Goal: Task Accomplishment & Management: Manage account settings

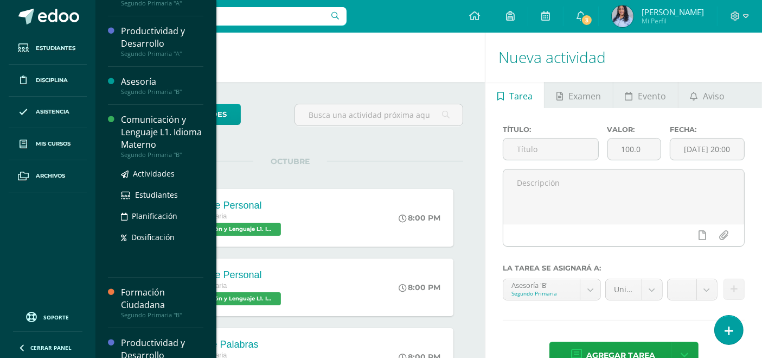
scroll to position [117, 0]
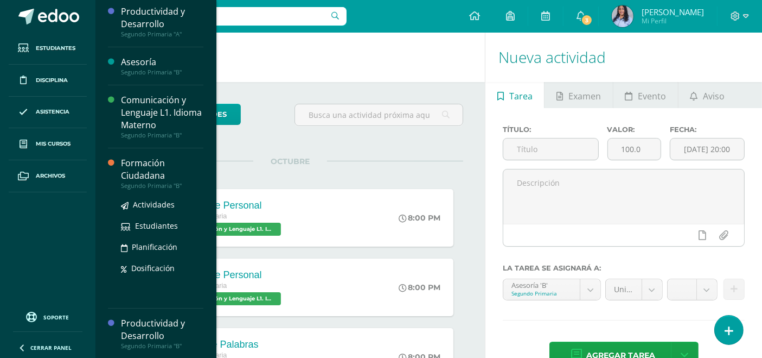
click at [138, 171] on div "Formación Ciudadana" at bounding box center [162, 169] width 82 height 25
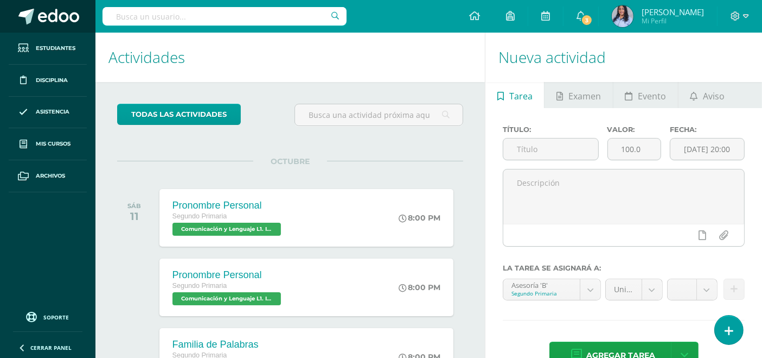
scroll to position [8, 0]
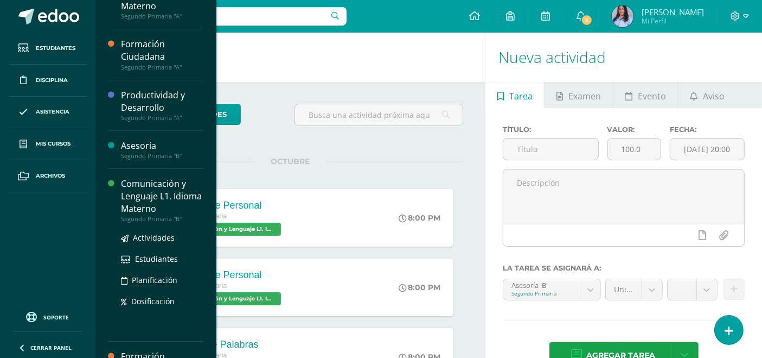
scroll to position [117, 0]
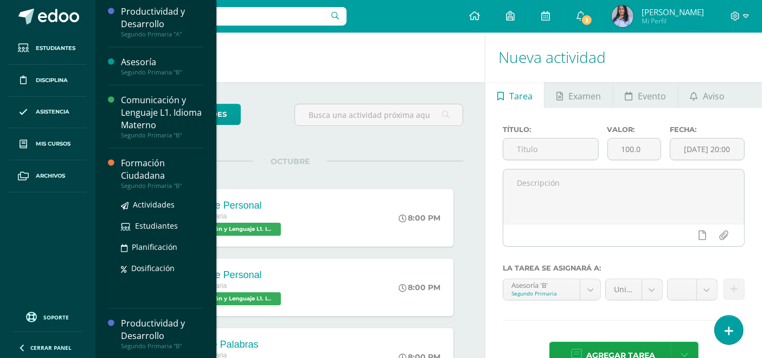
click at [142, 171] on div "Formación Ciudadana" at bounding box center [162, 169] width 82 height 25
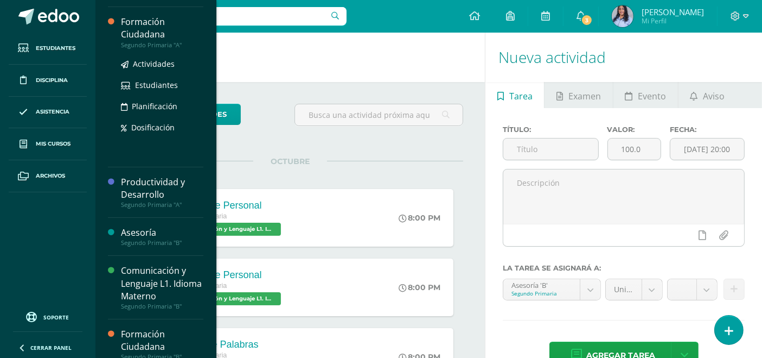
scroll to position [8, 0]
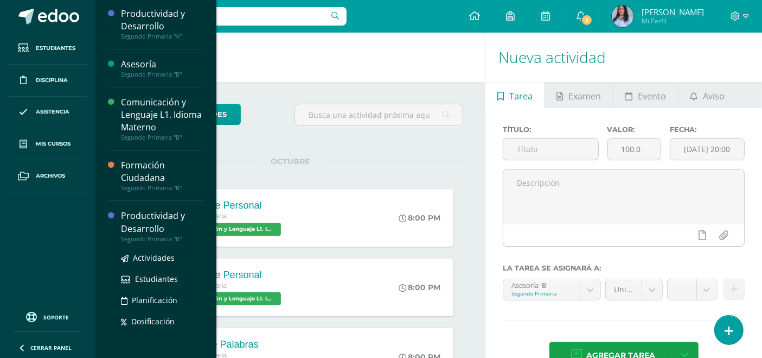
scroll to position [117, 0]
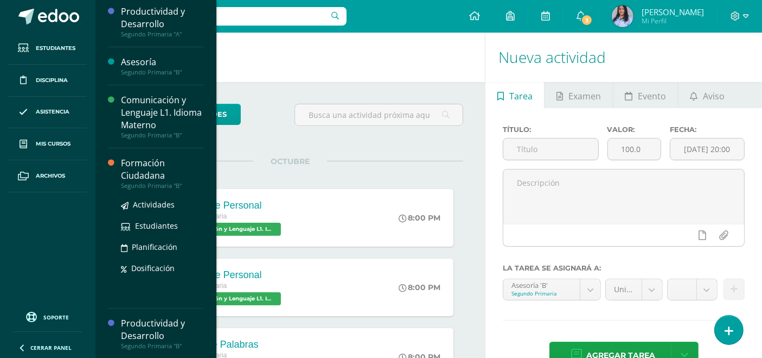
click at [142, 171] on div "Formación Ciudadana" at bounding box center [162, 169] width 82 height 25
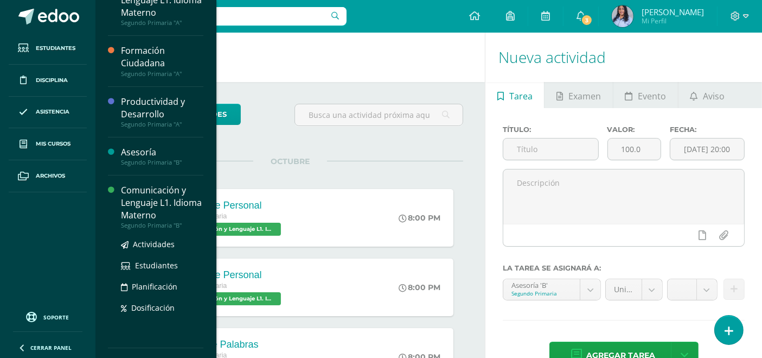
scroll to position [117, 0]
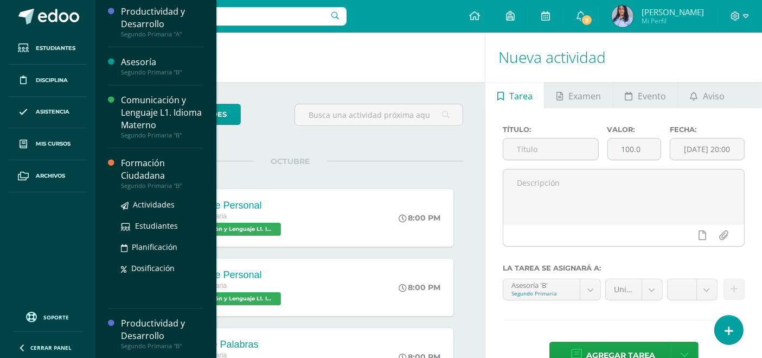
click at [138, 171] on div "Formación Ciudadana" at bounding box center [162, 169] width 82 height 25
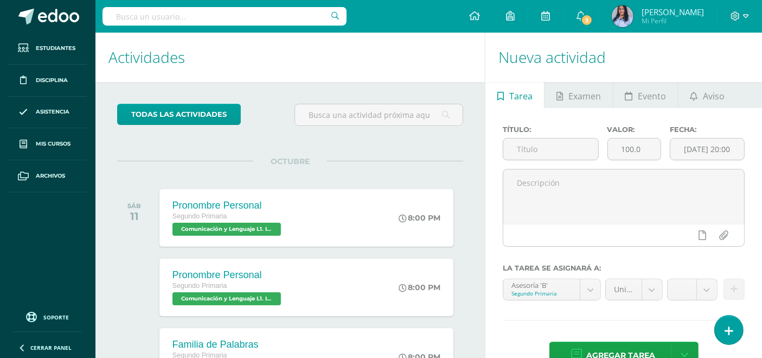
scroll to position [8, 0]
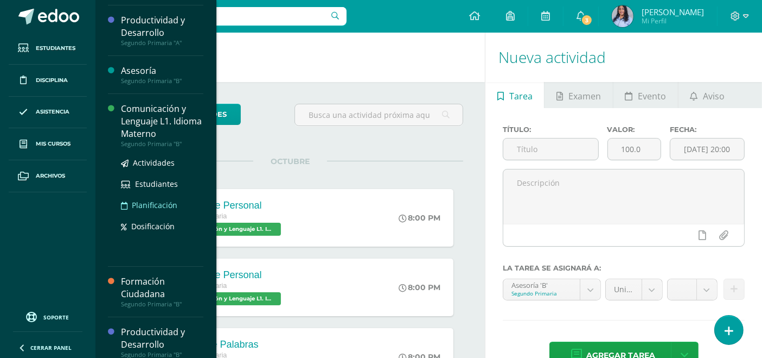
scroll to position [117, 0]
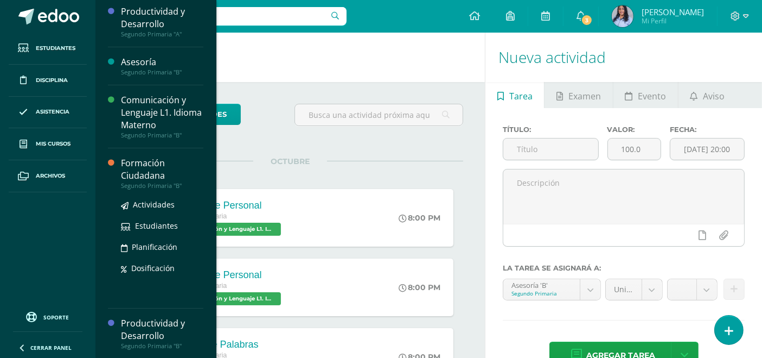
click at [134, 171] on div "Formación Ciudadana" at bounding box center [162, 169] width 82 height 25
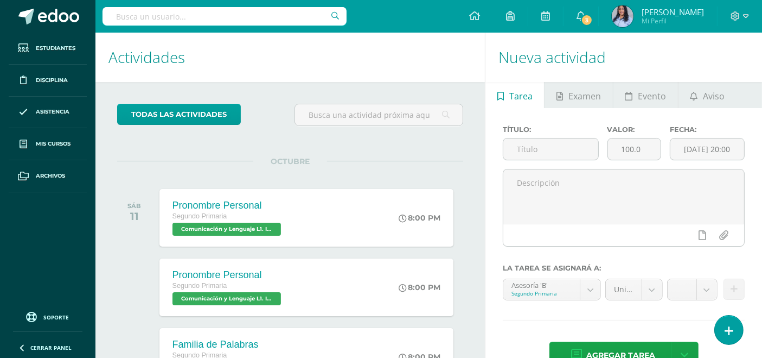
scroll to position [8, 0]
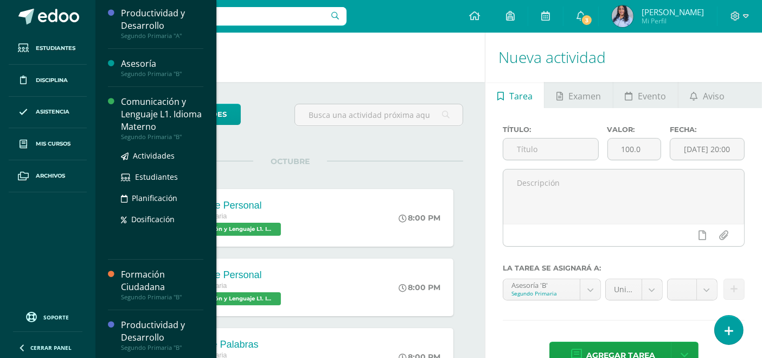
scroll to position [117, 0]
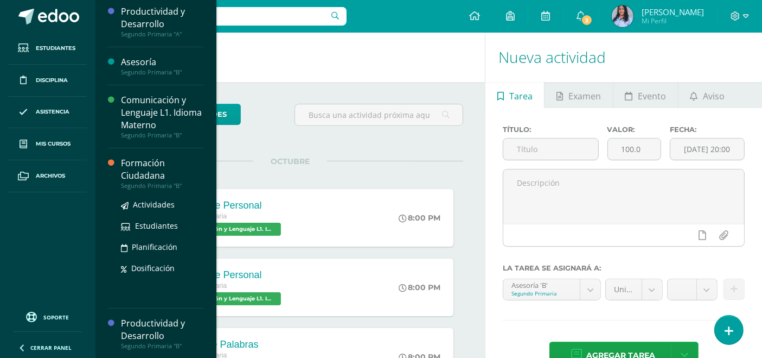
click at [137, 175] on div "Formación Ciudadana" at bounding box center [162, 169] width 82 height 25
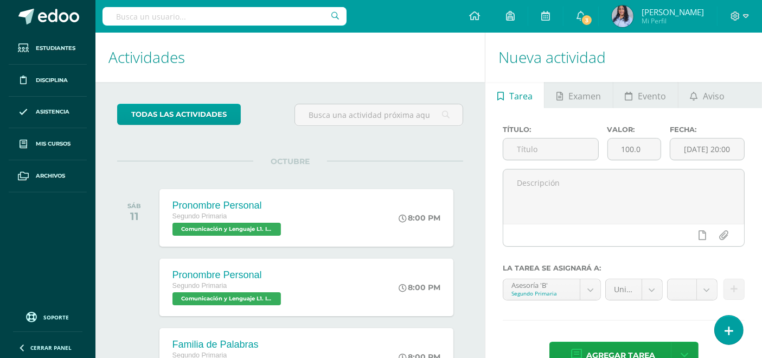
scroll to position [8, 0]
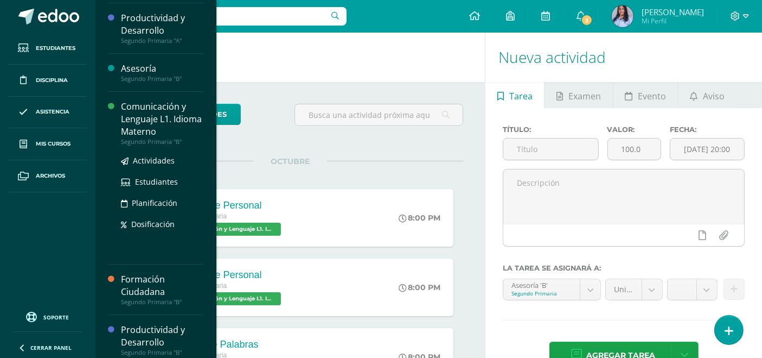
scroll to position [117, 0]
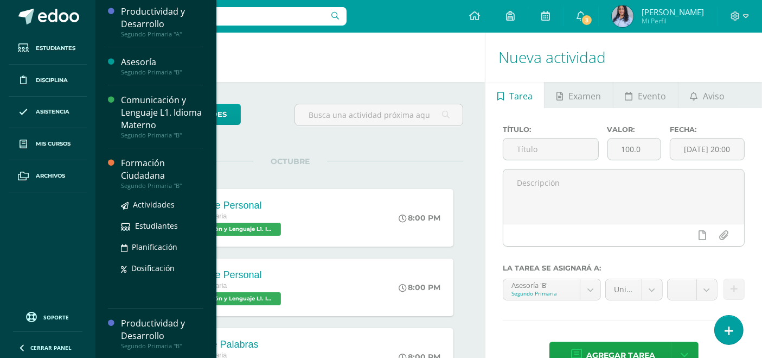
click at [143, 172] on div "Formación Ciudadana" at bounding box center [162, 169] width 82 height 25
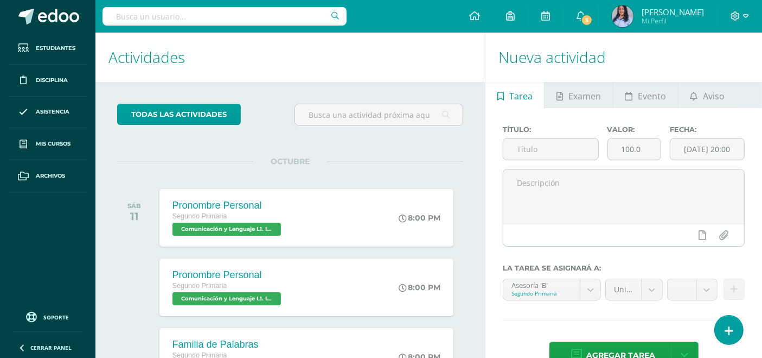
scroll to position [8, 0]
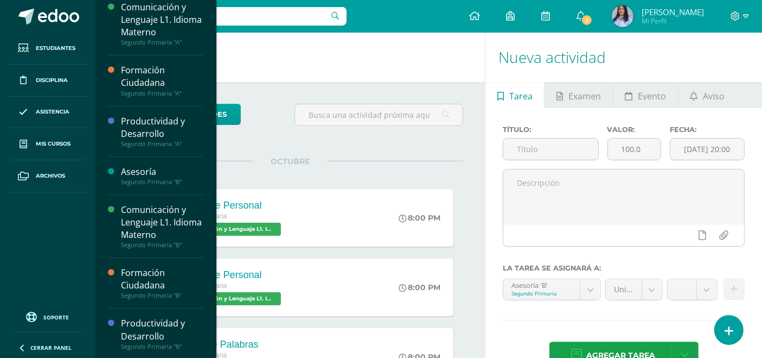
scroll to position [8, 0]
click at [146, 283] on div "Formación Ciudadana" at bounding box center [162, 278] width 82 height 25
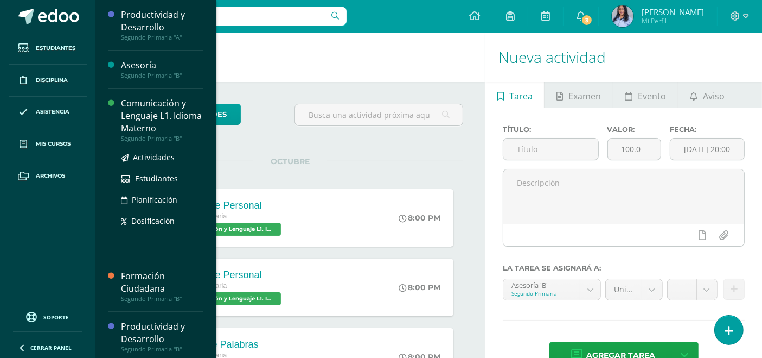
scroll to position [115, 0]
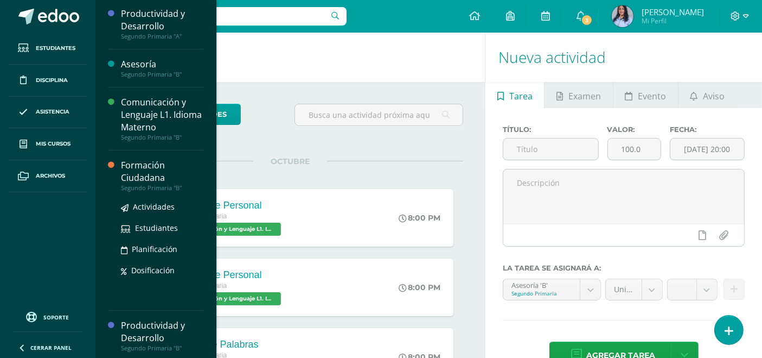
click at [146, 172] on div "Formación Ciudadana" at bounding box center [162, 171] width 82 height 25
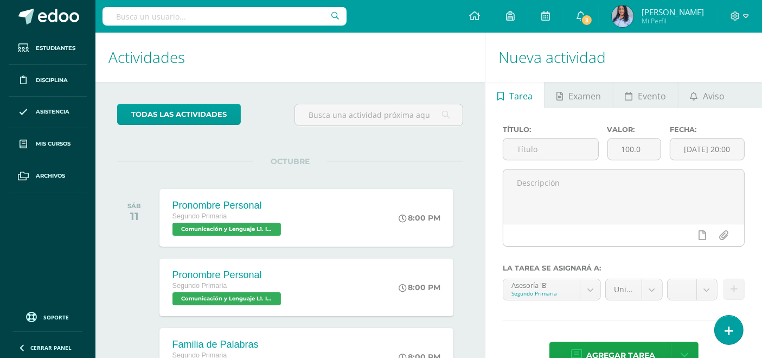
scroll to position [8, 0]
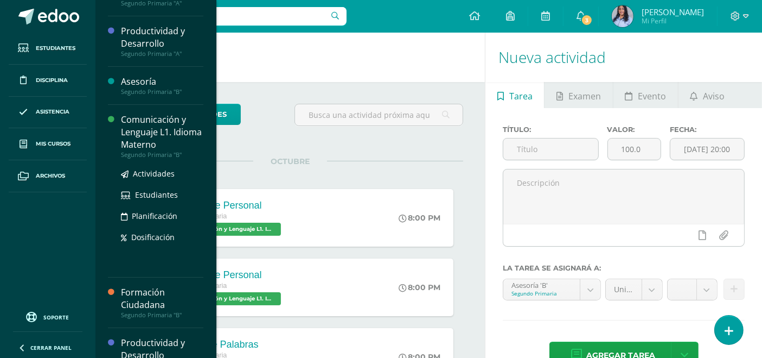
scroll to position [117, 0]
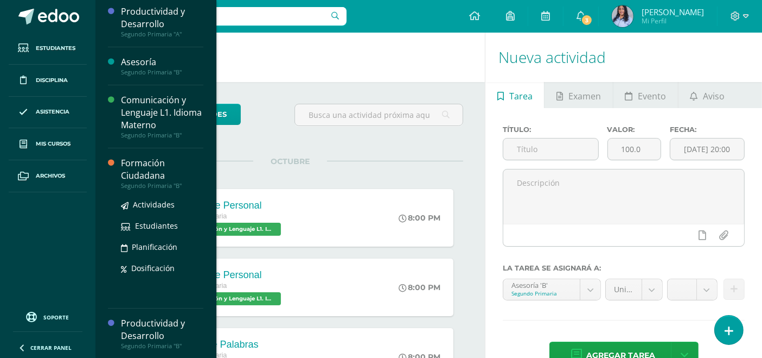
click at [139, 171] on div "Formación Ciudadana" at bounding box center [162, 169] width 82 height 25
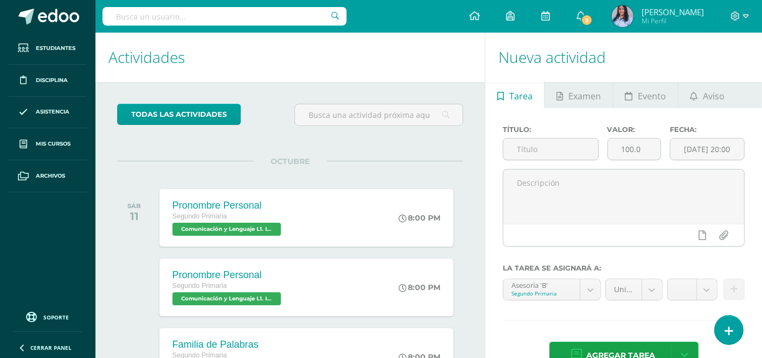
scroll to position [8, 0]
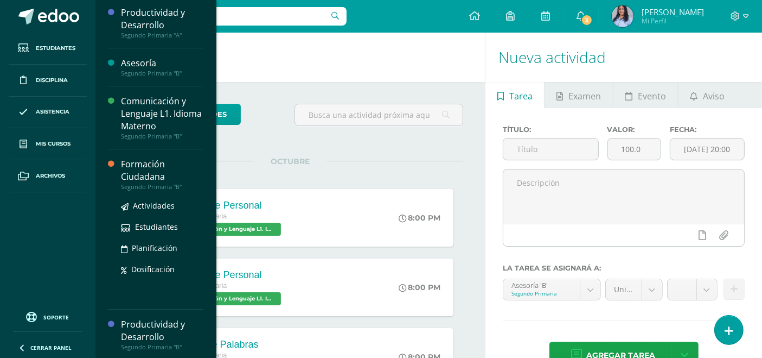
scroll to position [117, 0]
click at [140, 175] on div "Formación Ciudadana" at bounding box center [162, 169] width 82 height 25
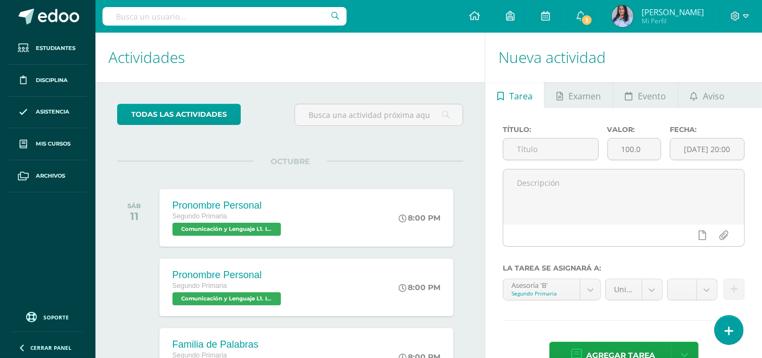
scroll to position [8, 0]
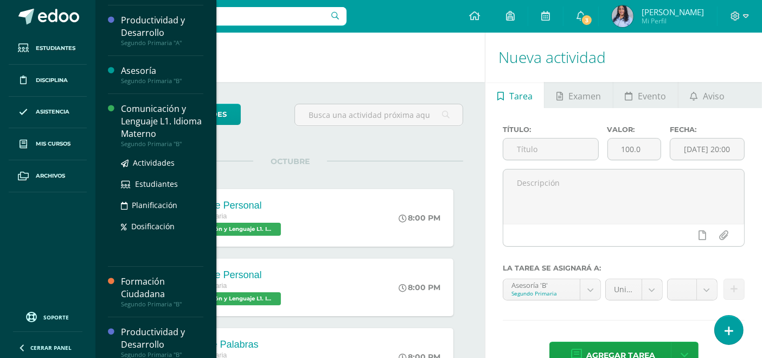
scroll to position [116, 0]
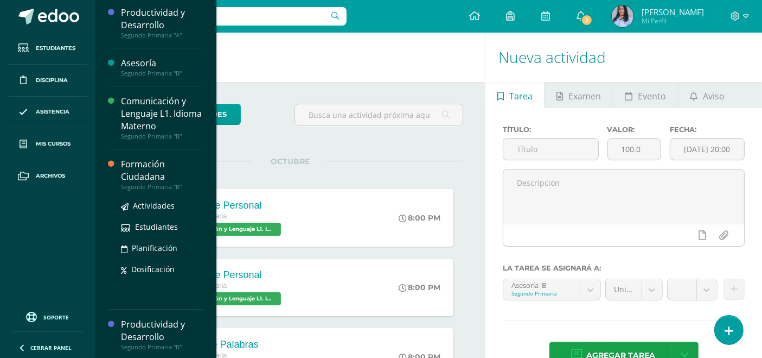
click at [133, 174] on div "Formación Ciudadana" at bounding box center [162, 170] width 82 height 25
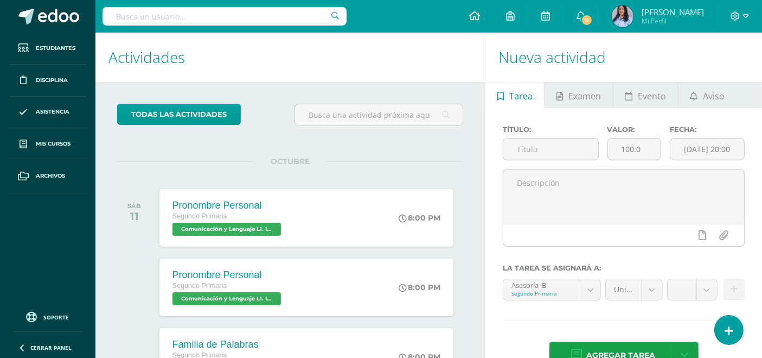
scroll to position [8, 0]
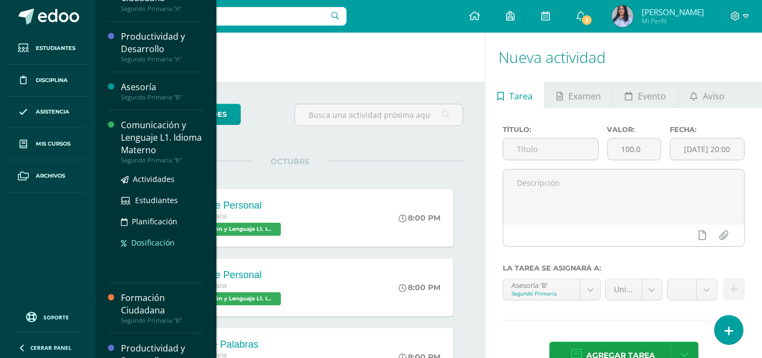
scroll to position [117, 0]
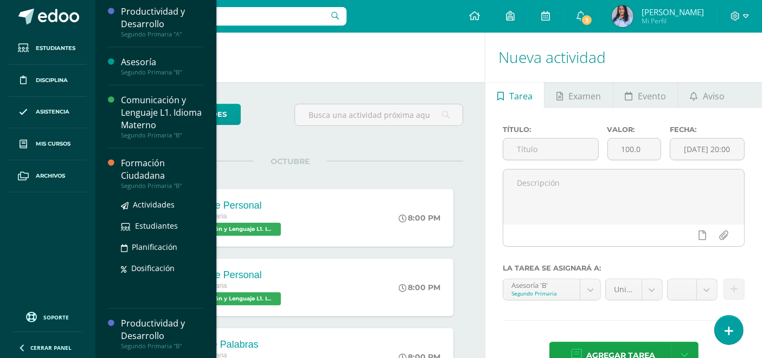
click at [152, 177] on div "Formación Ciudadana" at bounding box center [162, 169] width 82 height 25
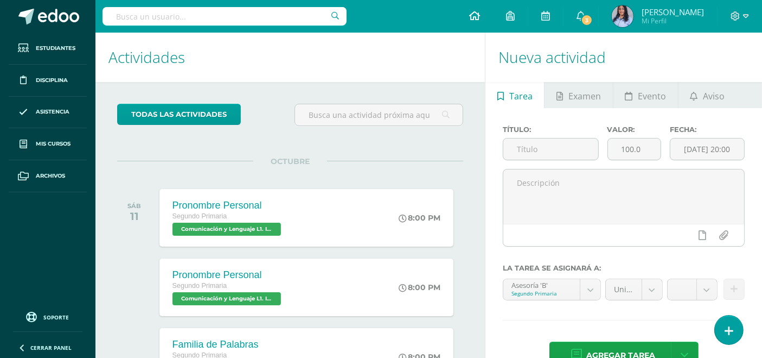
scroll to position [8, 0]
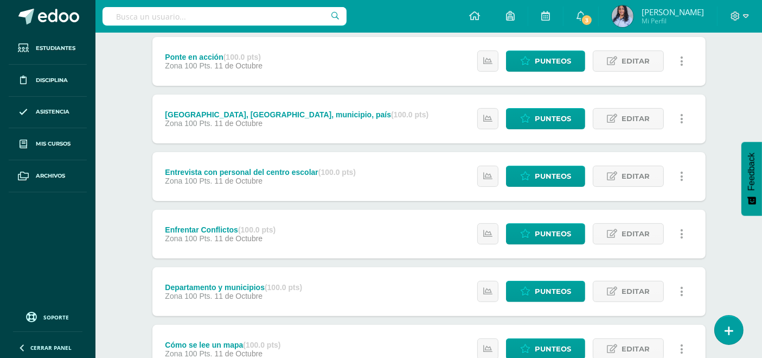
scroll to position [217, 0]
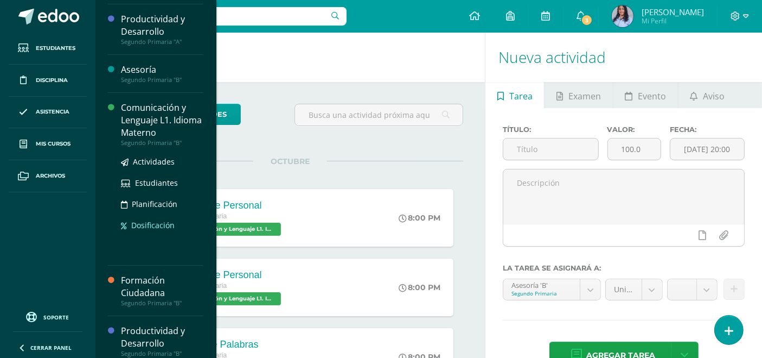
scroll to position [117, 0]
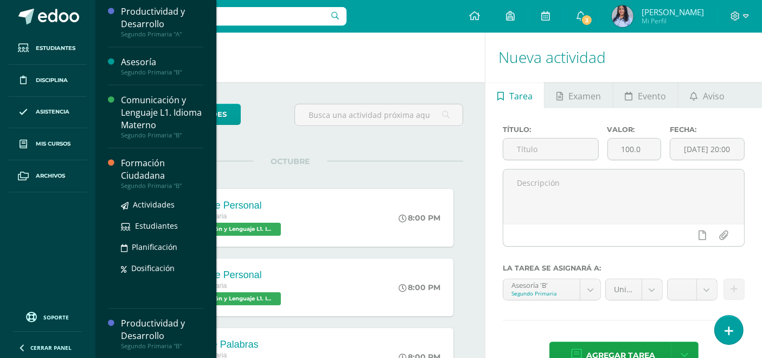
click at [139, 173] on div "Formación Ciudadana" at bounding box center [162, 169] width 82 height 25
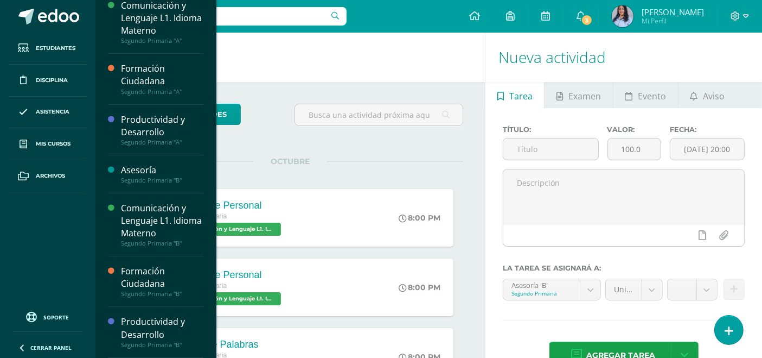
scroll to position [8, 0]
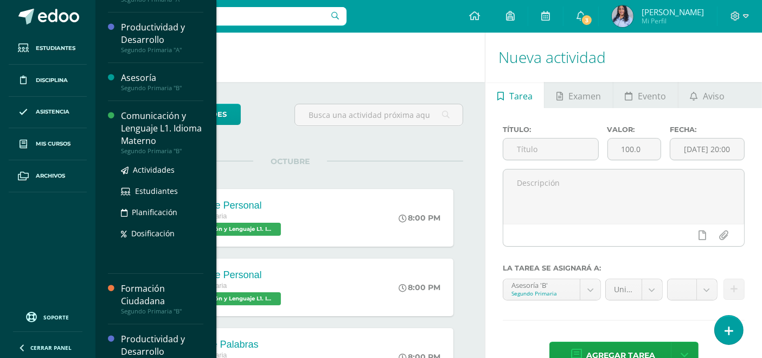
scroll to position [117, 0]
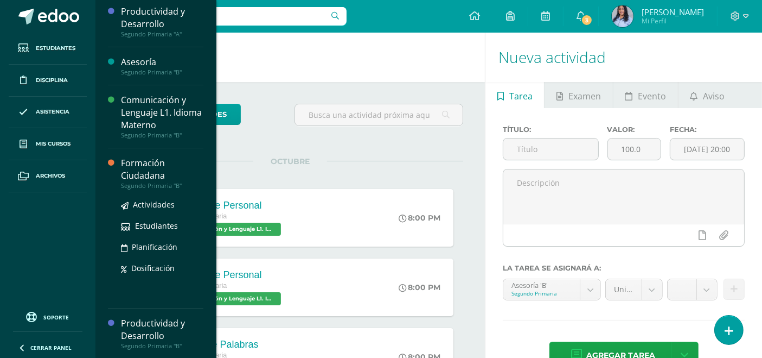
click at [135, 176] on div "Formación Ciudadana" at bounding box center [162, 169] width 82 height 25
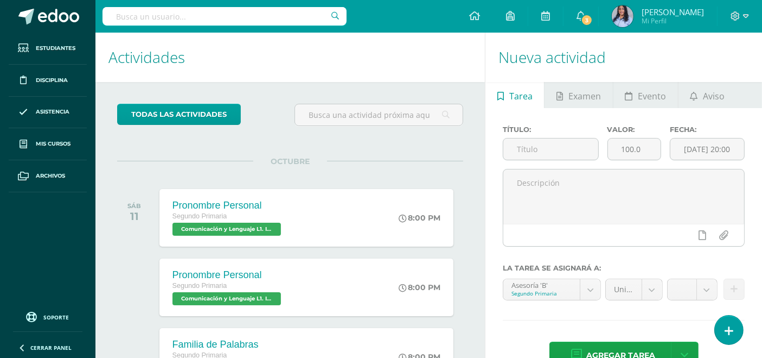
scroll to position [8, 0]
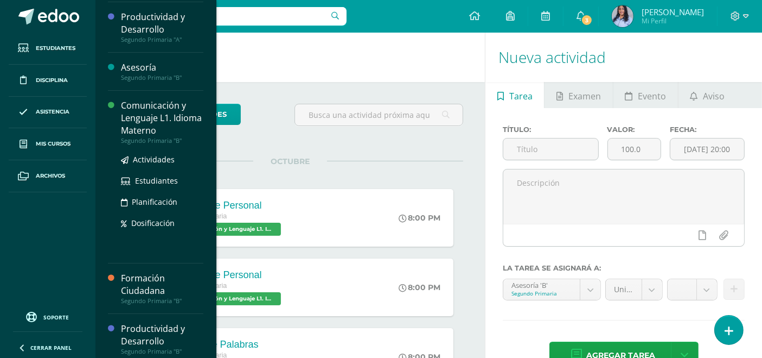
scroll to position [117, 0]
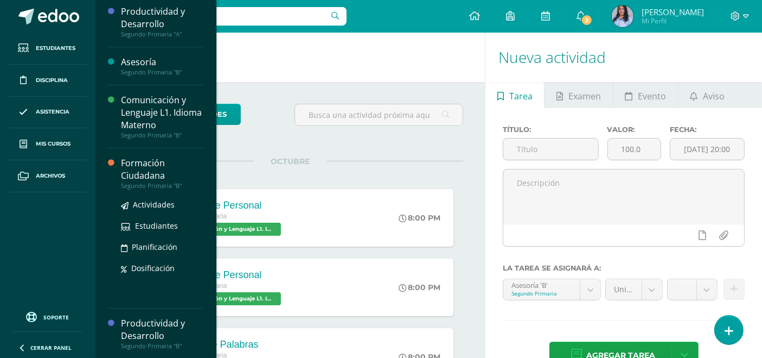
click at [141, 176] on div "Formación Ciudadana" at bounding box center [162, 169] width 82 height 25
click at [144, 171] on div "Formación Ciudadana" at bounding box center [162, 169] width 82 height 25
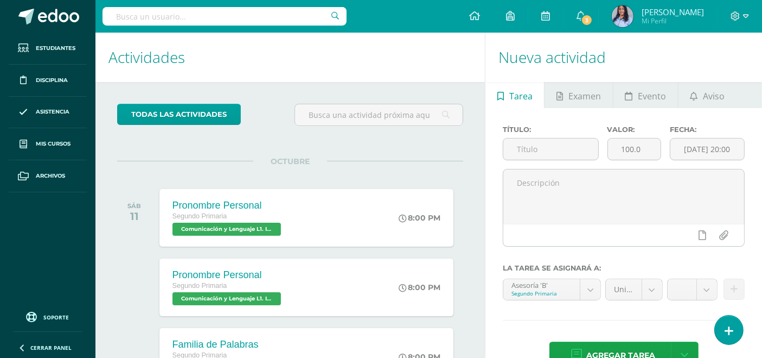
scroll to position [8, 0]
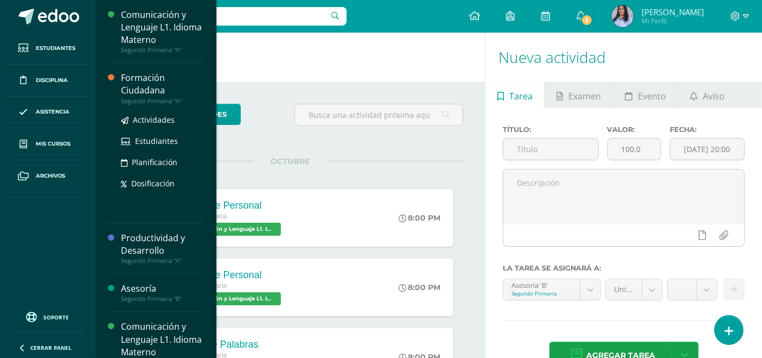
click at [161, 84] on div "Formación Ciudadana" at bounding box center [162, 84] width 82 height 25
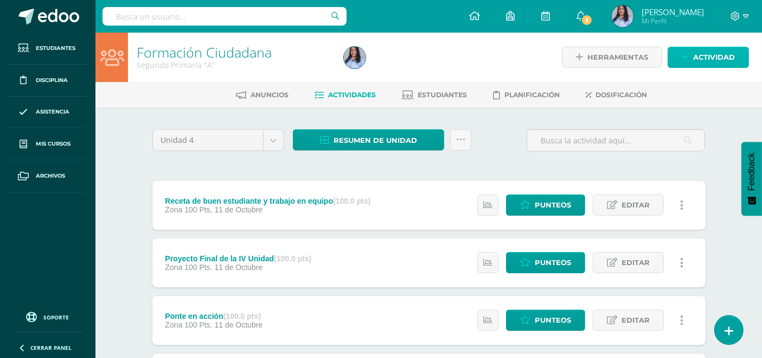
click at [713, 53] on span "Actividad" at bounding box center [714, 57] width 42 height 20
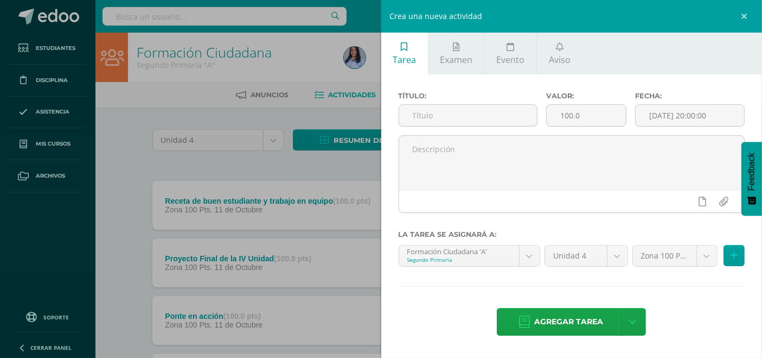
click at [125, 157] on div "Crea una nueva actividad Tarea Examen Evento Aviso Título: Valor: 100.0 Fecha: …" at bounding box center [381, 179] width 762 height 358
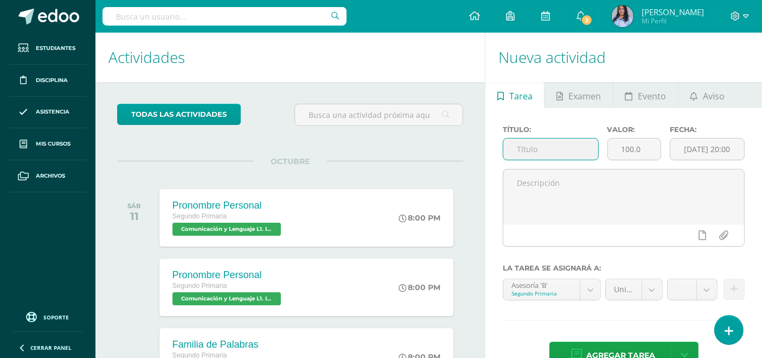
click at [549, 149] on input "text" at bounding box center [550, 148] width 94 height 21
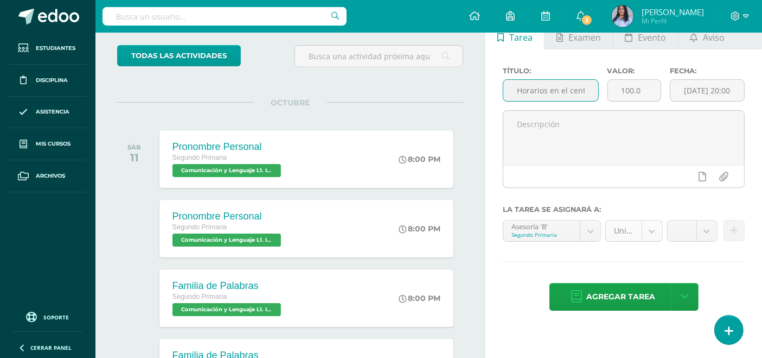
scroll to position [60, 0]
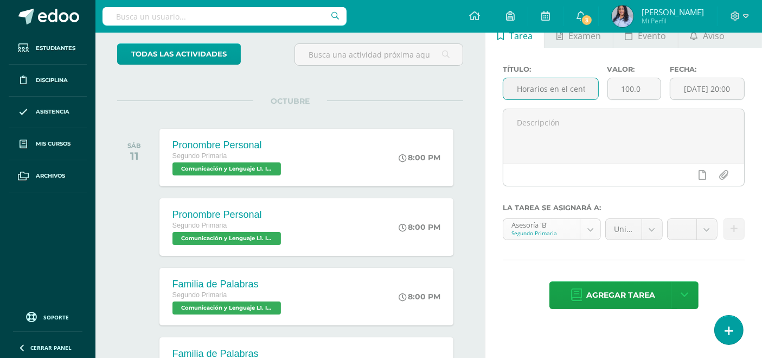
type input "Horarios en el centro escolar y personal"
click at [590, 228] on body "Estudiantes Disciplina Asistencia Mis cursos Archivos Soporte Ayuda Reportar un…" at bounding box center [381, 119] width 762 height 358
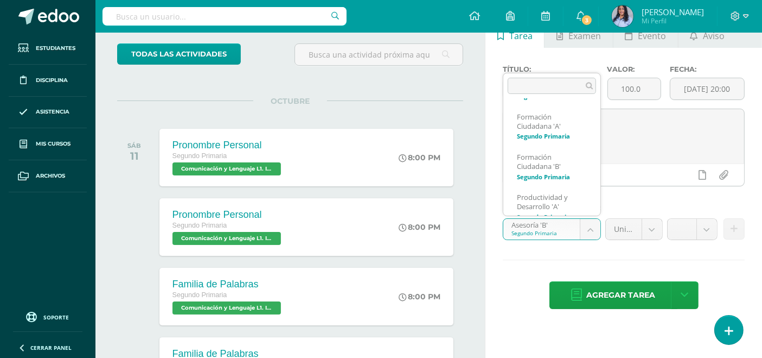
scroll to position [137, 0]
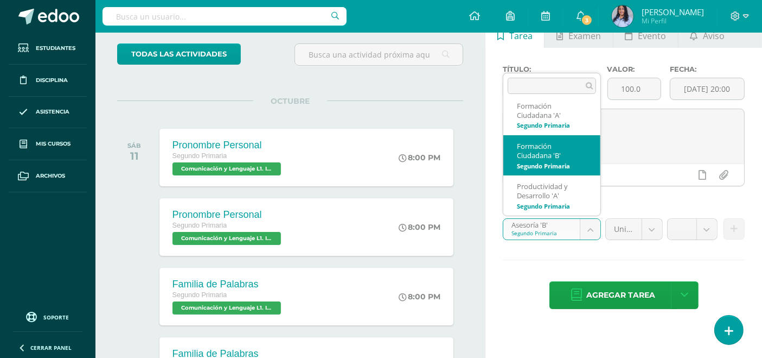
select select "117501"
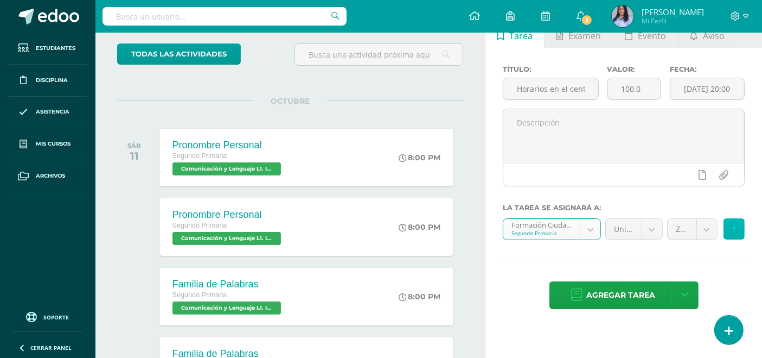
click at [738, 228] on button at bounding box center [734, 228] width 21 height 21
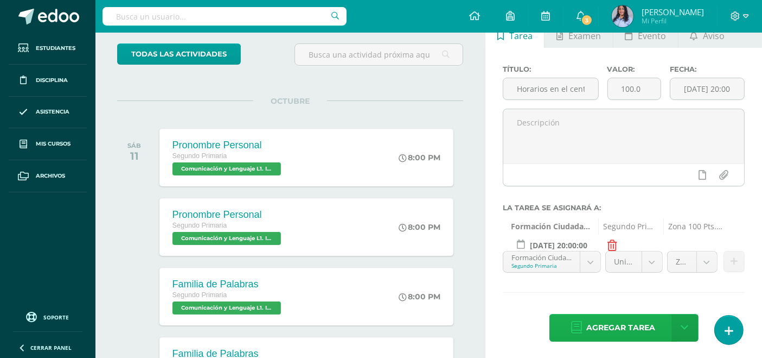
click at [621, 324] on span "Agregar tarea" at bounding box center [621, 327] width 69 height 27
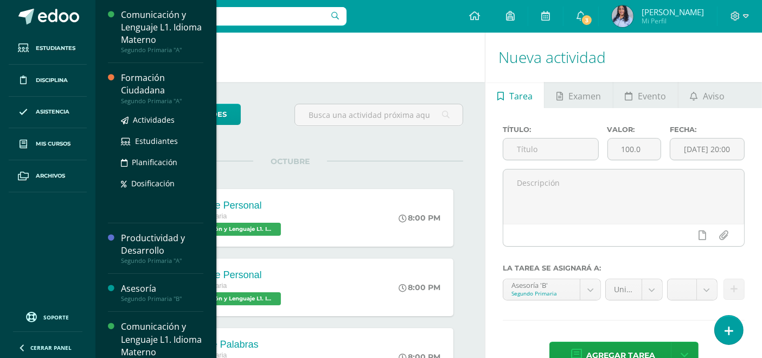
click at [136, 82] on div "Formación Ciudadana" at bounding box center [162, 84] width 82 height 25
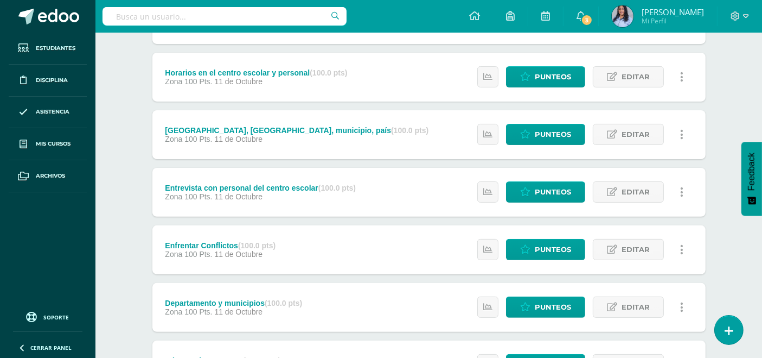
scroll to position [301, 0]
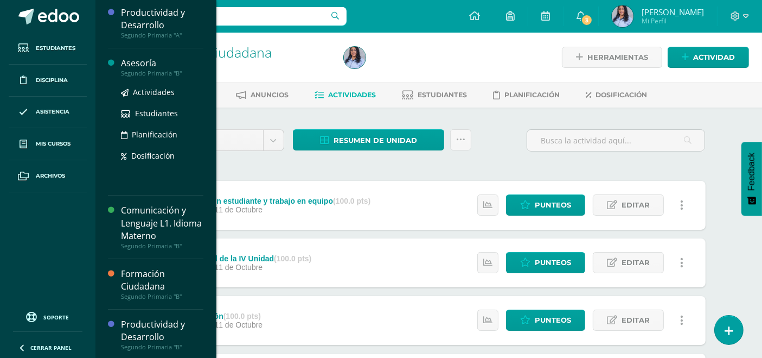
scroll to position [117, 0]
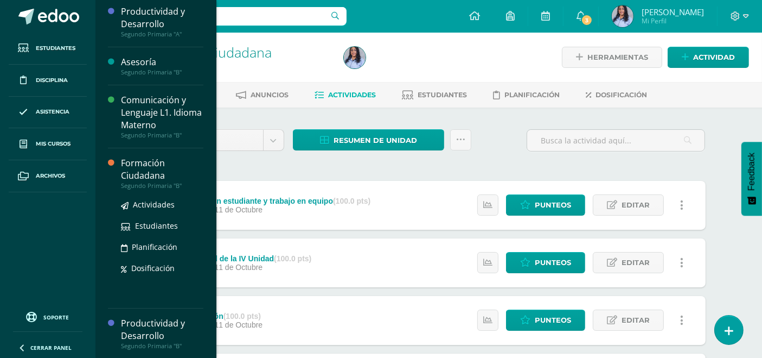
click at [142, 173] on div "Formación Ciudadana" at bounding box center [162, 169] width 82 height 25
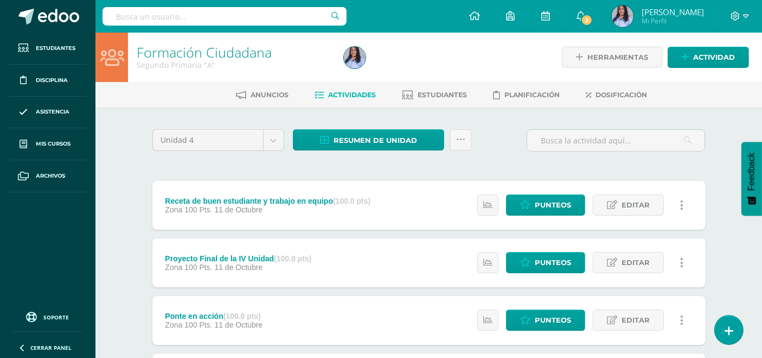
scroll to position [8, 0]
click at [233, 203] on div "Receta de buen estudiante y trabajo en equipo (100.0 pts)" at bounding box center [268, 200] width 206 height 9
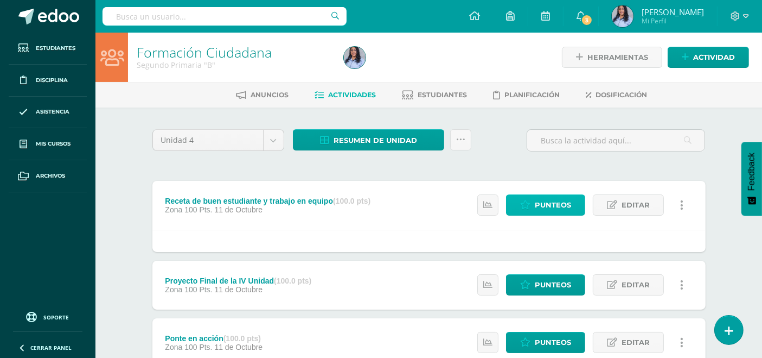
click at [547, 204] on span "Punteos" at bounding box center [553, 205] width 36 height 20
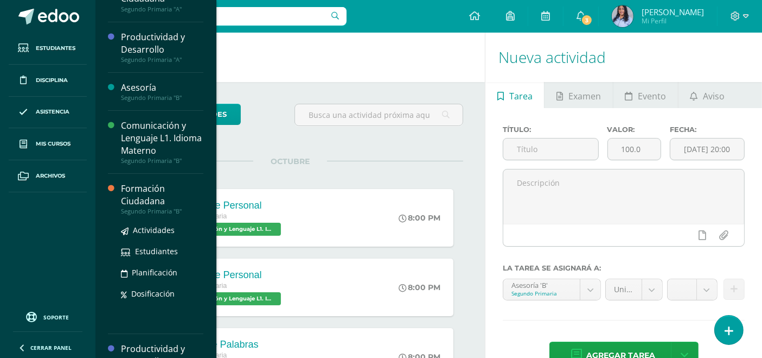
scroll to position [117, 0]
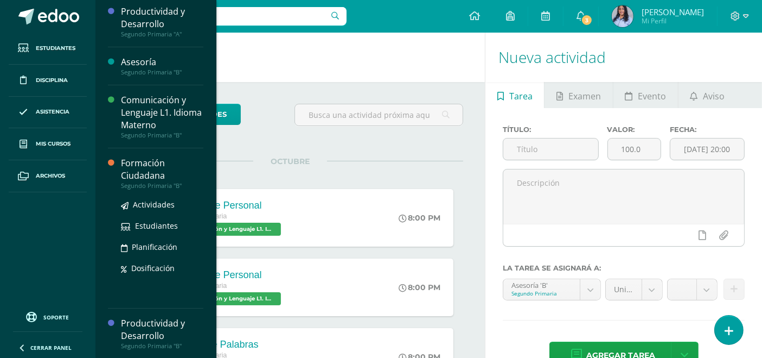
click at [142, 174] on div "Formación Ciudadana" at bounding box center [162, 169] width 82 height 25
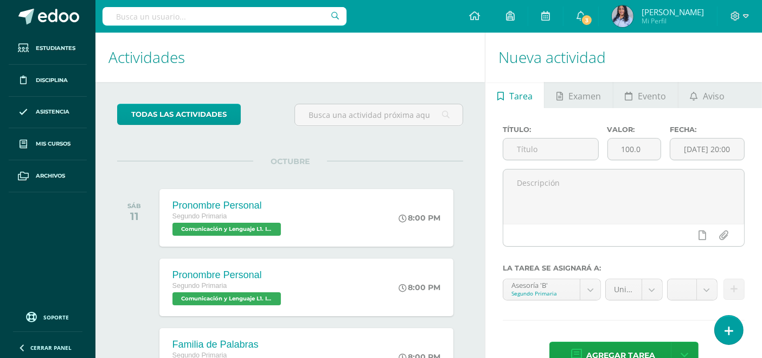
scroll to position [8, 0]
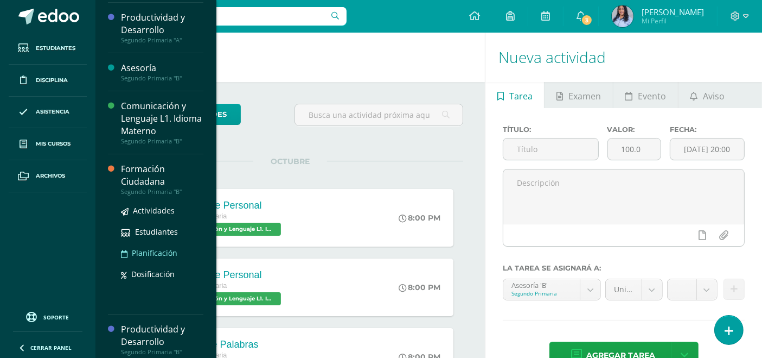
scroll to position [117, 0]
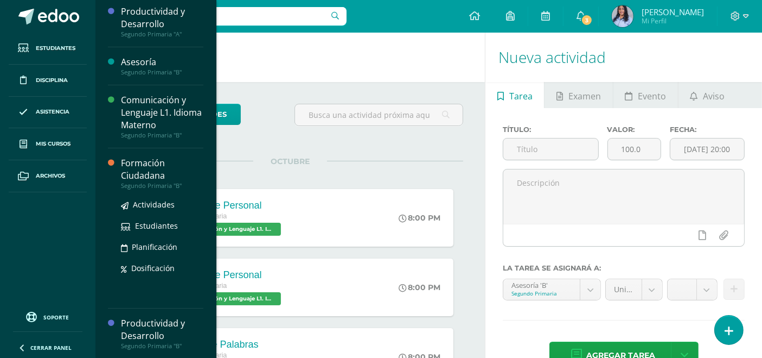
click at [141, 171] on div "Formación Ciudadana" at bounding box center [162, 169] width 82 height 25
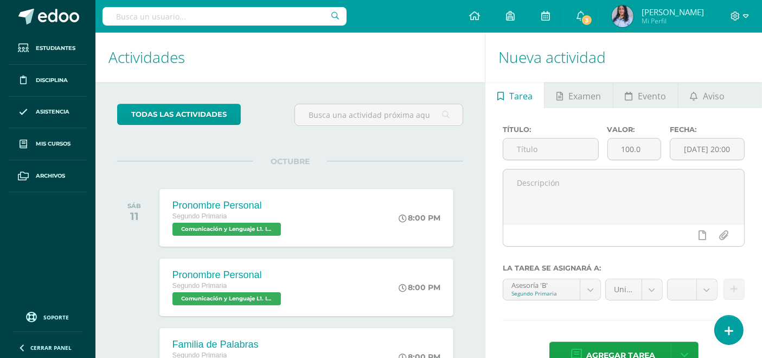
scroll to position [8, 0]
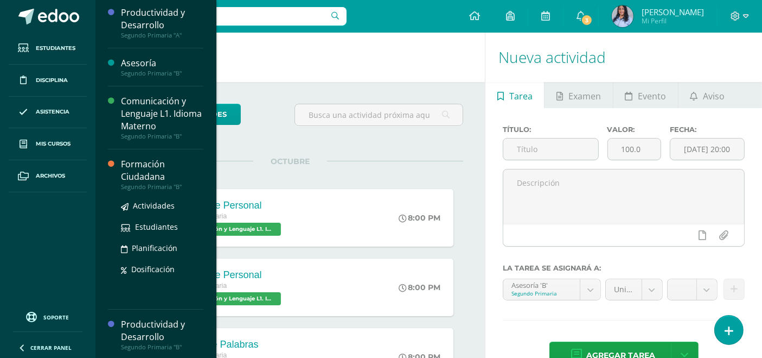
scroll to position [117, 0]
click at [143, 182] on div "Segundo Primaria "B"" at bounding box center [162, 186] width 82 height 8
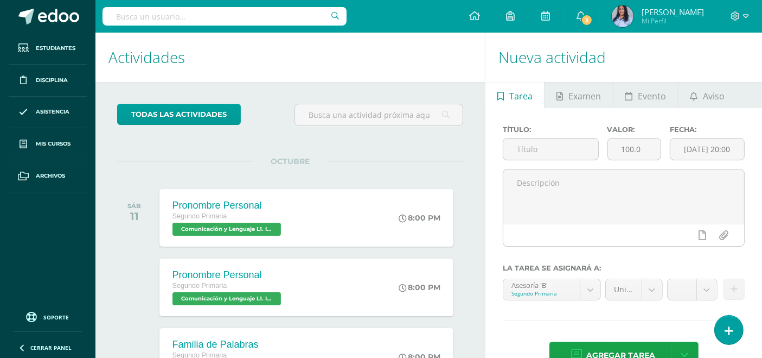
scroll to position [8, 0]
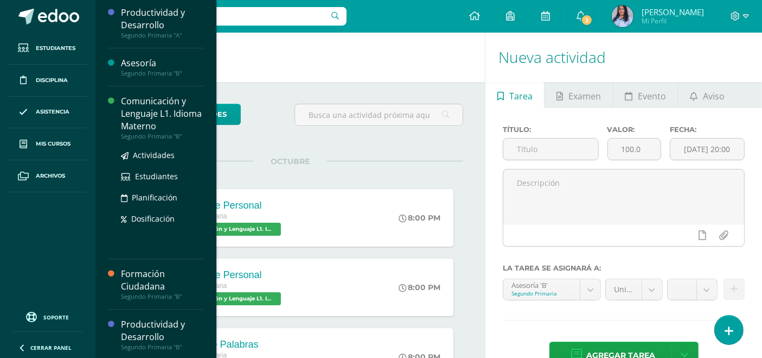
scroll to position [117, 0]
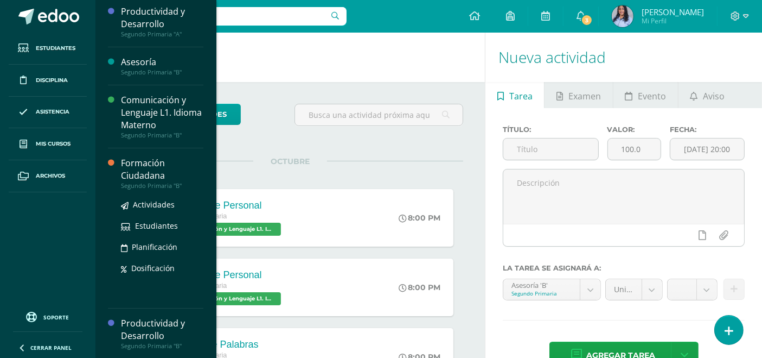
click at [135, 176] on div "Formación Ciudadana" at bounding box center [162, 169] width 82 height 25
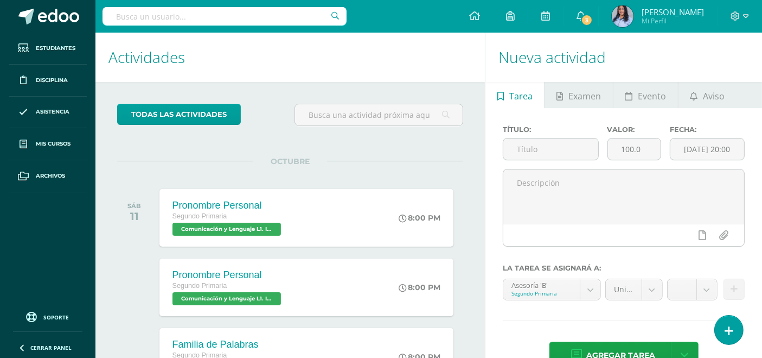
scroll to position [8, 0]
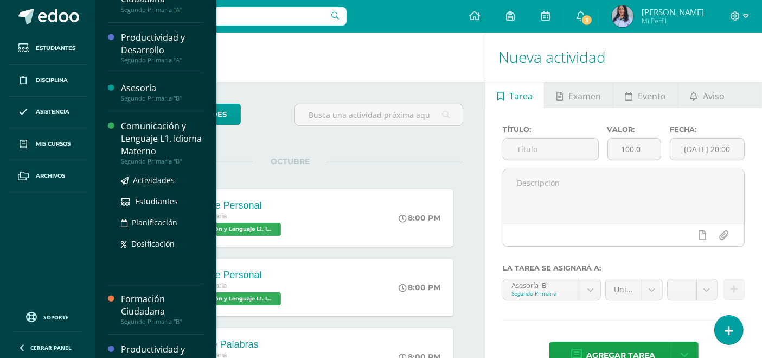
scroll to position [117, 0]
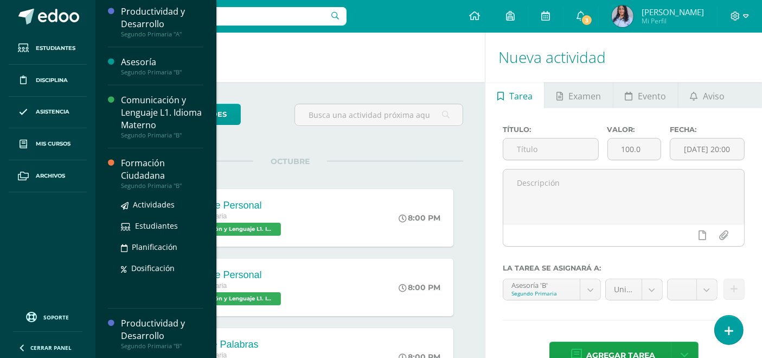
click at [141, 176] on div "Formación Ciudadana" at bounding box center [162, 169] width 82 height 25
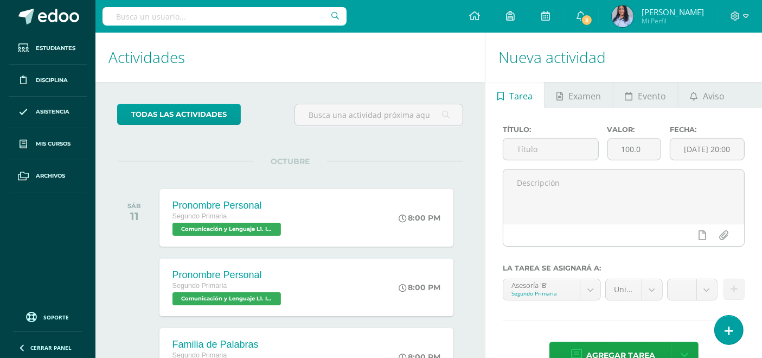
scroll to position [8, 0]
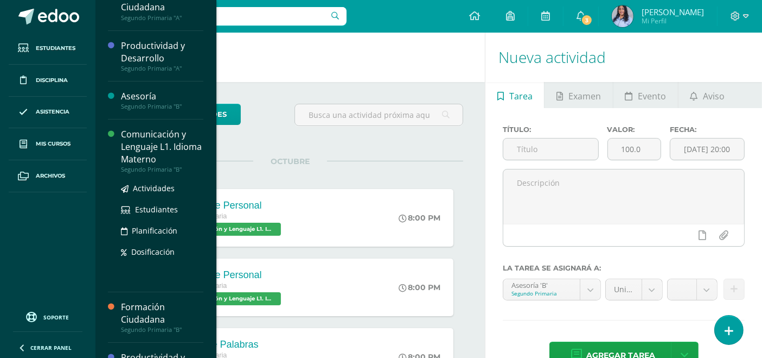
scroll to position [105, 0]
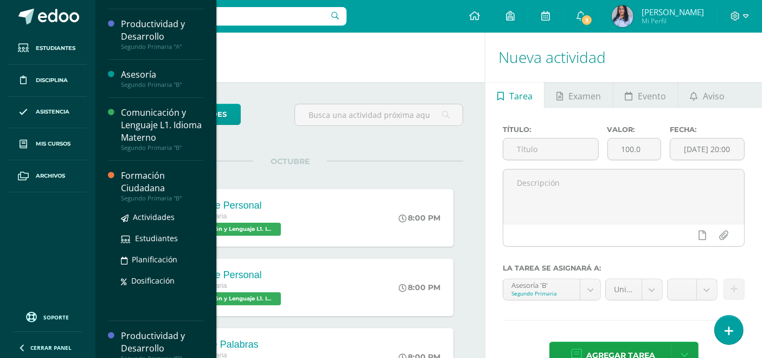
click at [144, 190] on div "Formación Ciudadana" at bounding box center [162, 181] width 82 height 25
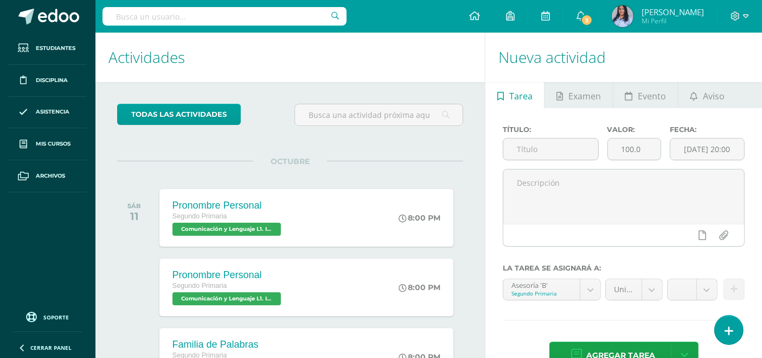
scroll to position [8, 0]
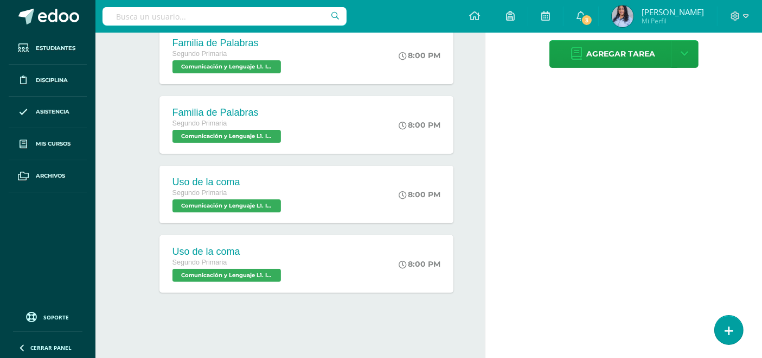
scroll to position [304, 0]
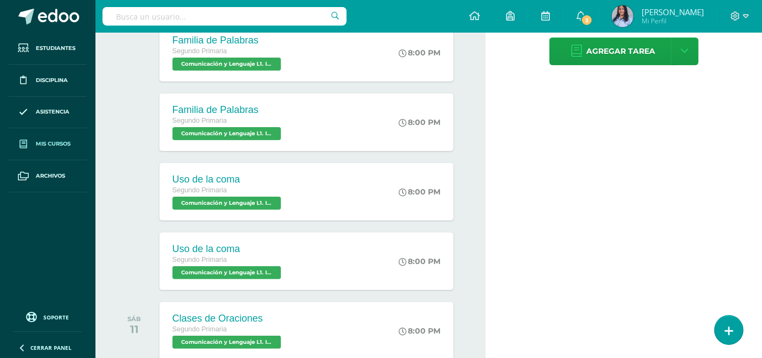
click at [54, 139] on span "Mis cursos" at bounding box center [53, 143] width 35 height 9
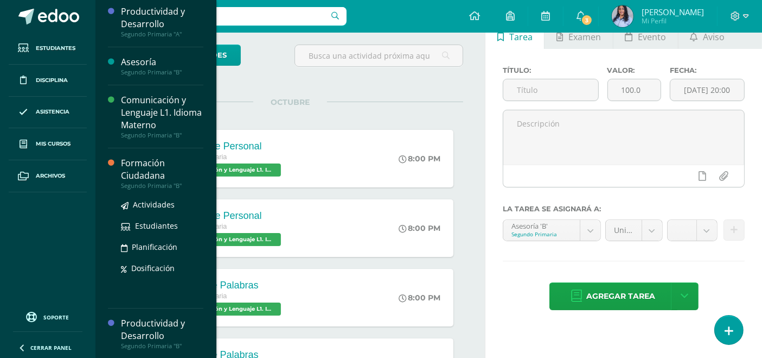
scroll to position [60, 0]
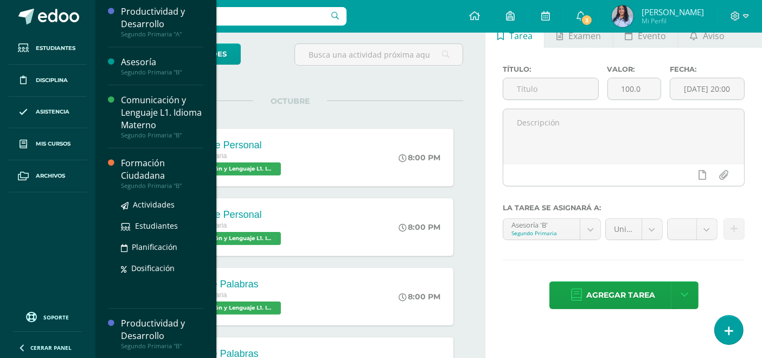
click at [140, 176] on div "Formación Ciudadana" at bounding box center [162, 169] width 82 height 25
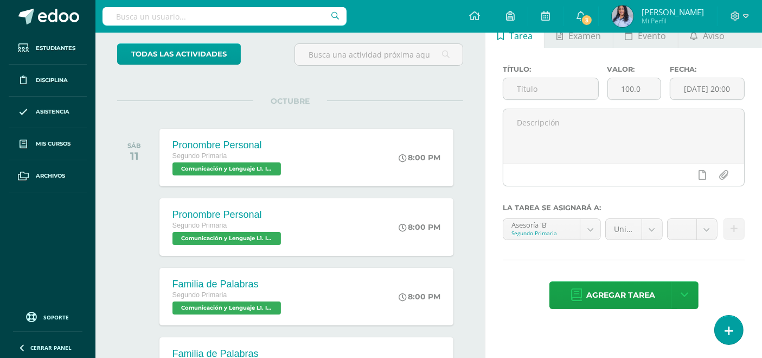
scroll to position [8, 0]
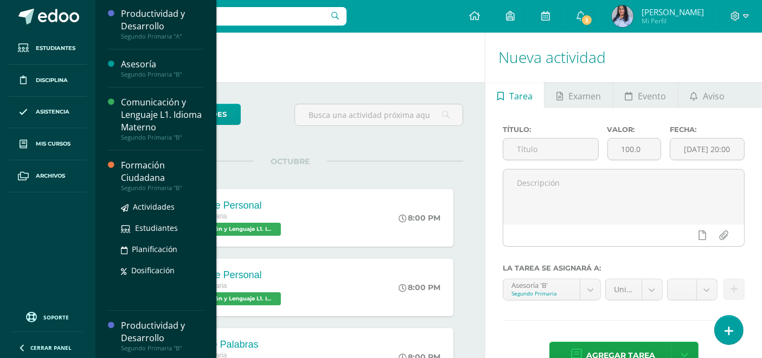
scroll to position [117, 0]
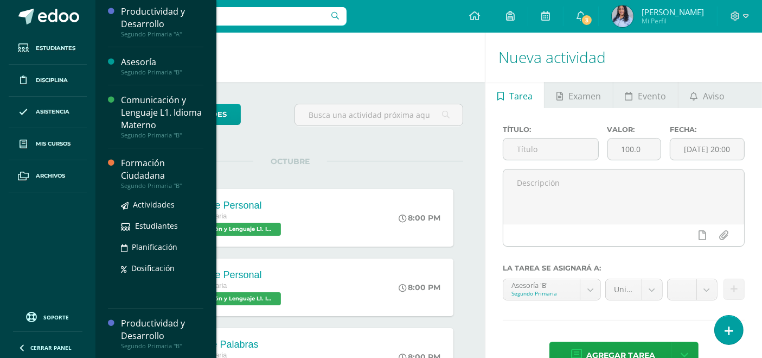
click at [139, 172] on div "Formación Ciudadana" at bounding box center [162, 169] width 82 height 25
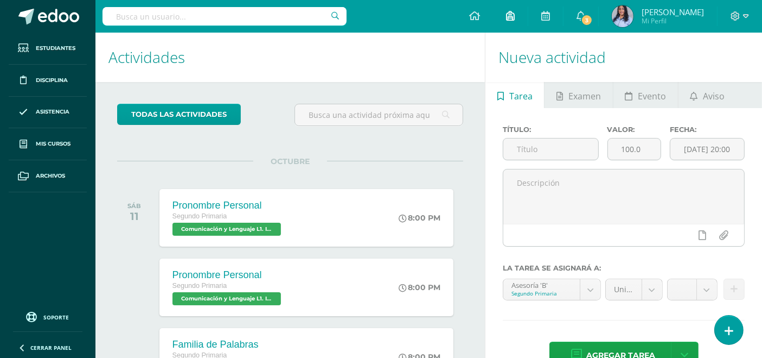
scroll to position [8, 0]
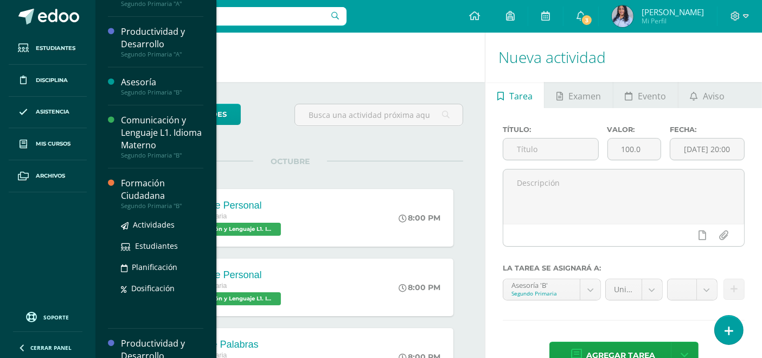
scroll to position [117, 0]
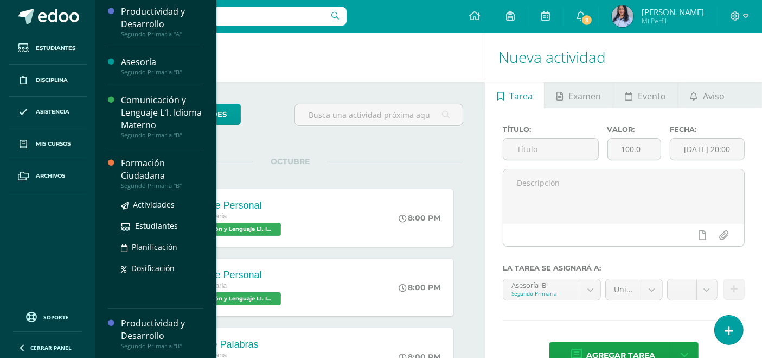
click at [144, 171] on div "Formación Ciudadana" at bounding box center [162, 169] width 82 height 25
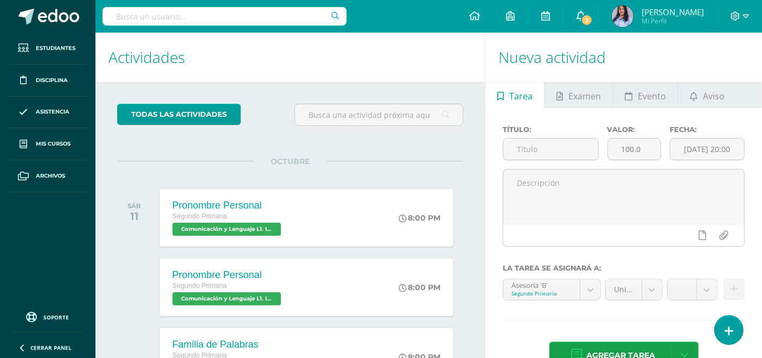
scroll to position [8, 0]
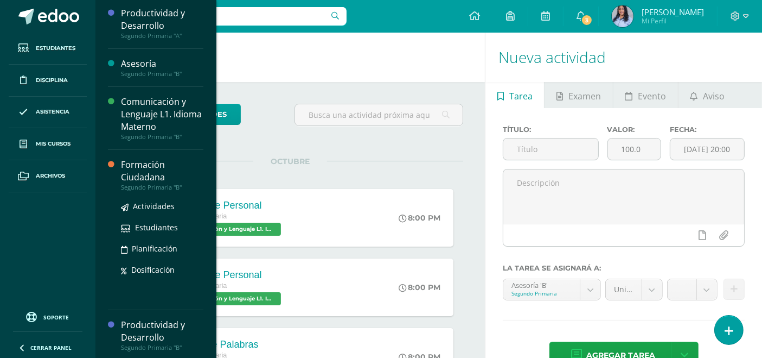
scroll to position [117, 0]
click at [142, 174] on div "Formación Ciudadana" at bounding box center [162, 169] width 82 height 25
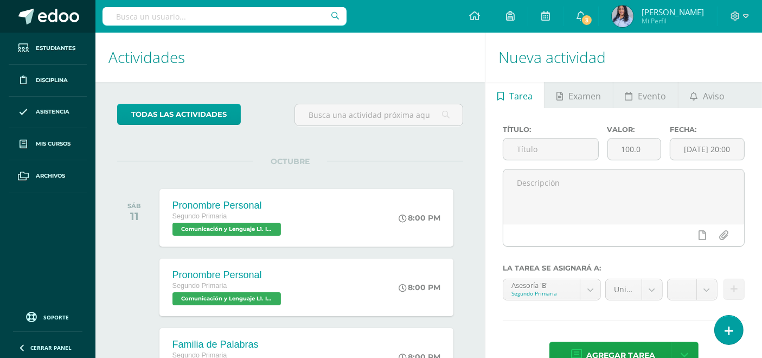
scroll to position [8, 0]
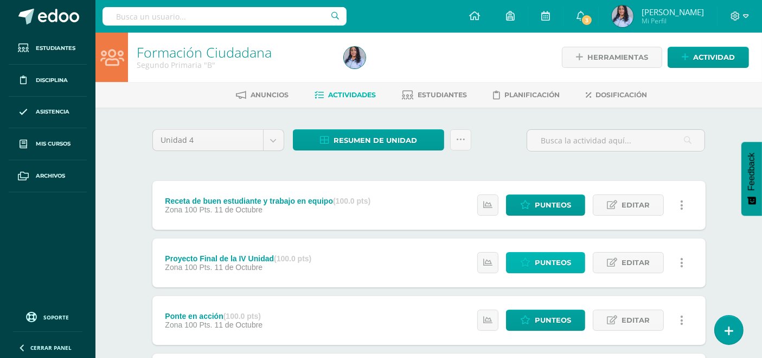
click at [548, 261] on span "Punteos" at bounding box center [553, 262] width 36 height 20
click at [537, 317] on span "Punteos" at bounding box center [553, 320] width 36 height 20
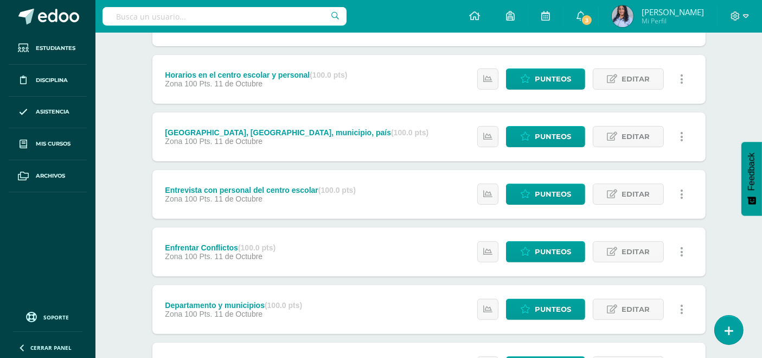
scroll to position [301, 0]
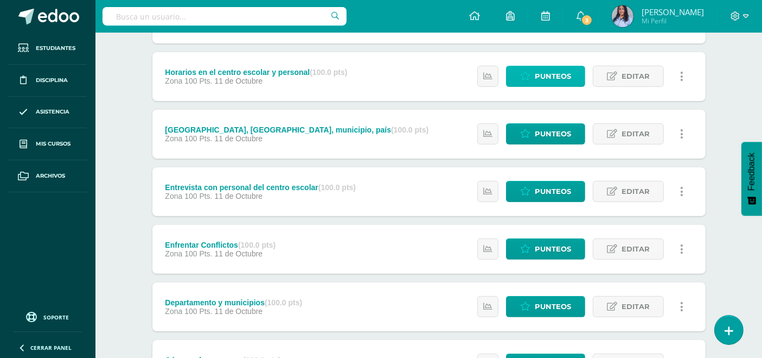
click at [554, 73] on span "Punteos" at bounding box center [553, 76] width 36 height 20
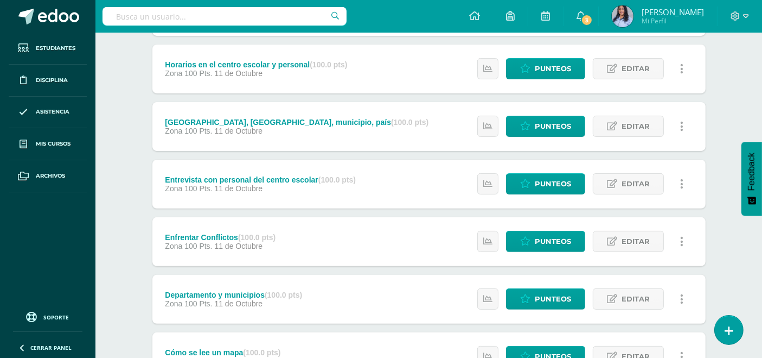
scroll to position [276, 0]
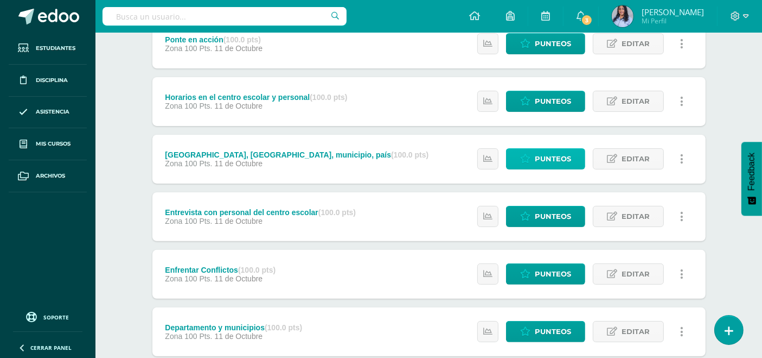
click at [543, 156] on span "Punteos" at bounding box center [553, 159] width 36 height 20
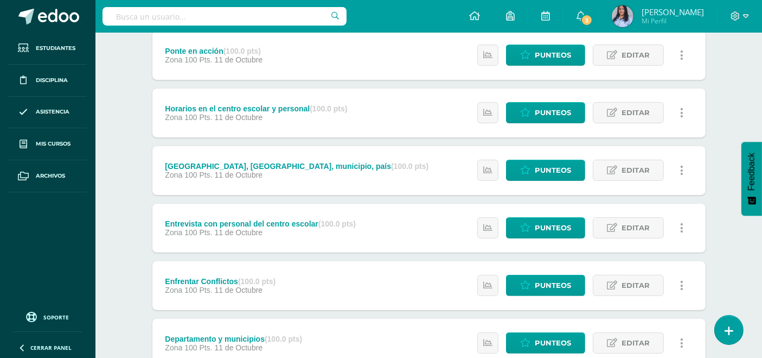
scroll to position [301, 0]
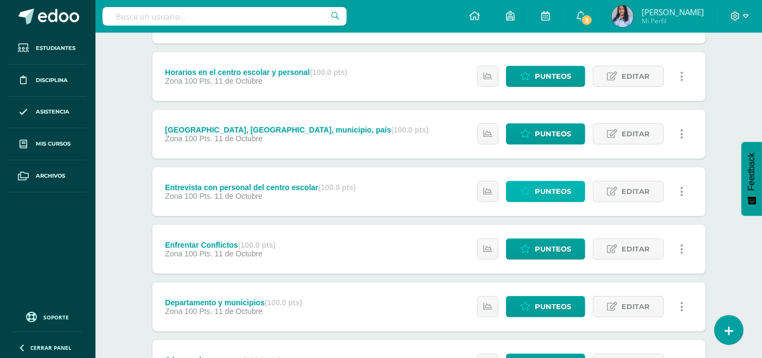
click at [537, 192] on span "Punteos" at bounding box center [553, 191] width 36 height 20
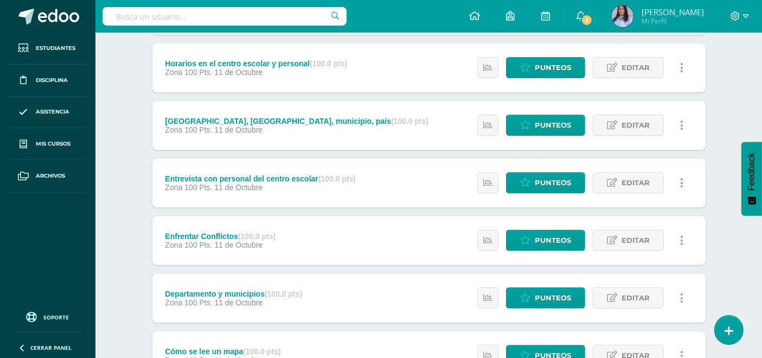
scroll to position [361, 0]
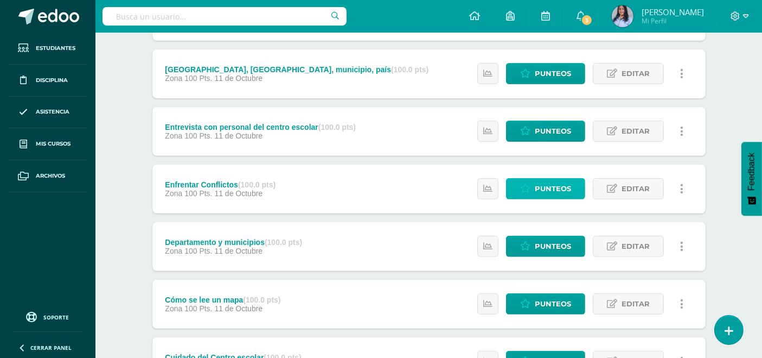
click at [544, 184] on span "Punteos" at bounding box center [553, 188] width 36 height 20
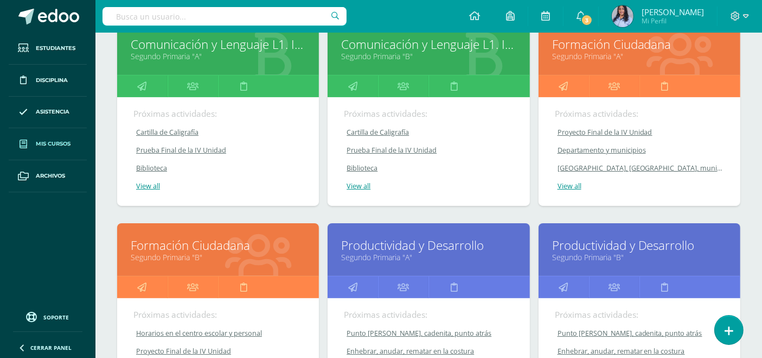
scroll to position [181, 0]
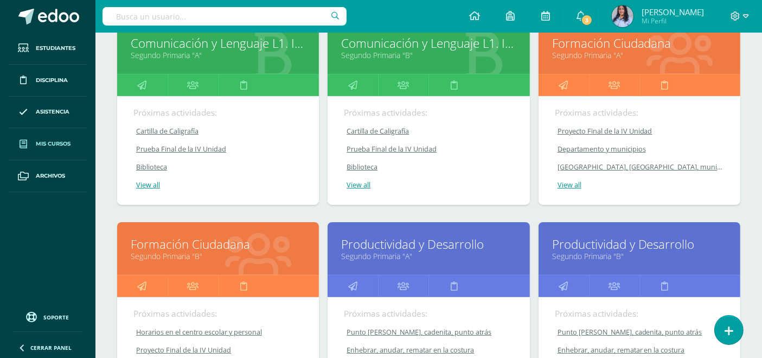
click at [178, 248] on link "Formación Ciudadana" at bounding box center [218, 243] width 175 height 17
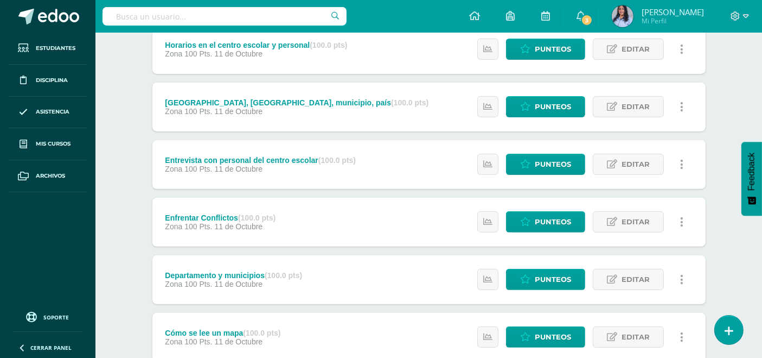
scroll to position [361, 0]
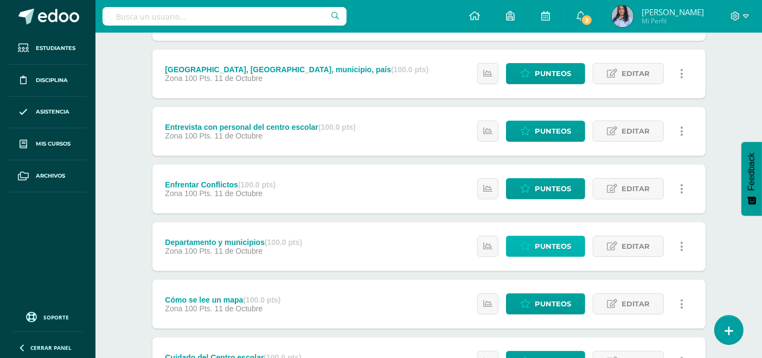
click at [545, 243] on span "Punteos" at bounding box center [553, 246] width 36 height 20
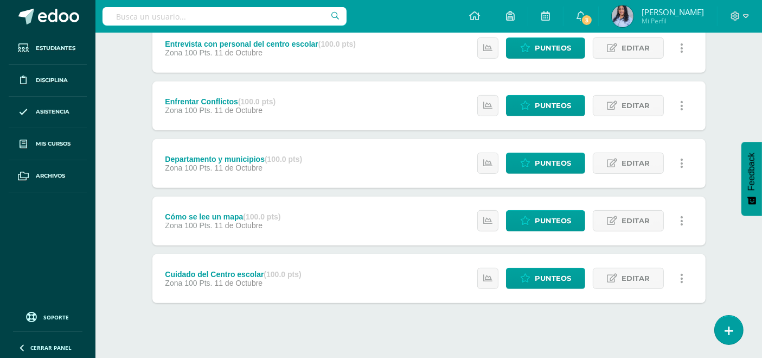
scroll to position [457, 0]
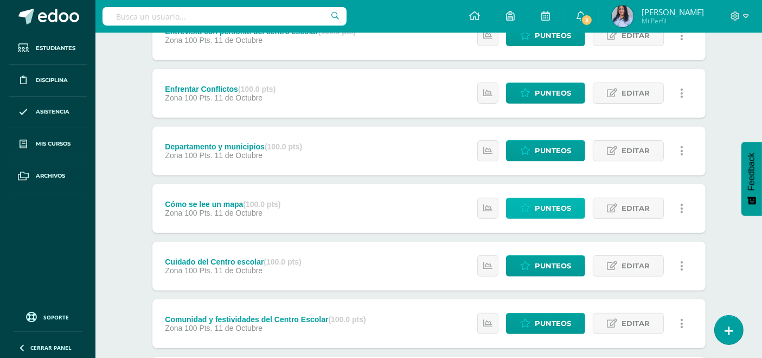
click at [547, 207] on span "Punteos" at bounding box center [553, 208] width 36 height 20
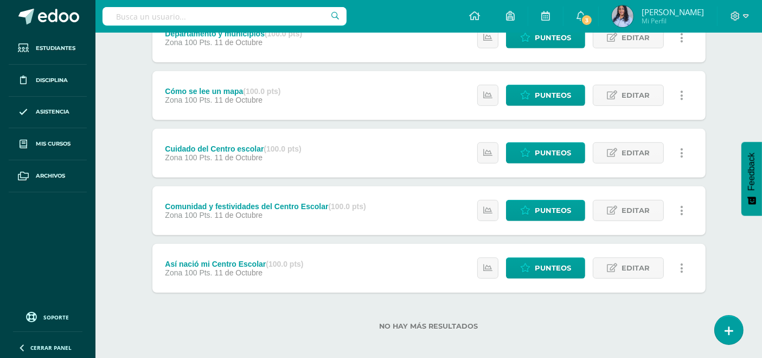
scroll to position [576, 0]
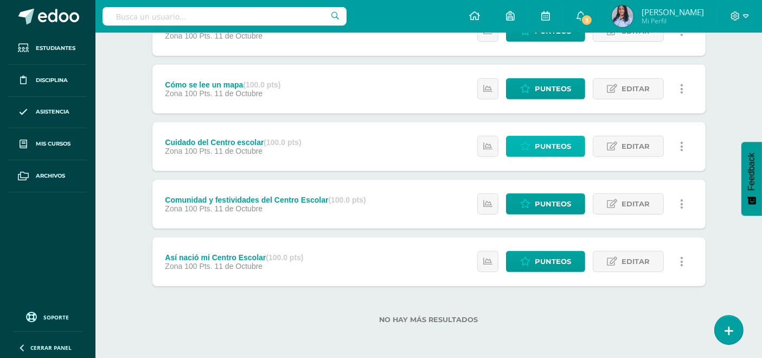
click at [544, 146] on span "Punteos" at bounding box center [553, 146] width 36 height 20
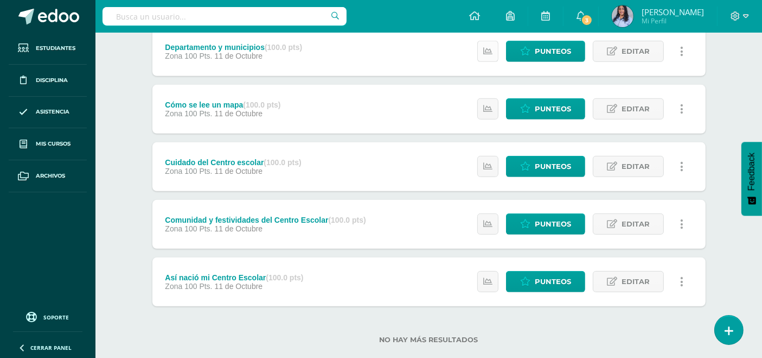
scroll to position [576, 0]
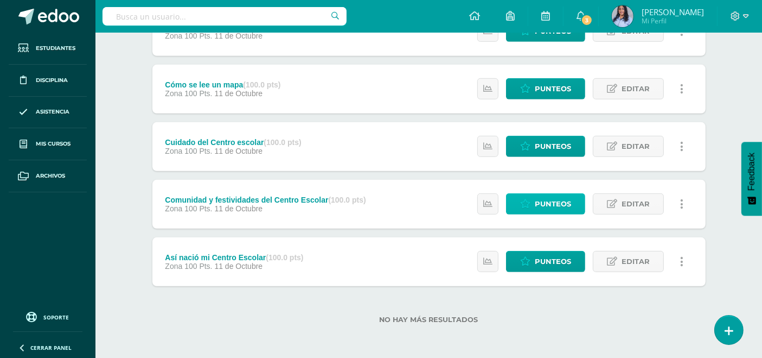
click at [544, 200] on span "Punteos" at bounding box center [553, 204] width 36 height 20
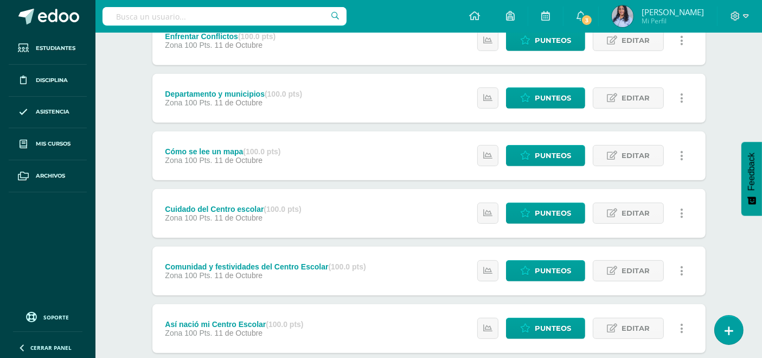
scroll to position [576, 0]
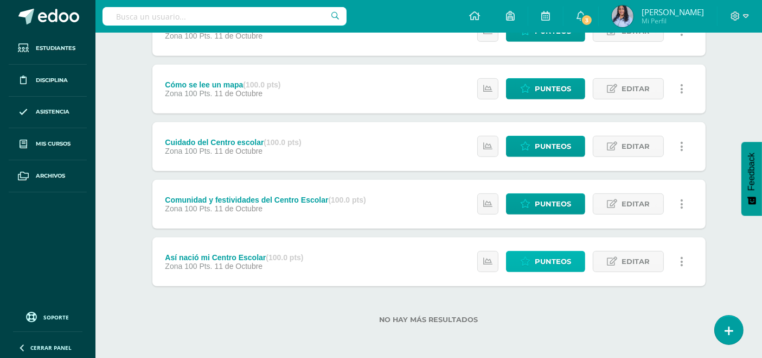
click at [538, 257] on span "Punteos" at bounding box center [553, 261] width 36 height 20
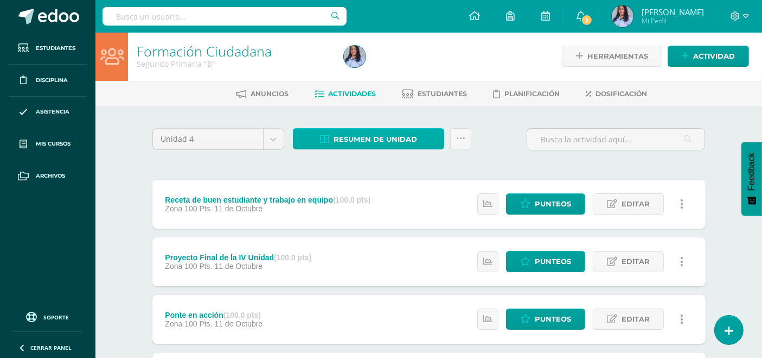
scroll to position [0, 0]
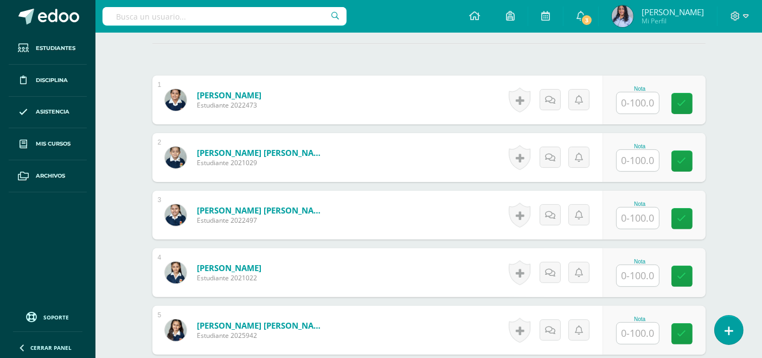
scroll to position [302, 0]
click at [649, 98] on input "text" at bounding box center [638, 102] width 42 height 21
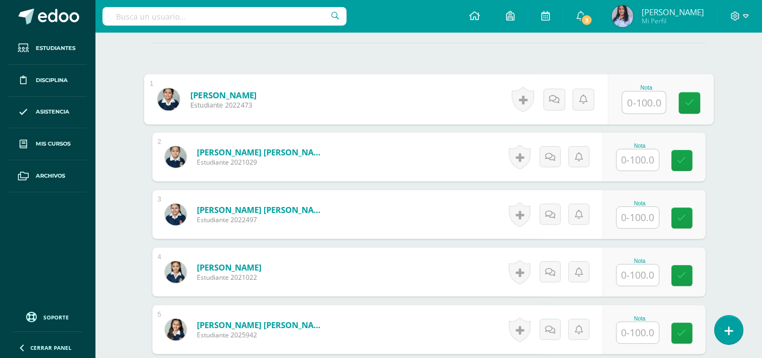
click at [645, 98] on input "text" at bounding box center [643, 103] width 43 height 22
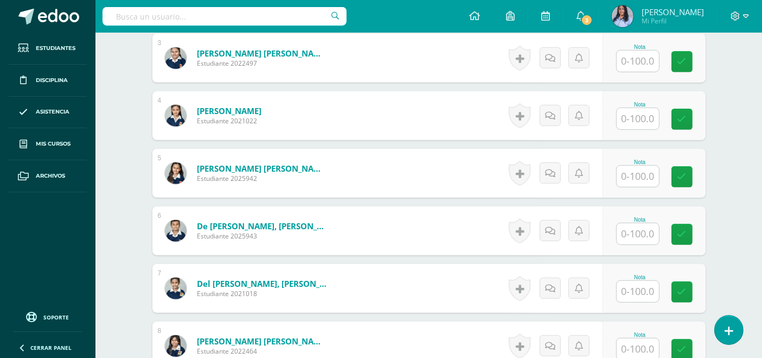
scroll to position [483, 0]
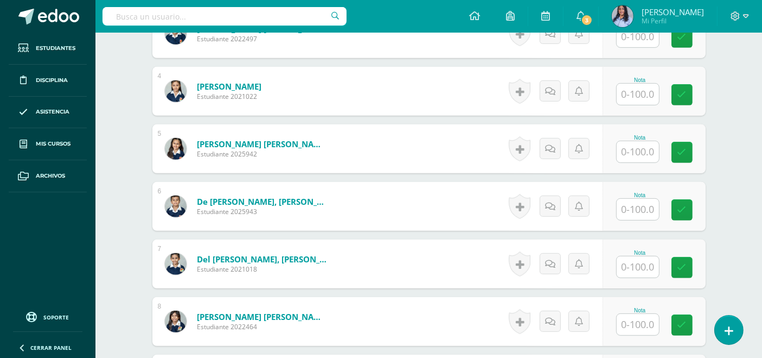
click at [629, 207] on input "text" at bounding box center [638, 209] width 42 height 21
type input "80"
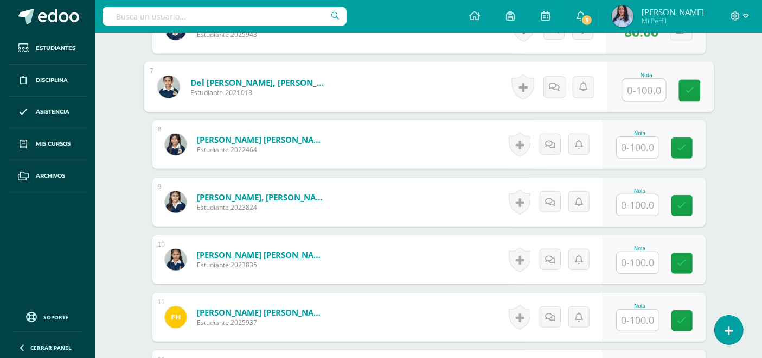
scroll to position [664, 0]
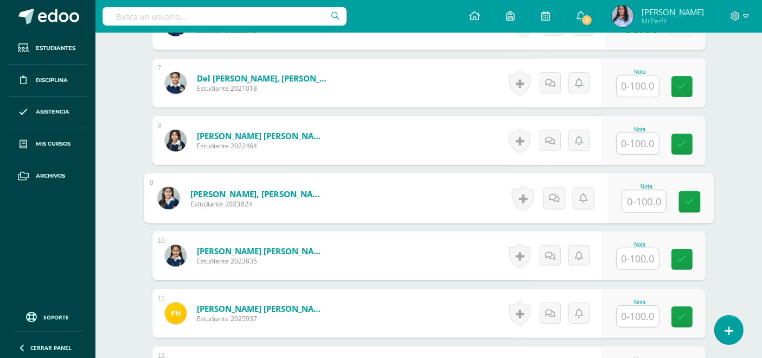
click at [639, 200] on input "text" at bounding box center [643, 201] width 43 height 22
type input "80"
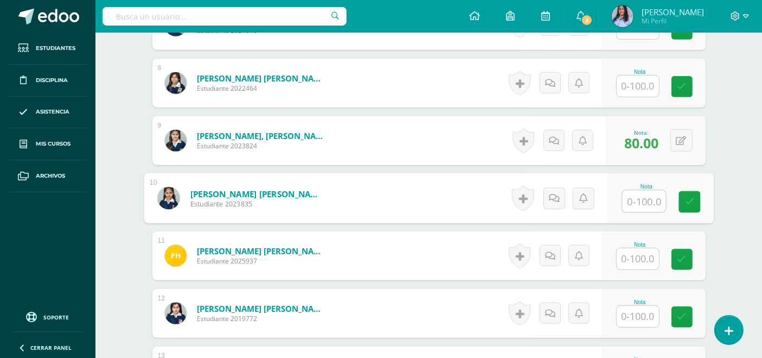
scroll to position [724, 0]
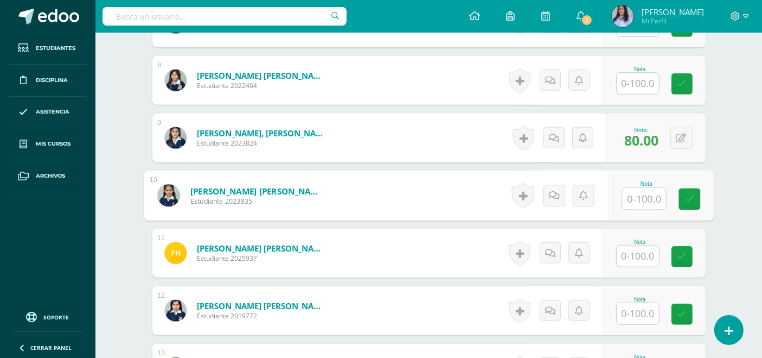
click at [647, 194] on input "text" at bounding box center [643, 199] width 43 height 22
type input "80"
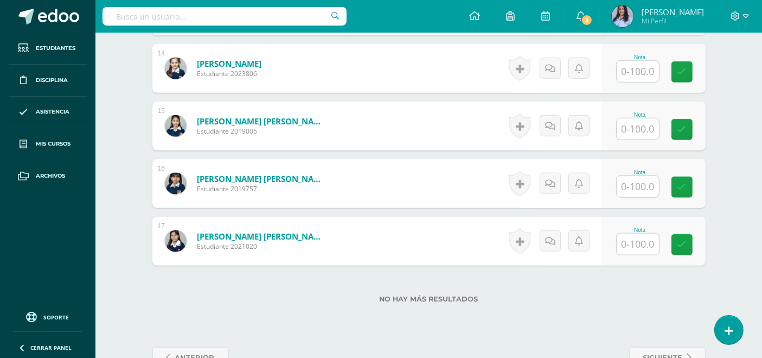
scroll to position [1086, 0]
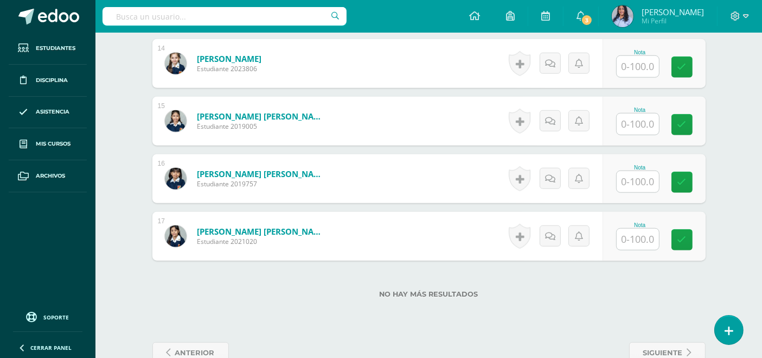
click at [633, 238] on input "text" at bounding box center [638, 238] width 42 height 21
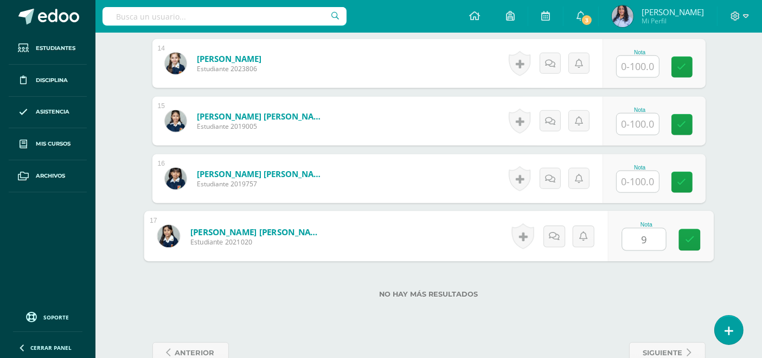
type input "90"
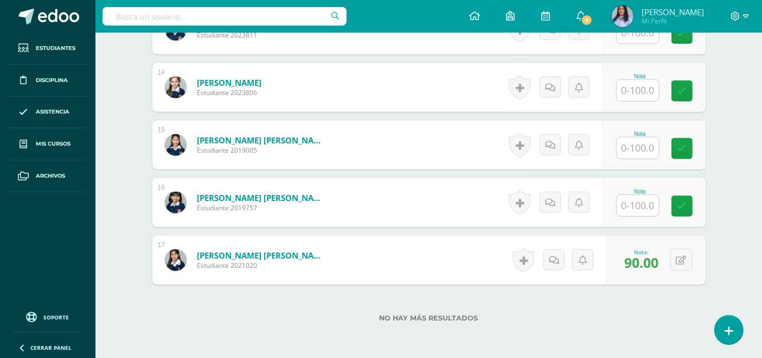
scroll to position [1025, 0]
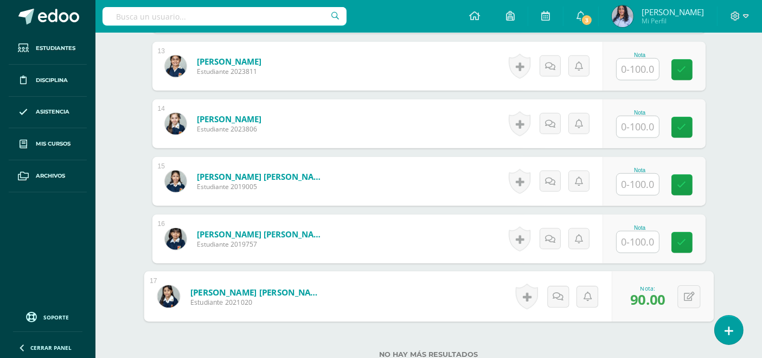
click at [174, 299] on img at bounding box center [168, 296] width 22 height 22
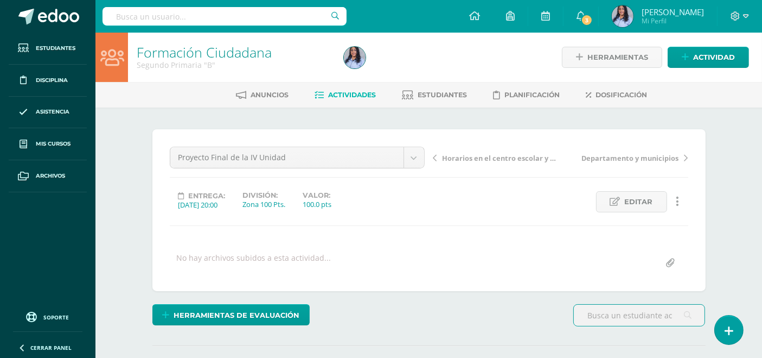
scroll to position [1, 0]
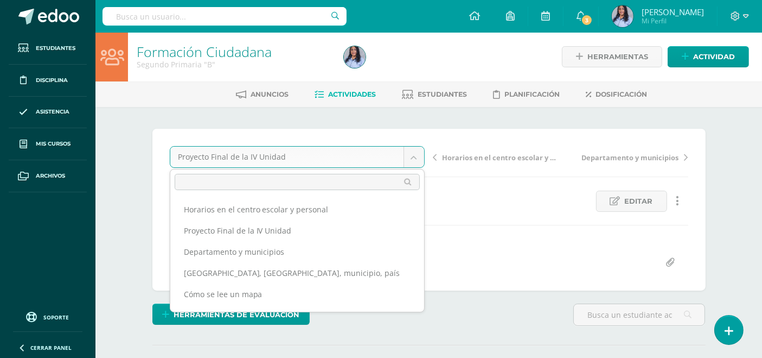
scroll to position [0, 0]
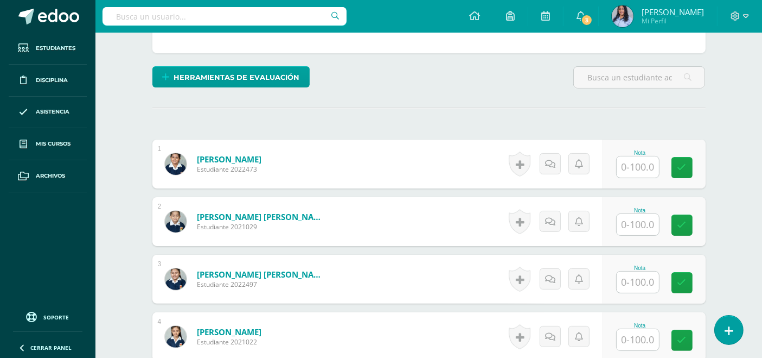
scroll to position [241, 0]
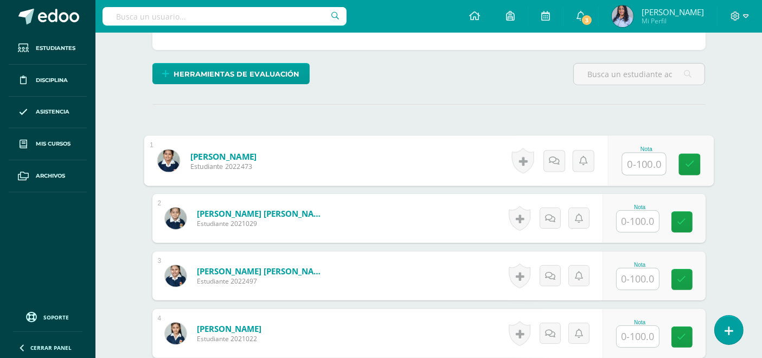
click at [645, 167] on input "text" at bounding box center [643, 164] width 43 height 22
type input "90"
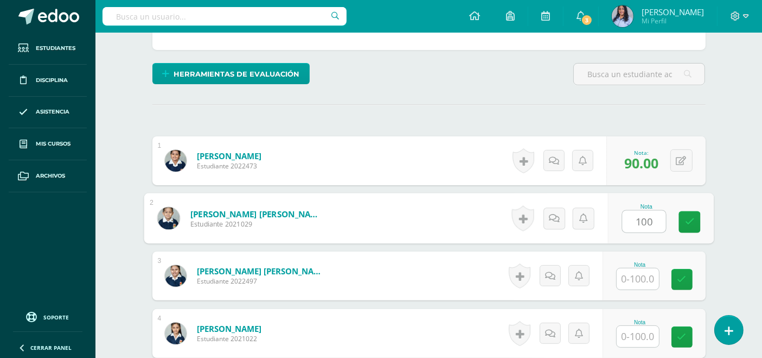
type input "100"
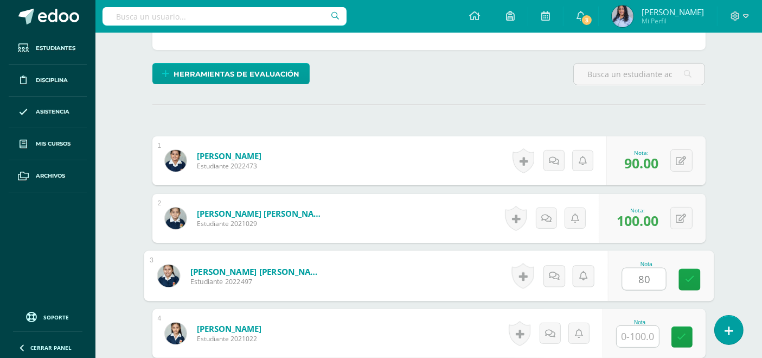
type input "80"
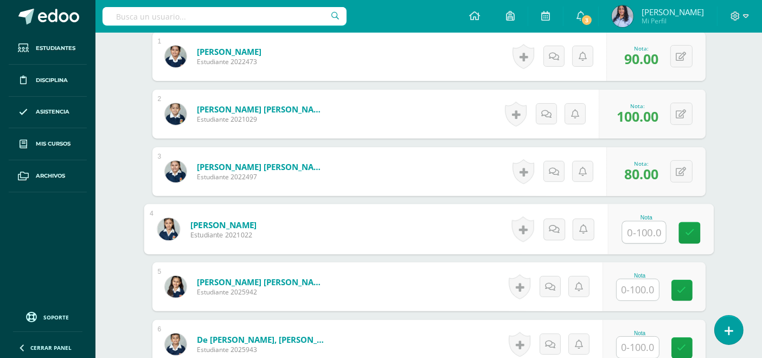
scroll to position [361, 0]
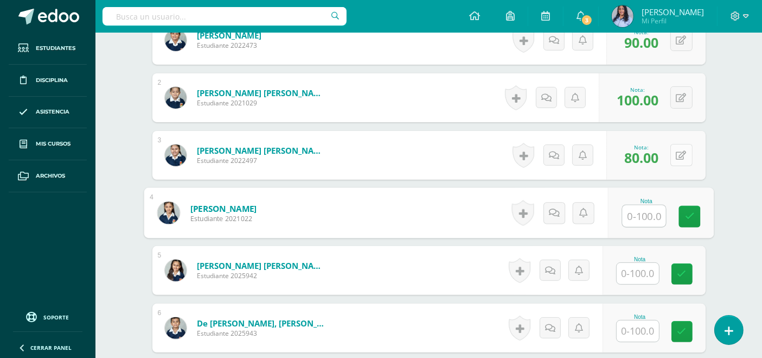
click at [680, 149] on button at bounding box center [682, 155] width 22 height 22
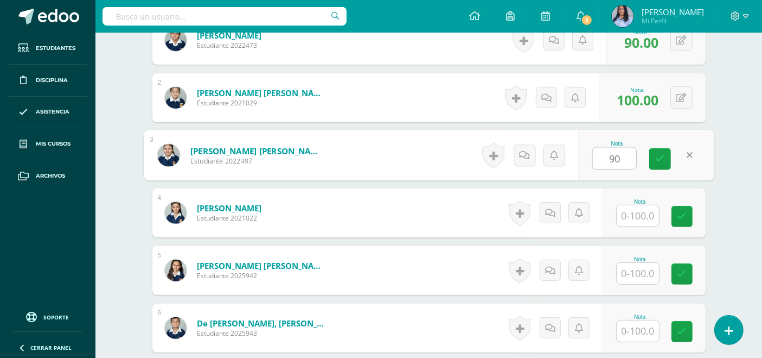
type input "90"
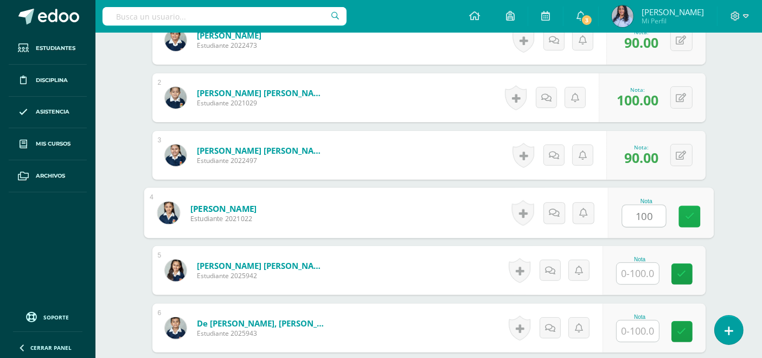
type input "100"
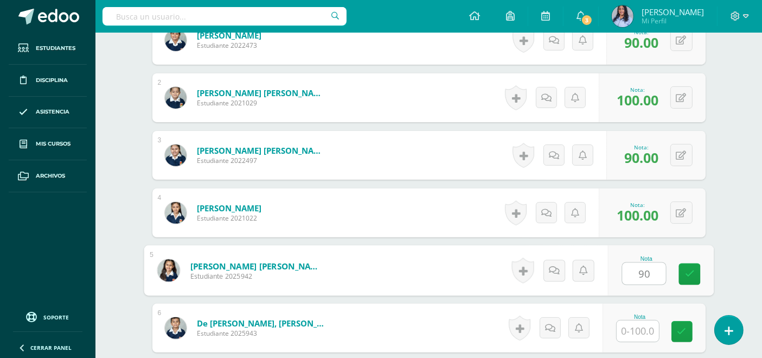
type input "90"
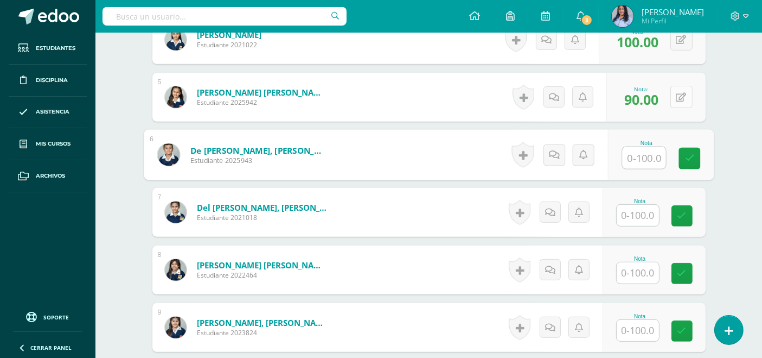
scroll to position [543, 0]
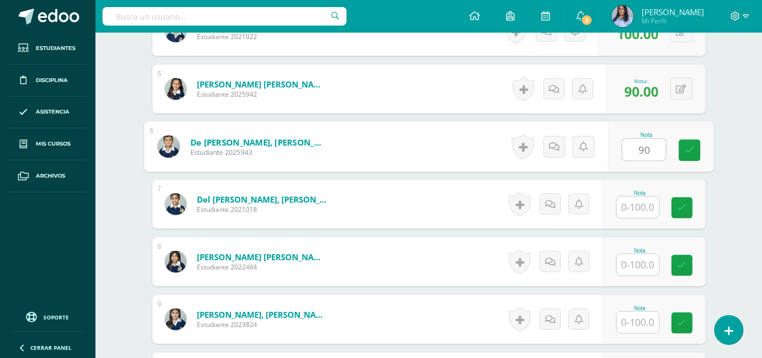
type input "90"
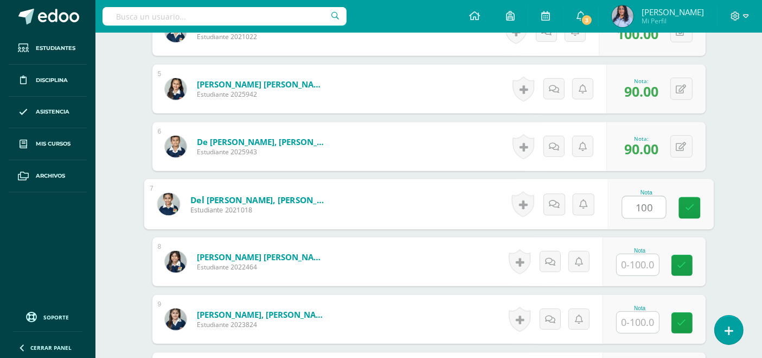
type input "100"
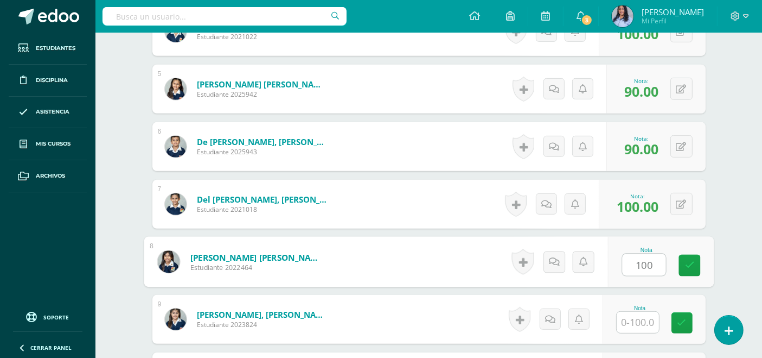
type input "100"
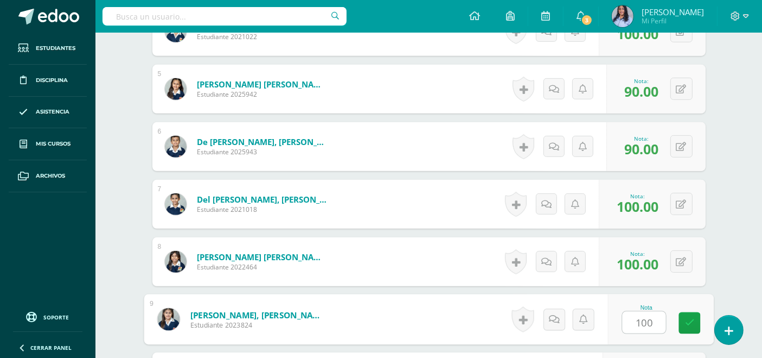
type input "100"
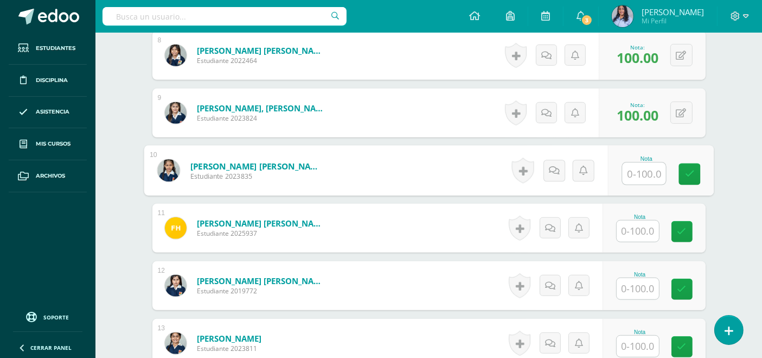
scroll to position [801, 0]
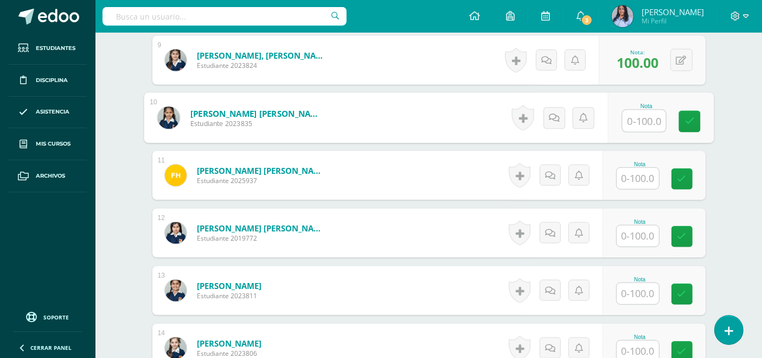
click at [652, 123] on input "text" at bounding box center [643, 121] width 43 height 22
type input "60"
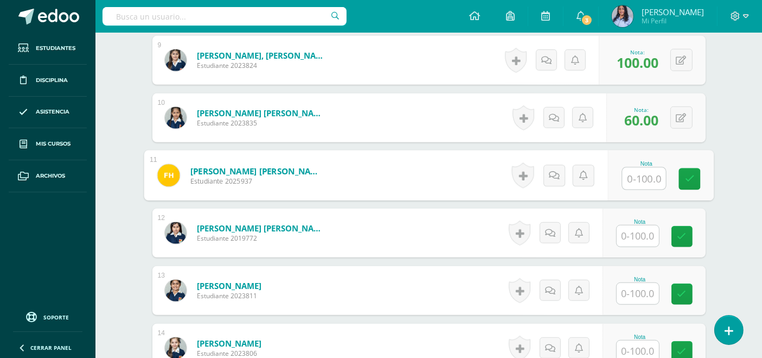
click at [647, 174] on input "text" at bounding box center [643, 179] width 43 height 22
type input "90"
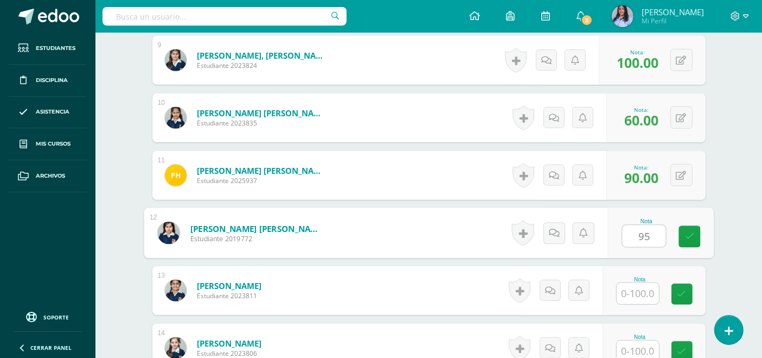
type input "95"
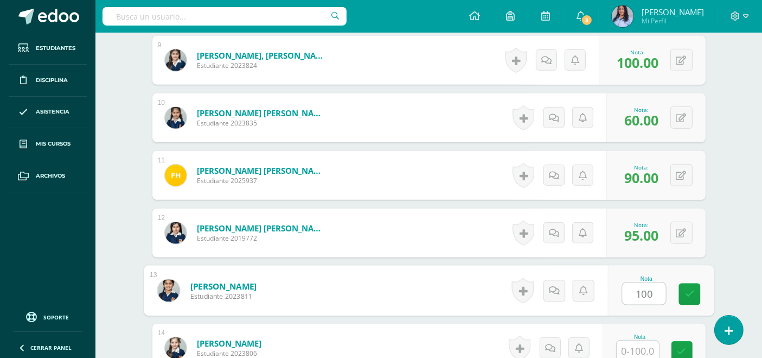
type input "100"
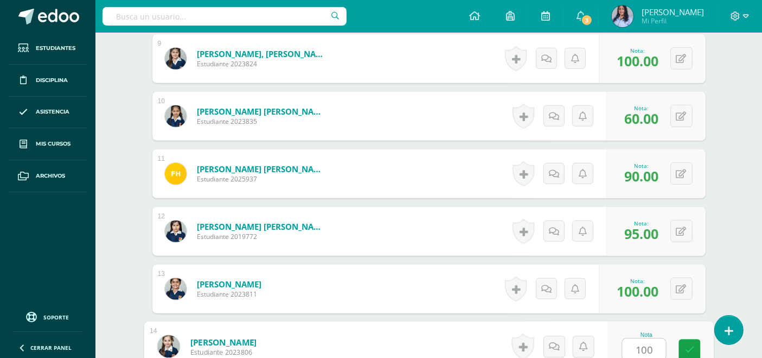
type input "100"
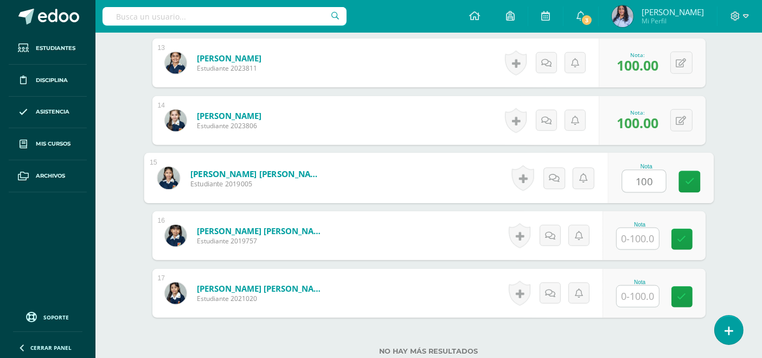
type input "100"
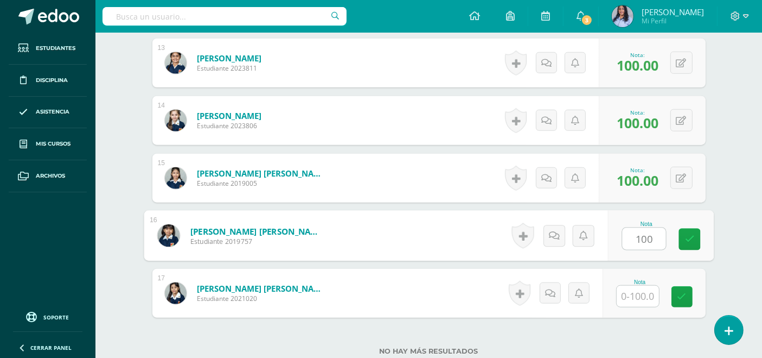
type input "100"
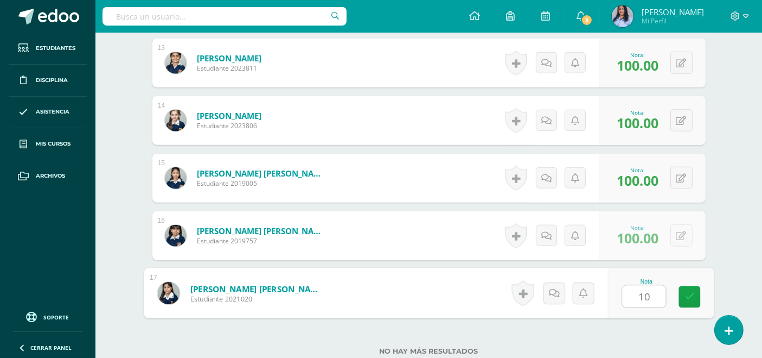
type input "100"
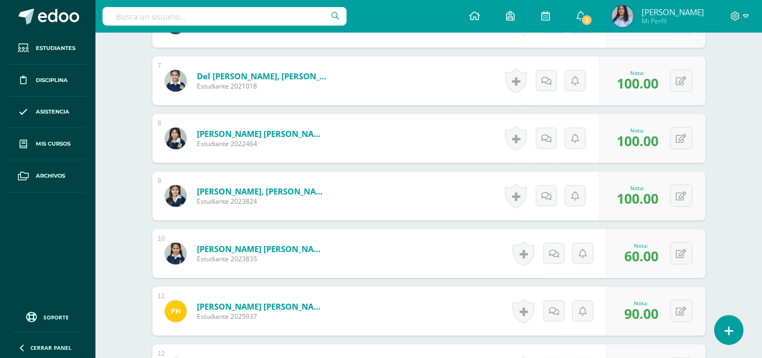
scroll to position [667, 0]
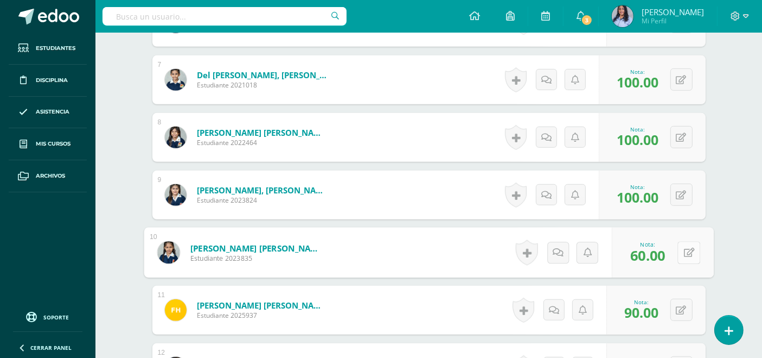
click at [681, 244] on button at bounding box center [689, 252] width 23 height 23
type input "70"
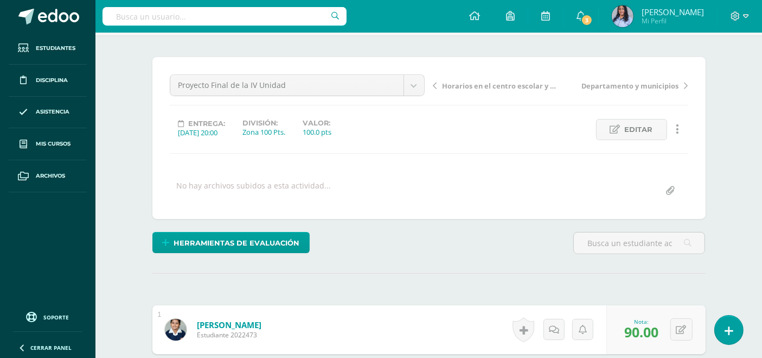
scroll to position [0, 0]
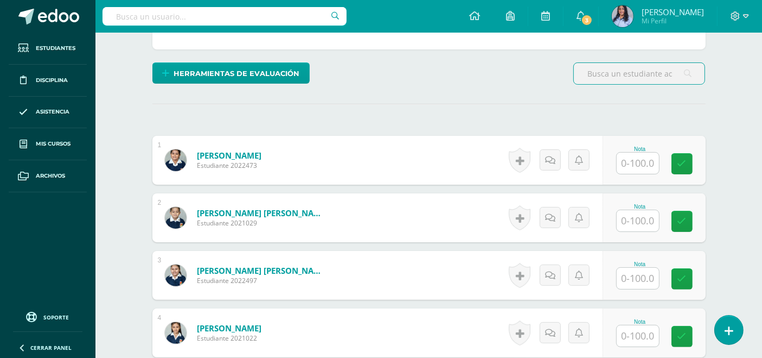
scroll to position [241, 0]
click at [643, 160] on input "text" at bounding box center [638, 162] width 42 height 21
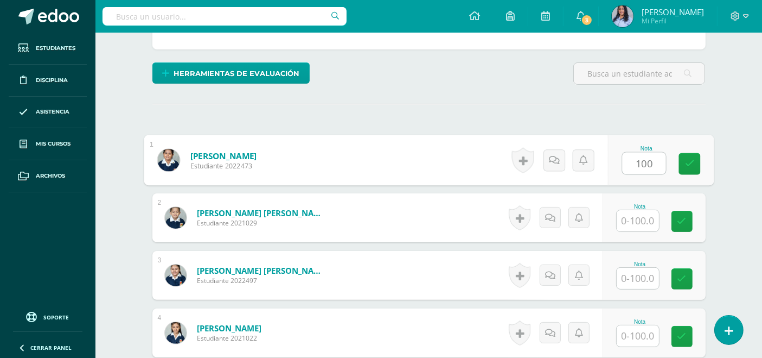
type input "100"
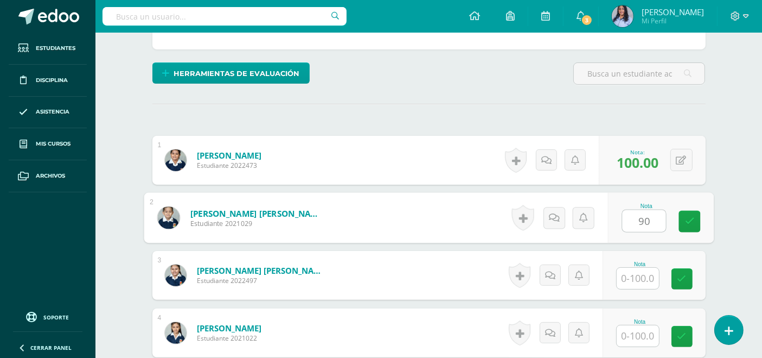
type input "90"
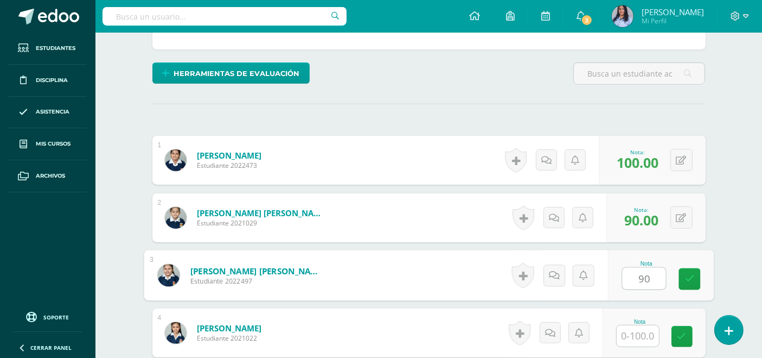
type input "90"
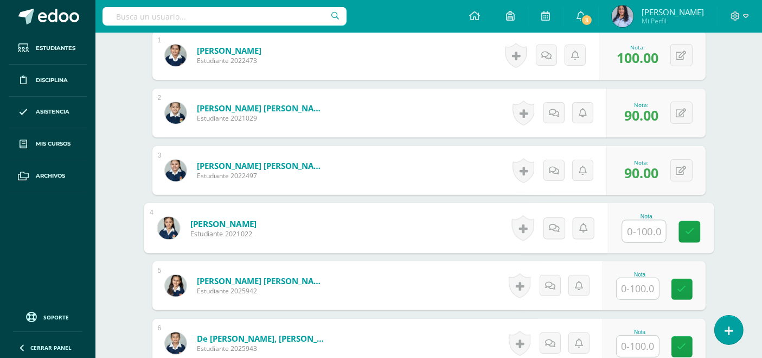
scroll to position [423, 0]
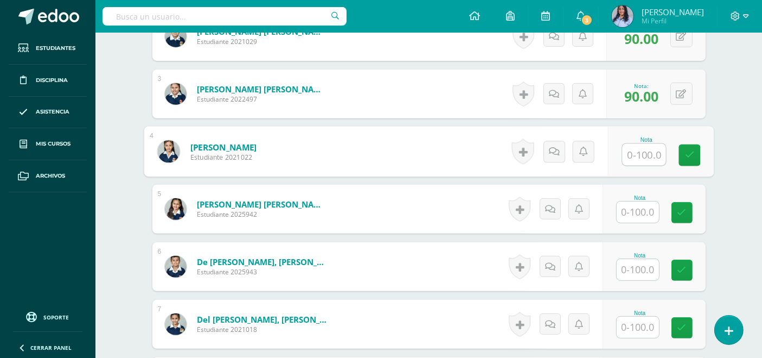
click at [643, 151] on input "text" at bounding box center [643, 155] width 43 height 22
type input "90"
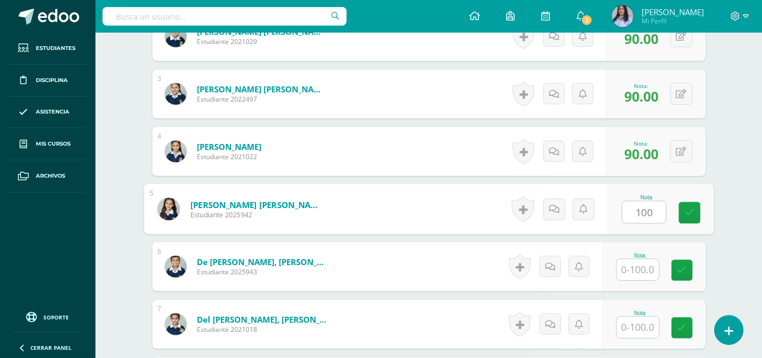
type input "100"
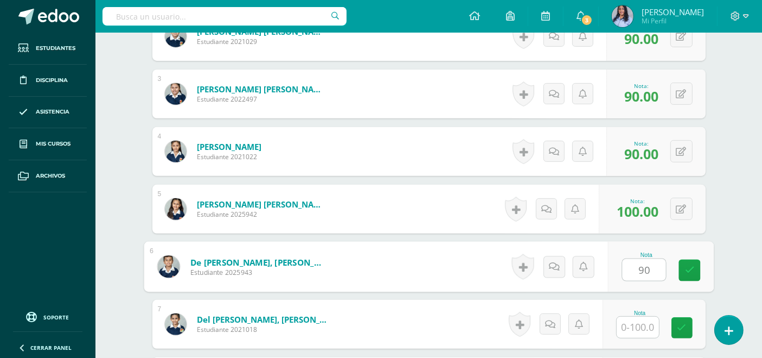
type input "90"
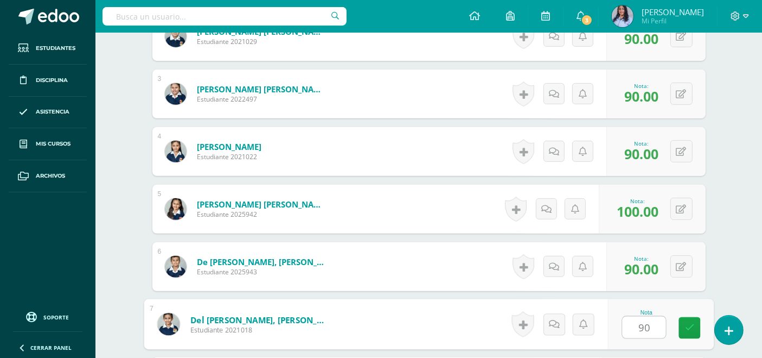
type input "90"
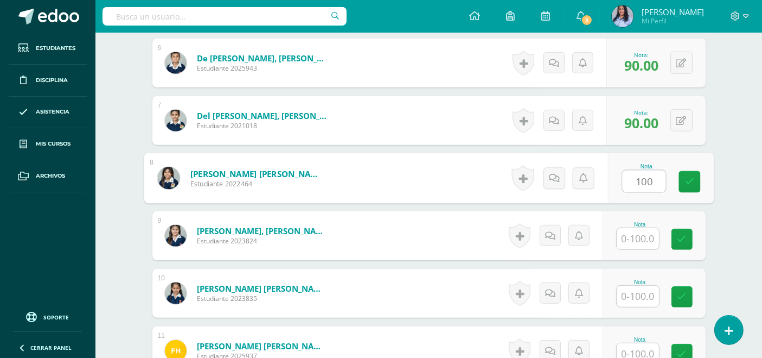
type input "100"
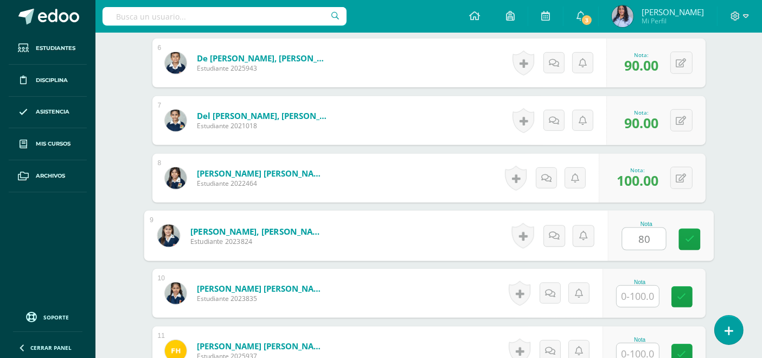
type input "80"
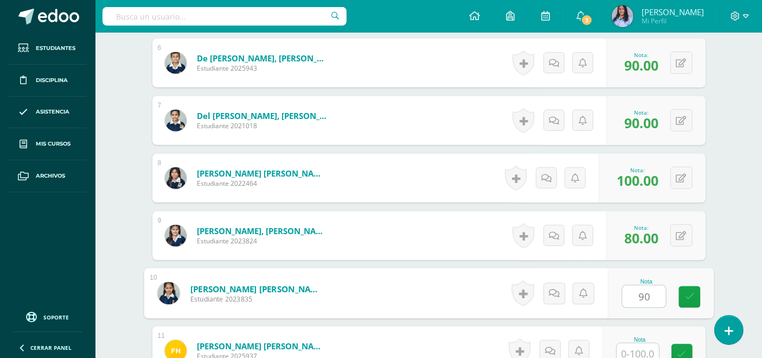
type input "90"
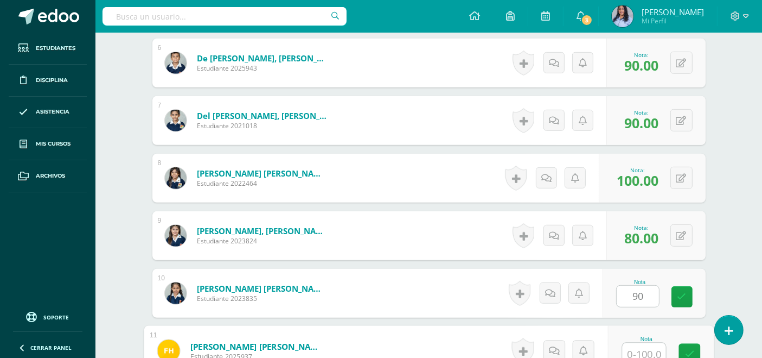
scroll to position [630, 0]
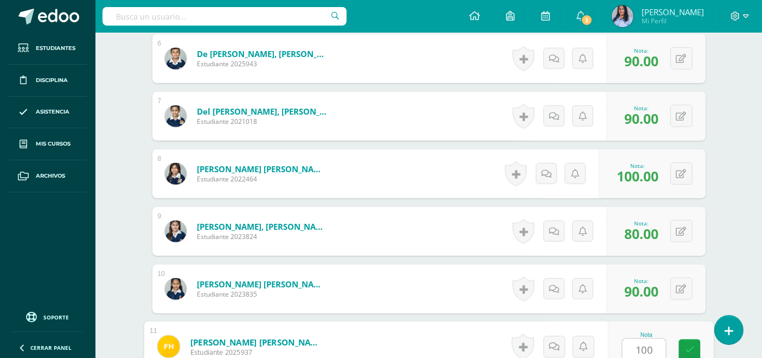
type input "100"
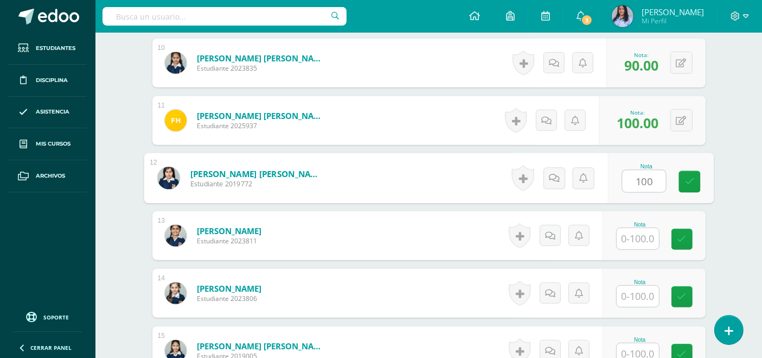
type input "100"
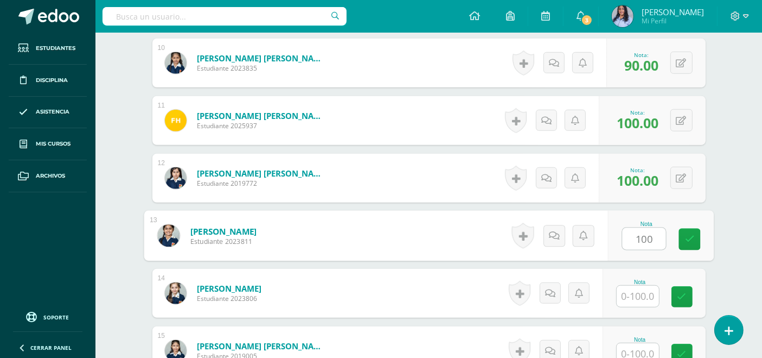
type input "100"
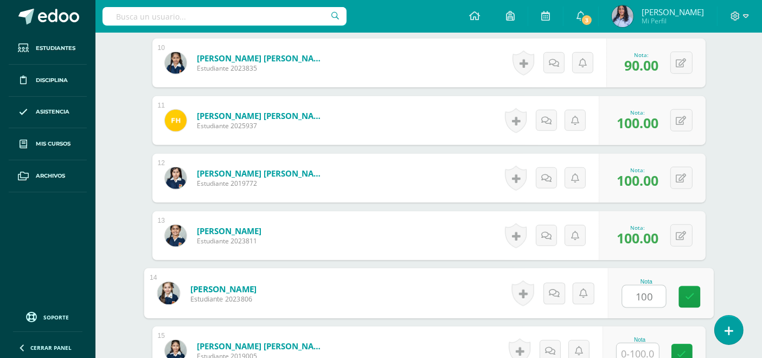
type input "100"
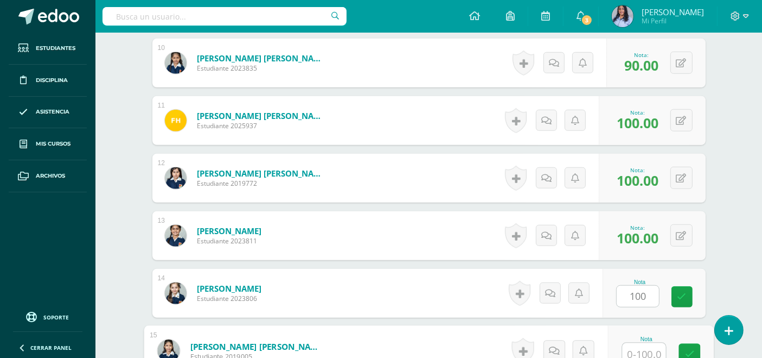
scroll to position [860, 0]
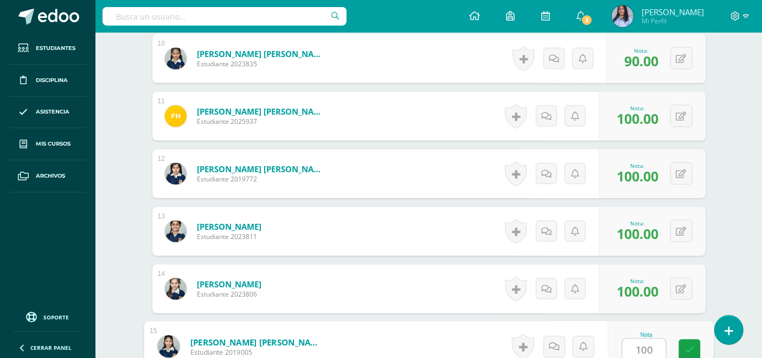
type input "100"
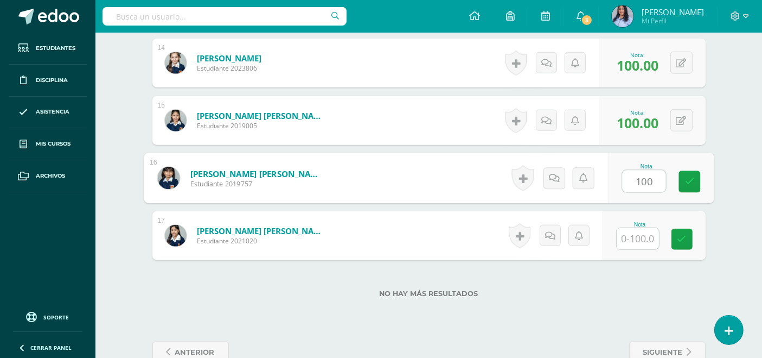
type input "100"
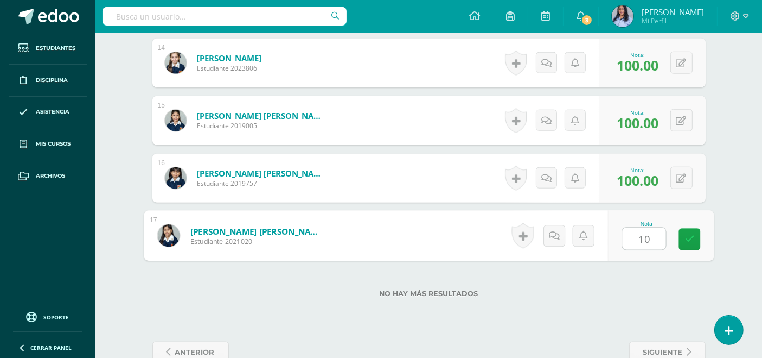
type input "100"
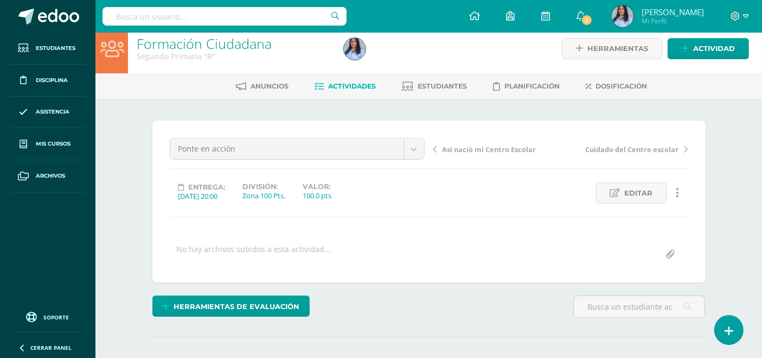
scroll to position [0, 0]
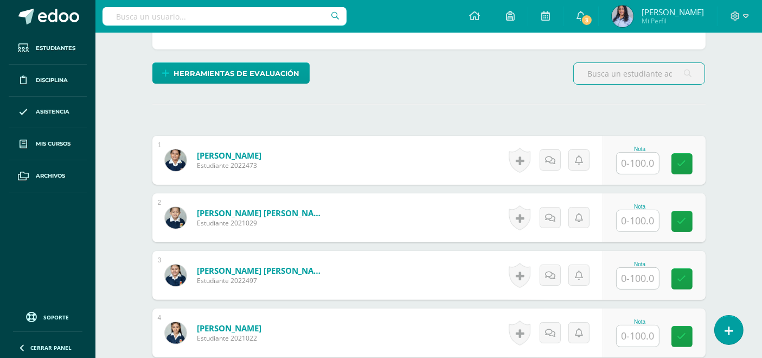
scroll to position [241, 0]
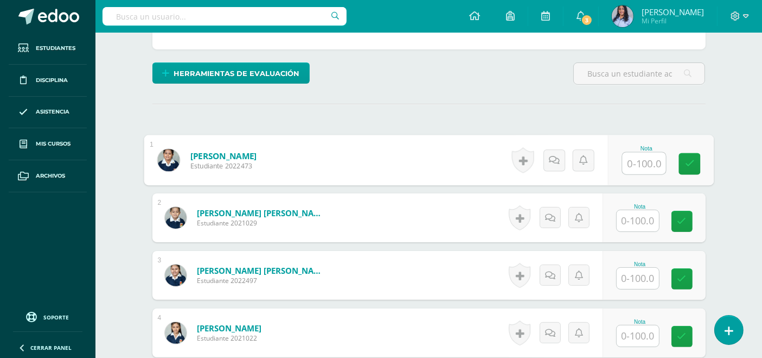
click at [637, 165] on input "text" at bounding box center [643, 163] width 43 height 22
click at [646, 163] on input "text" at bounding box center [643, 163] width 43 height 22
type input "100"
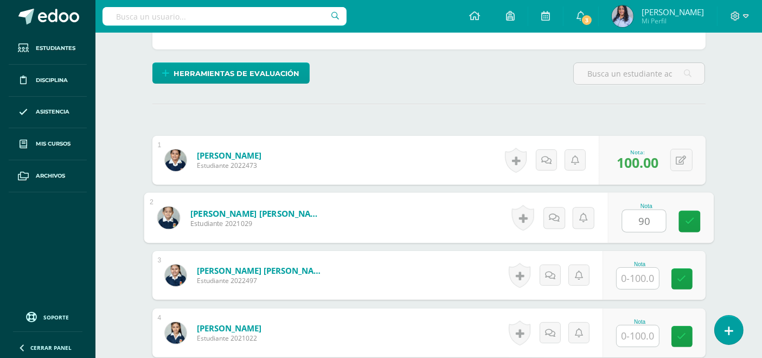
type input "90"
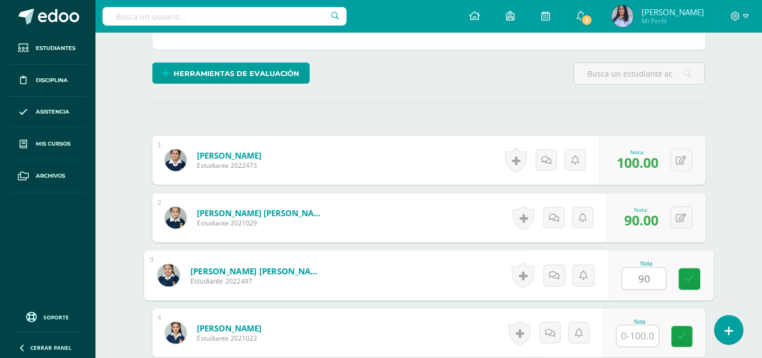
type input "90"
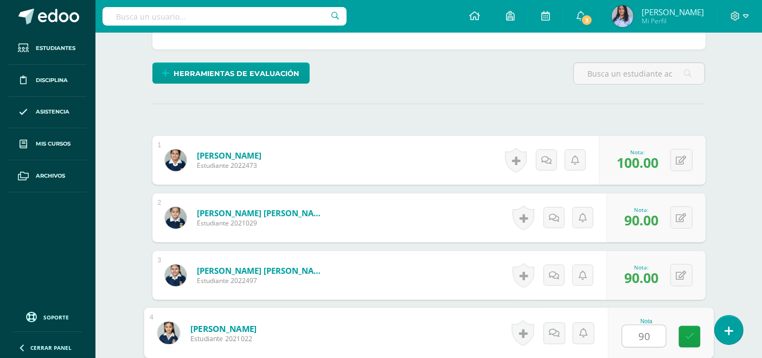
type input "90"
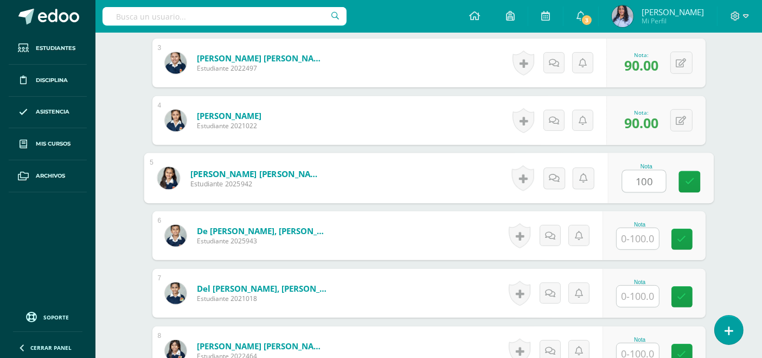
type input "100"
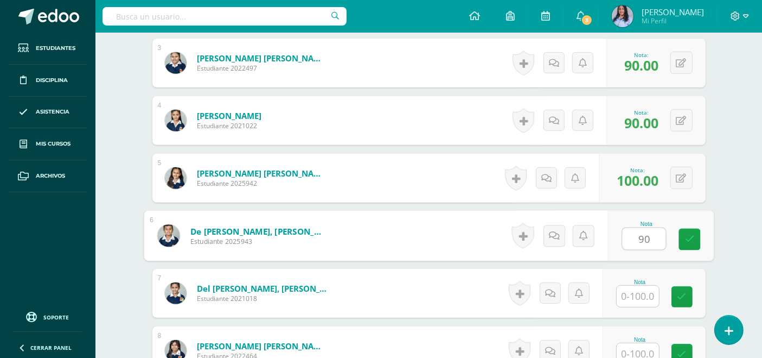
type input "90"
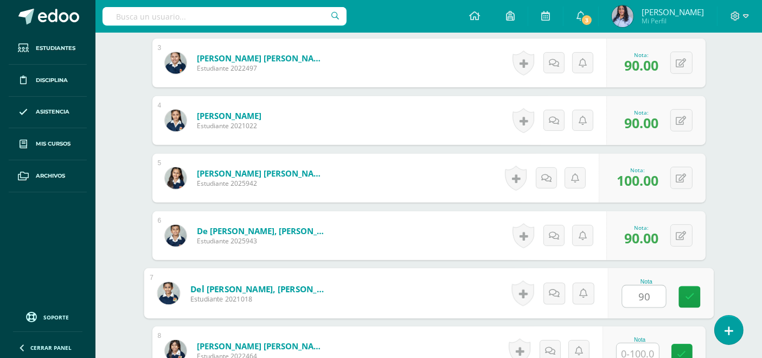
type input "90"
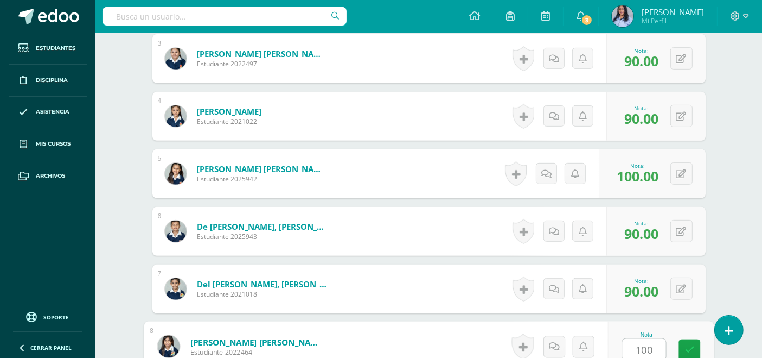
type input "100"
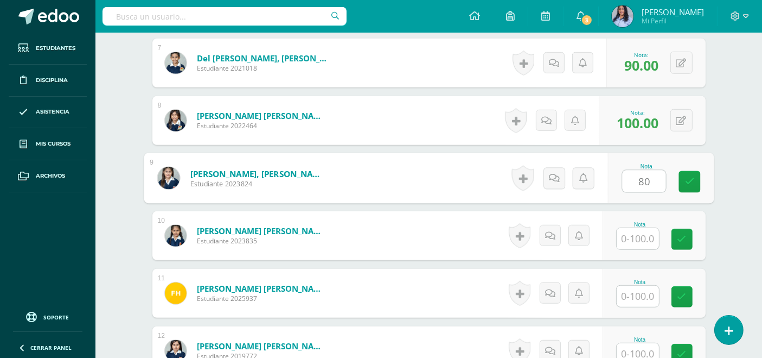
type input "80"
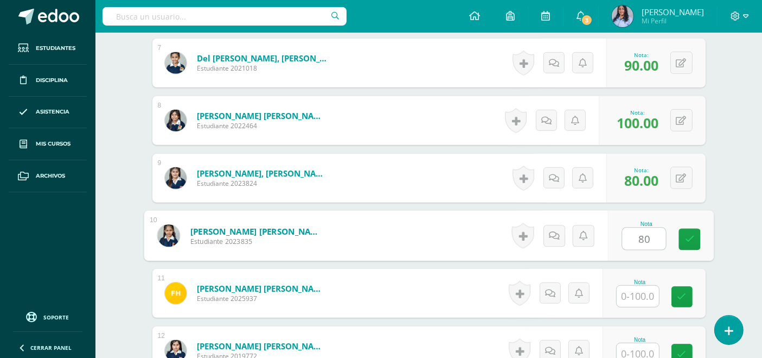
type input "80"
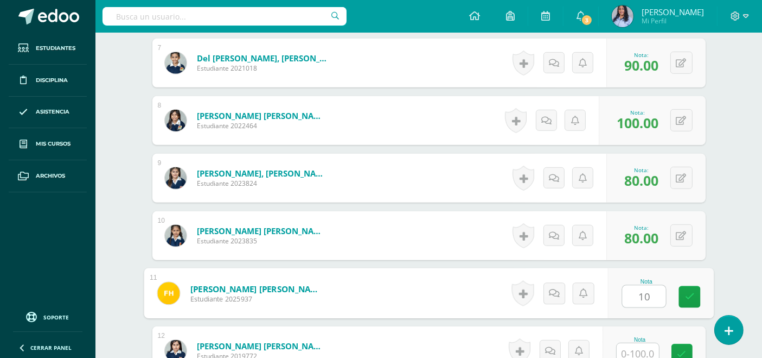
type input "1"
type input "90"
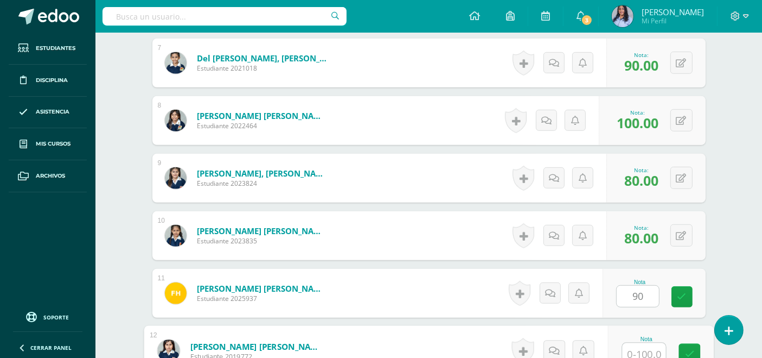
scroll to position [688, 0]
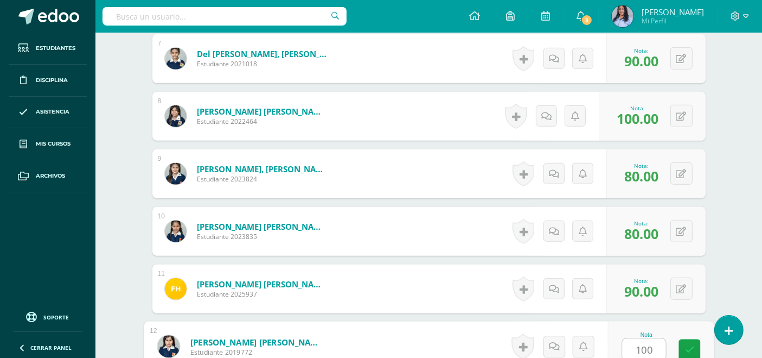
type input "100"
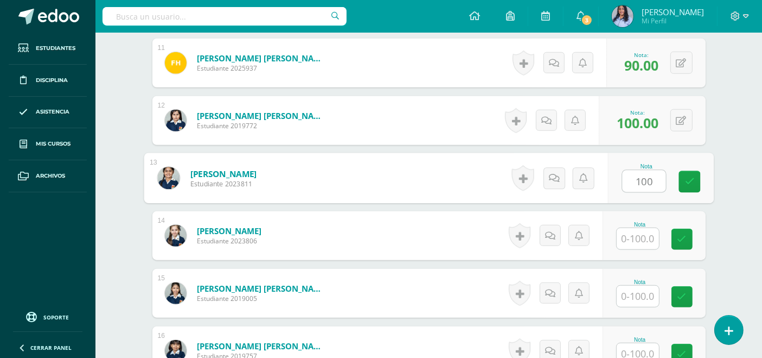
type input "100"
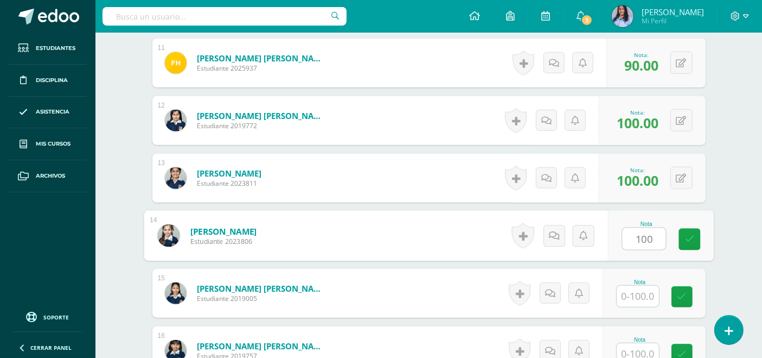
type input "100"
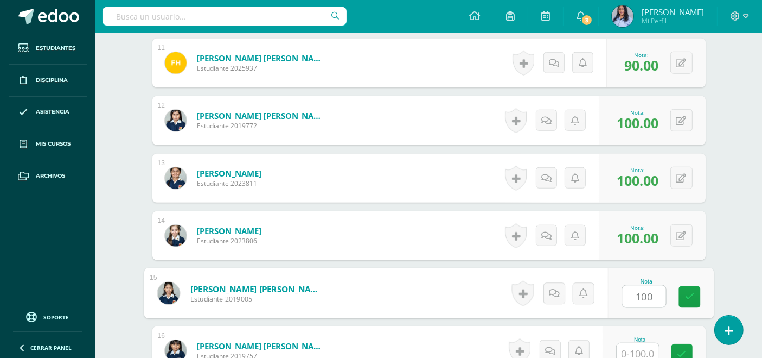
type input "100"
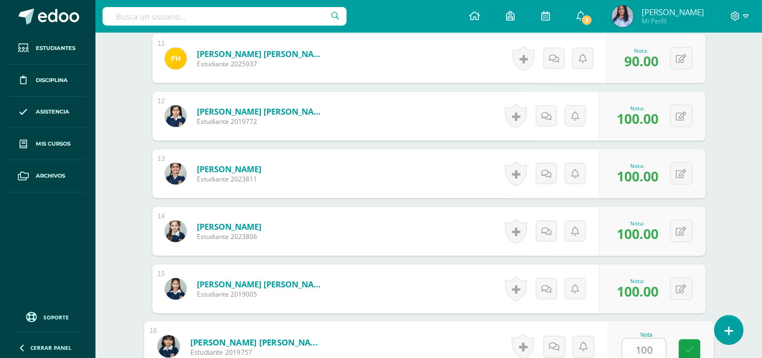
type input "100"
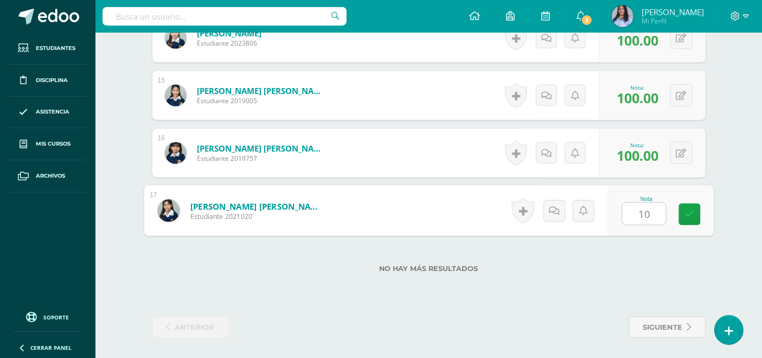
type input "100"
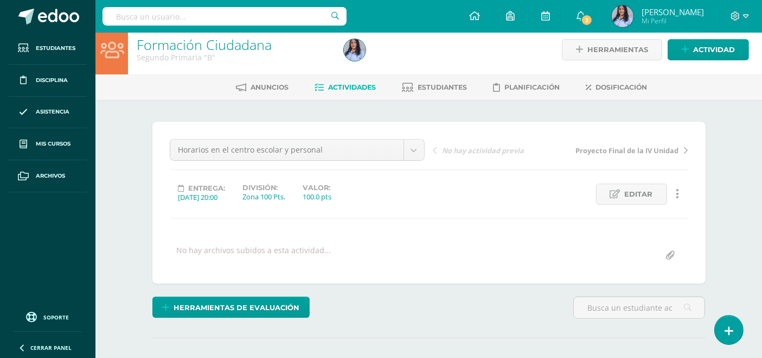
scroll to position [0, 0]
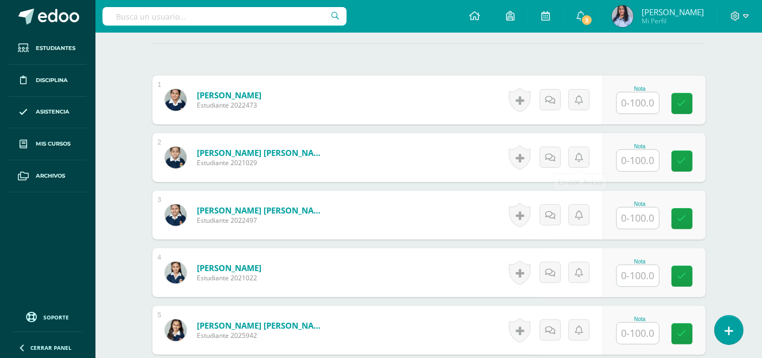
scroll to position [302, 0]
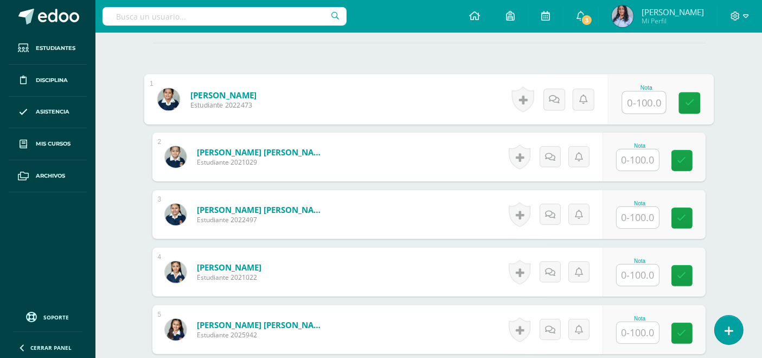
click at [640, 104] on input "text" at bounding box center [643, 103] width 43 height 22
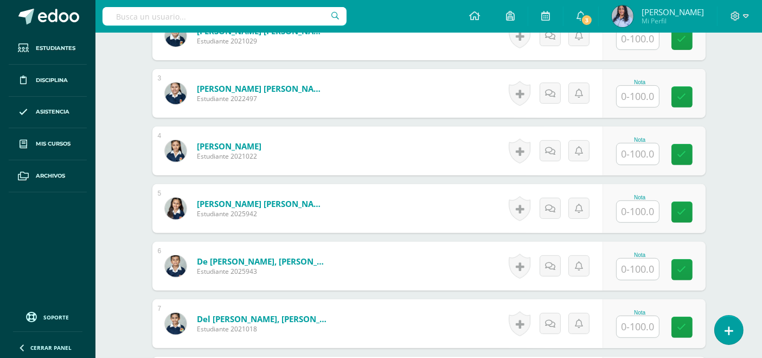
scroll to position [483, 0]
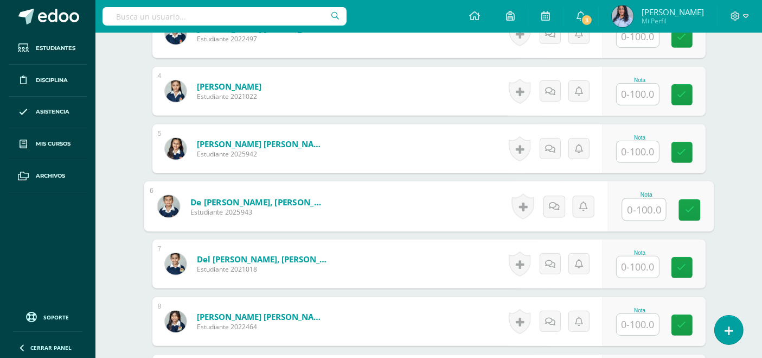
click at [646, 204] on input "text" at bounding box center [643, 210] width 43 height 22
type input "70"
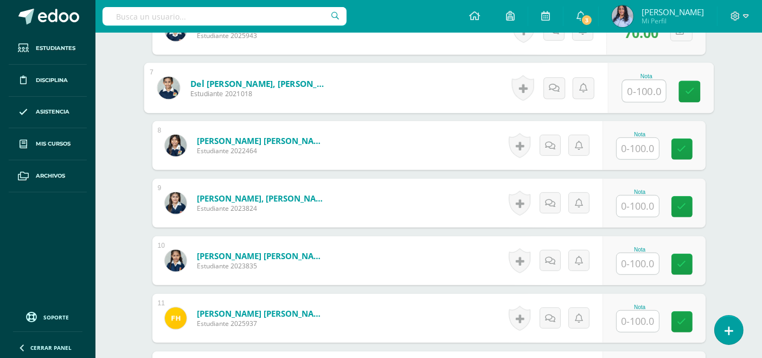
scroll to position [664, 0]
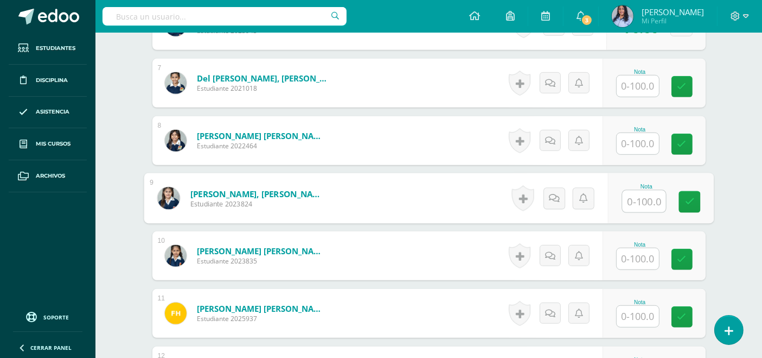
click at [639, 200] on input "text" at bounding box center [643, 201] width 43 height 22
type input "70"
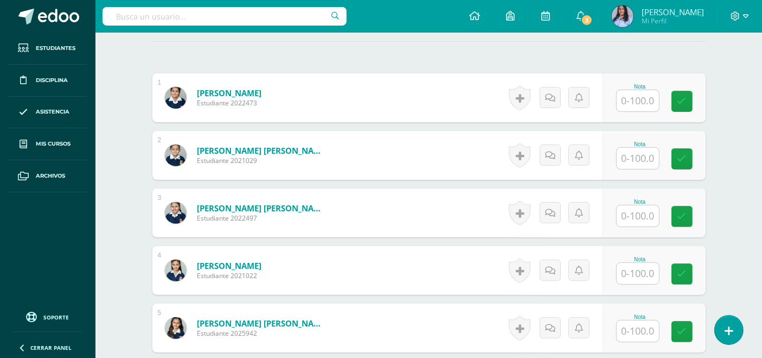
scroll to position [302, 0]
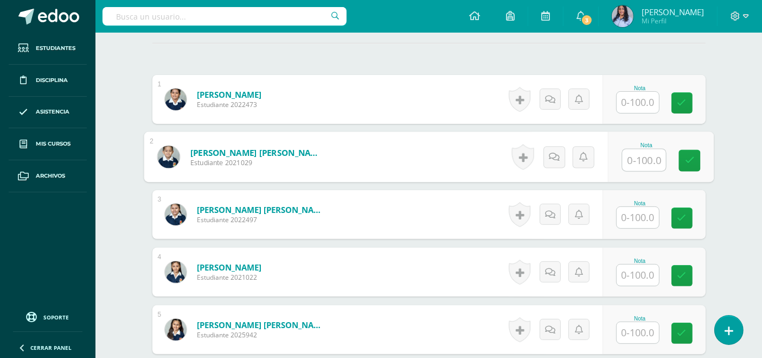
click at [643, 156] on input "text" at bounding box center [643, 160] width 43 height 22
type input "80"
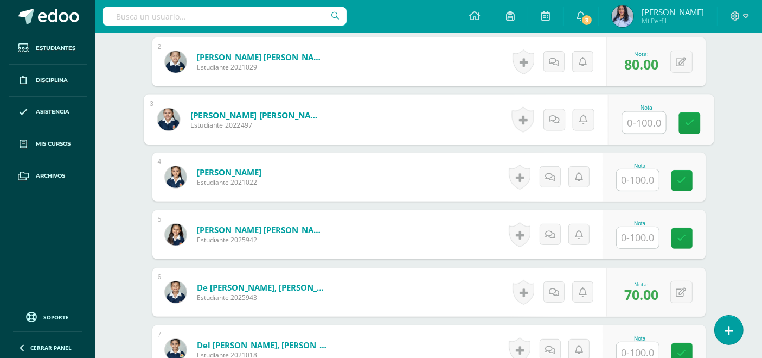
scroll to position [423, 0]
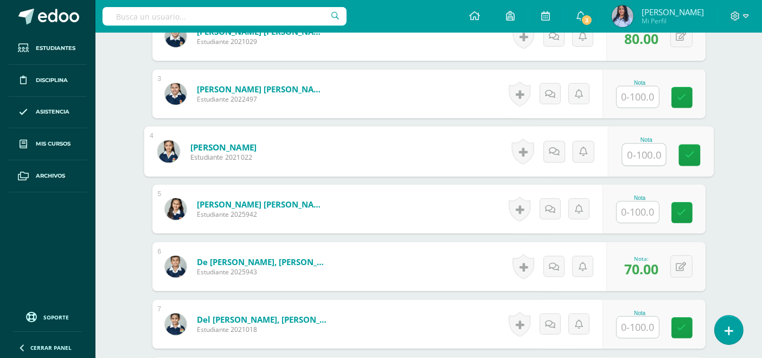
click at [637, 148] on input "text" at bounding box center [643, 155] width 43 height 22
type input "80"
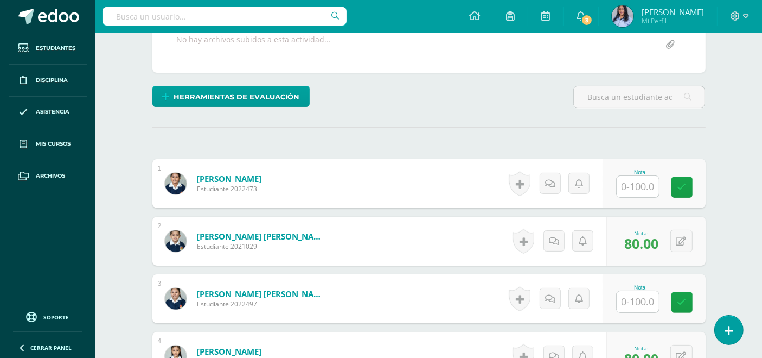
scroll to position [207, 0]
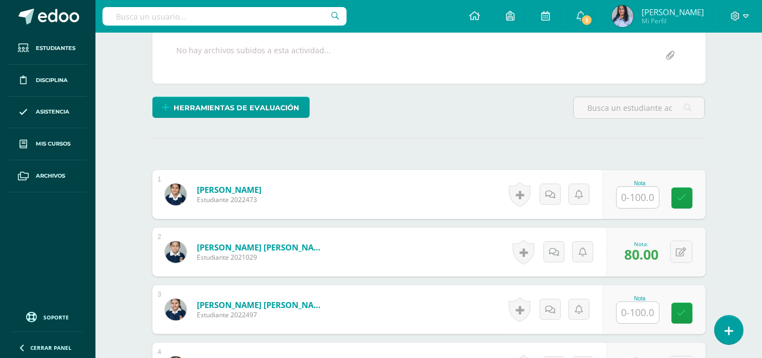
click at [647, 199] on input "text" at bounding box center [638, 197] width 42 height 21
type input "100"
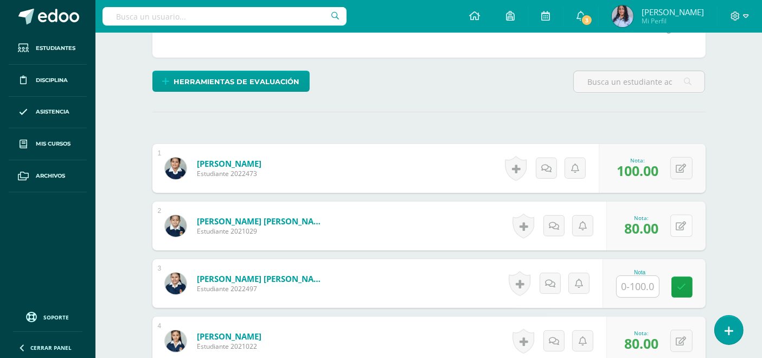
scroll to position [328, 0]
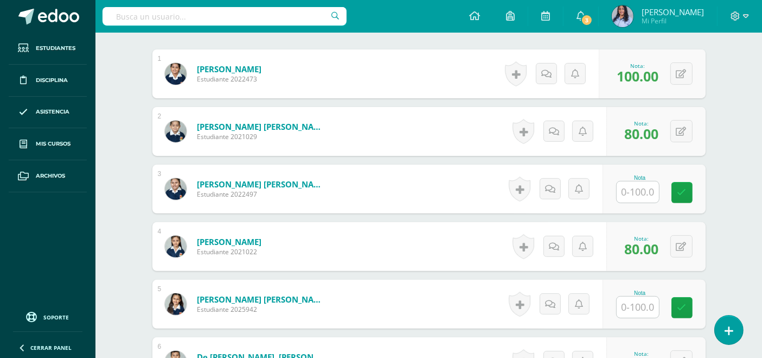
click at [639, 192] on input "text" at bounding box center [638, 191] width 42 height 21
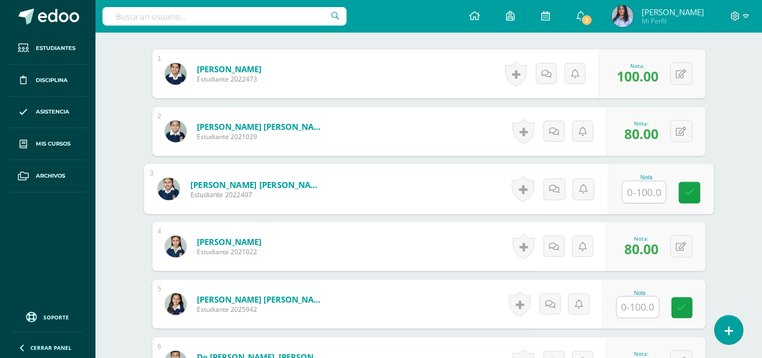
type input "1"
type input "90"
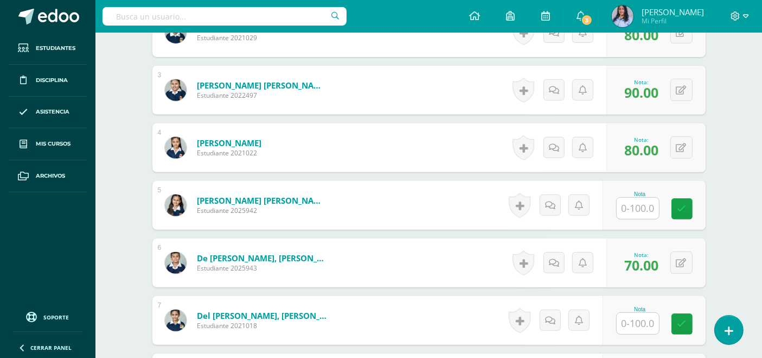
scroll to position [448, 0]
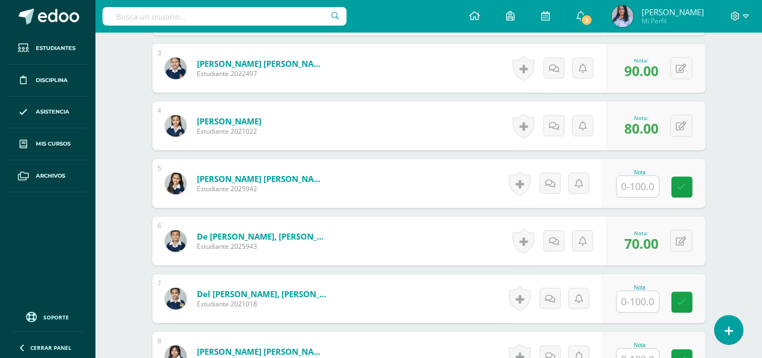
click at [643, 187] on input "text" at bounding box center [638, 186] width 42 height 21
type input "100"
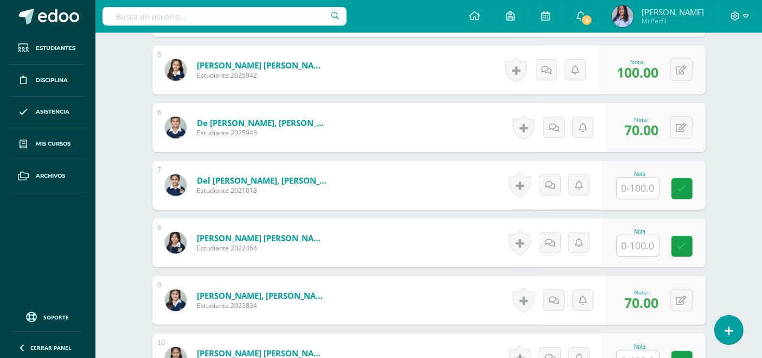
scroll to position [569, 0]
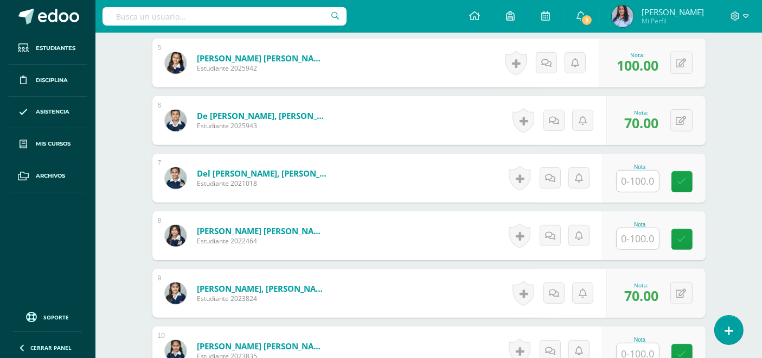
click at [649, 180] on input "text" at bounding box center [638, 180] width 42 height 21
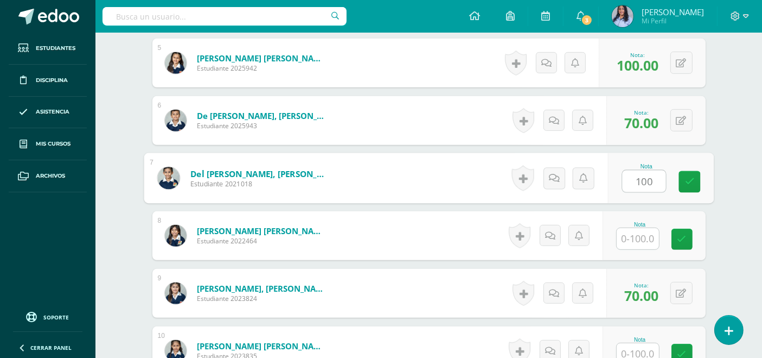
type input "100"
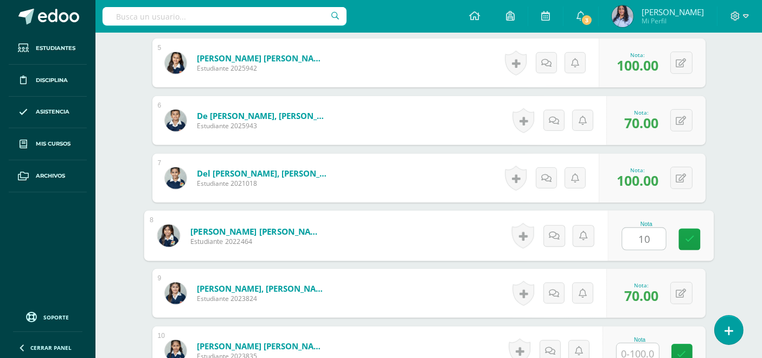
type input "100"
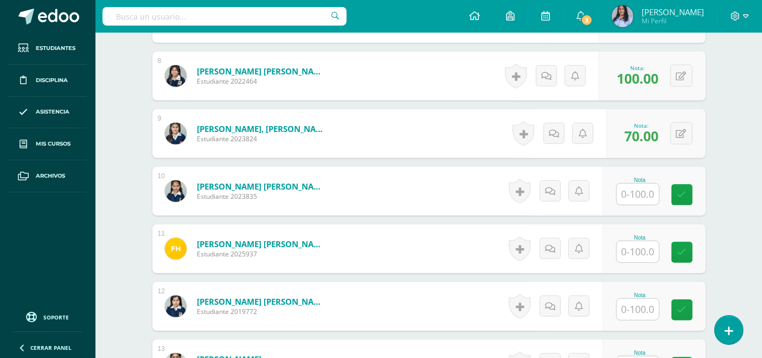
scroll to position [750, 0]
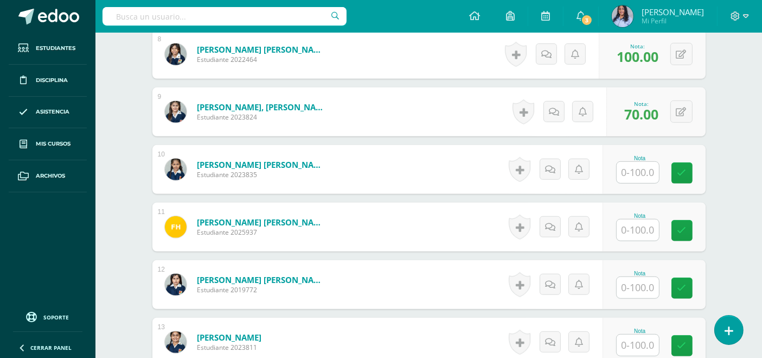
click at [648, 170] on input "text" at bounding box center [638, 172] width 42 height 21
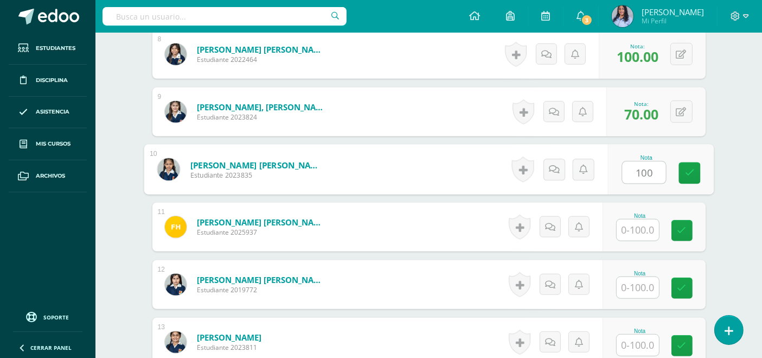
type input "100"
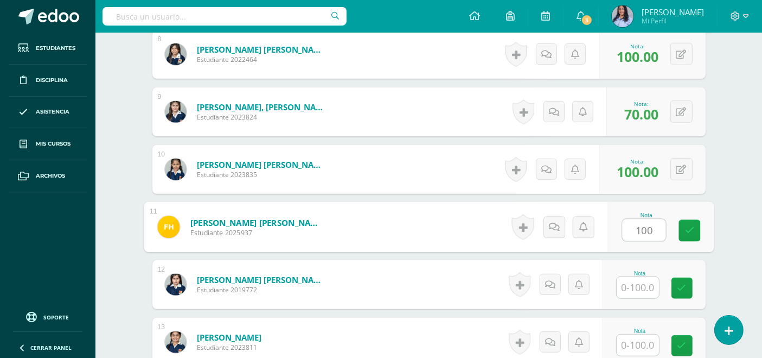
type input "100"
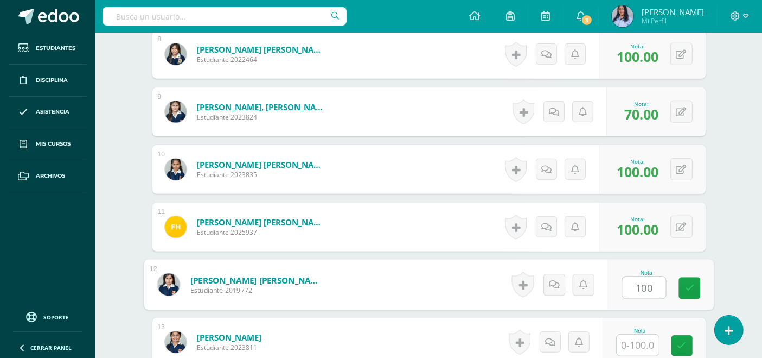
type input "100"
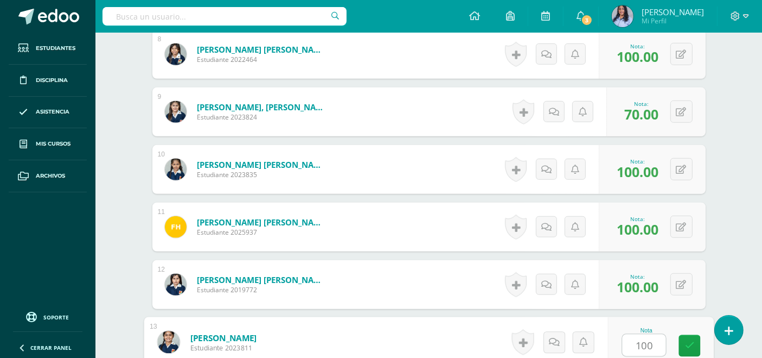
type input "100"
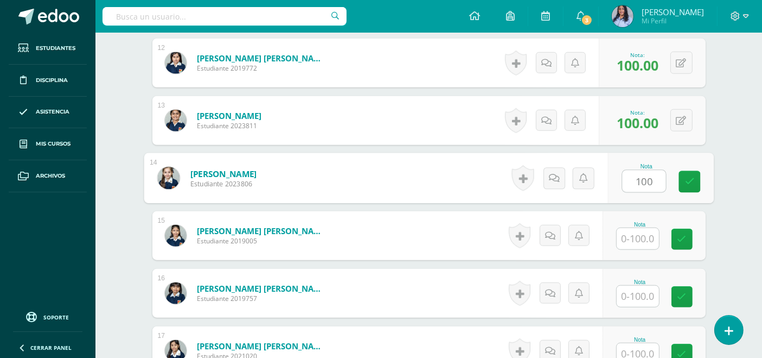
type input "100"
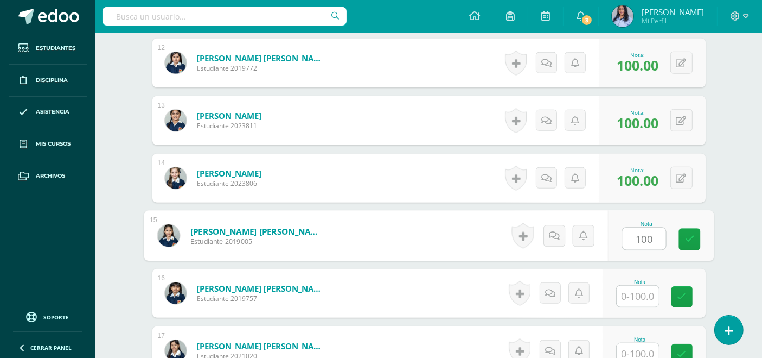
type input "100"
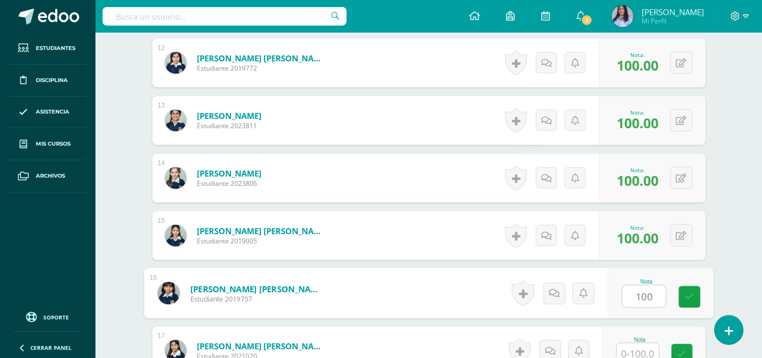
type input "100"
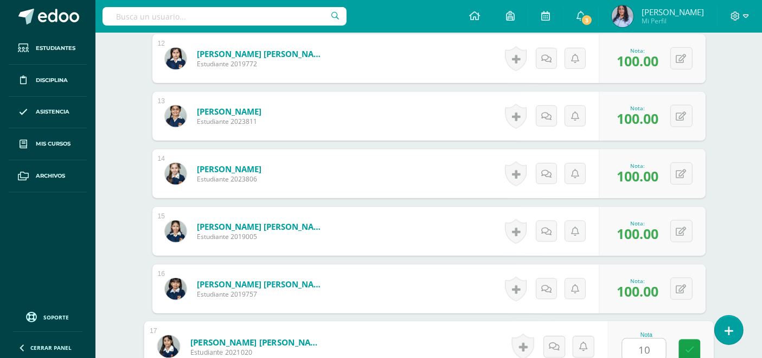
type input "100"
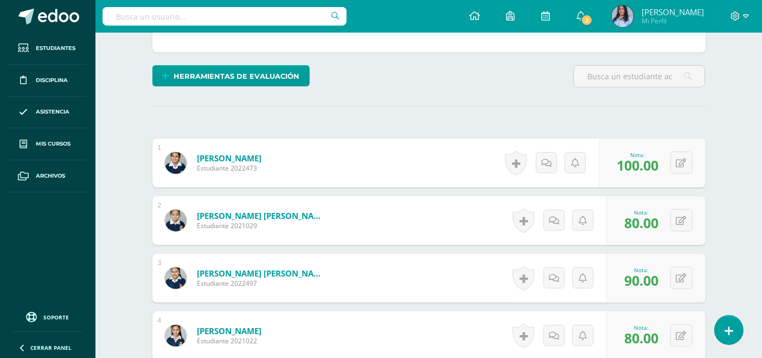
scroll to position [192, 0]
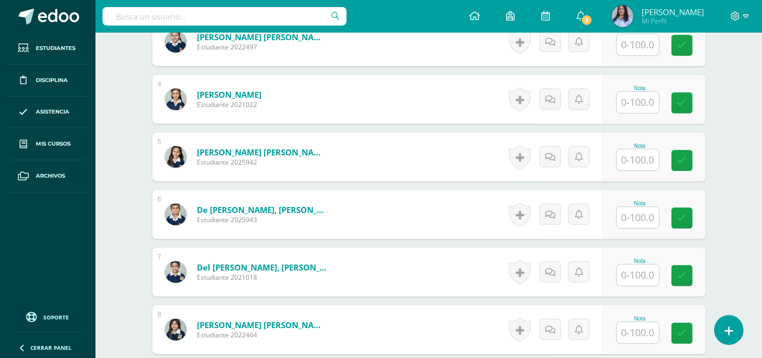
scroll to position [508, 0]
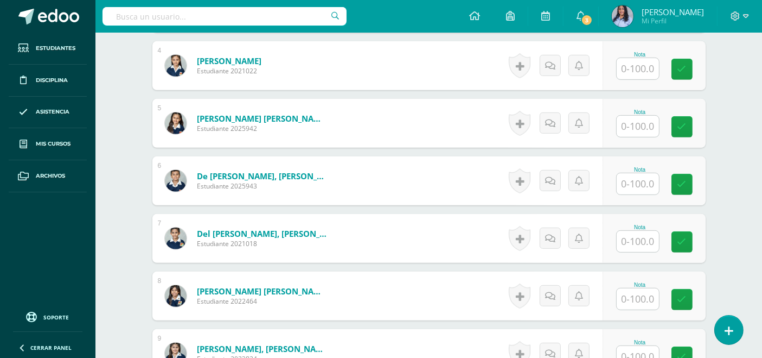
click at [632, 185] on input "text" at bounding box center [638, 183] width 42 height 21
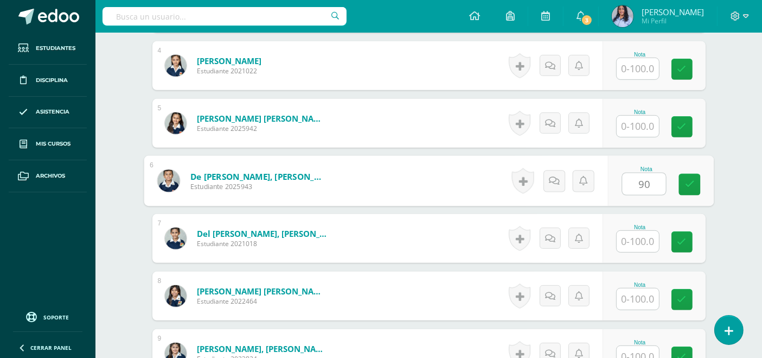
type input "90"
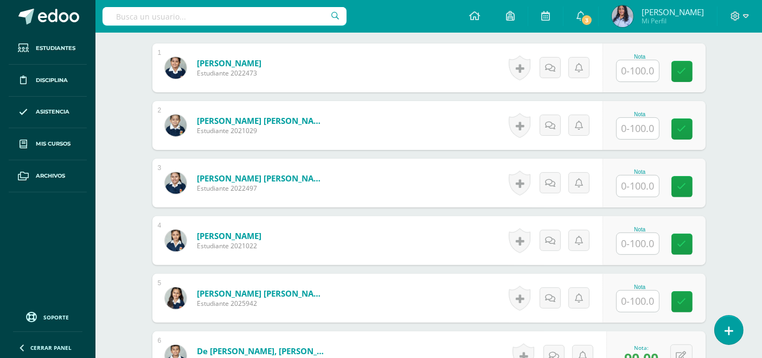
scroll to position [328, 0]
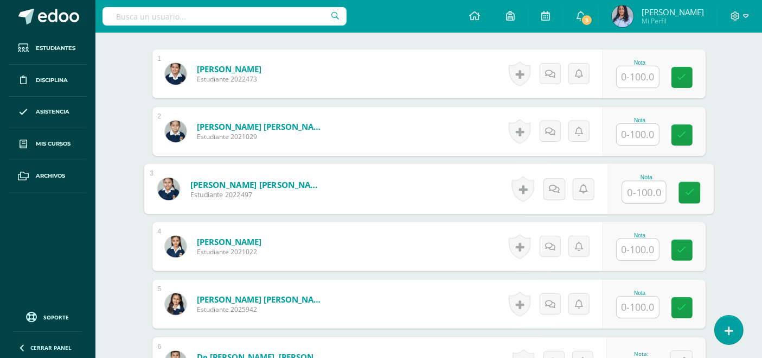
click at [634, 187] on input "text" at bounding box center [643, 192] width 43 height 22
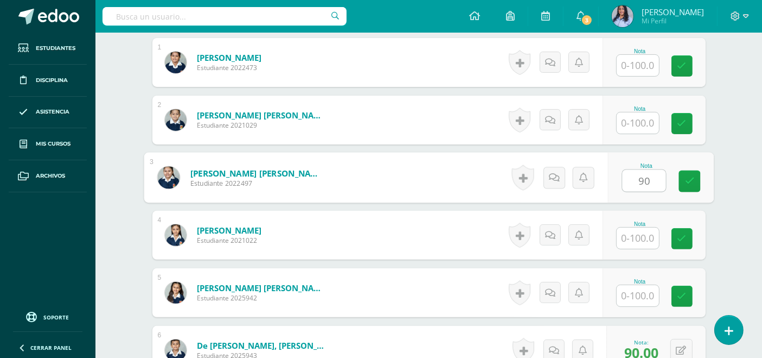
scroll to position [339, 0]
type input "90"
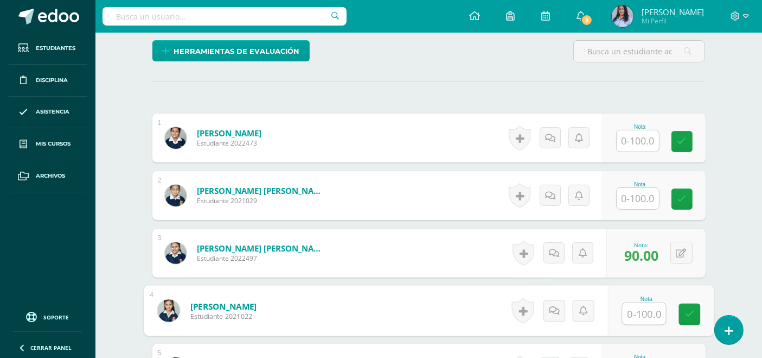
scroll to position [218, 0]
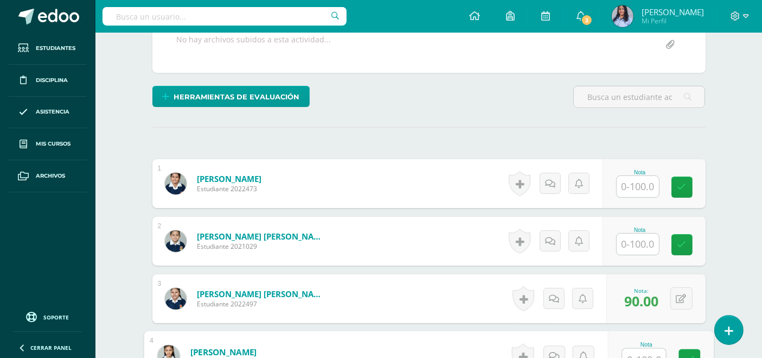
click at [635, 246] on input "text" at bounding box center [638, 243] width 42 height 21
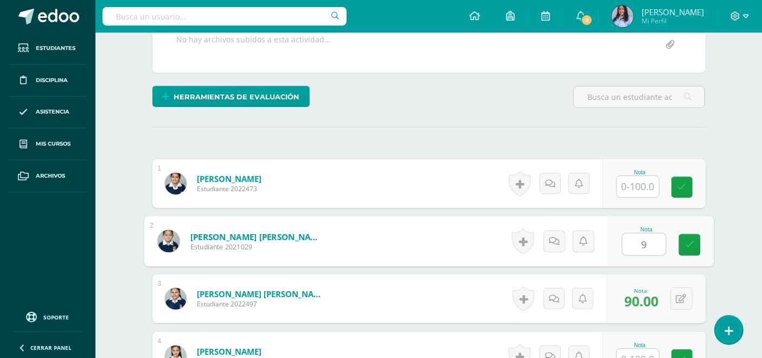
type input "90"
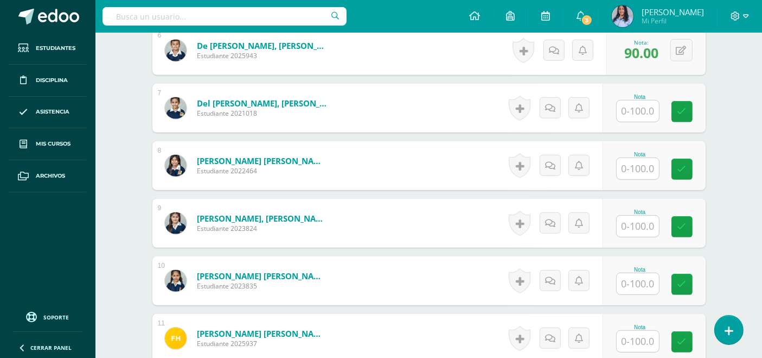
scroll to position [640, 0]
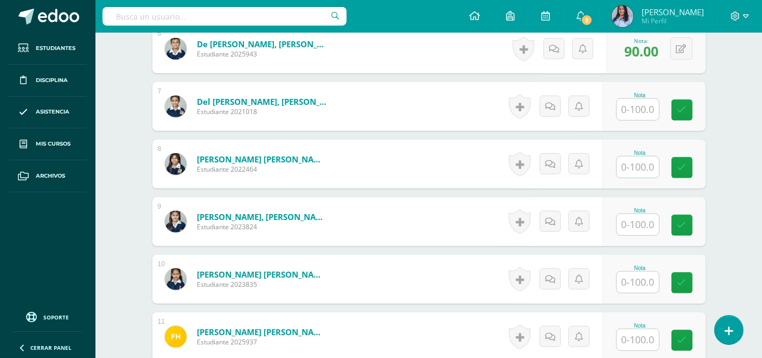
click at [631, 223] on input "text" at bounding box center [638, 224] width 42 height 21
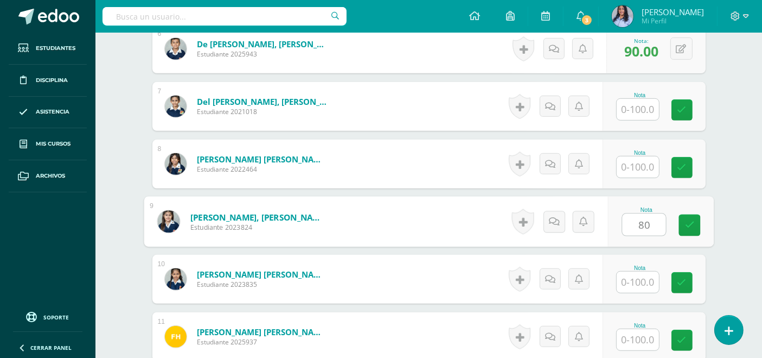
type input "80"
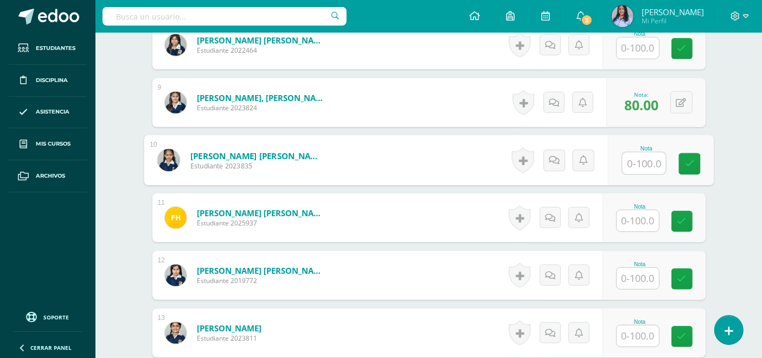
scroll to position [761, 0]
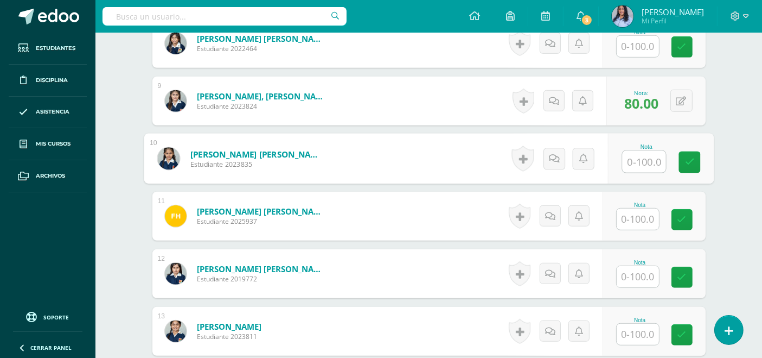
click at [651, 163] on input "text" at bounding box center [643, 162] width 43 height 22
type input "90"
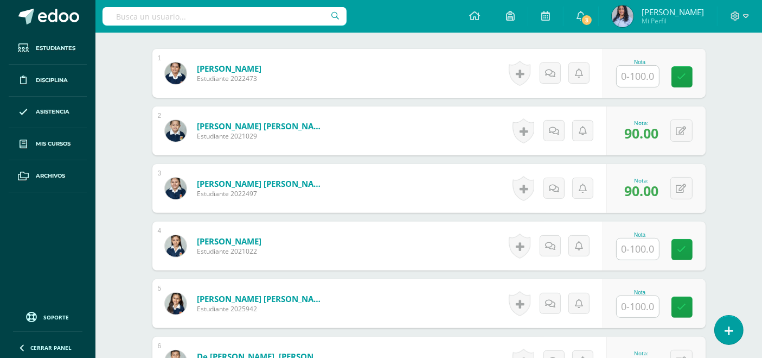
scroll to position [207, 0]
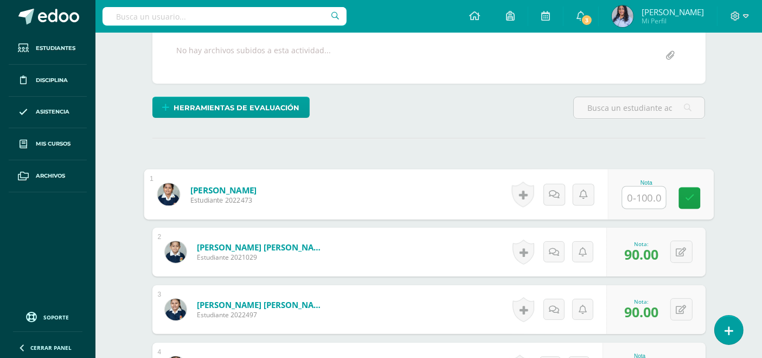
click at [629, 200] on input "text" at bounding box center [643, 198] width 43 height 22
type input "100"
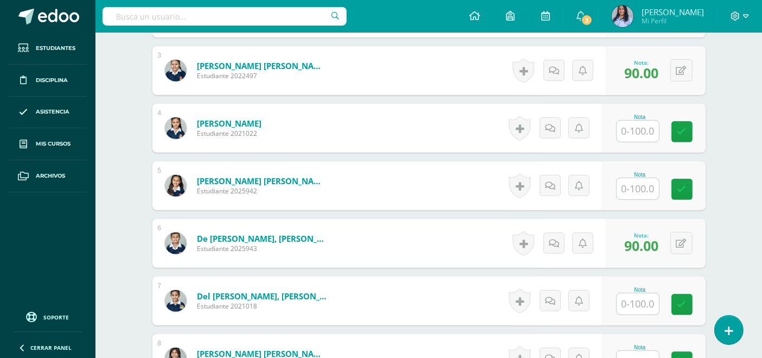
scroll to position [448, 0]
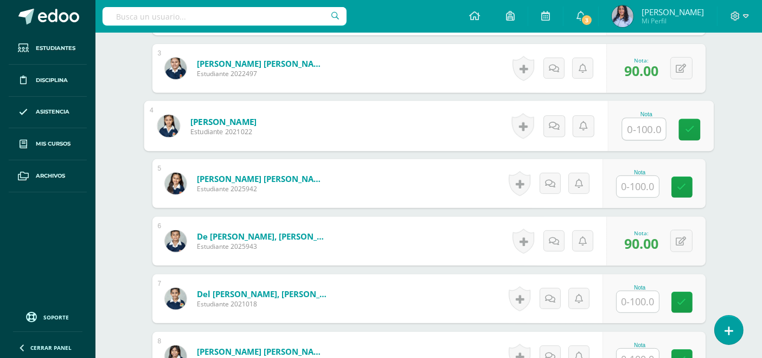
click at [643, 127] on input "text" at bounding box center [643, 129] width 43 height 22
type input "90"
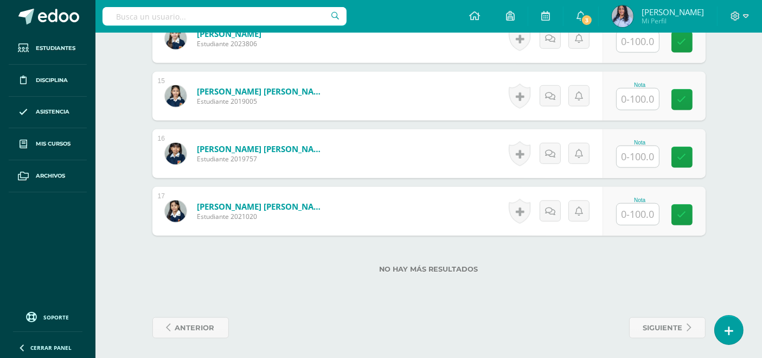
scroll to position [1111, 0]
click at [633, 216] on input "text" at bounding box center [638, 213] width 42 height 21
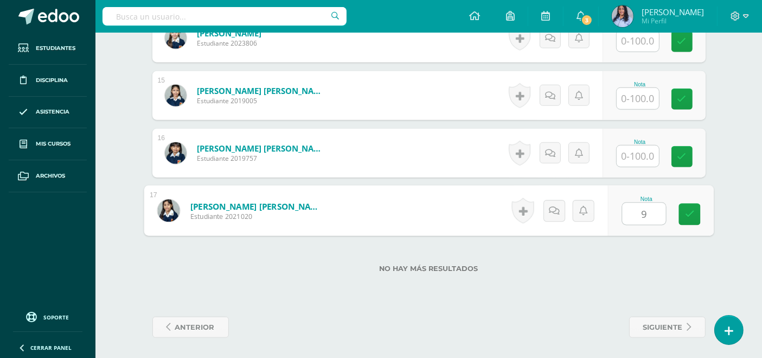
type input "90"
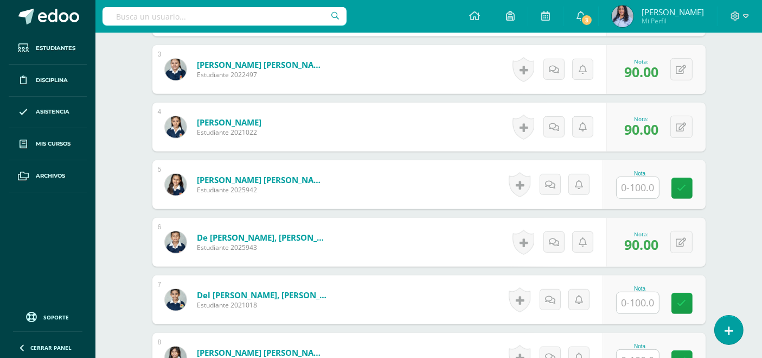
scroll to position [448, 0]
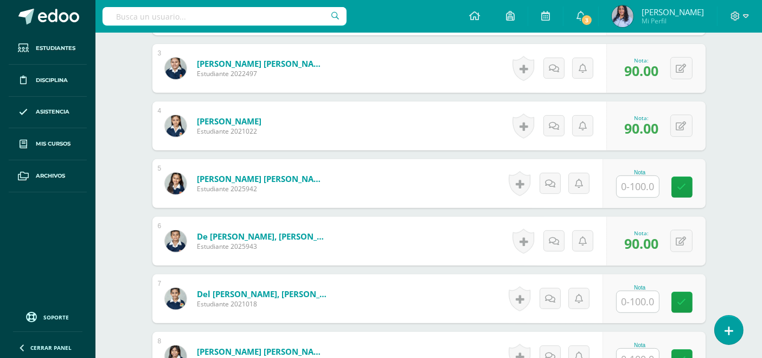
click at [629, 186] on input "text" at bounding box center [638, 186] width 42 height 21
type input "100"
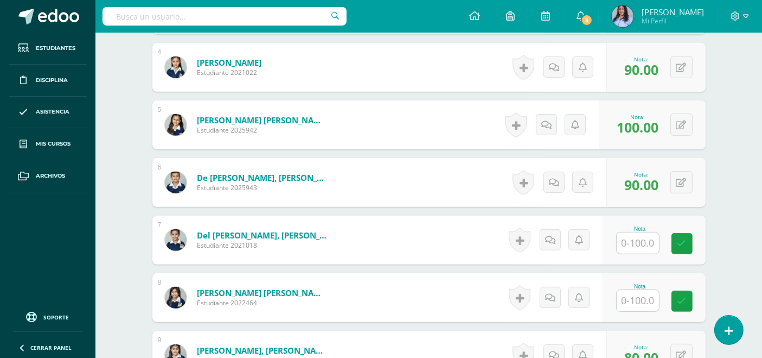
scroll to position [508, 0]
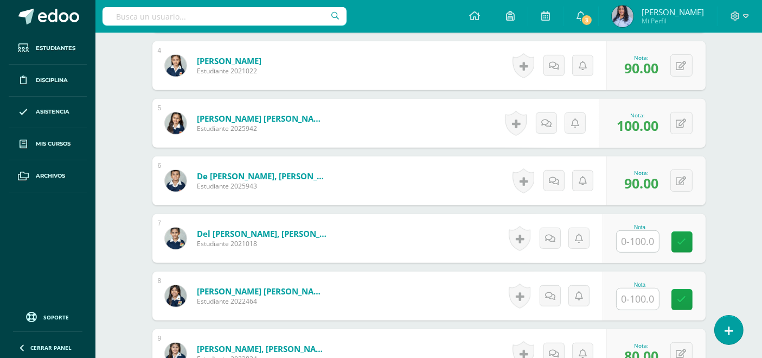
click at [639, 236] on input "text" at bounding box center [638, 241] width 42 height 21
type input "100"
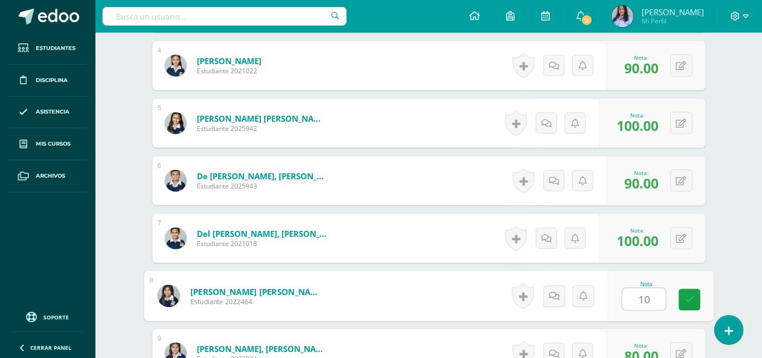
type input "100"
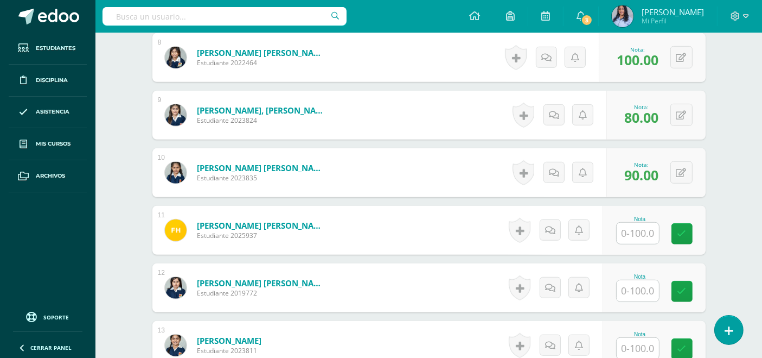
scroll to position [750, 0]
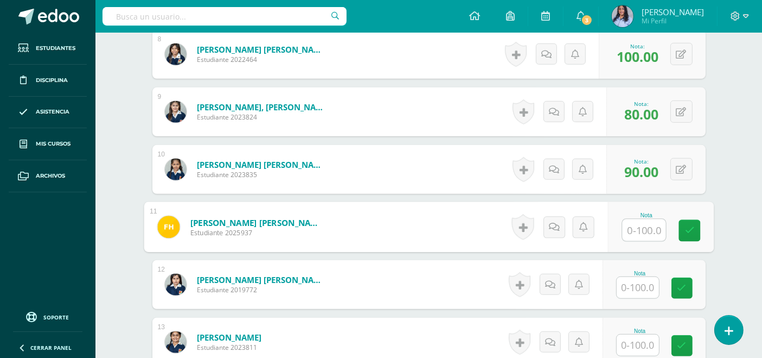
click at [634, 227] on input "text" at bounding box center [643, 230] width 43 height 22
type input "100"
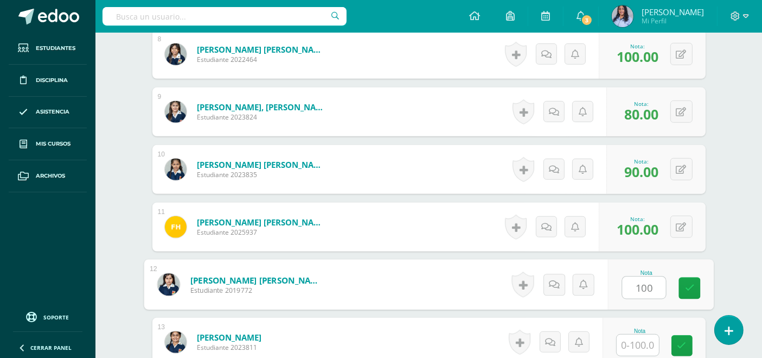
type input "100"
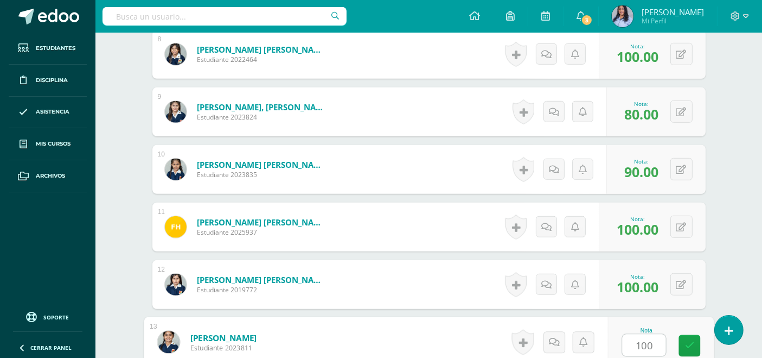
type input "100"
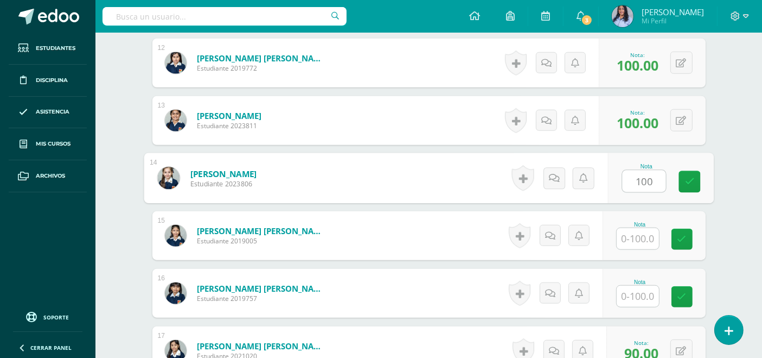
type input "100"
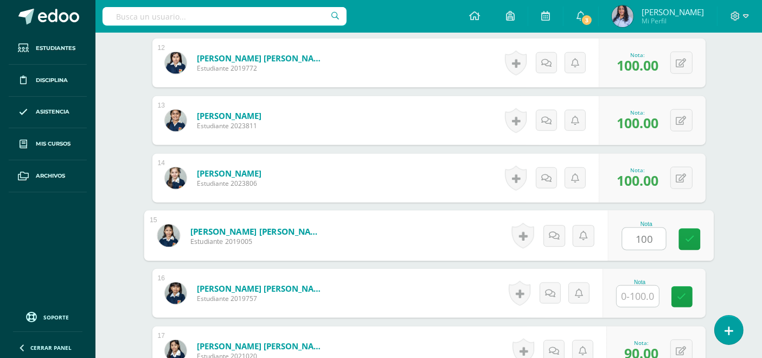
type input "100"
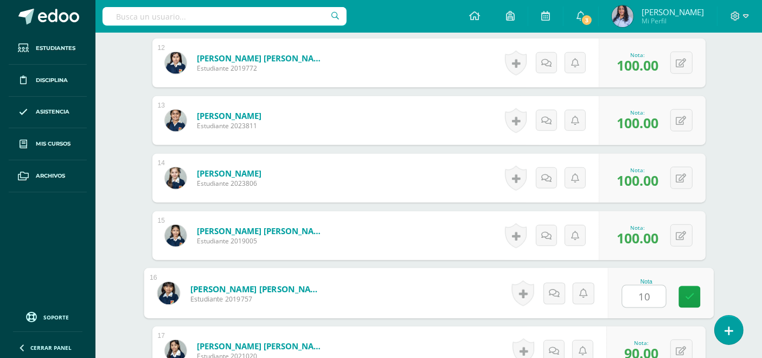
type input "100"
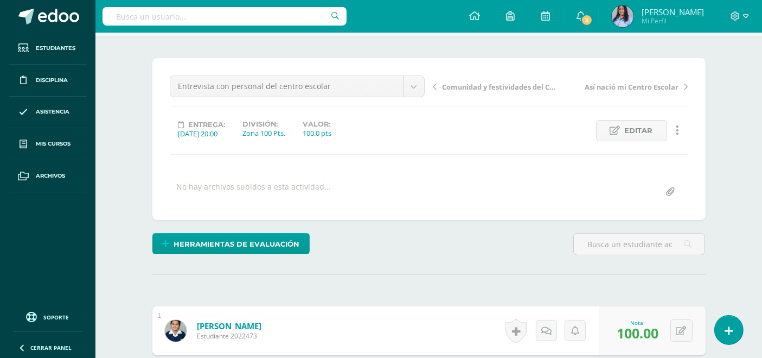
scroll to position [0, 0]
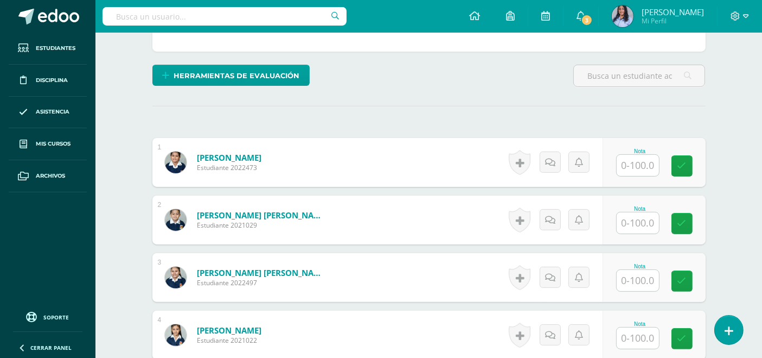
scroll to position [241, 0]
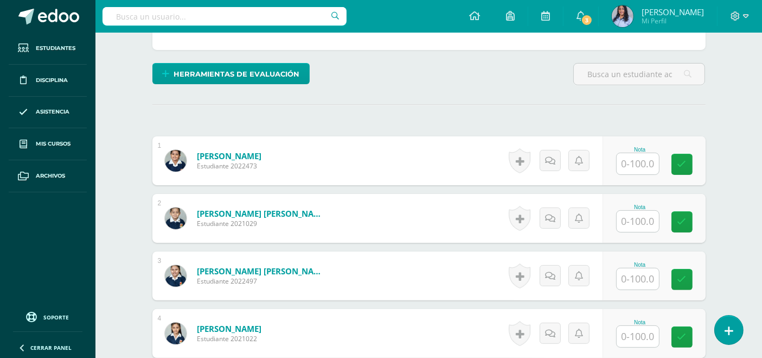
click at [642, 161] on input "text" at bounding box center [638, 163] width 42 height 21
type input "100"
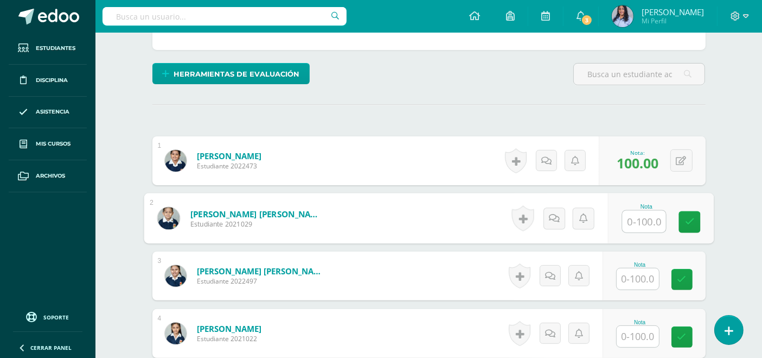
click at [642, 160] on span "100.00" at bounding box center [638, 163] width 42 height 18
click at [630, 214] on input "text" at bounding box center [643, 222] width 43 height 22
type input "90"
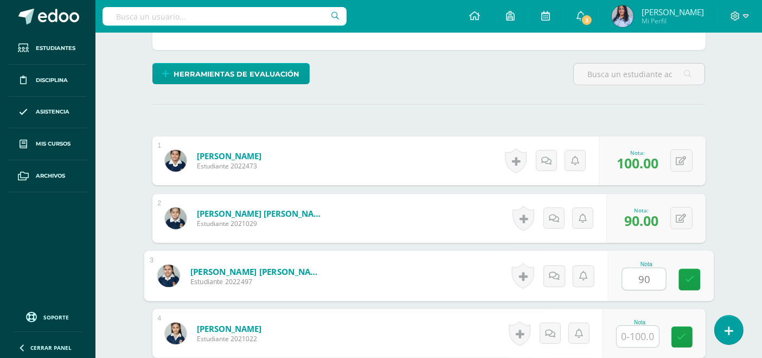
type input "90"
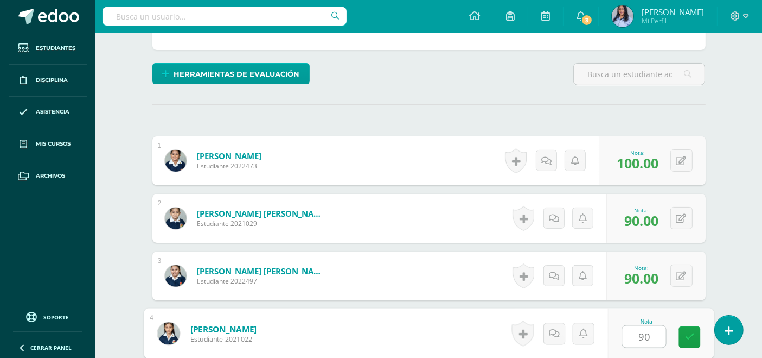
type input "90"
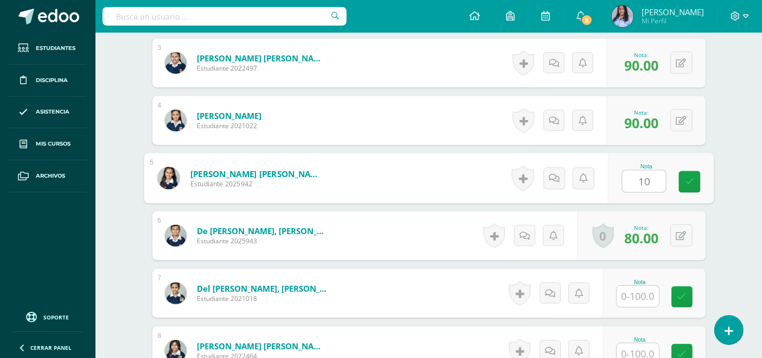
type input "100"
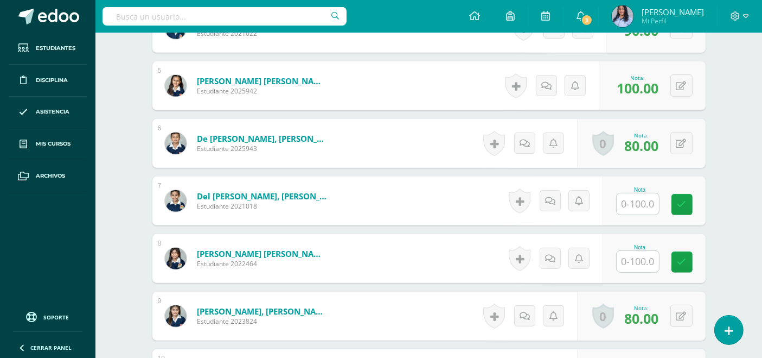
scroll to position [574, 0]
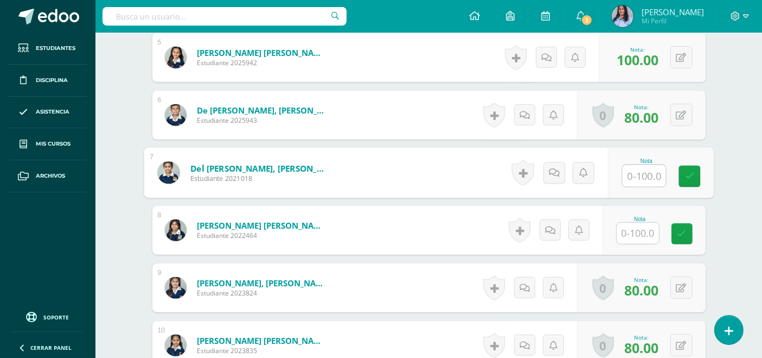
click at [635, 167] on input "text" at bounding box center [643, 176] width 43 height 22
type input "90"
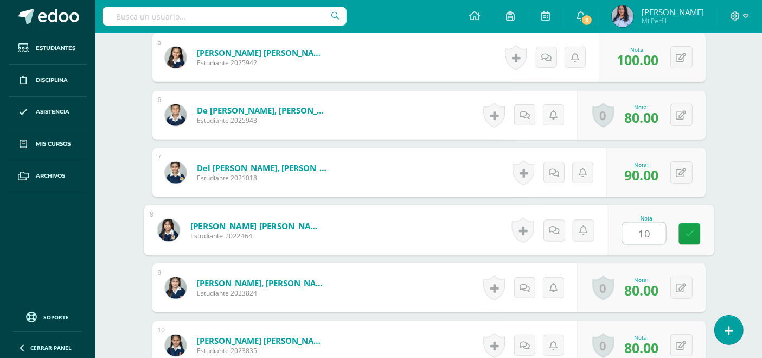
type input "100"
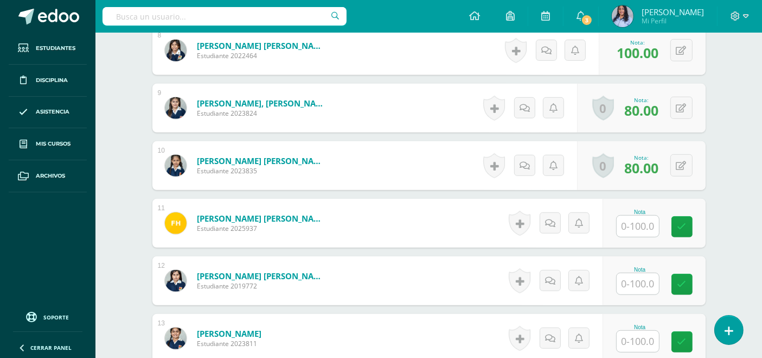
scroll to position [755, 0]
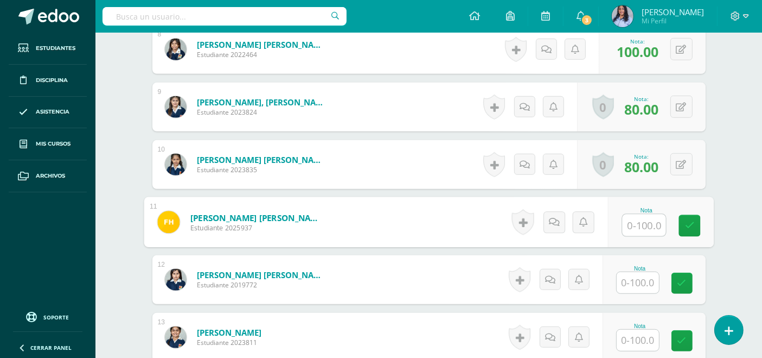
click at [630, 220] on input "text" at bounding box center [643, 225] width 43 height 22
type input "100"
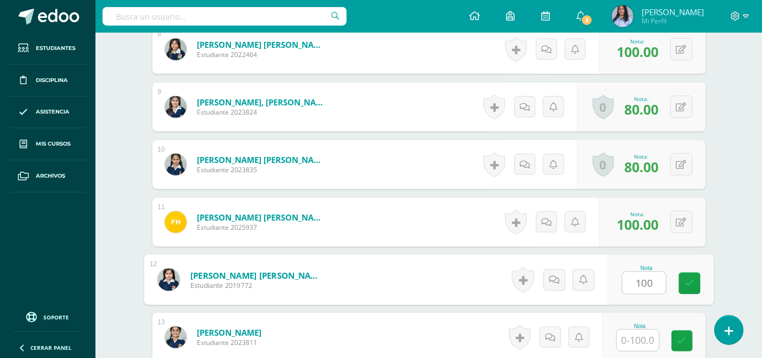
type input "100"
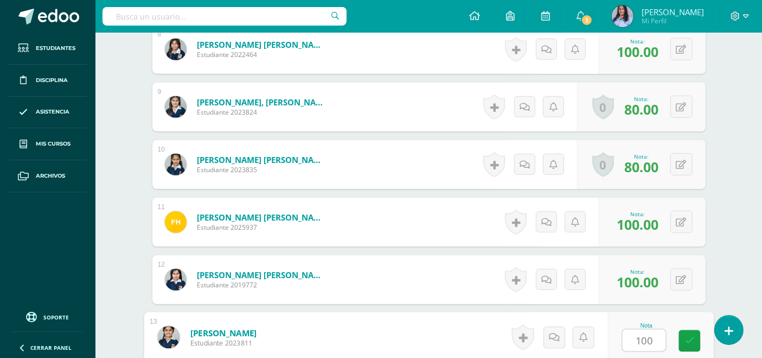
type input "100"
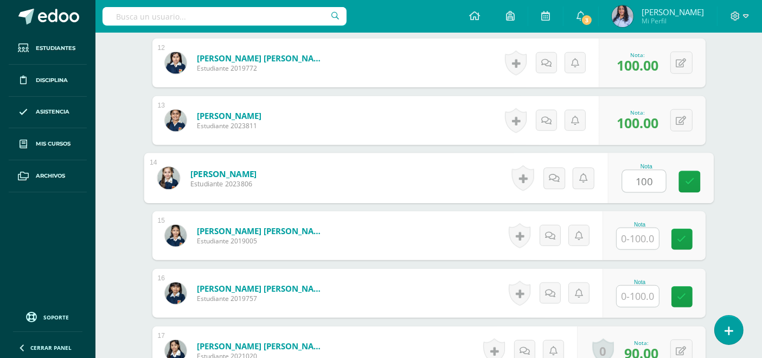
type input "100"
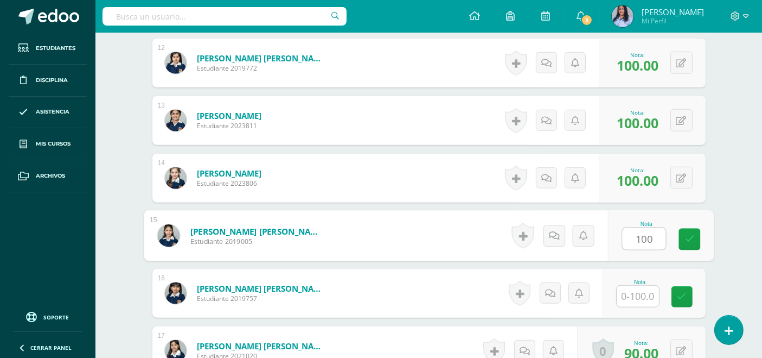
type input "100"
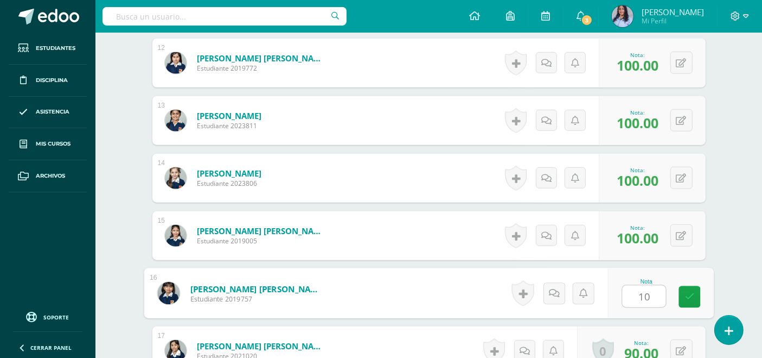
type input "100"
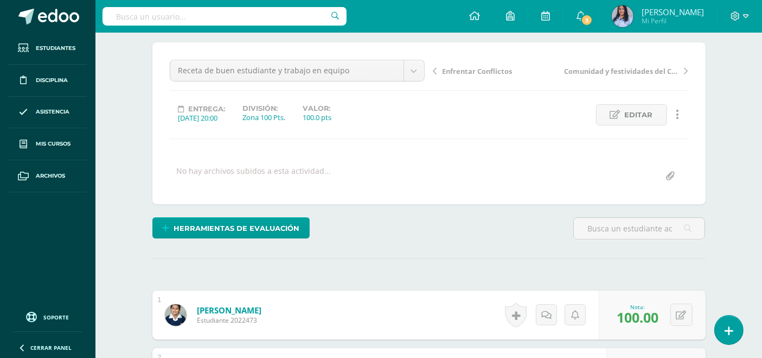
scroll to position [0, 0]
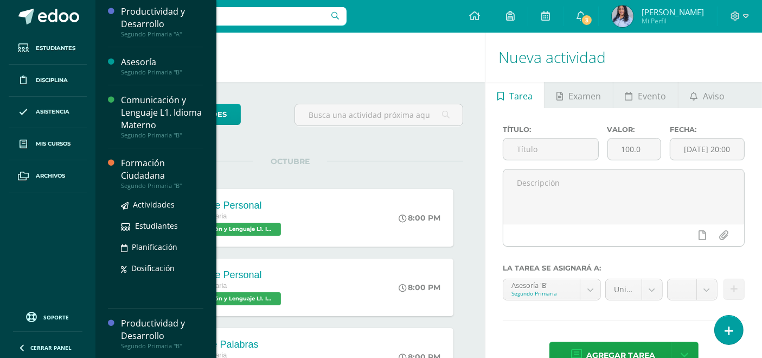
scroll to position [117, 0]
click at [142, 177] on div "Formación Ciudadana" at bounding box center [162, 169] width 82 height 25
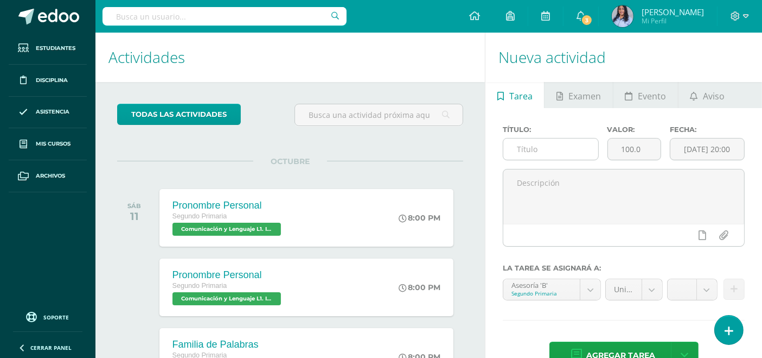
scroll to position [8, 0]
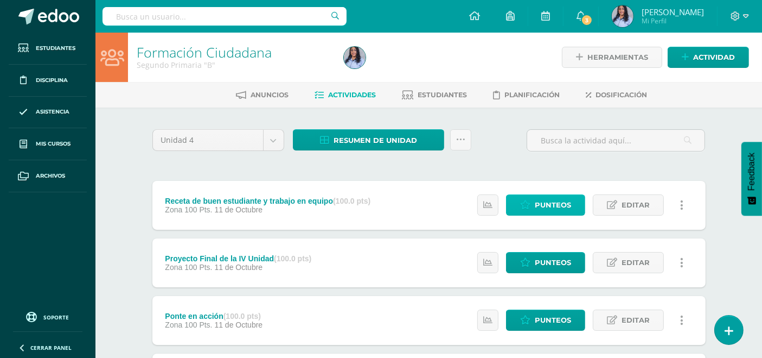
click at [550, 201] on span "Punteos" at bounding box center [553, 205] width 36 height 20
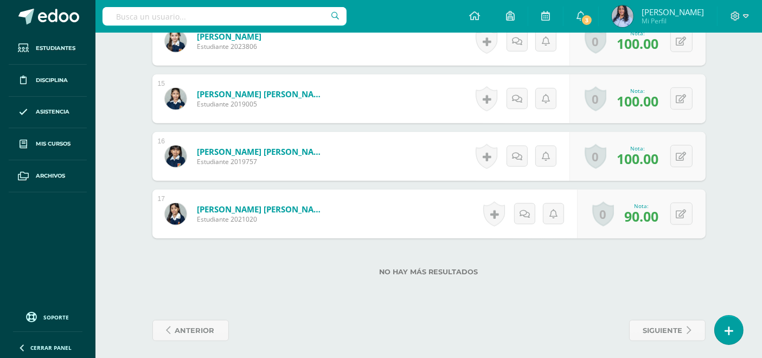
scroll to position [1111, 0]
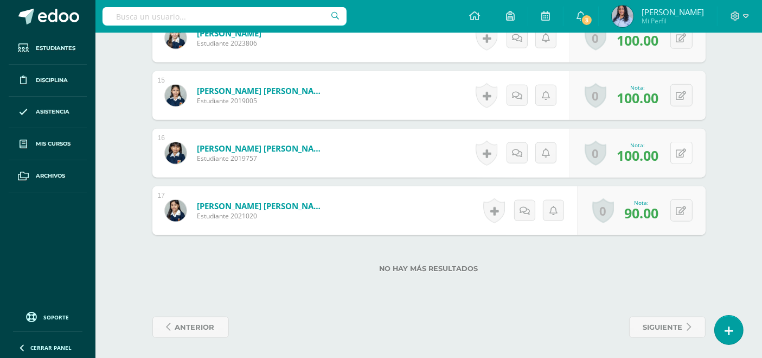
click at [682, 149] on button at bounding box center [682, 153] width 22 height 22
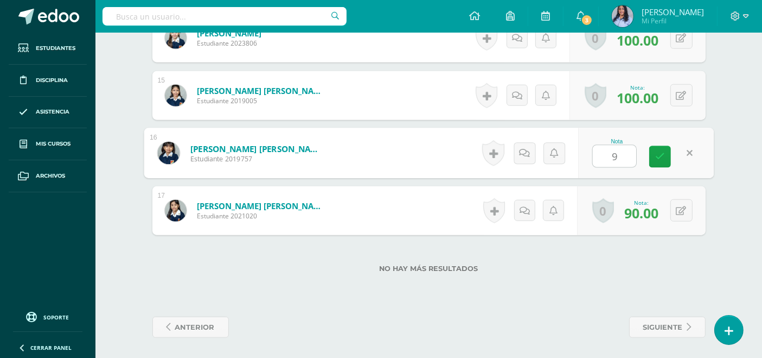
type input "90"
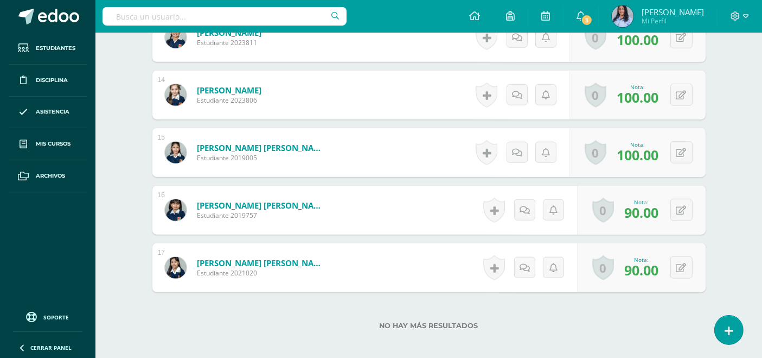
scroll to position [1051, 0]
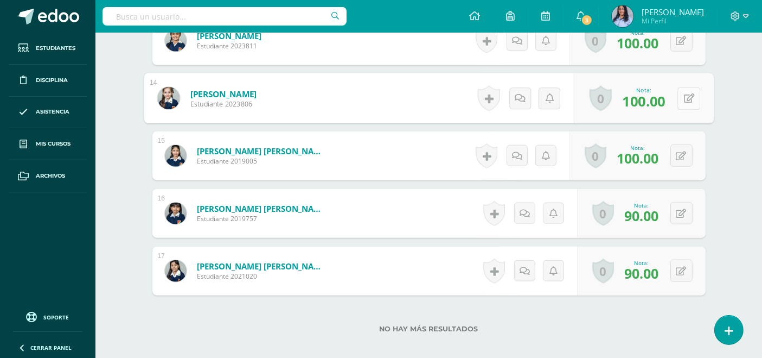
click at [685, 95] on icon at bounding box center [689, 97] width 11 height 9
type input "90"
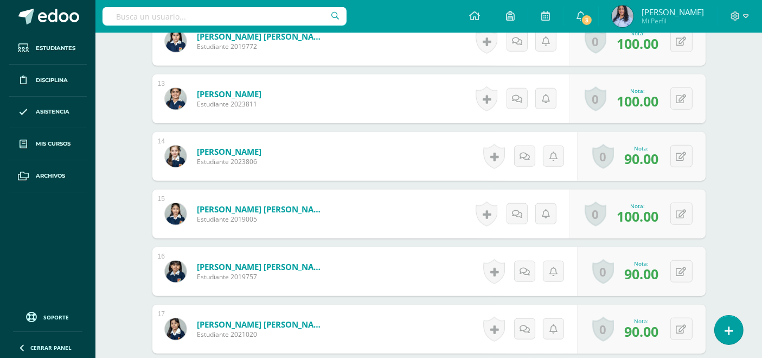
scroll to position [991, 0]
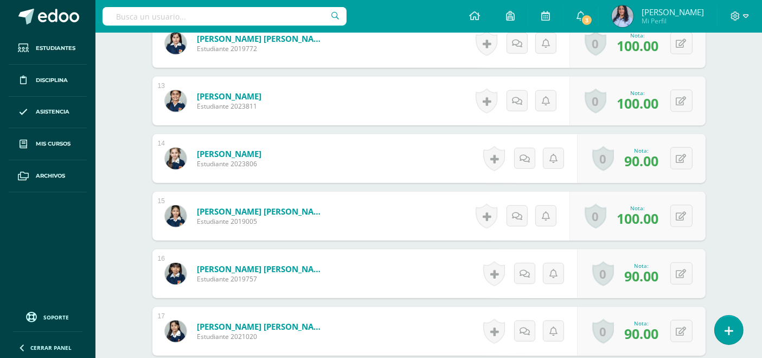
click at [220, 152] on link "[PERSON_NAME]" at bounding box center [229, 153] width 65 height 11
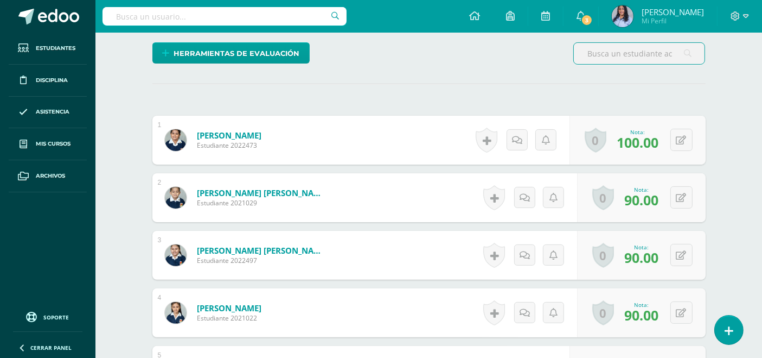
scroll to position [259, 0]
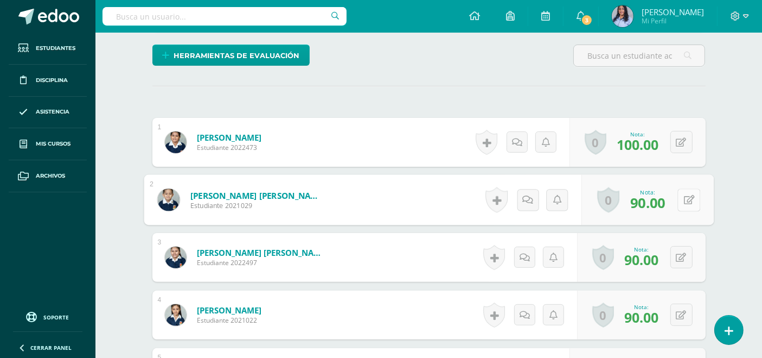
click at [682, 196] on button at bounding box center [689, 199] width 23 height 23
click at [609, 201] on input "90.00" at bounding box center [614, 203] width 43 height 22
type input "80"
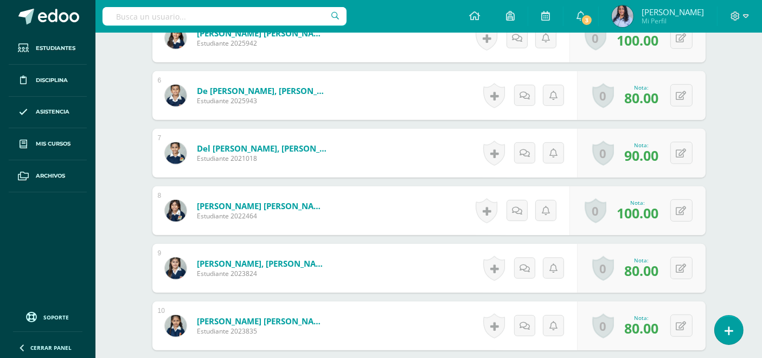
scroll to position [561, 0]
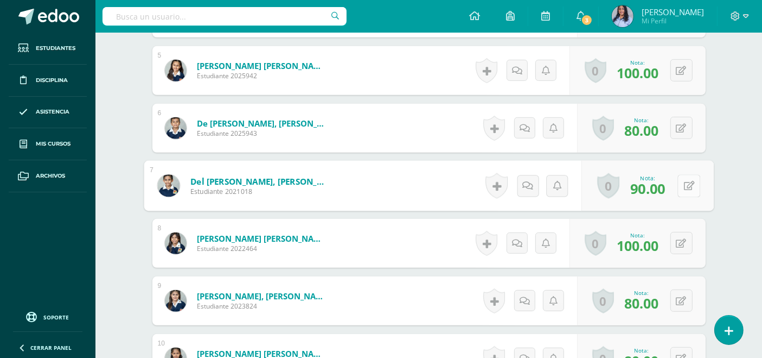
click at [685, 181] on icon at bounding box center [689, 185] width 11 height 9
type input "80"
click at [666, 190] on link at bounding box center [660, 189] width 22 height 22
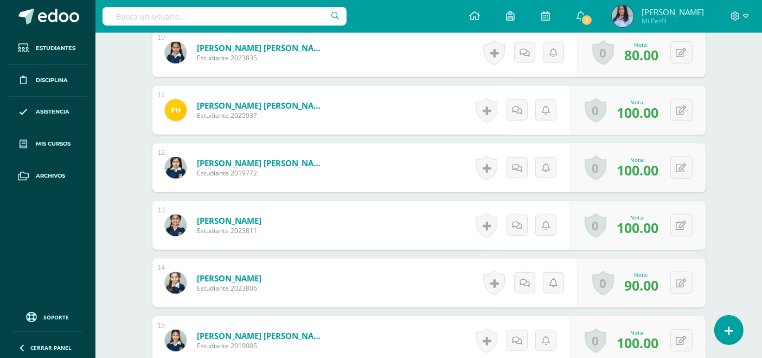
scroll to position [922, 0]
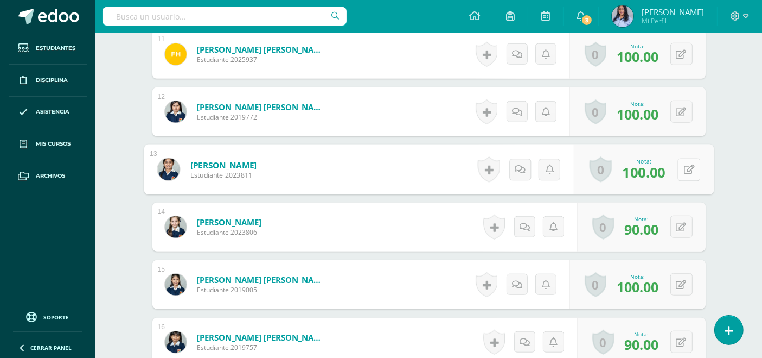
click at [681, 168] on button at bounding box center [689, 169] width 23 height 23
type input "90"
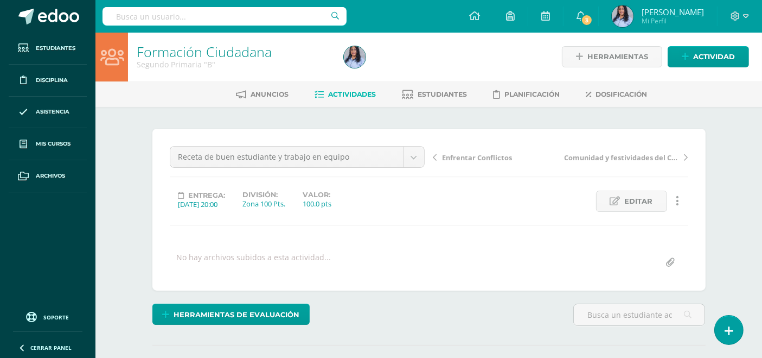
scroll to position [0, 0]
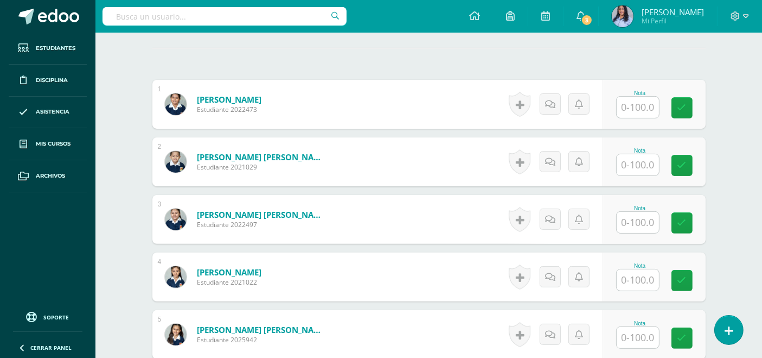
scroll to position [302, 0]
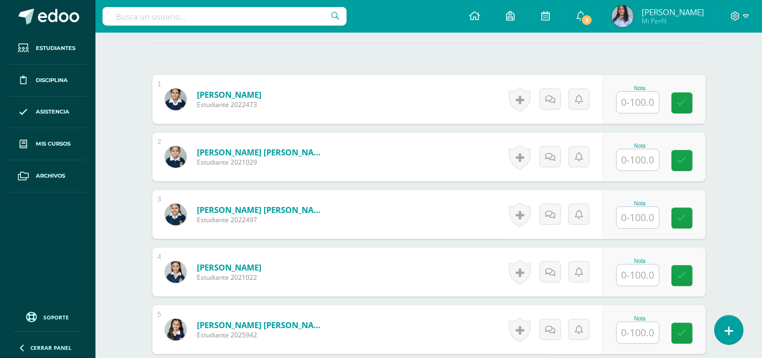
click at [635, 161] on input "text" at bounding box center [638, 159] width 42 height 21
type input "80"
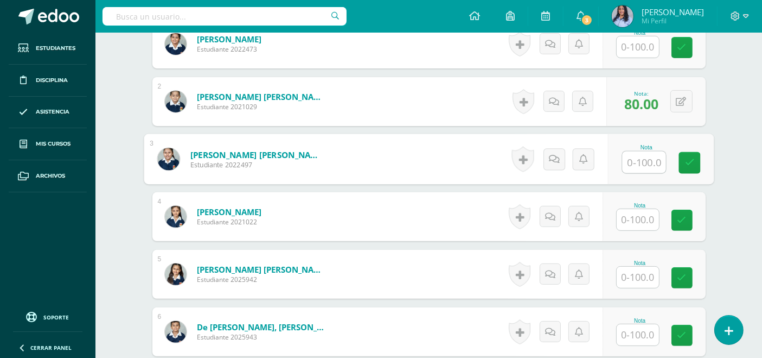
scroll to position [362, 0]
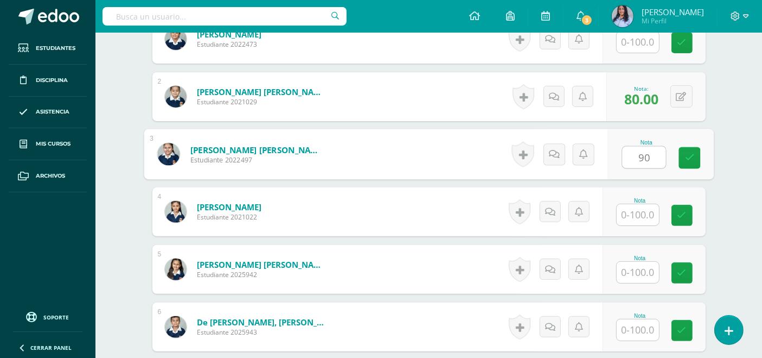
type input "90"
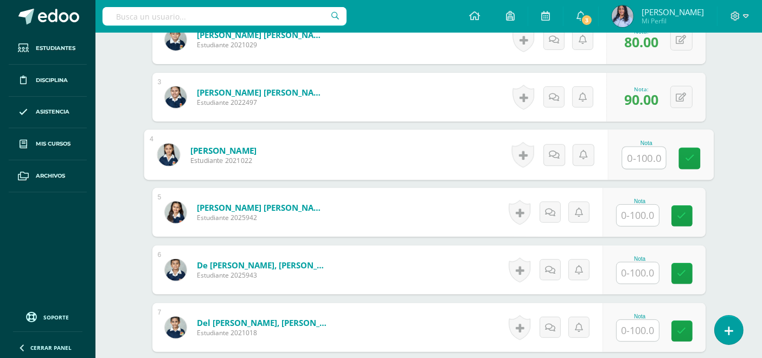
scroll to position [423, 0]
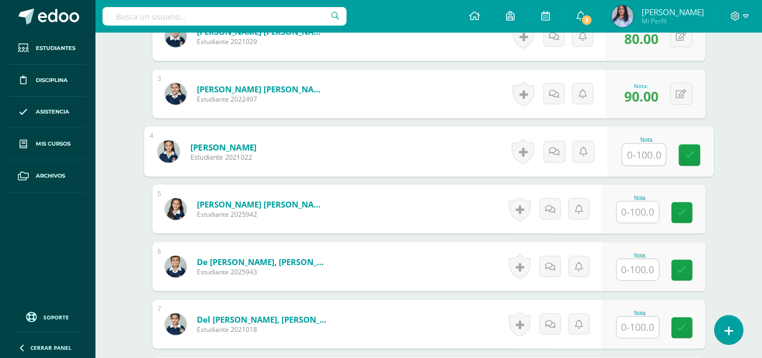
click at [635, 263] on input "text" at bounding box center [638, 269] width 42 height 21
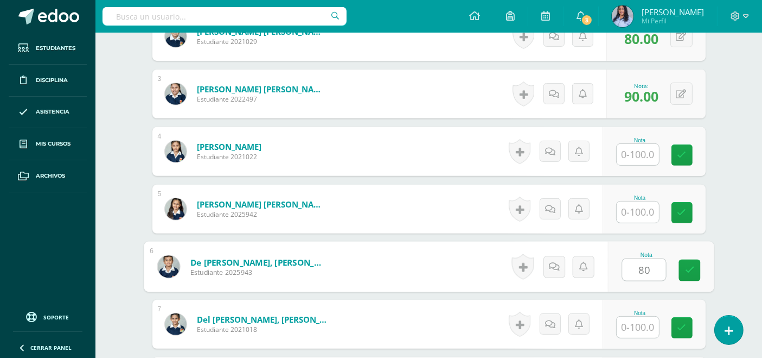
type input "80"
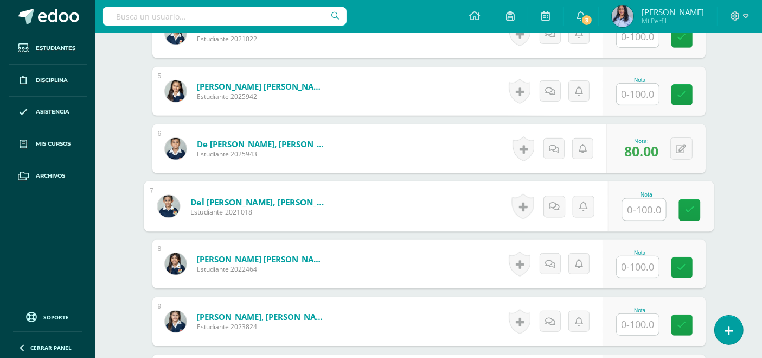
scroll to position [543, 0]
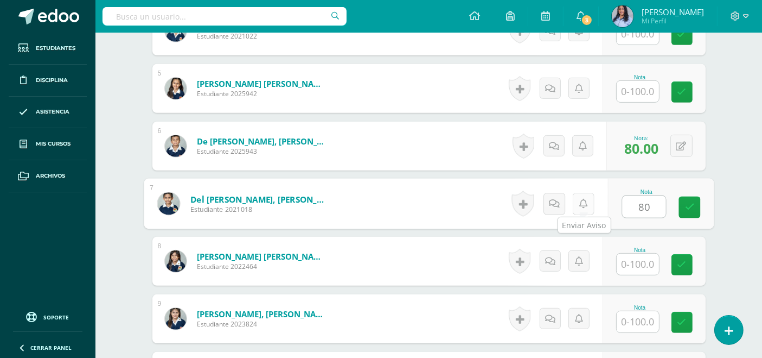
type input "80"
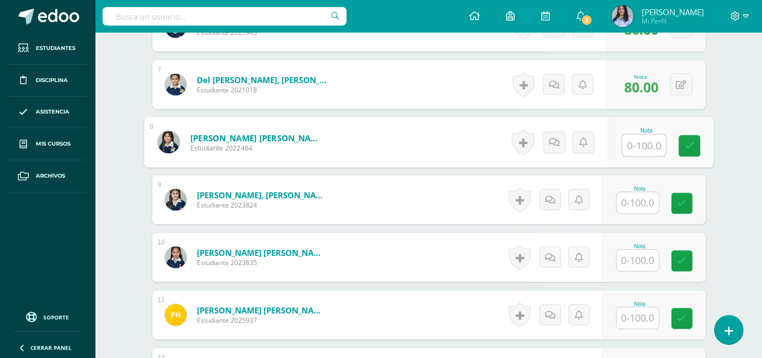
scroll to position [664, 0]
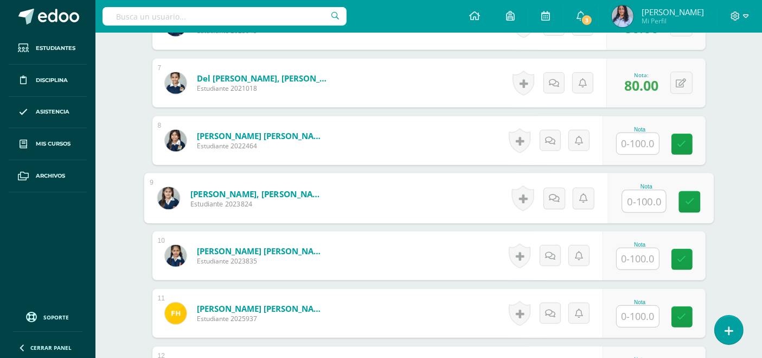
click at [634, 196] on input "text" at bounding box center [643, 201] width 43 height 22
type input "80"
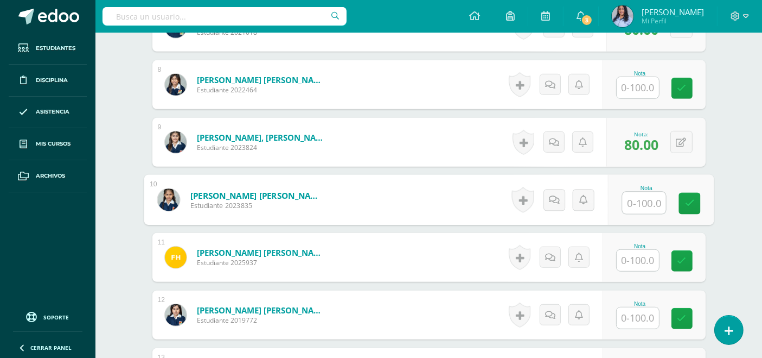
scroll to position [724, 0]
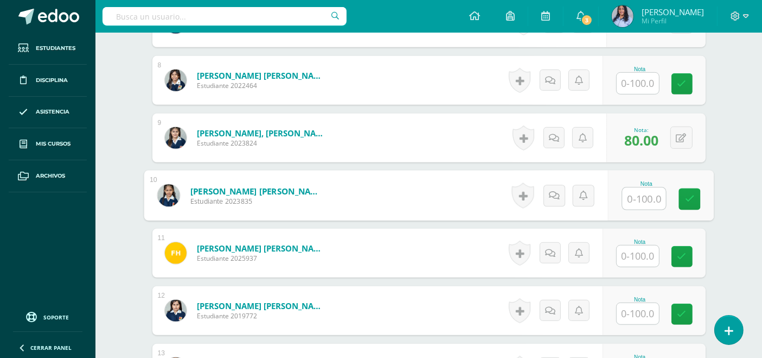
click at [642, 197] on input "text" at bounding box center [643, 199] width 43 height 22
type input "8"
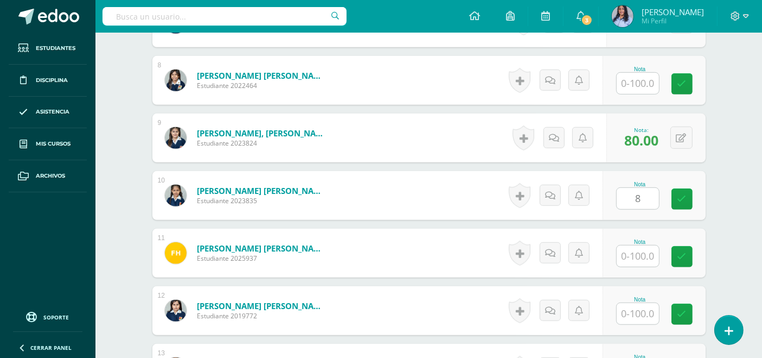
drag, startPoint x: 642, startPoint y: 197, endPoint x: 707, endPoint y: 164, distance: 73.3
click at [707, 164] on div "¿Estás seguro que quieres eliminar esta actividad? Esto borrará la actividad y …" at bounding box center [429, 64] width 562 height 1319
click at [686, 194] on button at bounding box center [682, 195] width 22 height 22
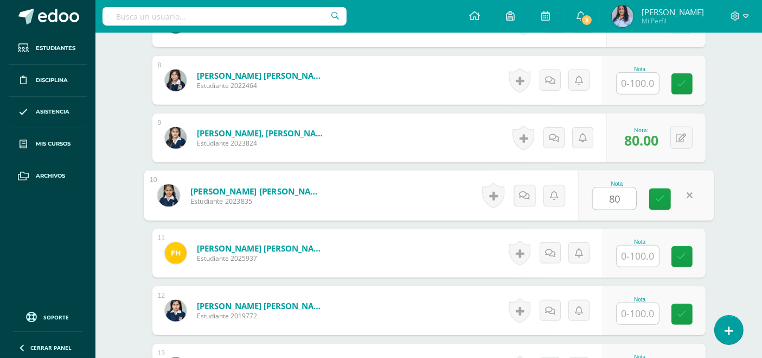
type input "80"
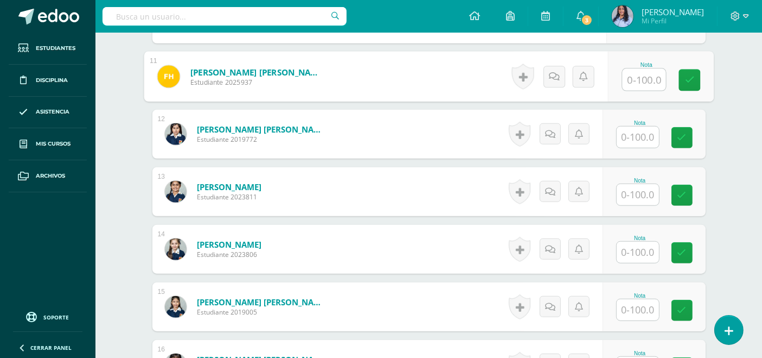
scroll to position [905, 0]
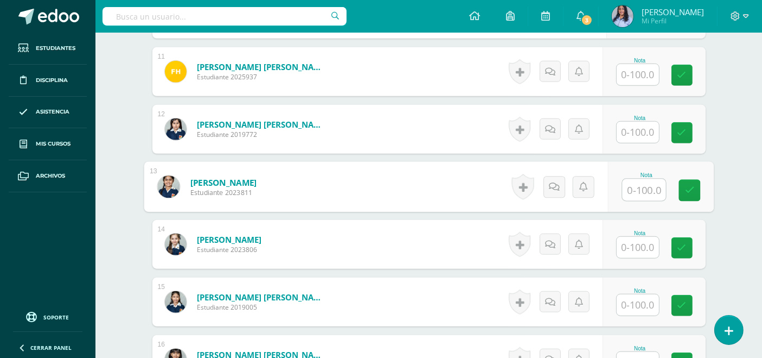
click at [633, 187] on input "text" at bounding box center [643, 190] width 43 height 22
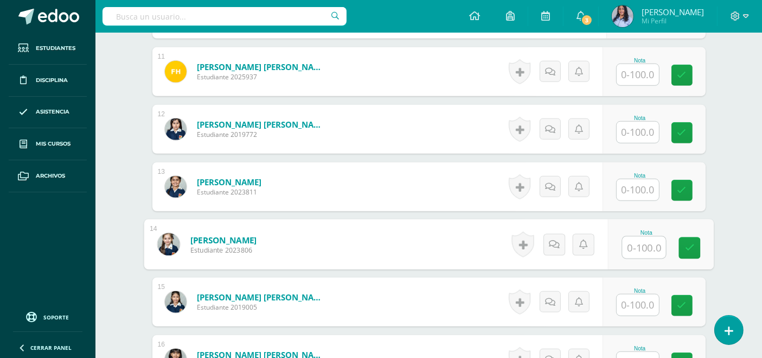
click at [636, 243] on input "text" at bounding box center [643, 248] width 43 height 22
type input "80"
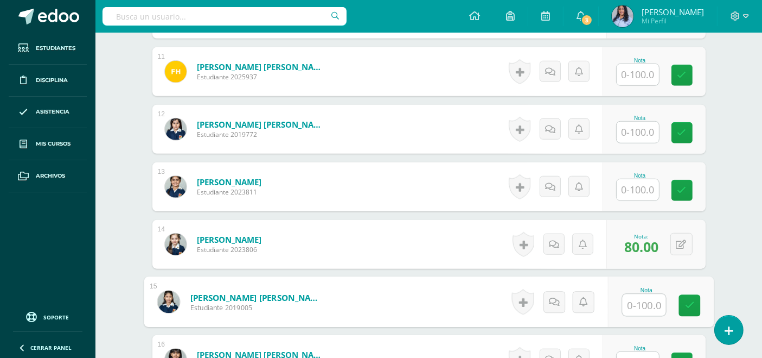
click at [635, 187] on input "text" at bounding box center [638, 189] width 42 height 21
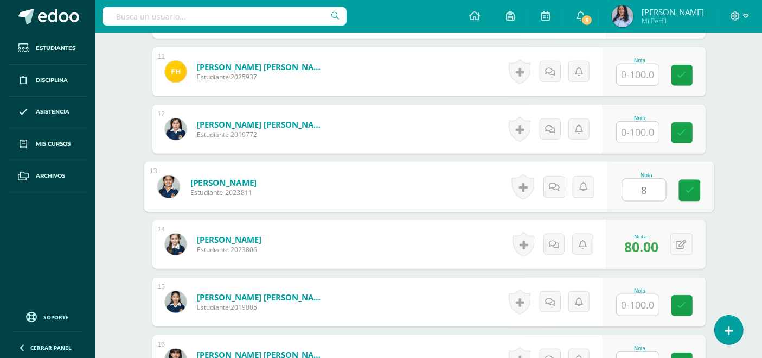
type input "80"
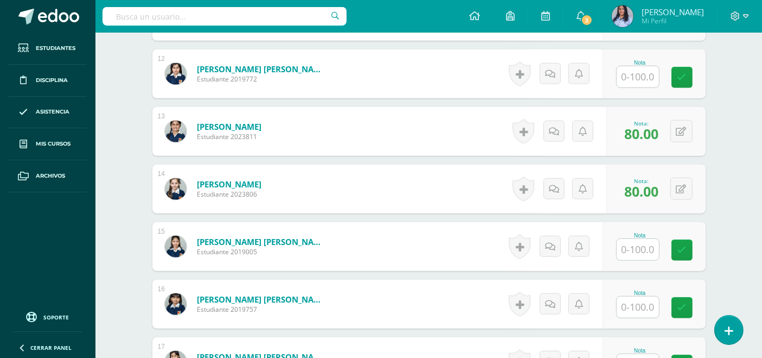
scroll to position [965, 0]
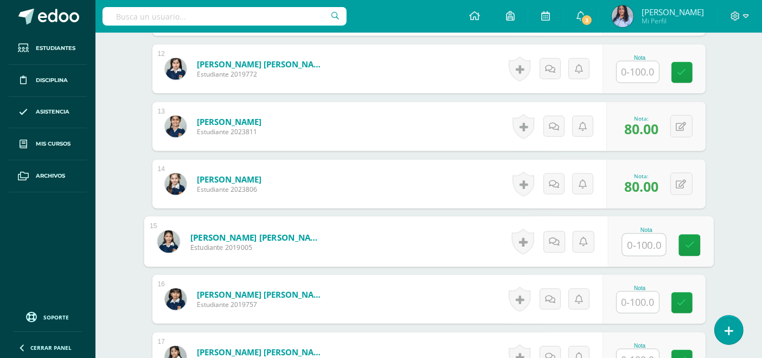
click at [635, 241] on input "text" at bounding box center [643, 245] width 43 height 22
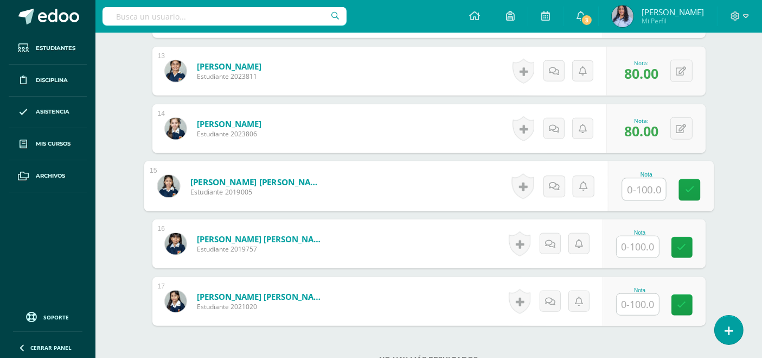
scroll to position [1025, 0]
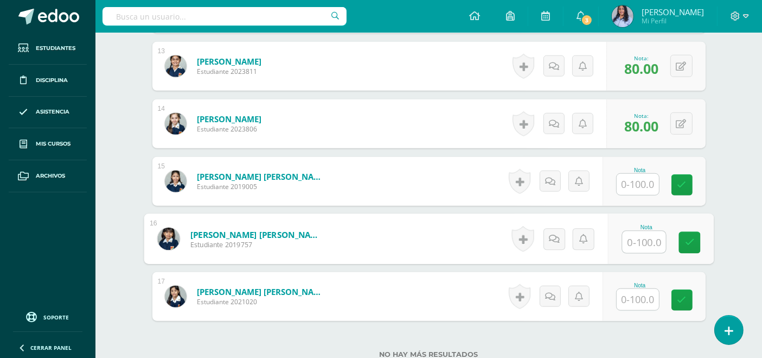
click at [641, 241] on input "text" at bounding box center [643, 242] width 43 height 22
type input "80"
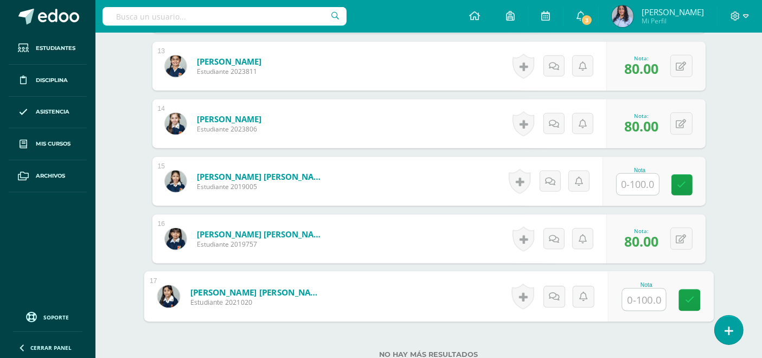
click at [644, 301] on input "text" at bounding box center [643, 300] width 43 height 22
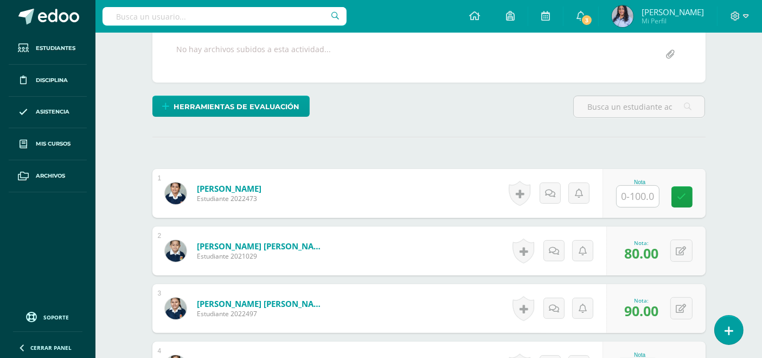
scroll to position [181, 0]
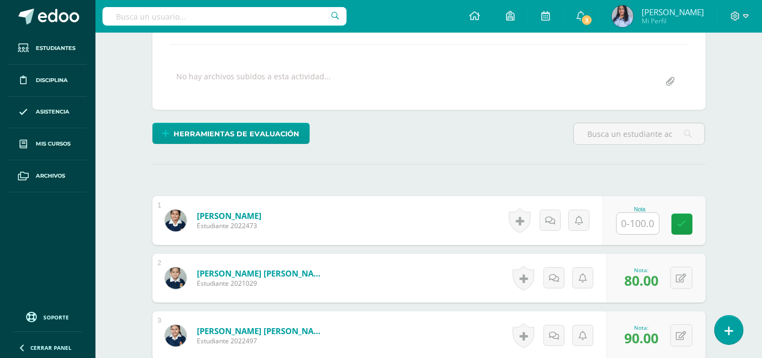
click at [641, 222] on input "text" at bounding box center [638, 223] width 42 height 21
type input "90"
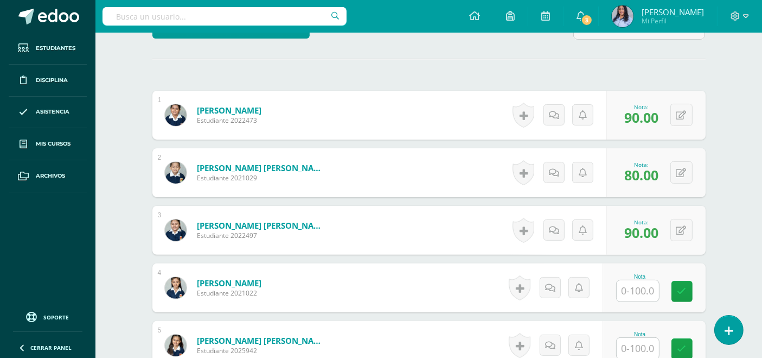
scroll to position [302, 0]
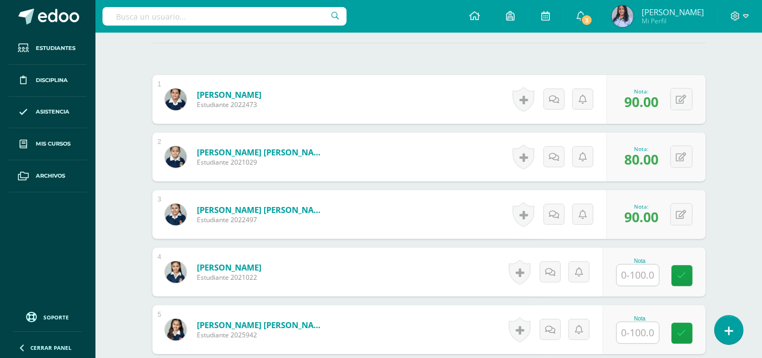
click at [634, 270] on input "text" at bounding box center [638, 274] width 42 height 21
type input "90"
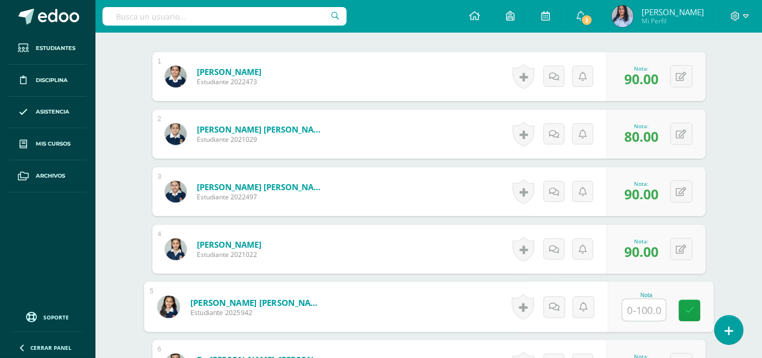
scroll to position [423, 0]
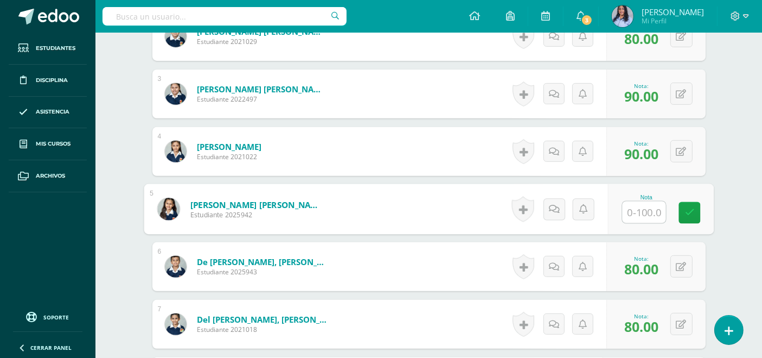
click at [646, 209] on input "text" at bounding box center [643, 212] width 43 height 22
type input "90"
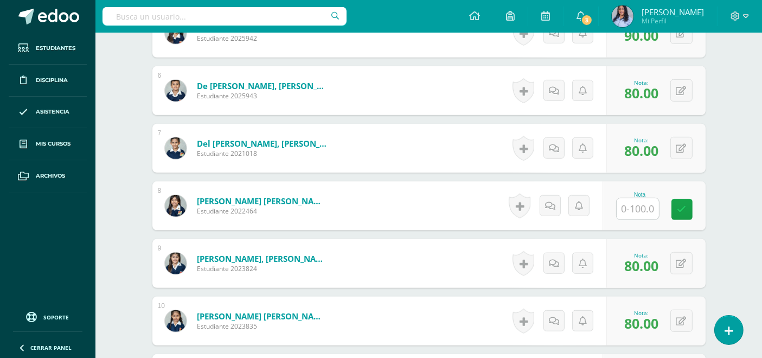
scroll to position [603, 0]
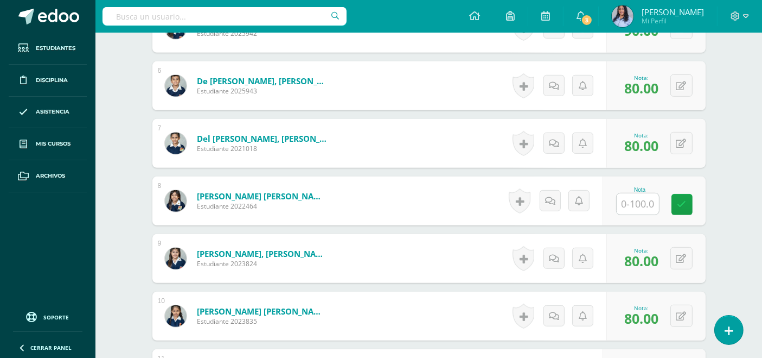
click at [648, 196] on input "text" at bounding box center [638, 203] width 42 height 21
type input "90"
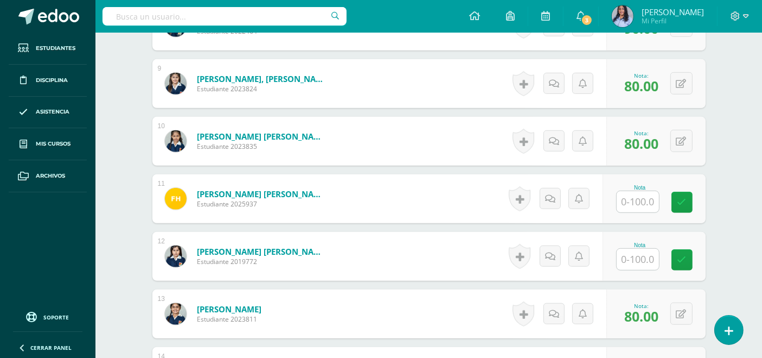
scroll to position [784, 0]
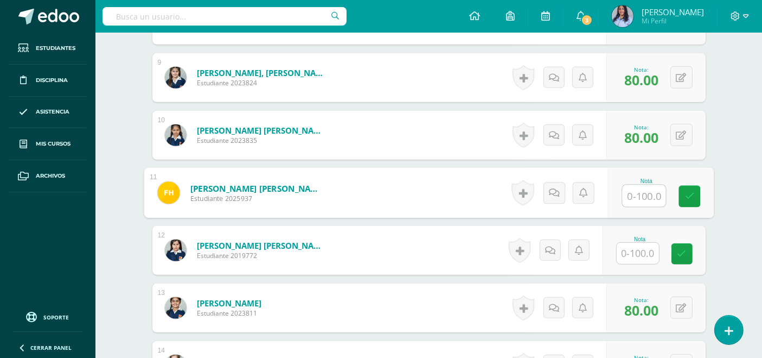
click at [637, 189] on input "text" at bounding box center [643, 196] width 43 height 22
type input "90"
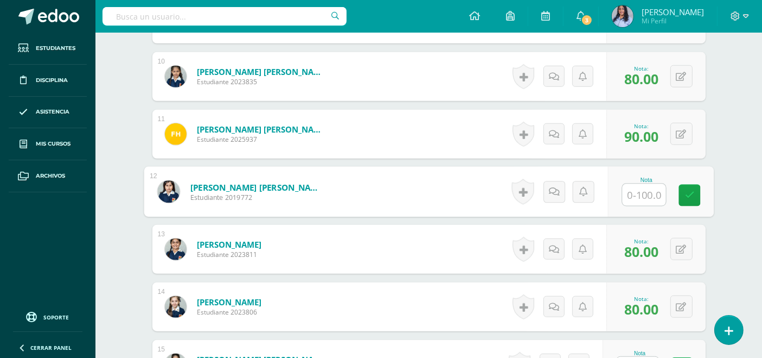
scroll to position [845, 0]
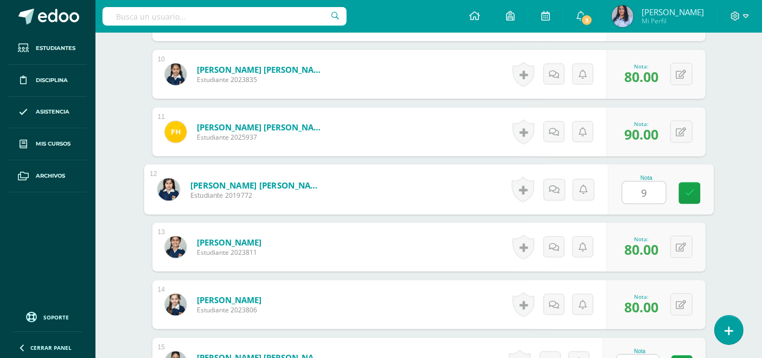
type input "90"
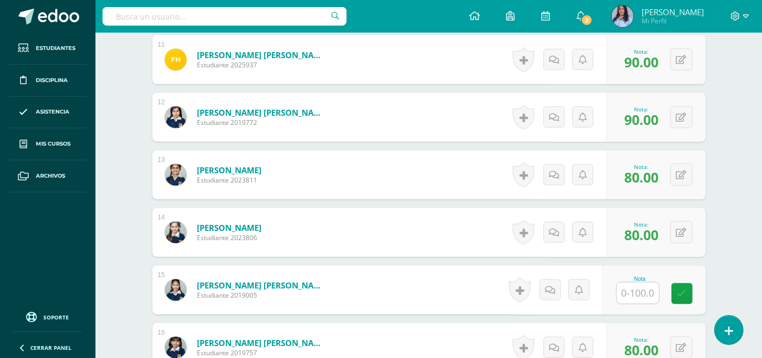
scroll to position [1025, 0]
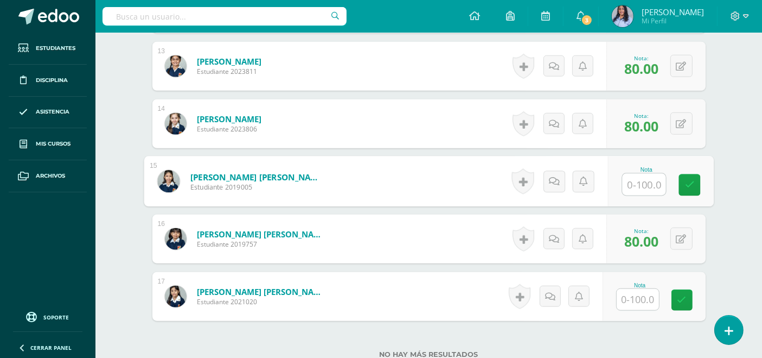
click at [647, 190] on input "text" at bounding box center [643, 185] width 43 height 22
type input "90"
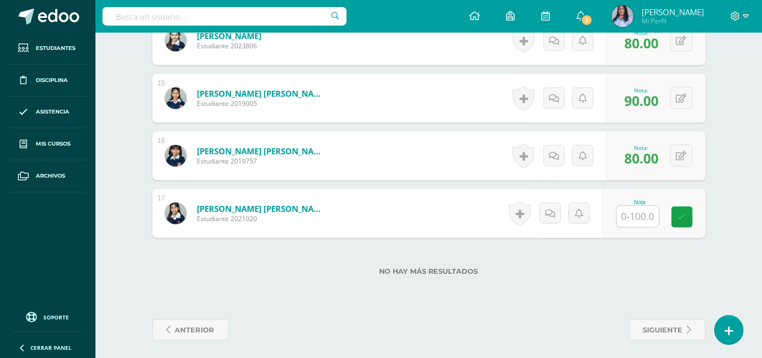
scroll to position [1111, 0]
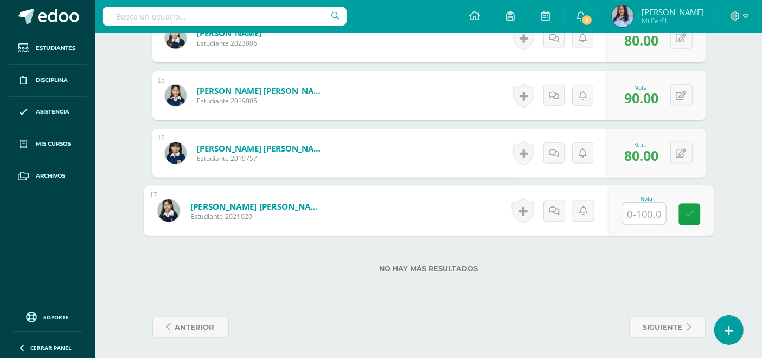
click at [637, 206] on input "text" at bounding box center [643, 214] width 43 height 22
type input "90"
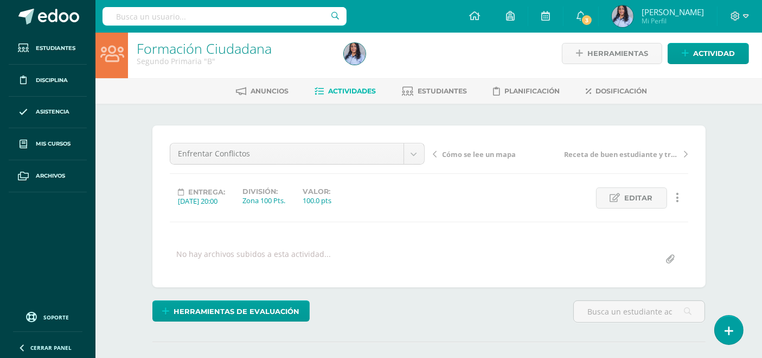
scroll to position [0, 0]
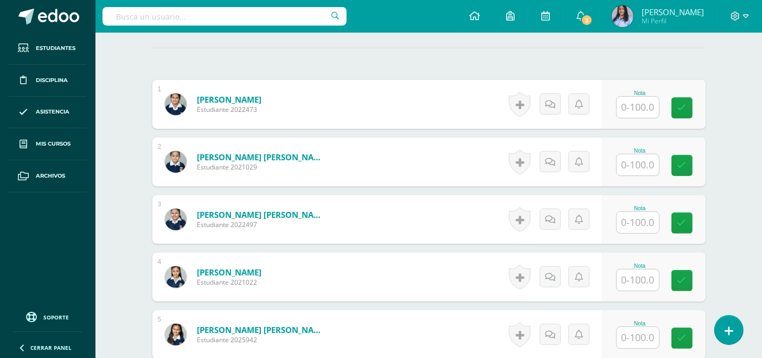
scroll to position [302, 0]
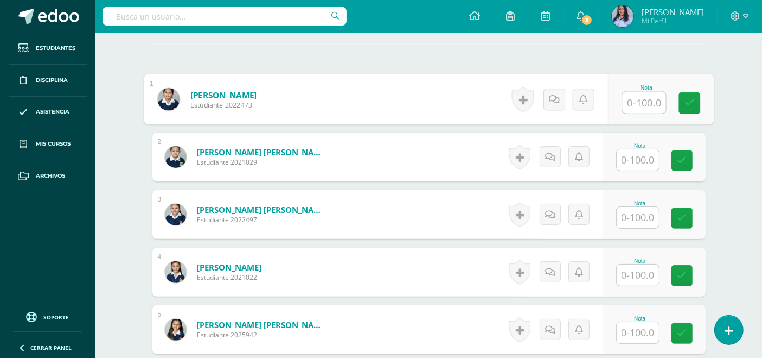
click at [639, 101] on input "text" at bounding box center [643, 103] width 43 height 22
type input "100"
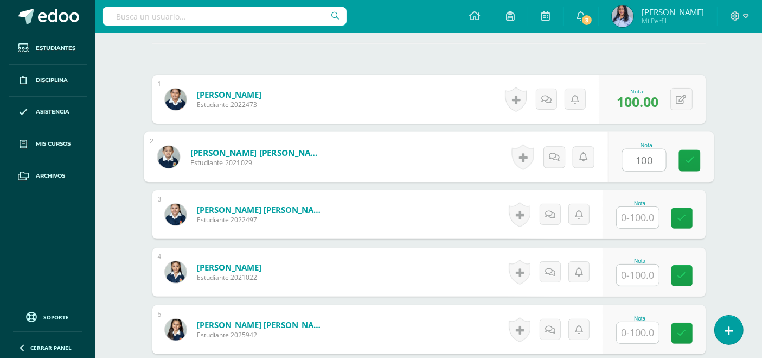
type input "100"
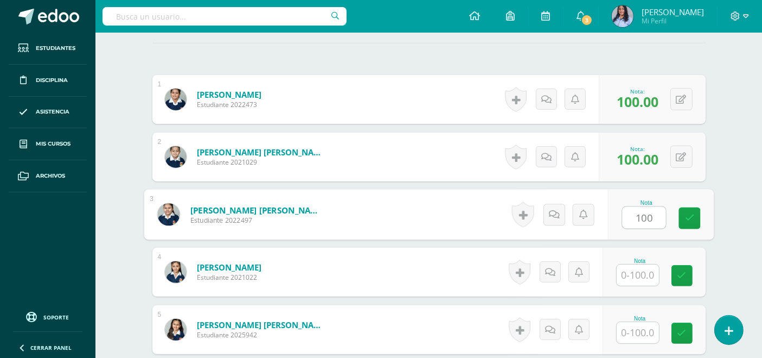
type input "100"
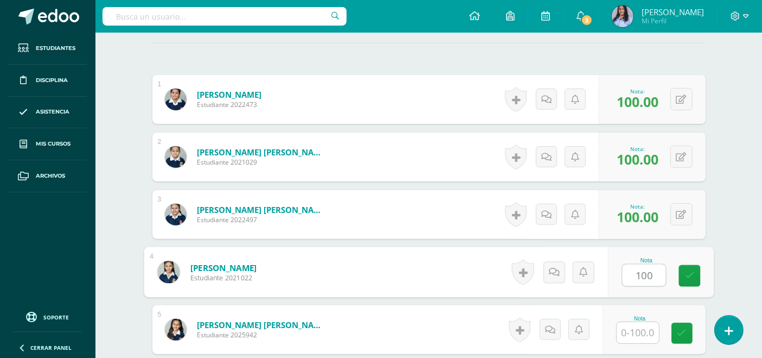
type input "100"
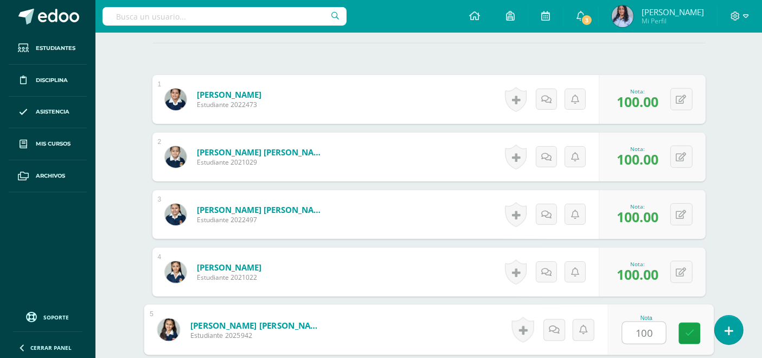
type input "100"
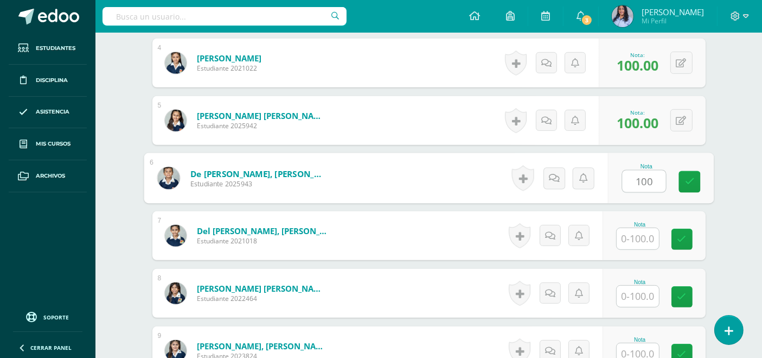
type input "100"
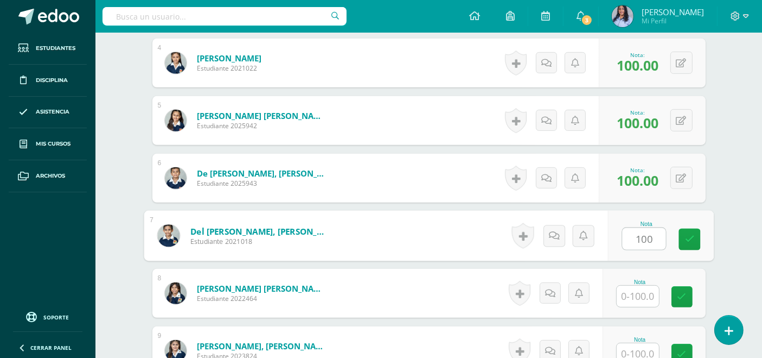
type input "100"
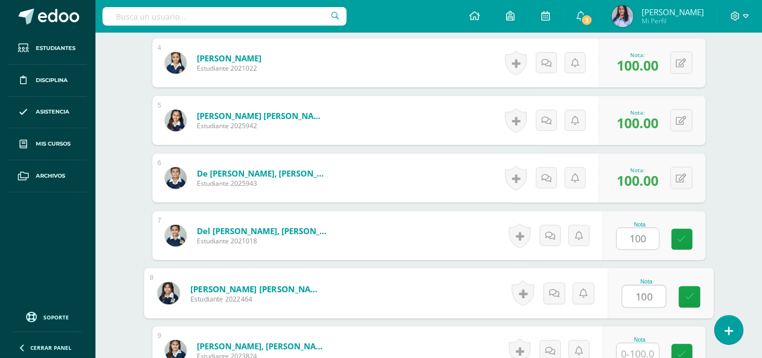
type input "100"
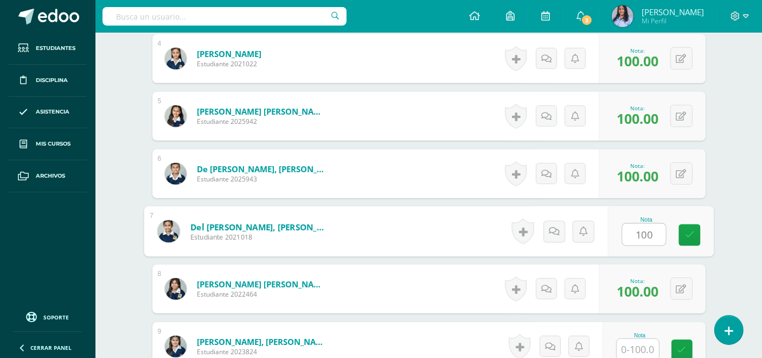
click at [639, 228] on input "100" at bounding box center [643, 235] width 43 height 22
type input "100"
click at [686, 237] on icon at bounding box center [690, 234] width 10 height 9
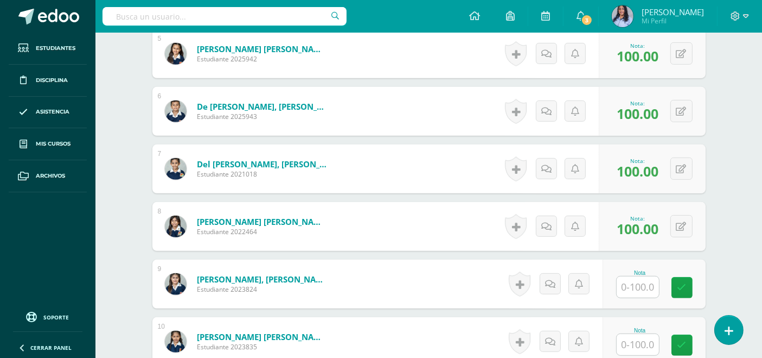
scroll to position [636, 0]
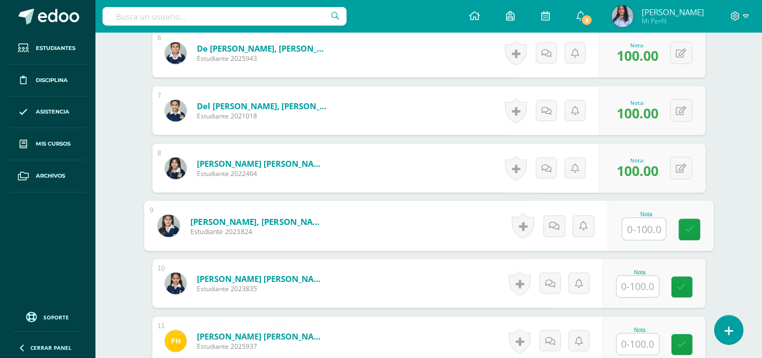
click at [639, 227] on input "text" at bounding box center [643, 229] width 43 height 22
type input "70"
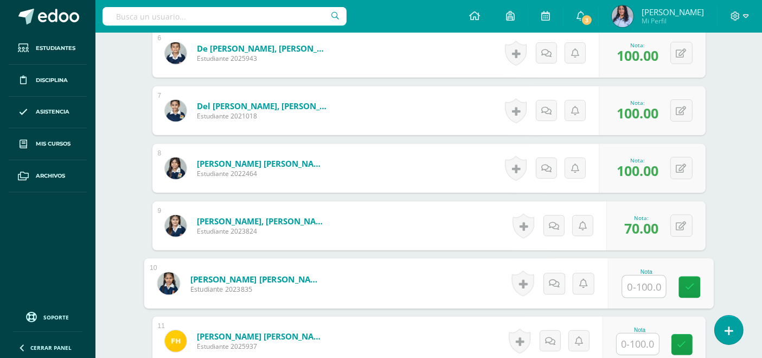
click at [649, 284] on input "text" at bounding box center [643, 287] width 43 height 22
type input "90"
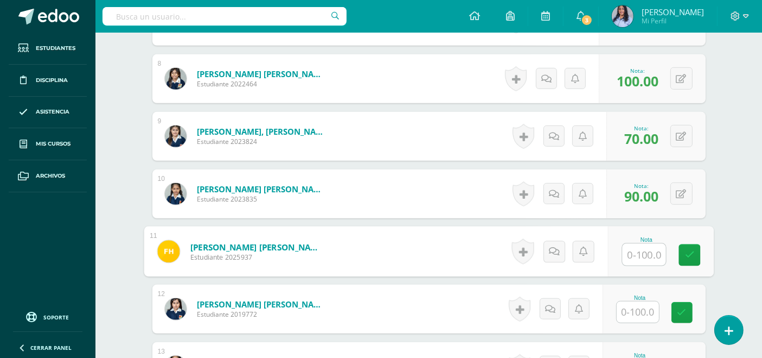
scroll to position [756, 0]
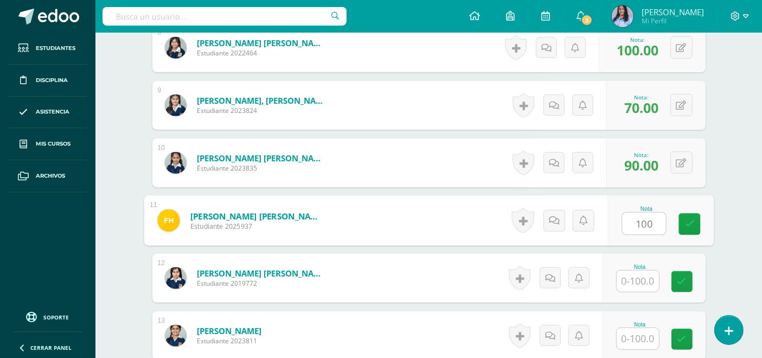
type input "100"
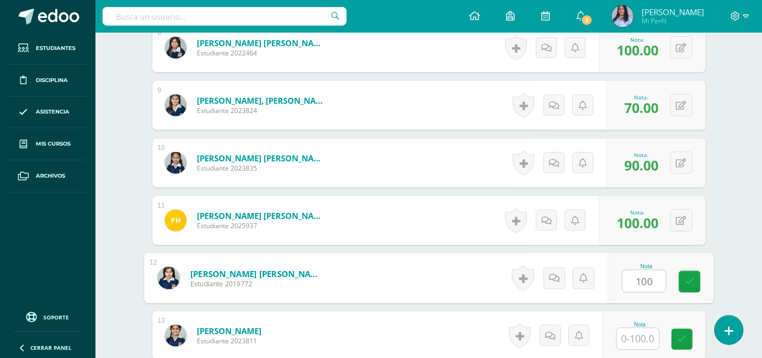
type input "100"
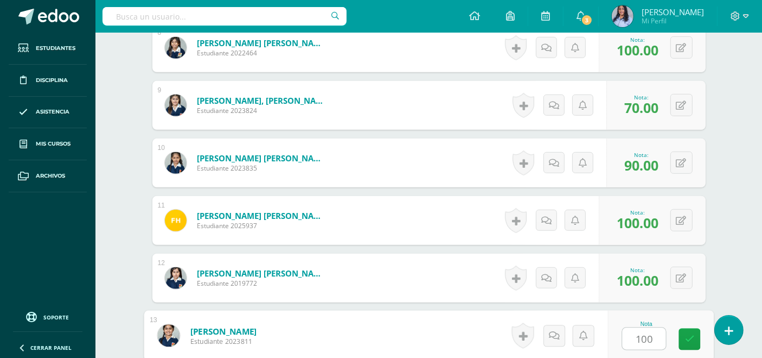
type input "100"
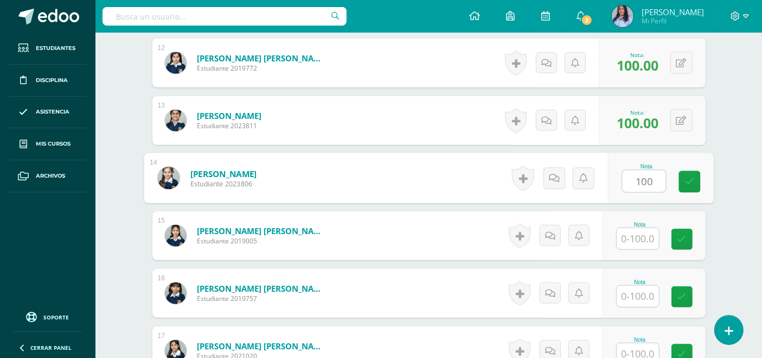
type input "100"
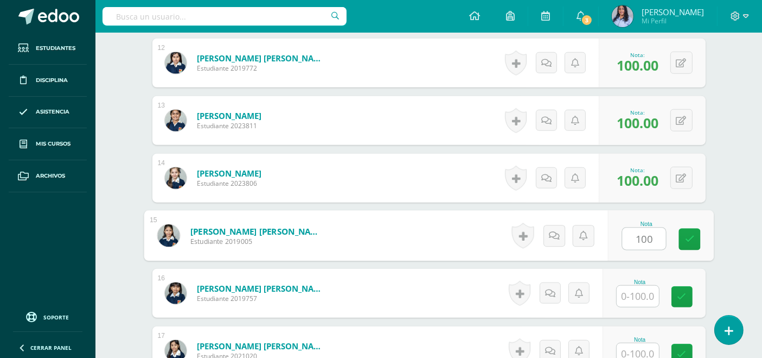
type input "100"
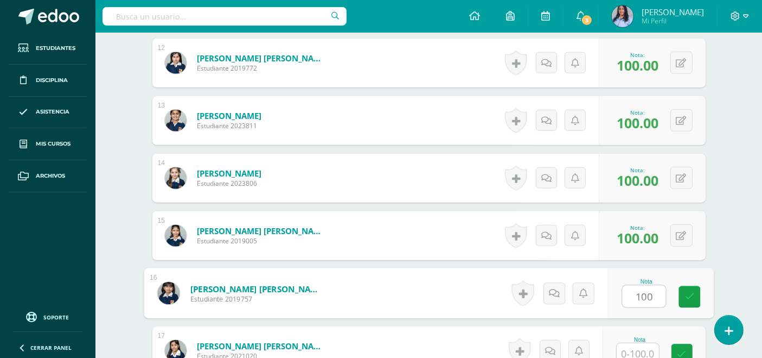
type input "100"
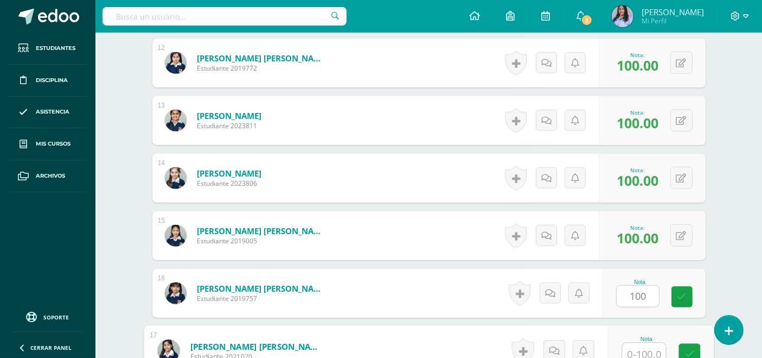
scroll to position [975, 0]
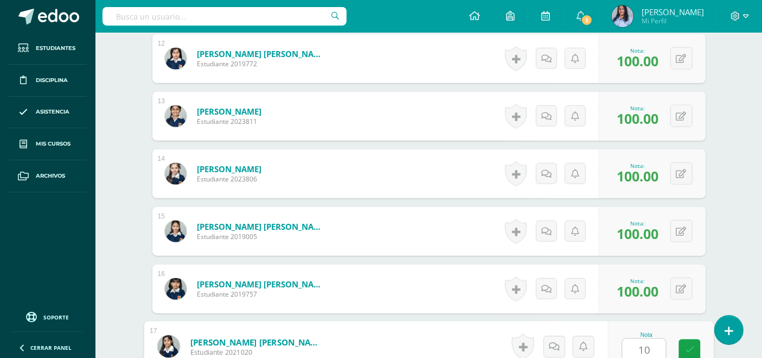
type input "100"
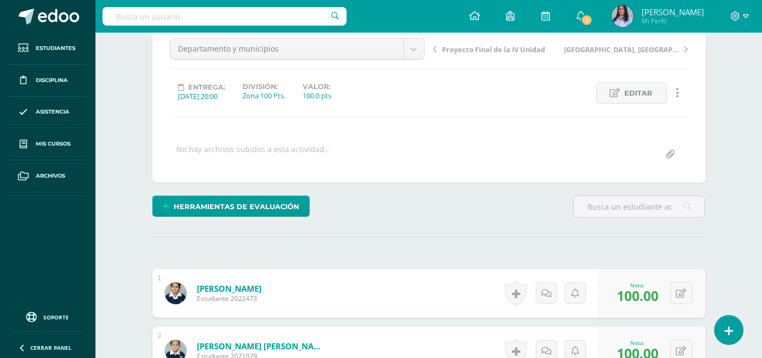
scroll to position [0, 0]
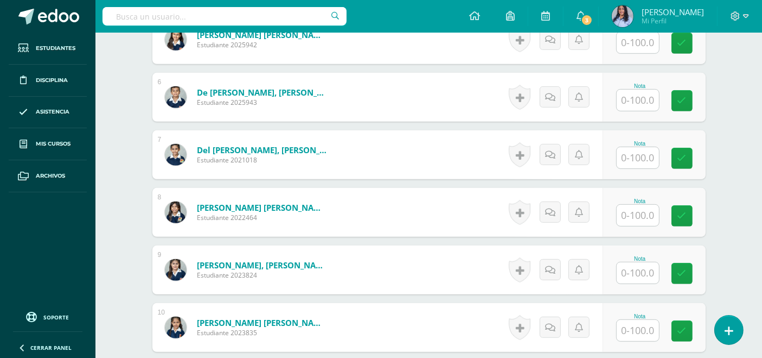
scroll to position [603, 0]
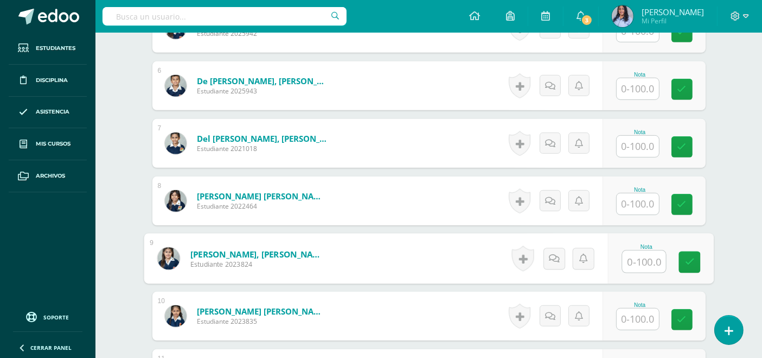
click at [633, 262] on input "text" at bounding box center [643, 262] width 43 height 22
type input "70"
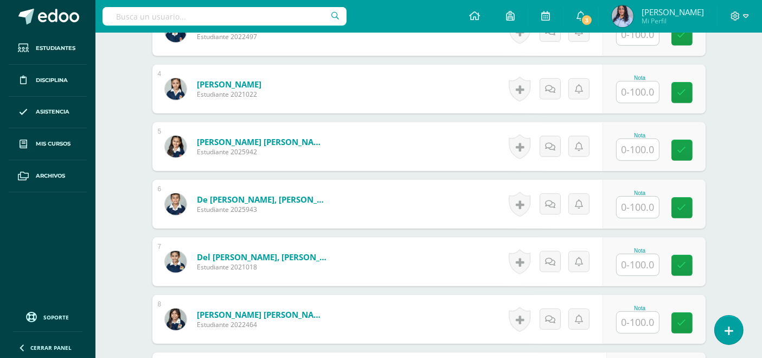
scroll to position [483, 0]
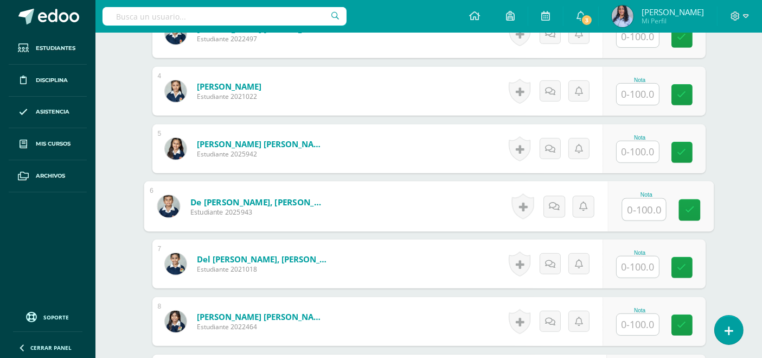
click at [640, 205] on input "text" at bounding box center [643, 210] width 43 height 22
type input "80"
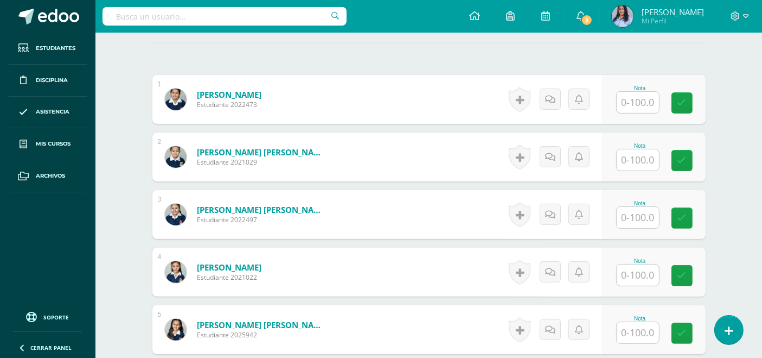
scroll to position [302, 0]
click at [647, 158] on input "text" at bounding box center [643, 160] width 43 height 22
type input "80"
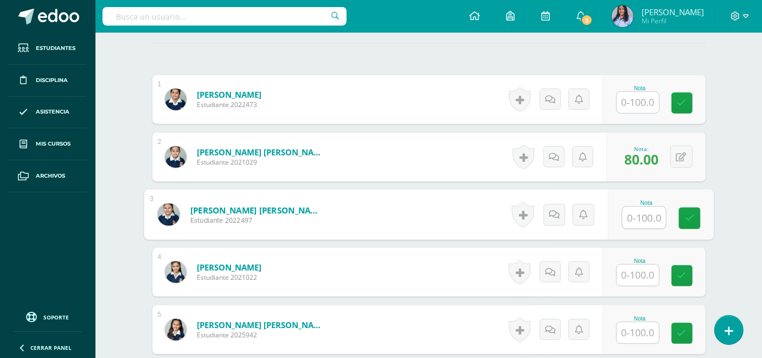
click at [646, 109] on input "text" at bounding box center [638, 102] width 42 height 21
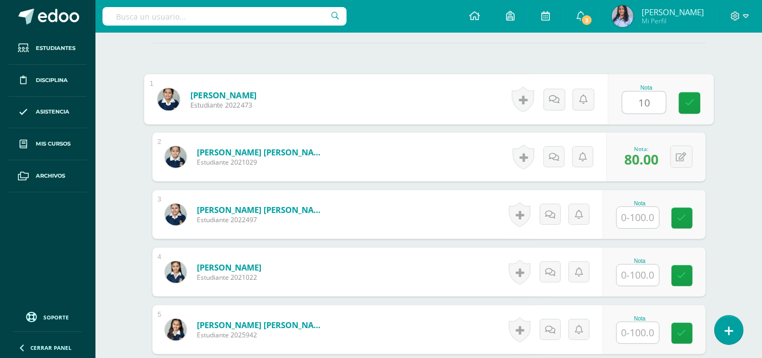
type input "100"
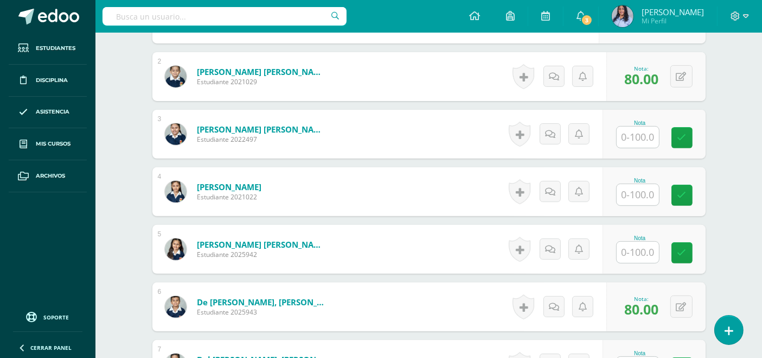
scroll to position [423, 0]
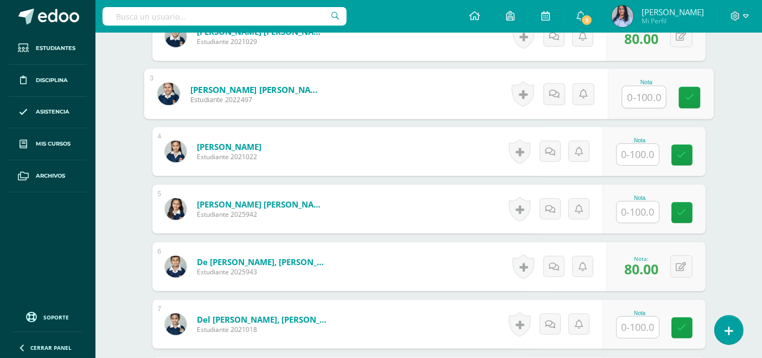
click at [637, 99] on input "text" at bounding box center [643, 97] width 43 height 22
type input "100"
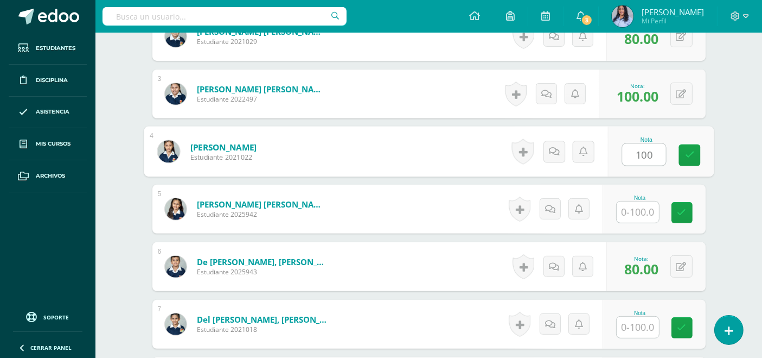
type input "100"
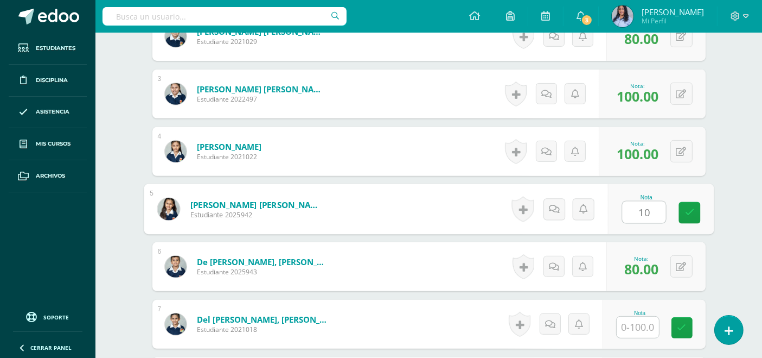
type input "100"
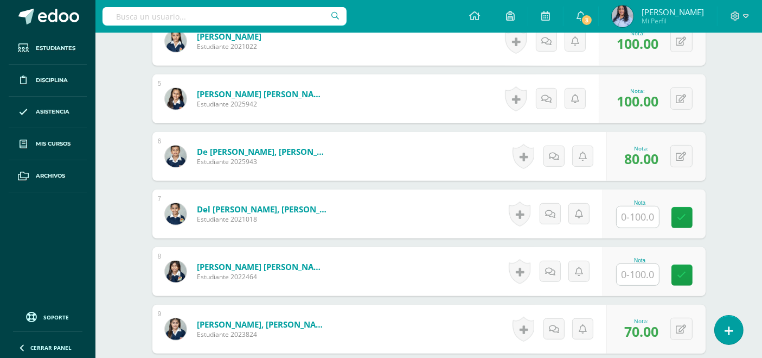
scroll to position [543, 0]
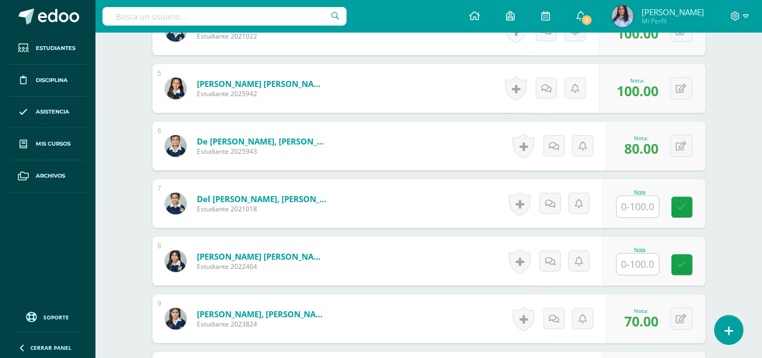
click at [647, 197] on input "text" at bounding box center [638, 206] width 42 height 21
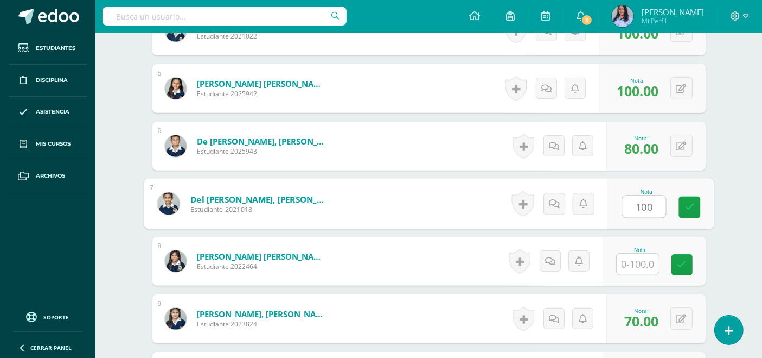
type input "100"
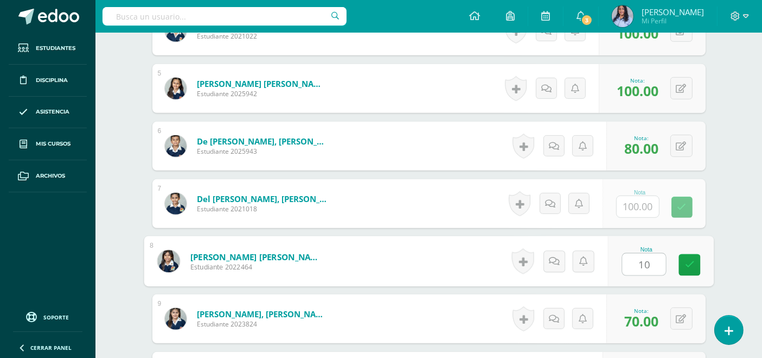
type input "100"
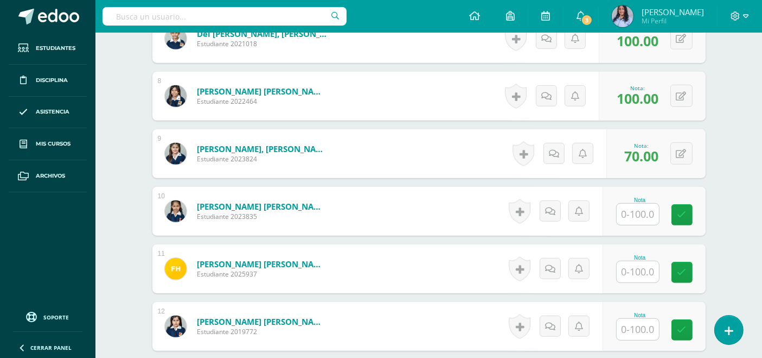
scroll to position [724, 0]
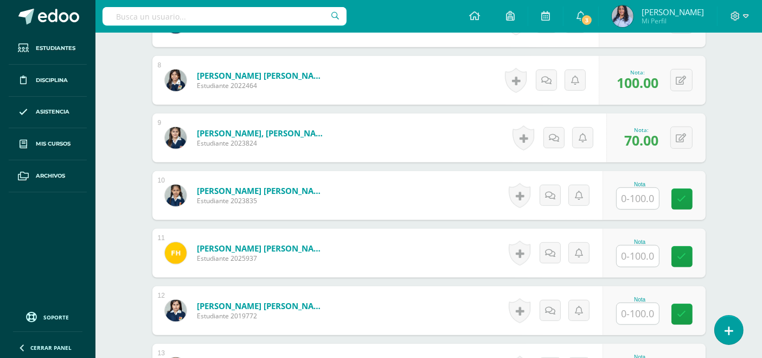
click at [639, 200] on input "text" at bounding box center [638, 198] width 42 height 21
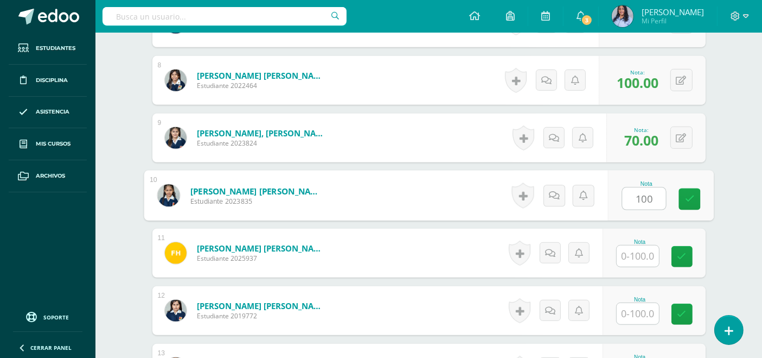
type input "100"
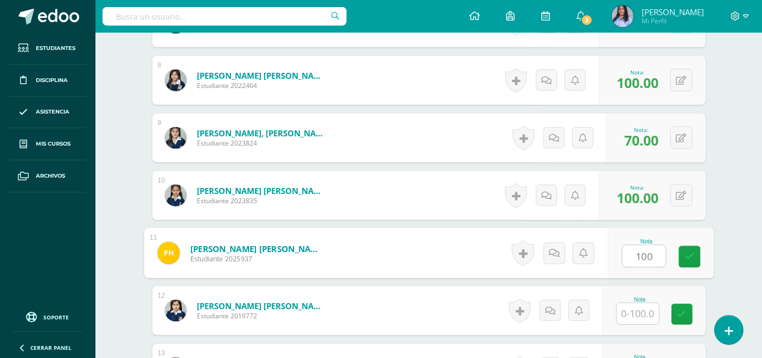
type input "100"
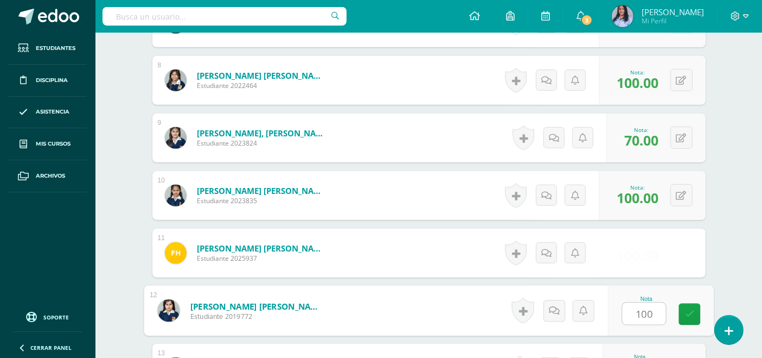
type input "100"
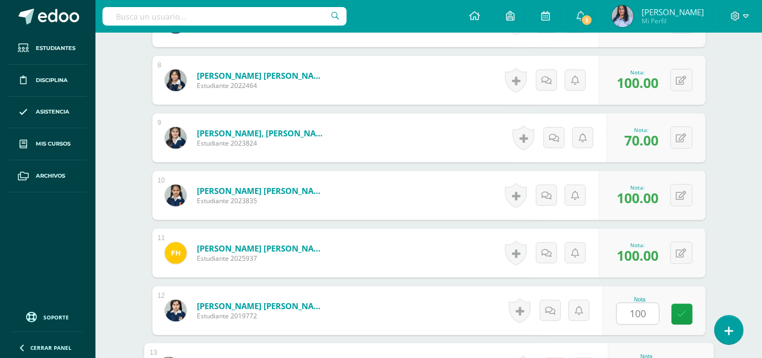
scroll to position [914, 0]
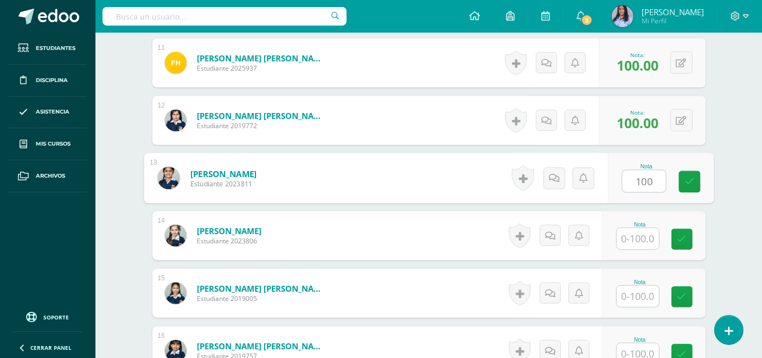
type input "100"
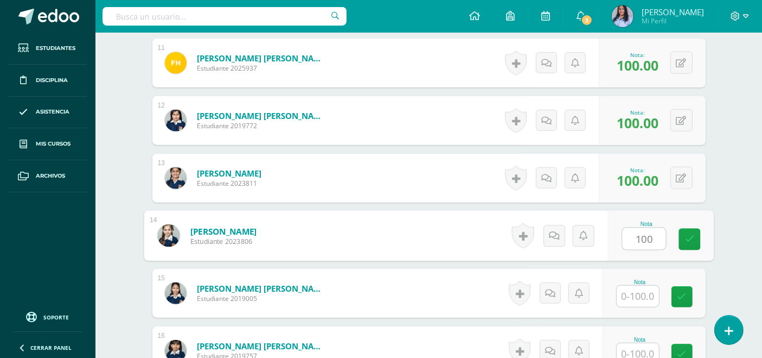
type input "100"
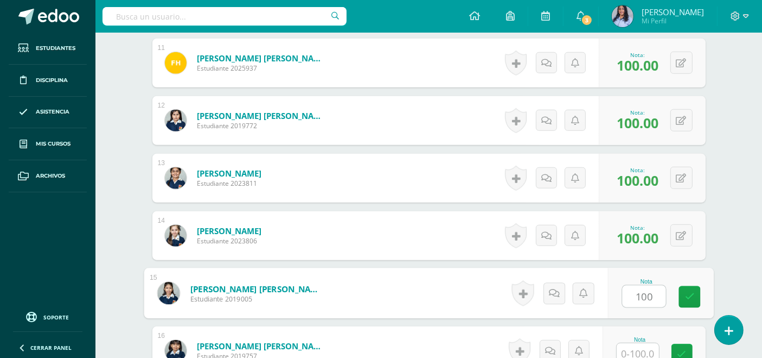
type input "100"
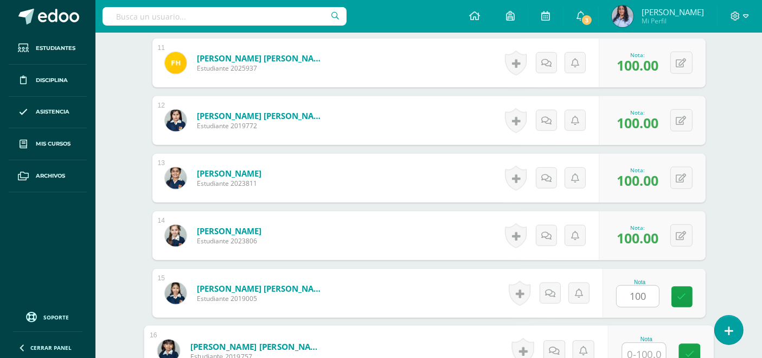
scroll to position [918, 0]
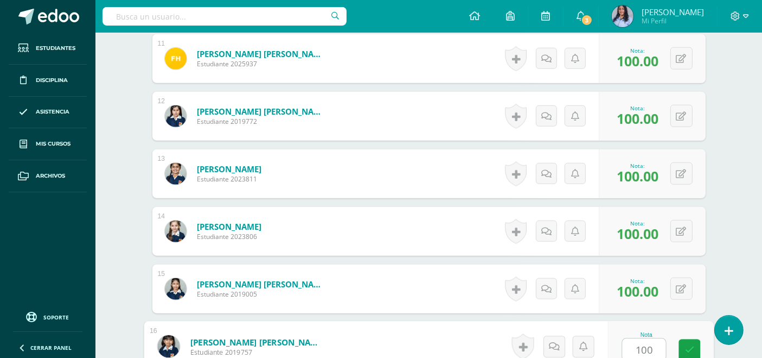
type input "100"
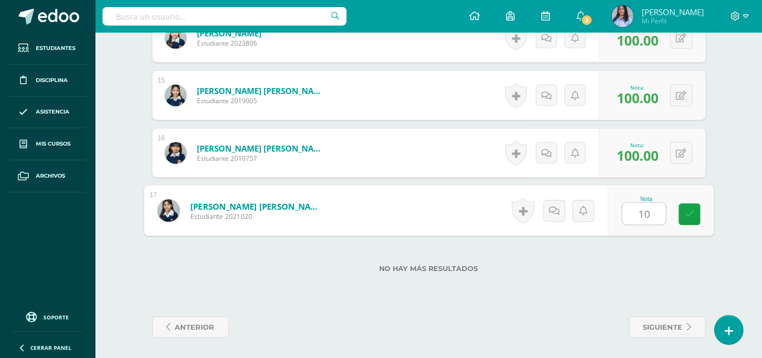
type input "100"
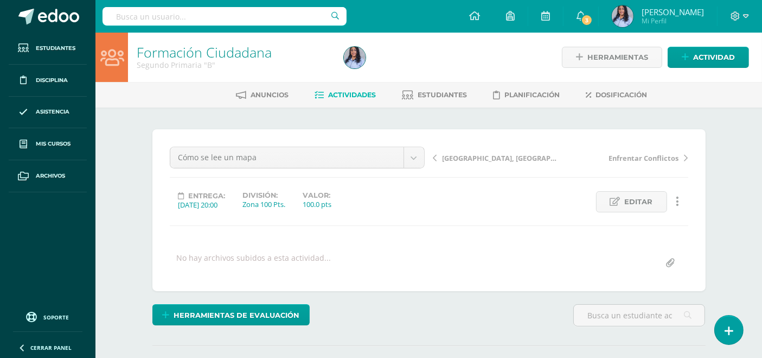
scroll to position [0, 0]
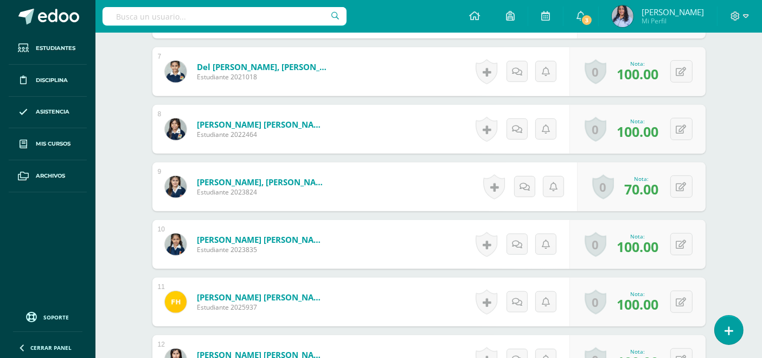
scroll to position [569, 0]
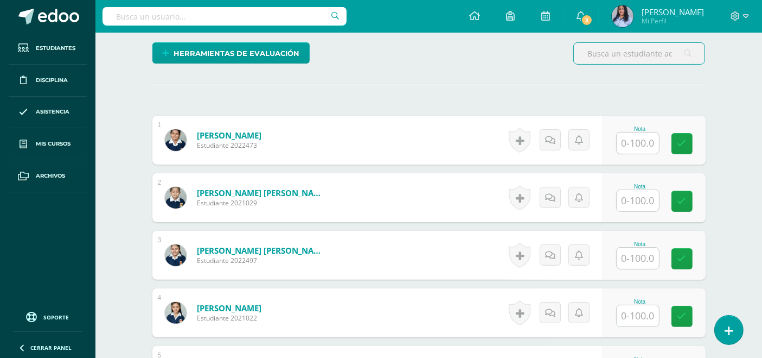
scroll to position [302, 0]
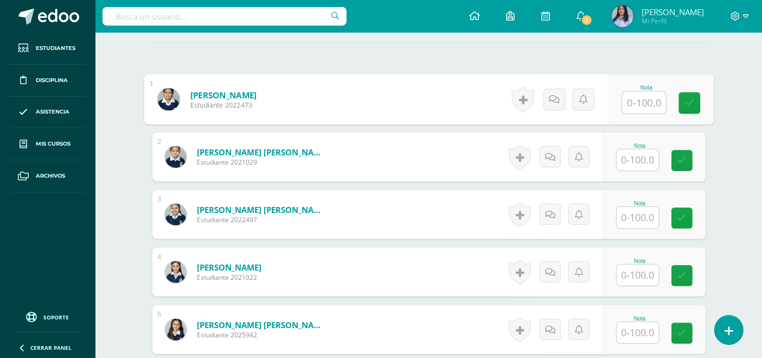
click at [632, 98] on input "text" at bounding box center [643, 103] width 43 height 22
type input "100"
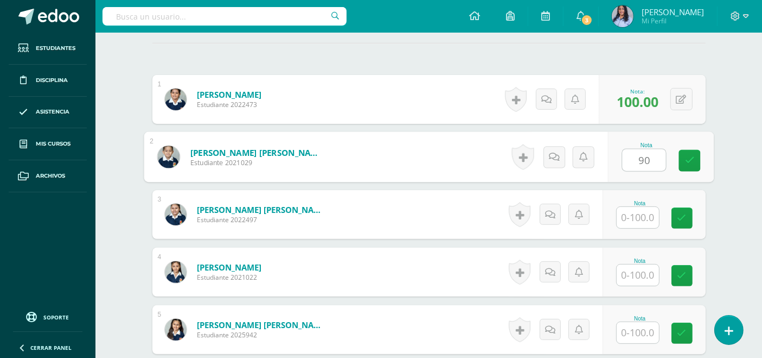
type input "90"
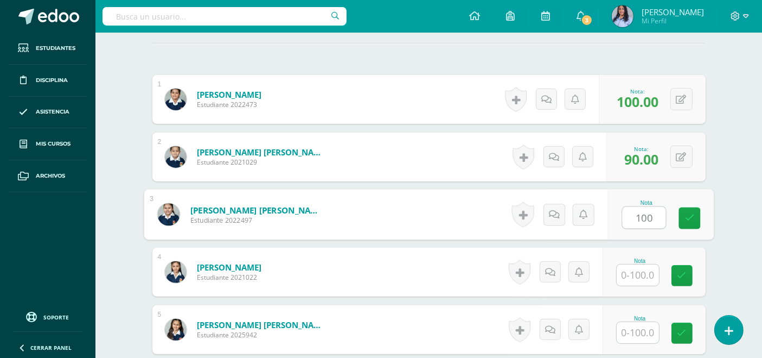
type input "100"
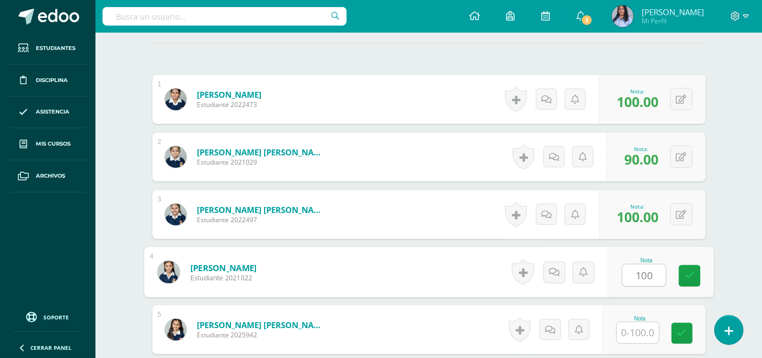
type input "100"
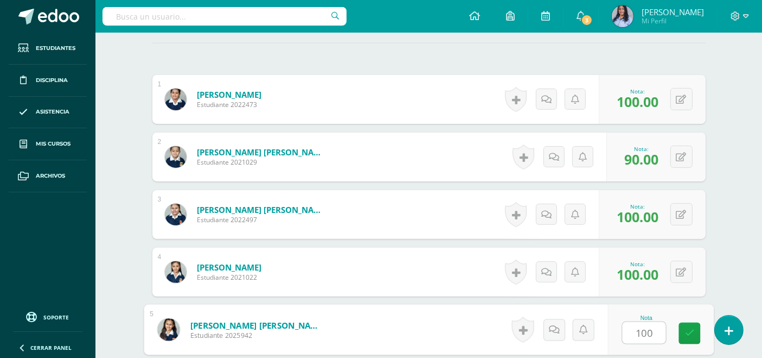
type input "100"
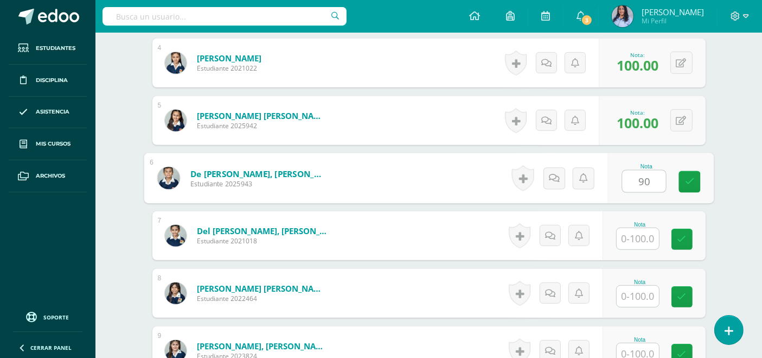
type input "90"
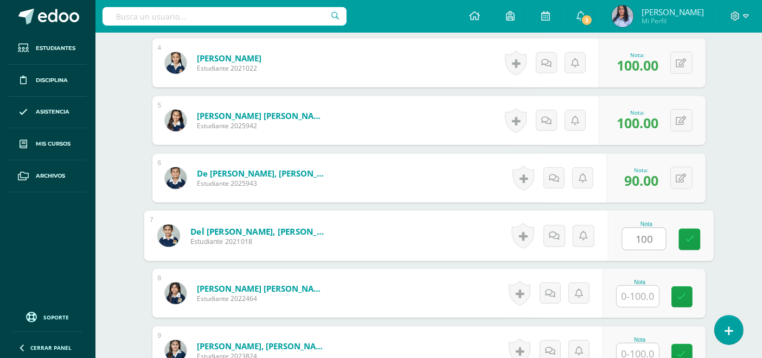
type input "100"
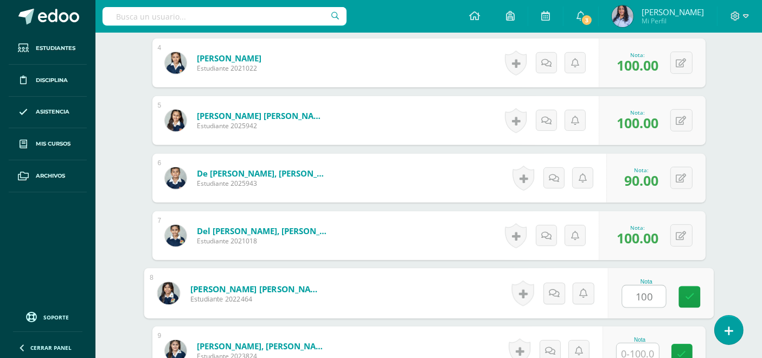
type input "100"
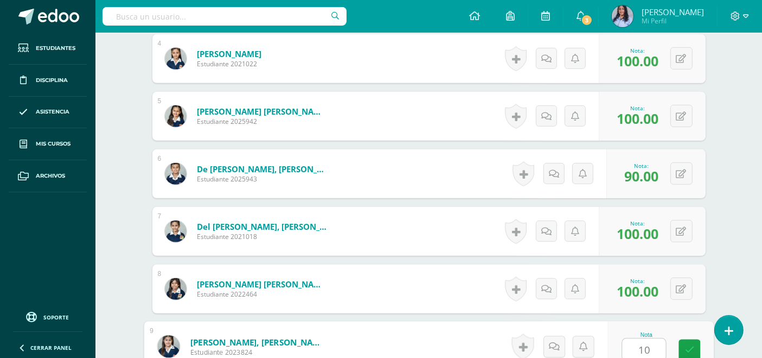
type input "1"
type input "8"
type input "70"
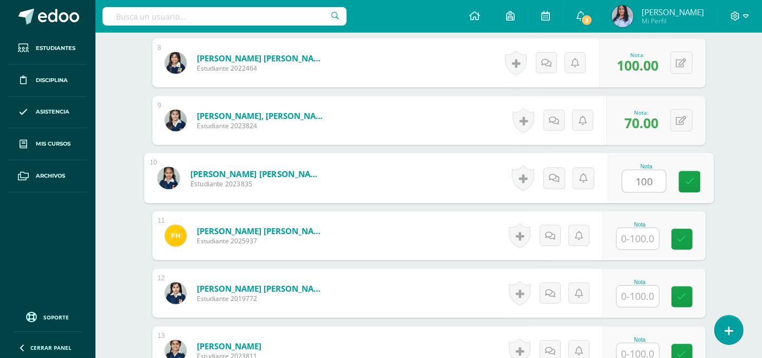
type input "100"
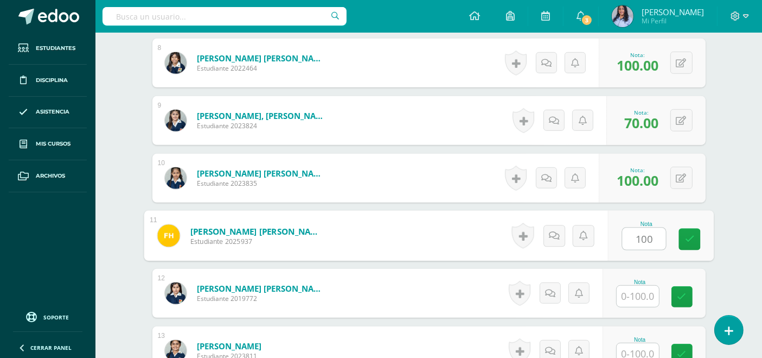
type input "100"
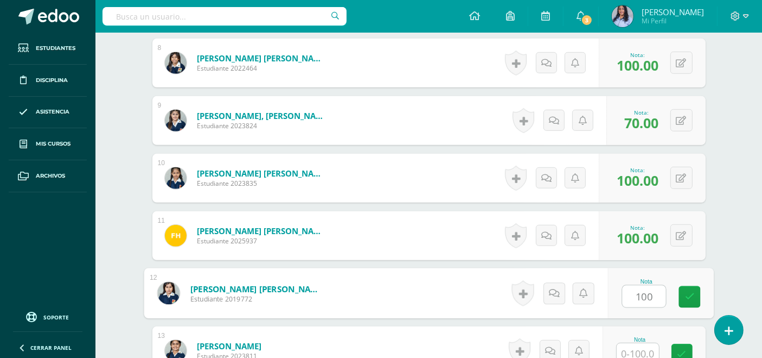
type input "100"
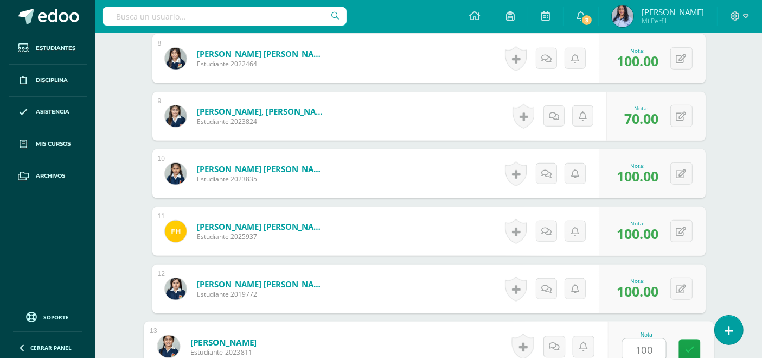
type input "100"
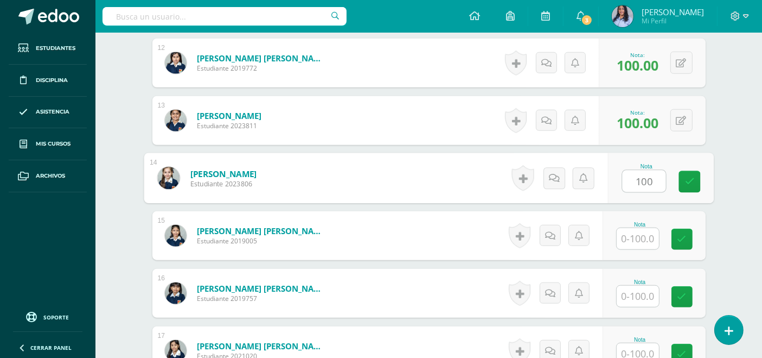
type input "100"
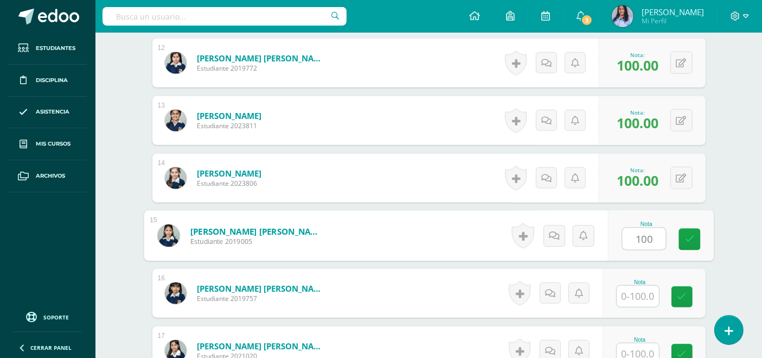
type input "100"
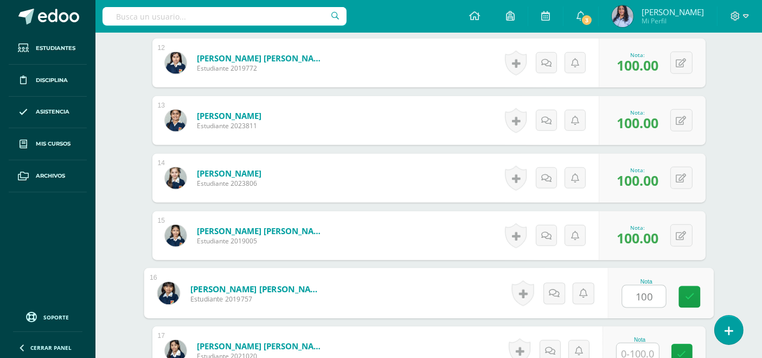
type input "100"
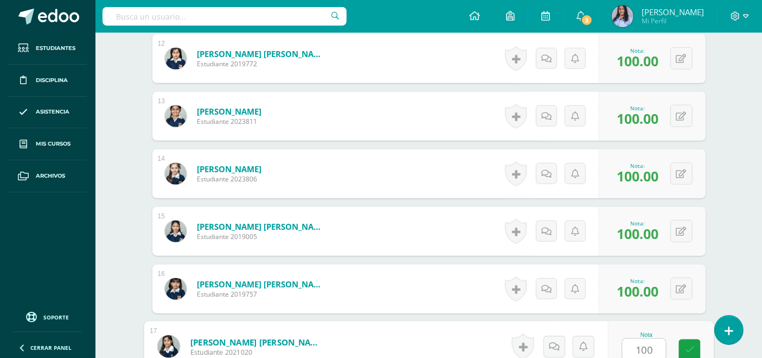
type input "1001"
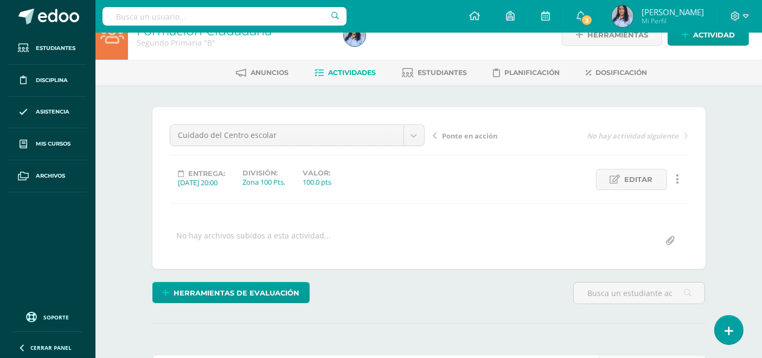
scroll to position [0, 0]
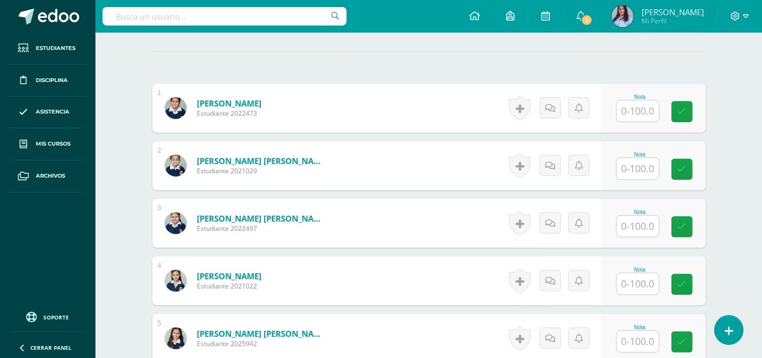
scroll to position [302, 0]
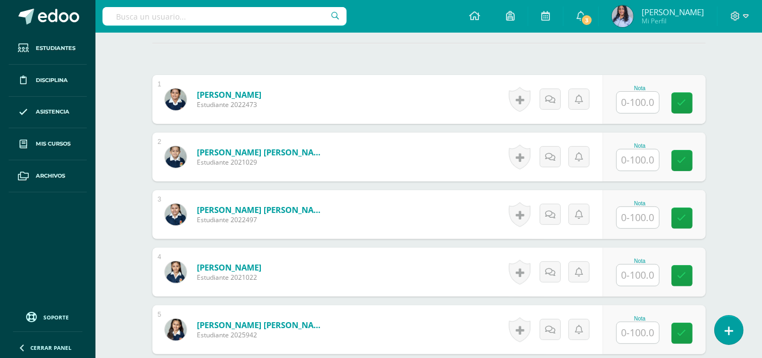
click at [634, 98] on input "text" at bounding box center [638, 102] width 42 height 21
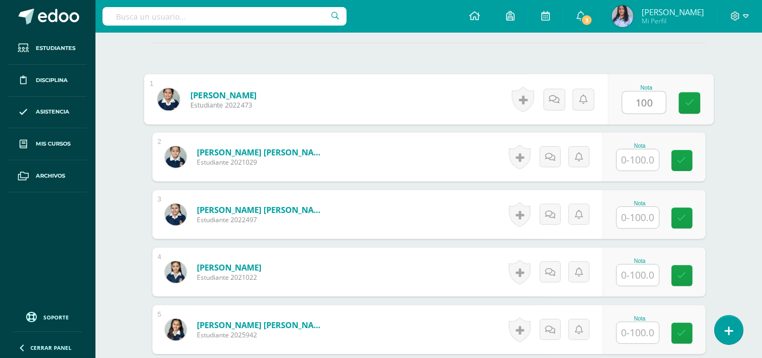
type input "100"
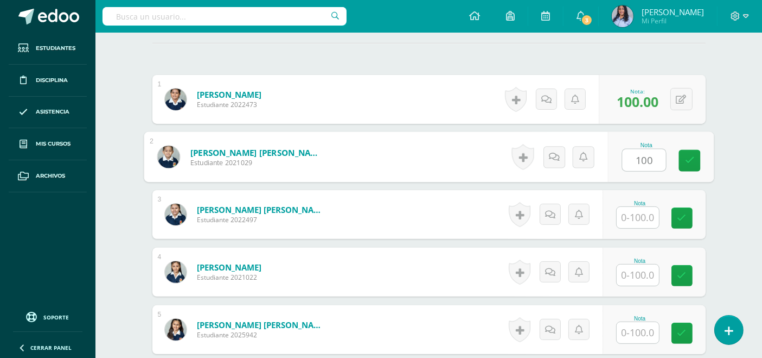
type input "100"
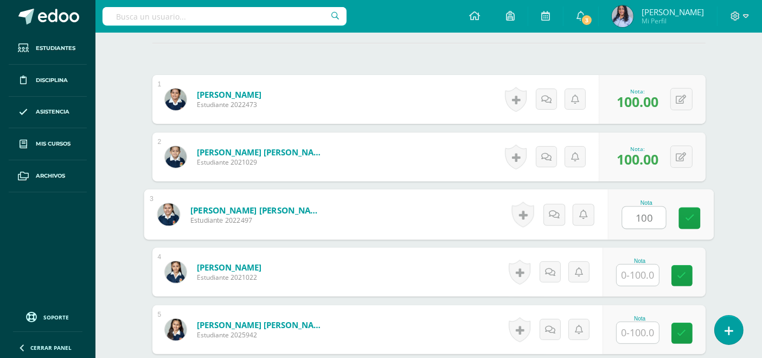
type input "100"
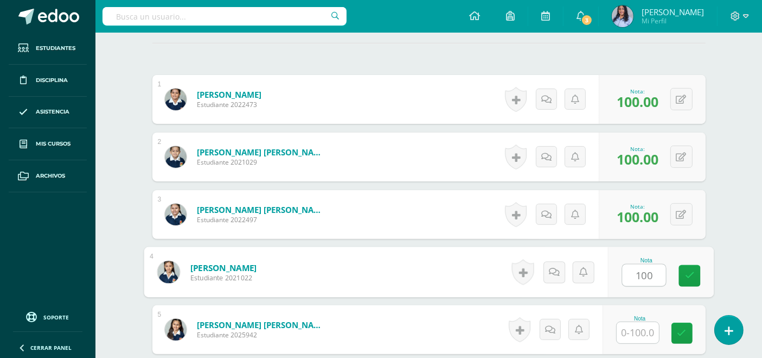
type input "100"
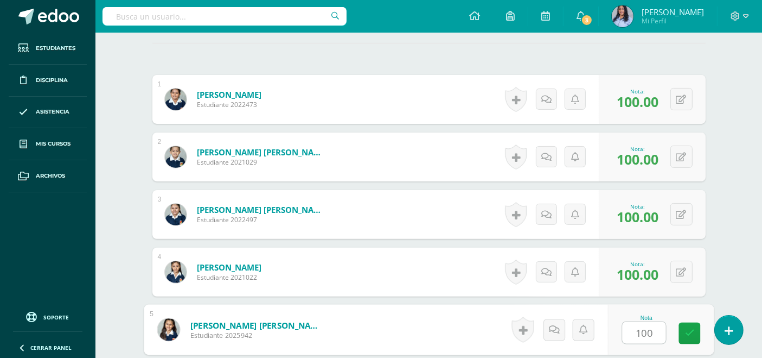
type input "100"
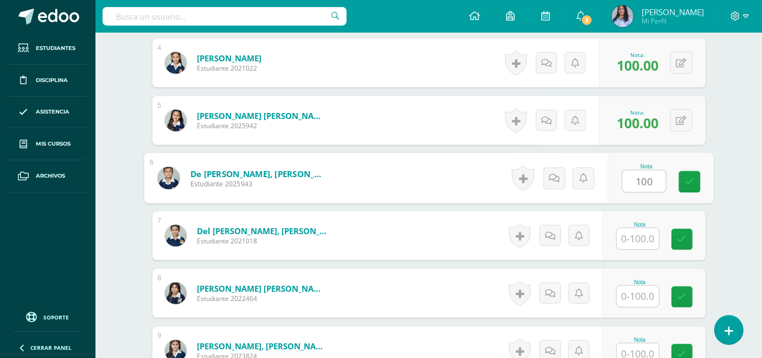
type input "100"
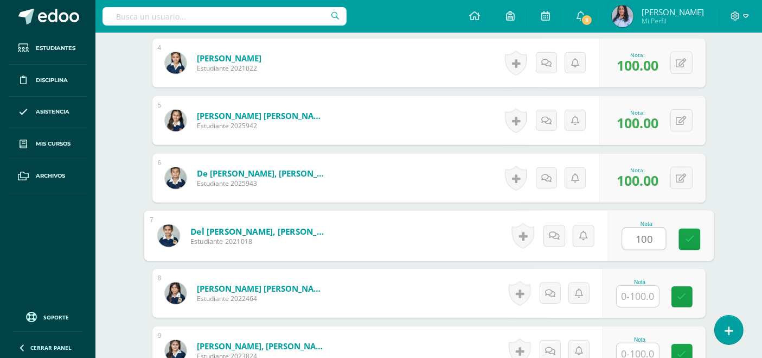
type input "100"
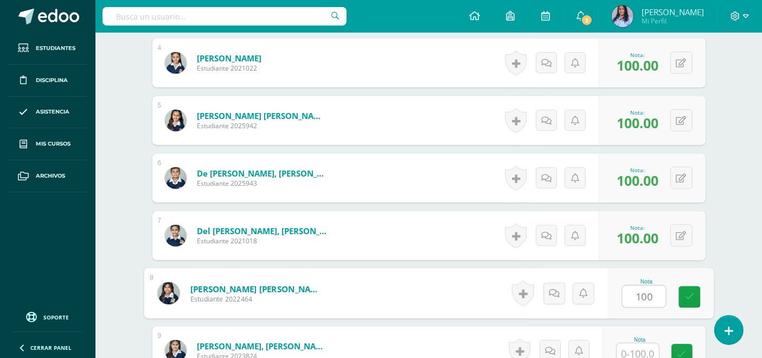
type input "100"
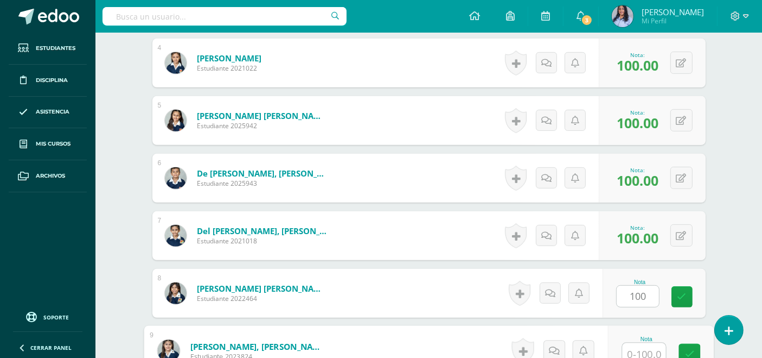
scroll to position [515, 0]
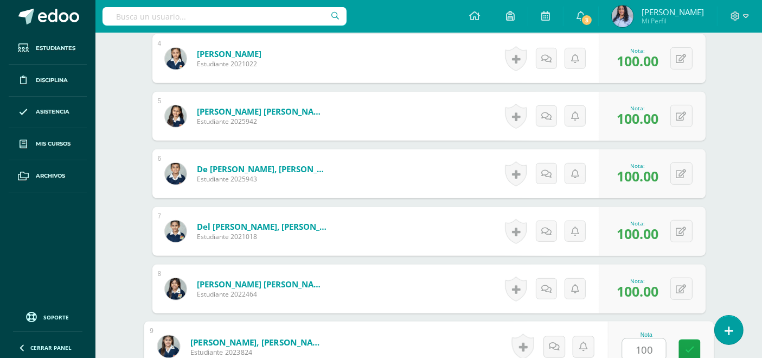
type input "100"
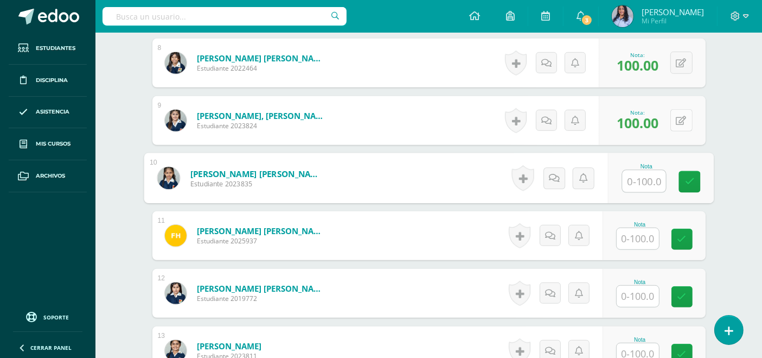
click at [681, 120] on button at bounding box center [682, 120] width 22 height 22
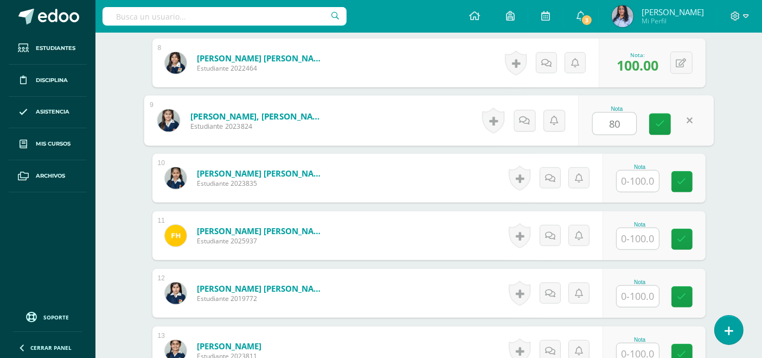
type input "80"
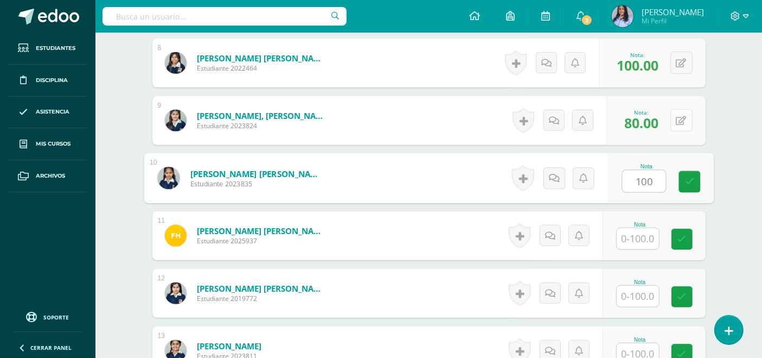
type input "100"
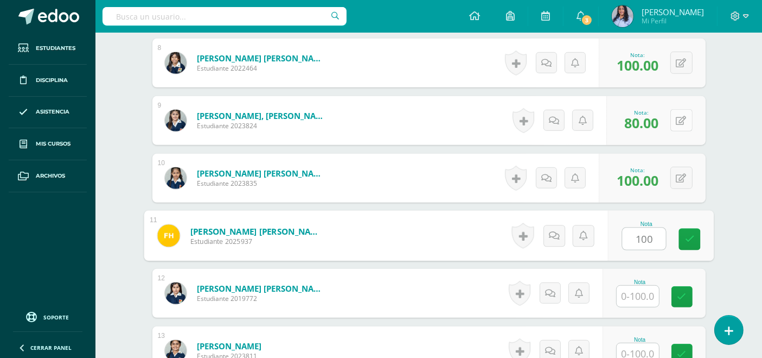
type input "100"
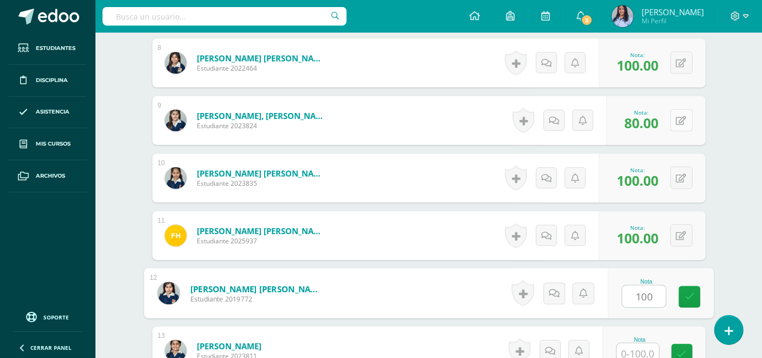
type input "100"
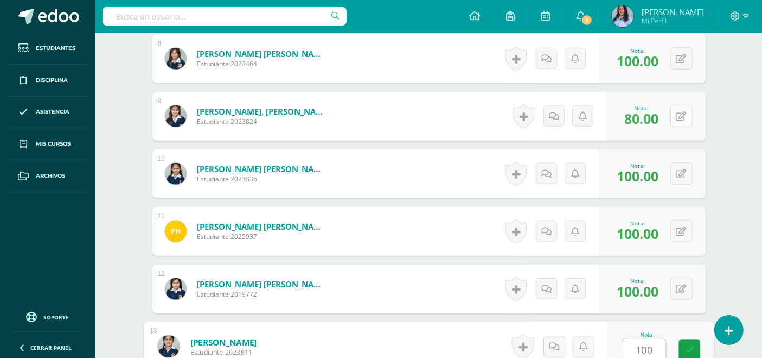
type input "100"
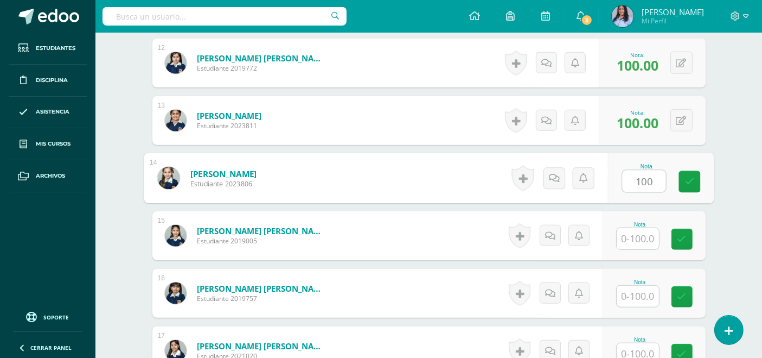
type input "100"
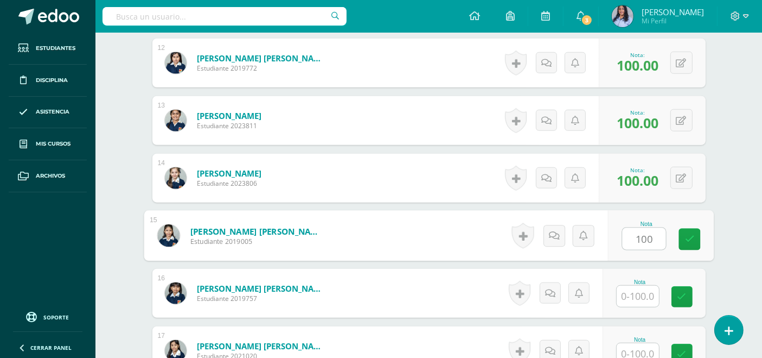
type input "100"
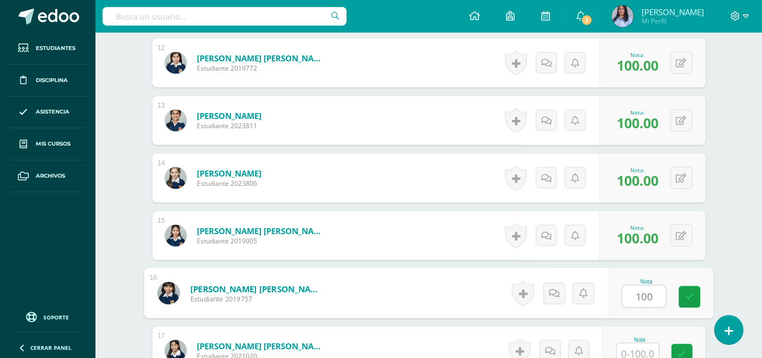
type input "100"
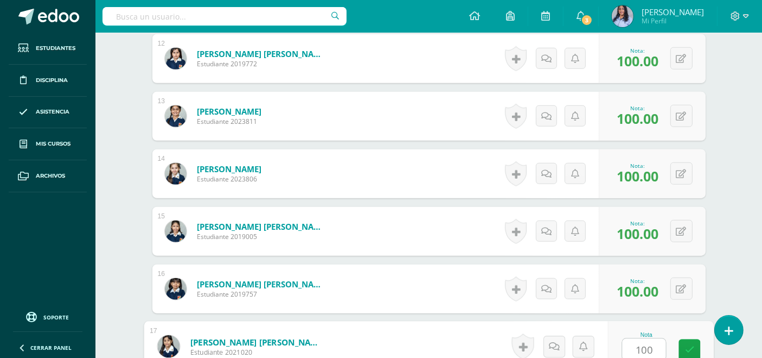
type input "1001"
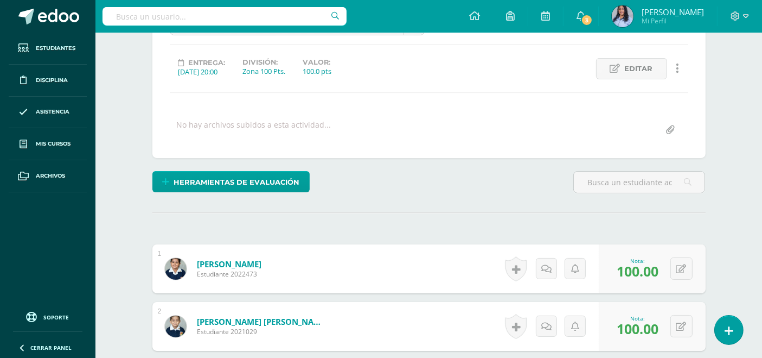
scroll to position [131, 0]
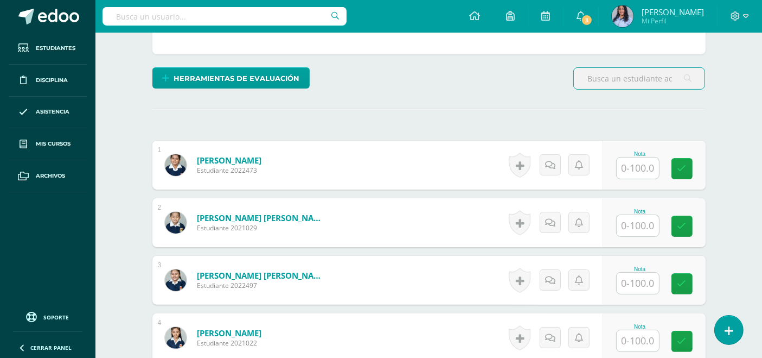
scroll to position [241, 0]
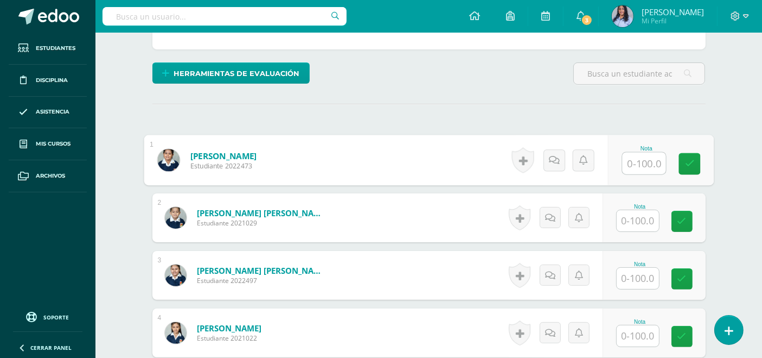
click at [641, 157] on input "text" at bounding box center [643, 163] width 43 height 22
type input "100"
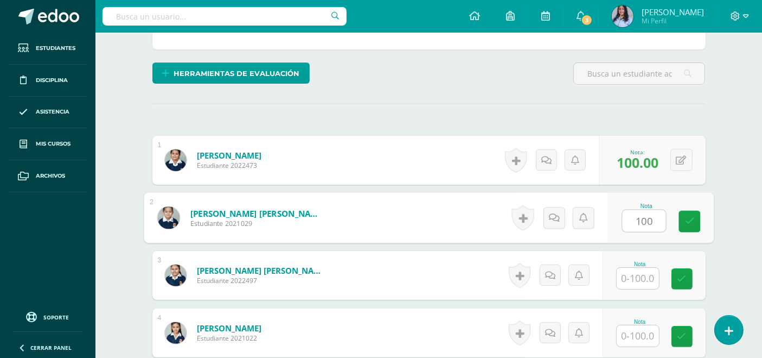
type input "100"
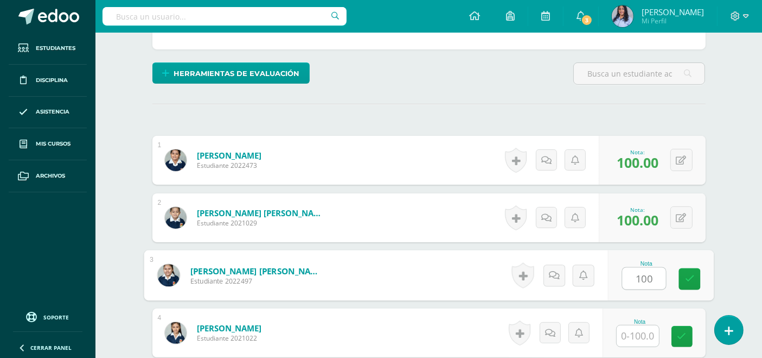
type input "100"
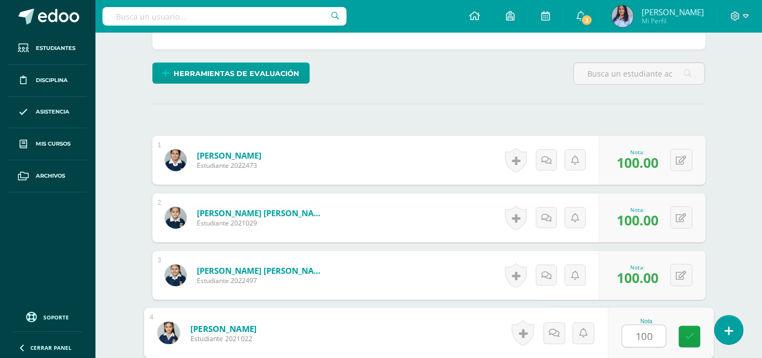
type input "100"
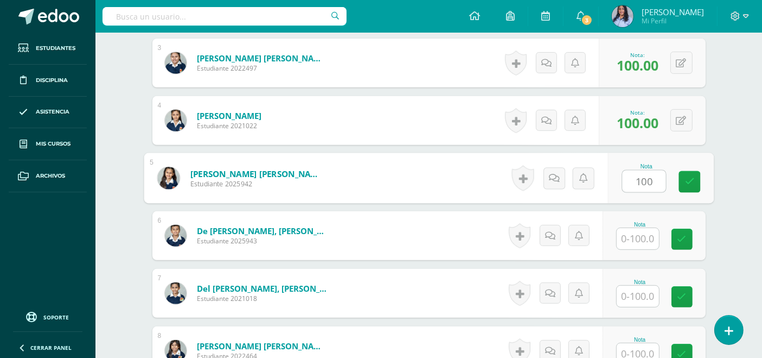
type input "100"
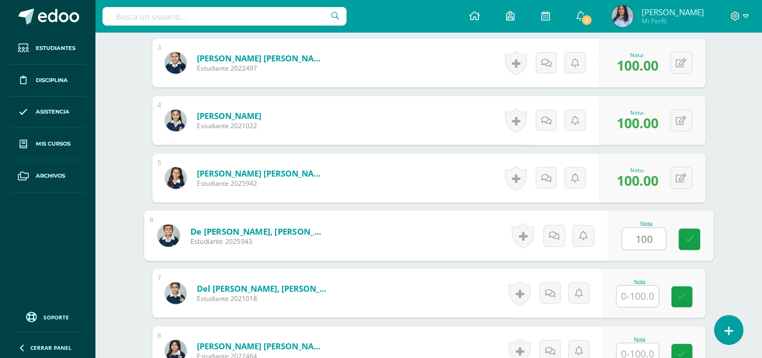
type input "100"
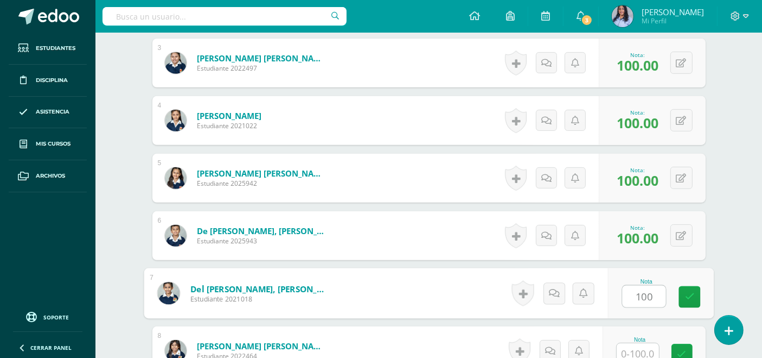
type input "100"
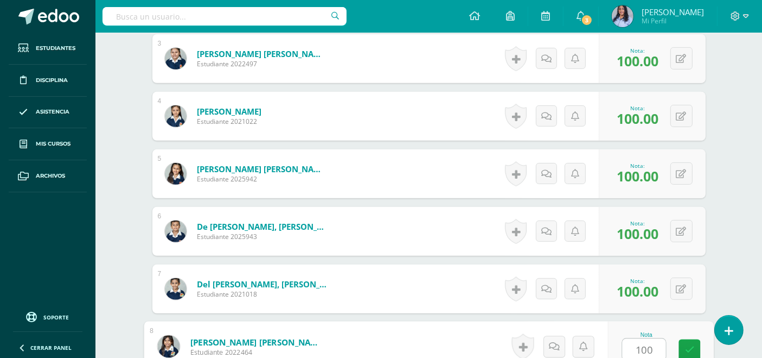
type input "100"
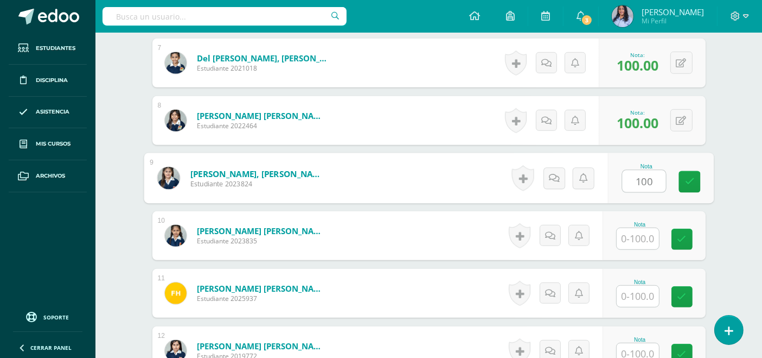
type input "100"
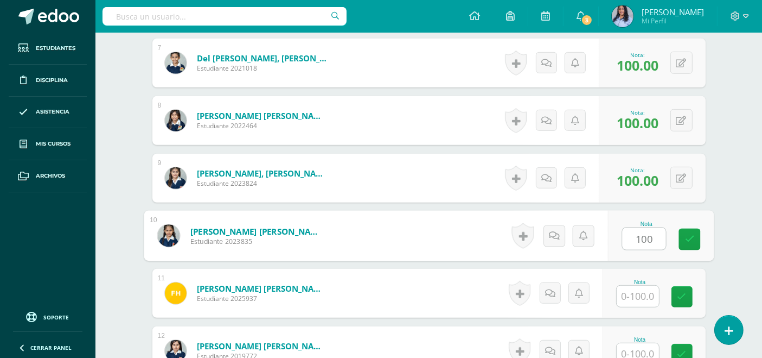
type input "100"
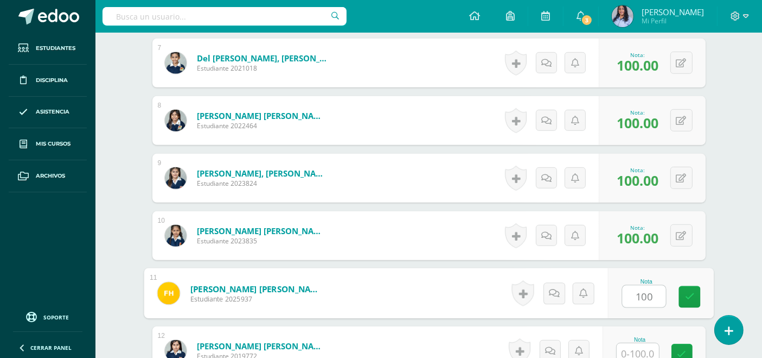
type input "100"
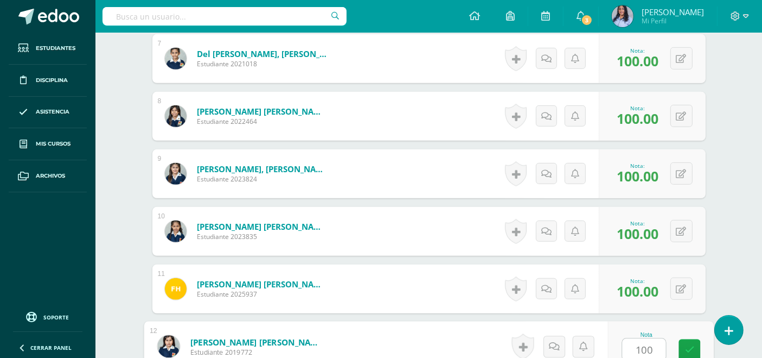
type input "100"
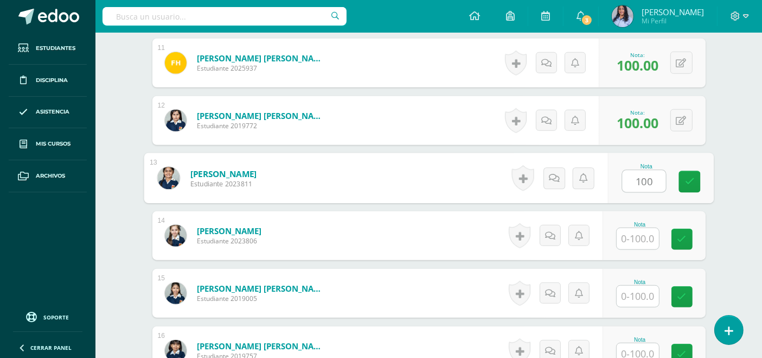
type input "100"
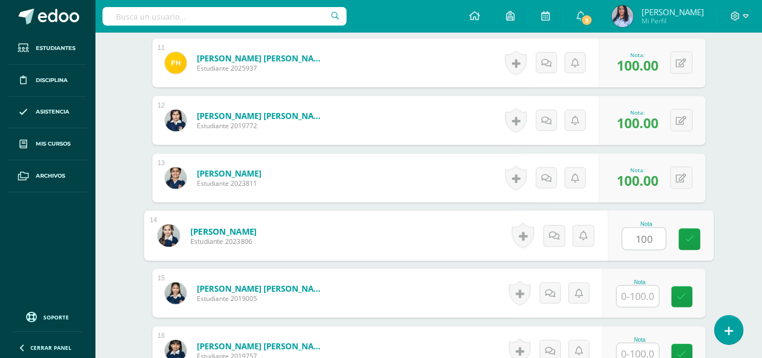
type input "100"
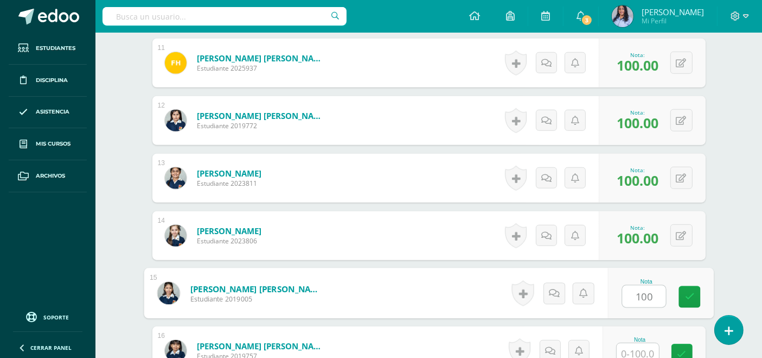
type input "100"
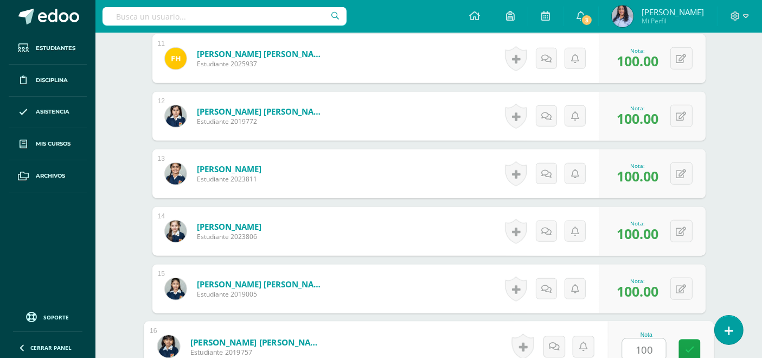
type input "100"
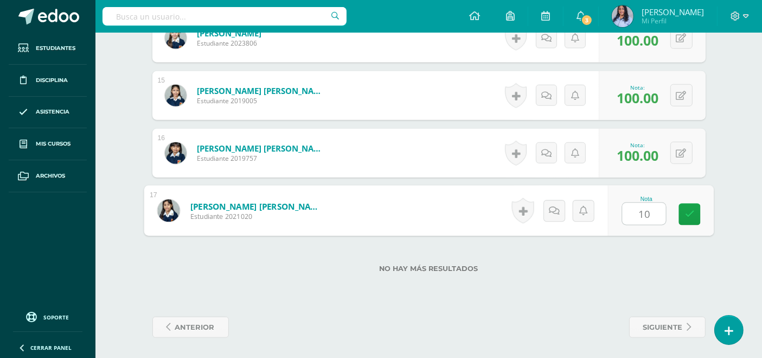
type input "100"
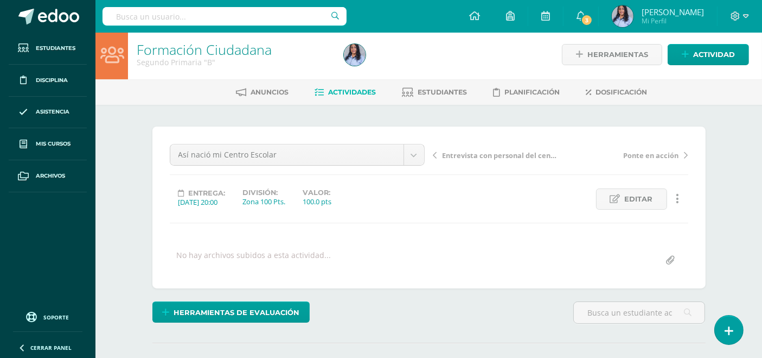
scroll to position [0, 0]
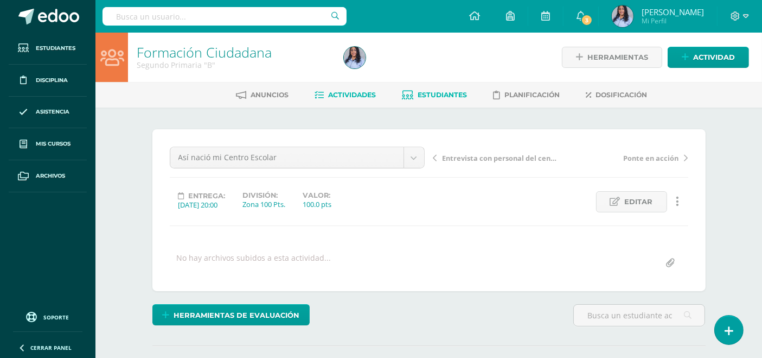
click at [443, 91] on span "Estudiantes" at bounding box center [442, 95] width 49 height 8
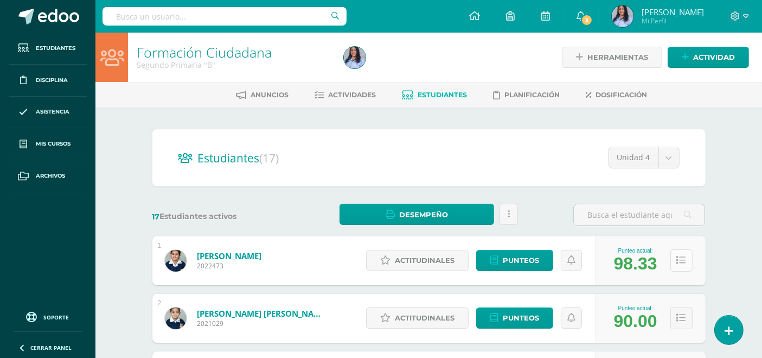
click at [685, 258] on icon at bounding box center [681, 260] width 9 height 9
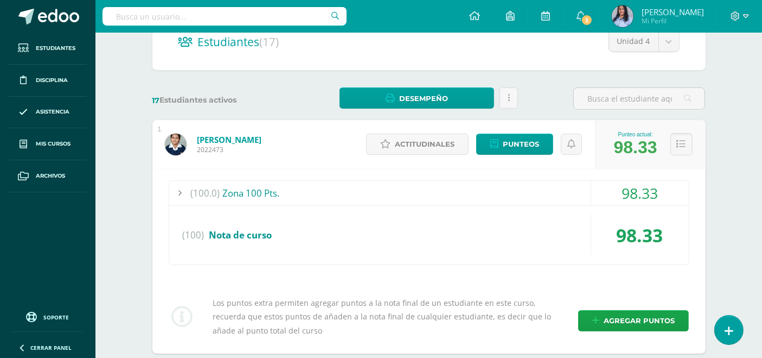
scroll to position [120, 0]
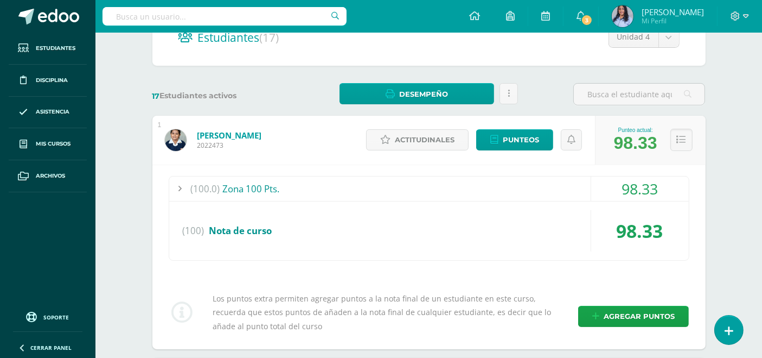
click at [237, 188] on div "(100.0) Zona 100 Pts." at bounding box center [429, 188] width 520 height 24
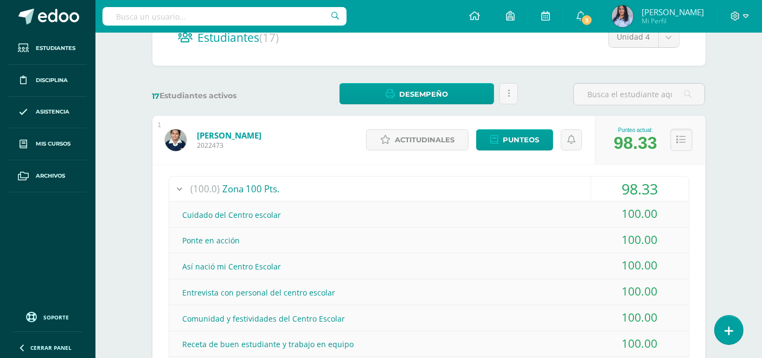
click at [681, 142] on icon at bounding box center [681, 139] width 9 height 9
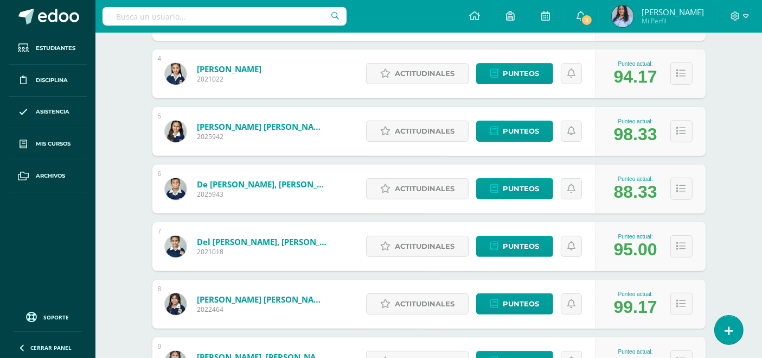
scroll to position [361, 0]
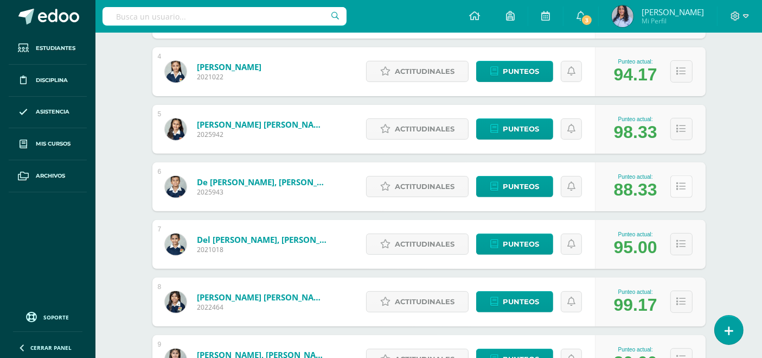
click at [685, 189] on icon at bounding box center [681, 186] width 9 height 9
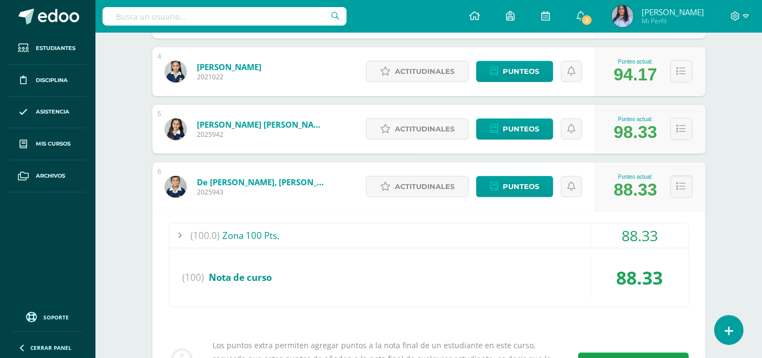
click at [228, 234] on div "(100.0) Zona 100 Pts." at bounding box center [429, 235] width 520 height 24
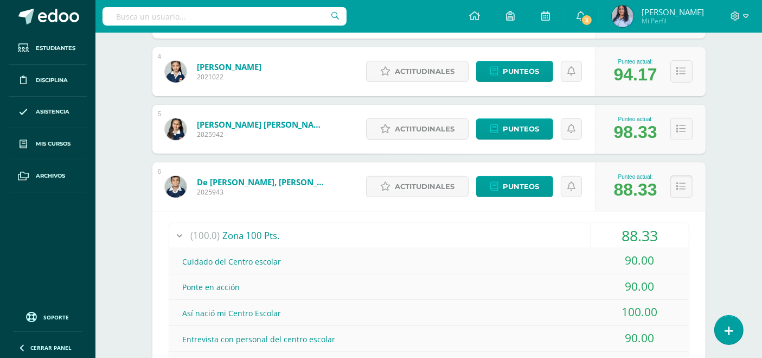
click at [675, 184] on button at bounding box center [682, 186] width 22 height 22
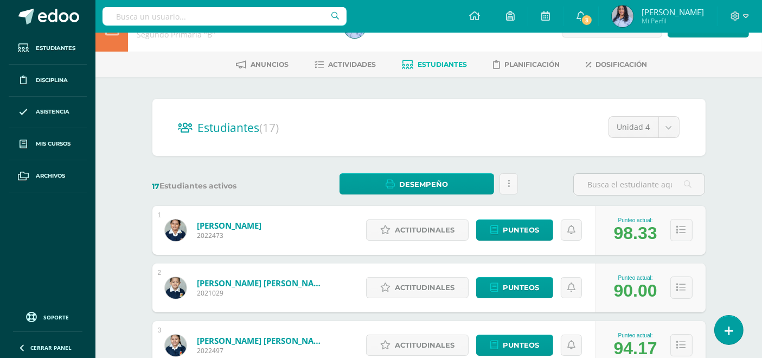
scroll to position [0, 0]
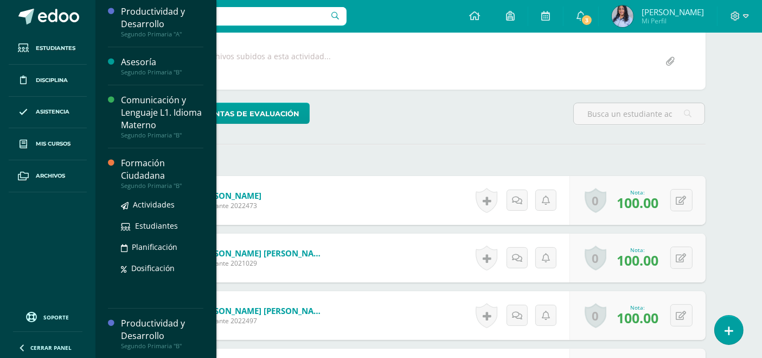
scroll to position [241, 0]
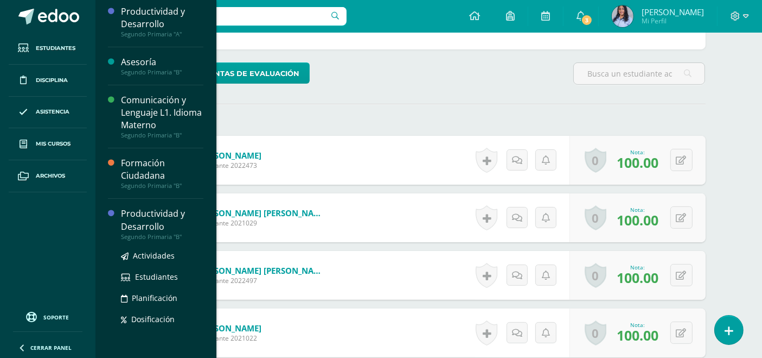
click at [139, 225] on div "Productividad y Desarrollo" at bounding box center [162, 219] width 82 height 25
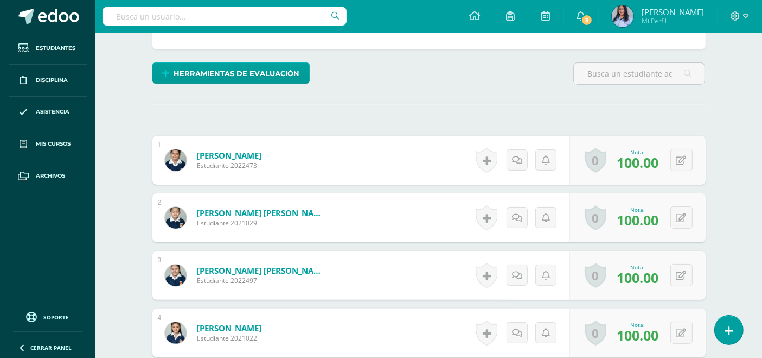
scroll to position [8, 0]
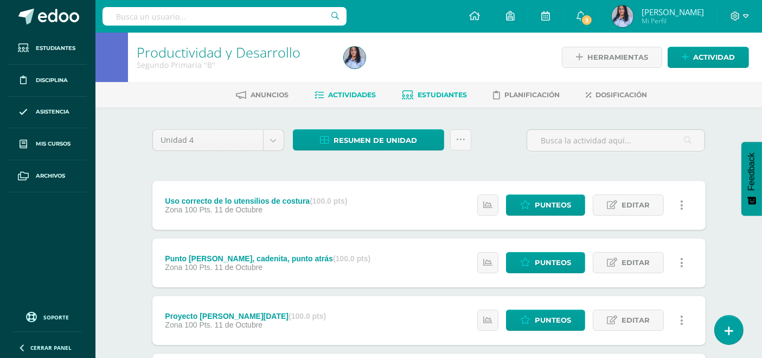
click at [438, 100] on link "Estudiantes" at bounding box center [435, 94] width 65 height 17
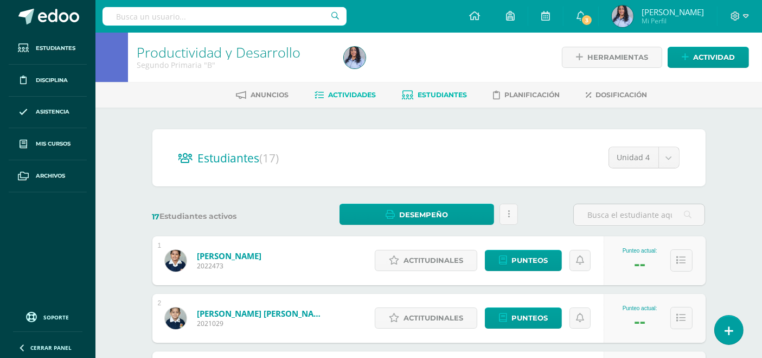
click at [342, 94] on span "Actividades" at bounding box center [353, 95] width 48 height 8
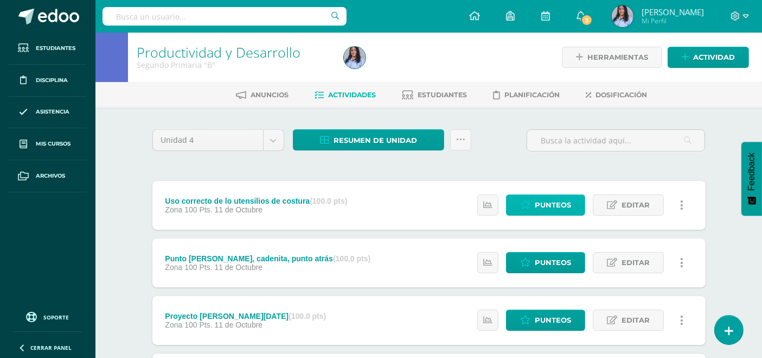
click at [556, 202] on span "Punteos" at bounding box center [553, 205] width 36 height 20
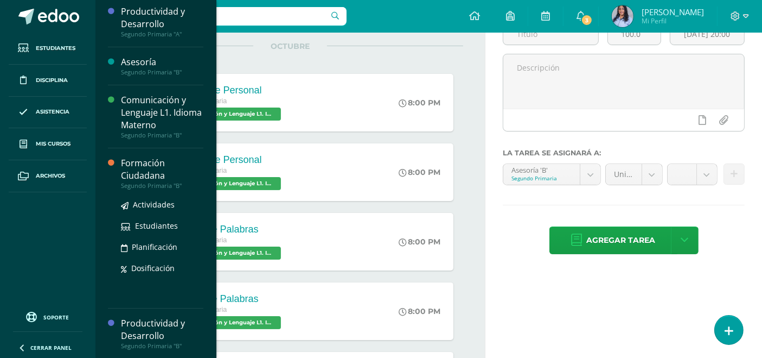
scroll to position [120, 0]
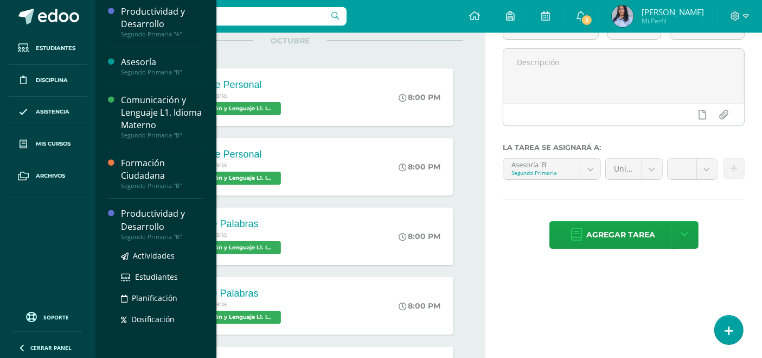
click at [136, 216] on div "Productividad y Desarrollo" at bounding box center [162, 219] width 82 height 25
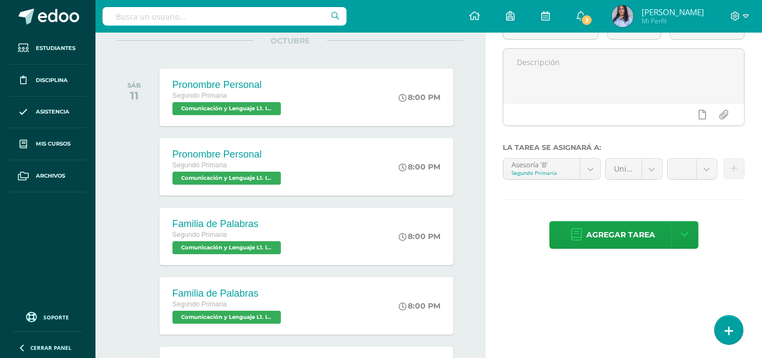
scroll to position [8, 0]
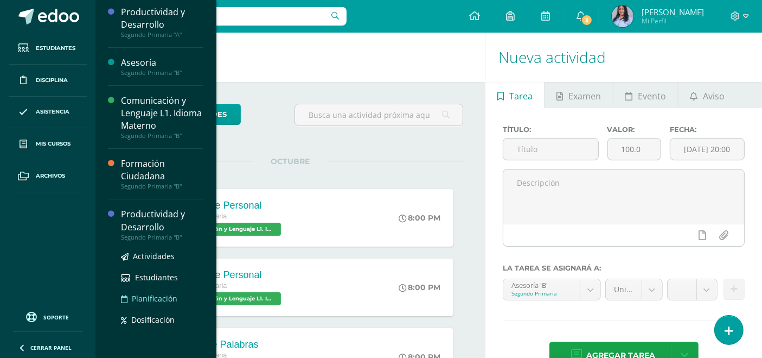
scroll to position [117, 0]
click at [139, 223] on div "Productividad y Desarrollo" at bounding box center [162, 219] width 82 height 25
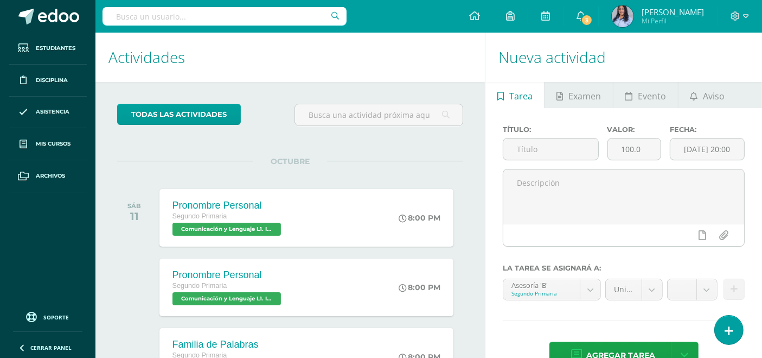
scroll to position [8, 0]
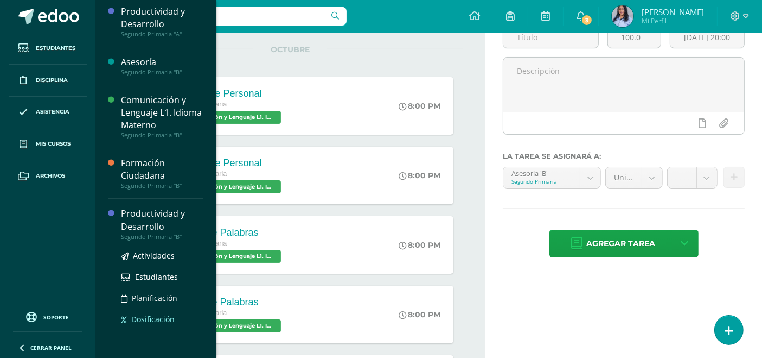
scroll to position [120, 0]
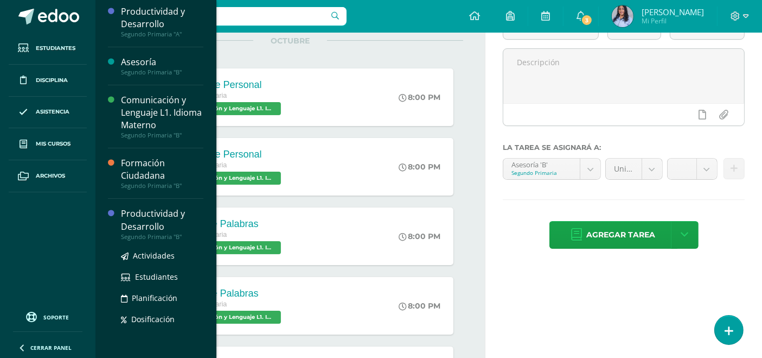
click at [142, 214] on div "Productividad y Desarrollo" at bounding box center [162, 219] width 82 height 25
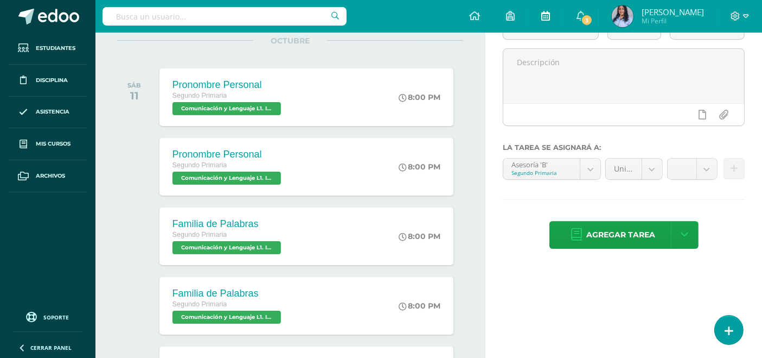
scroll to position [8, 0]
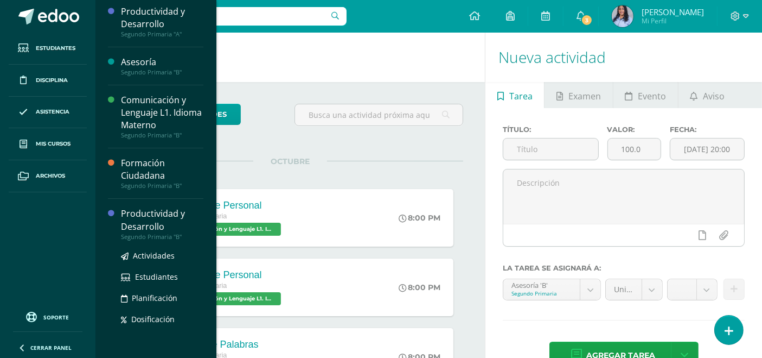
scroll to position [117, 0]
click at [142, 224] on div "Productividad y Desarrollo" at bounding box center [162, 219] width 82 height 25
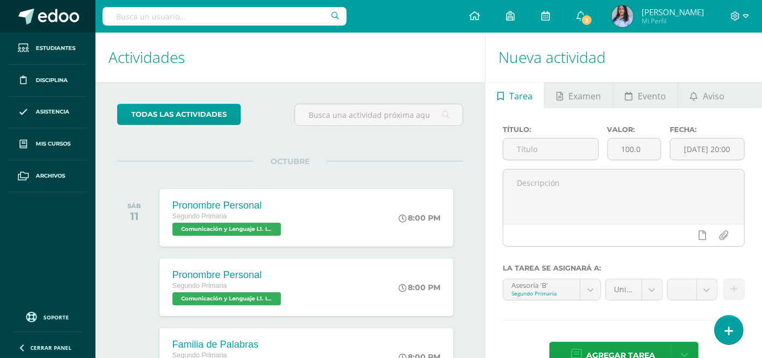
scroll to position [8, 0]
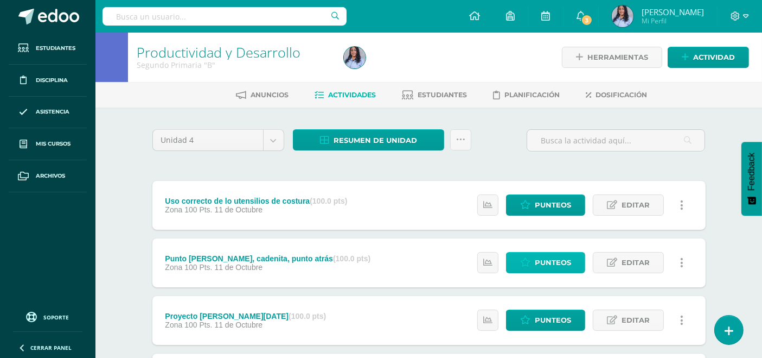
click at [547, 259] on span "Punteos" at bounding box center [553, 262] width 36 height 20
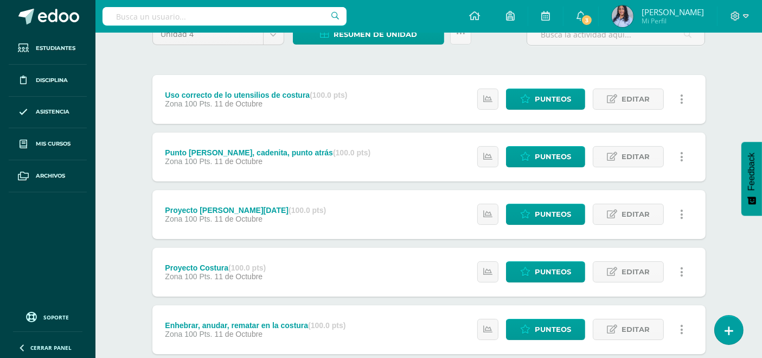
scroll to position [120, 0]
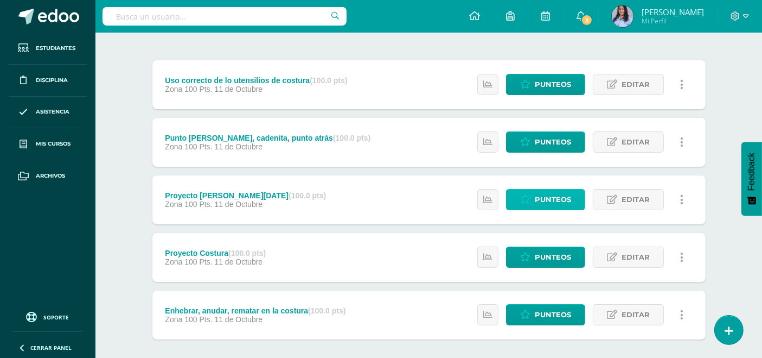
click at [536, 199] on span "Punteos" at bounding box center [553, 199] width 36 height 20
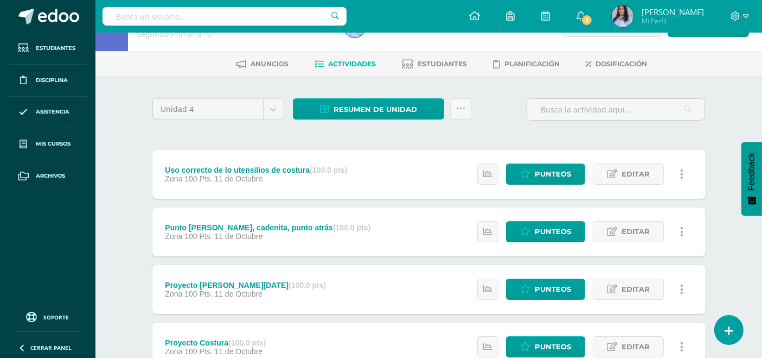
scroll to position [120, 0]
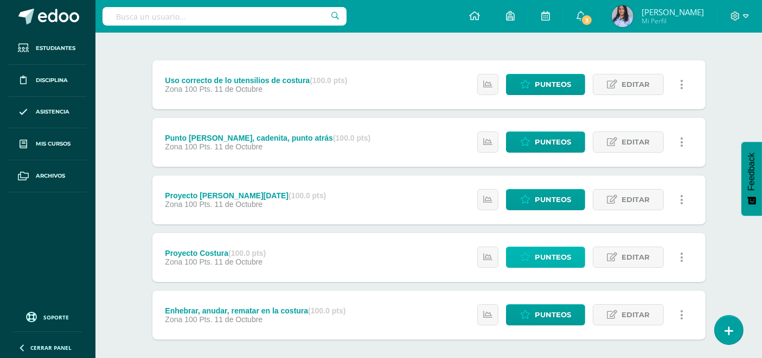
click at [543, 255] on span "Punteos" at bounding box center [553, 257] width 36 height 20
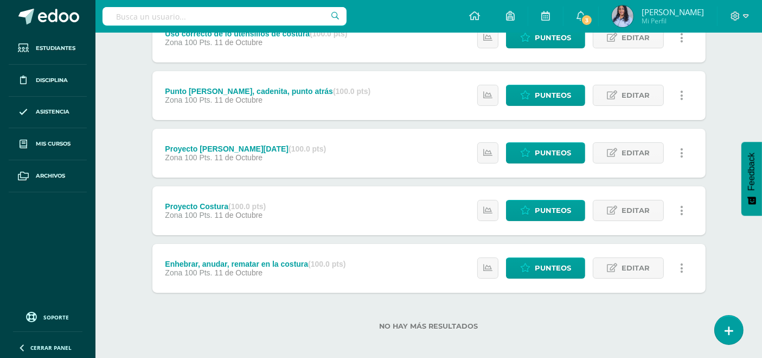
scroll to position [174, 0]
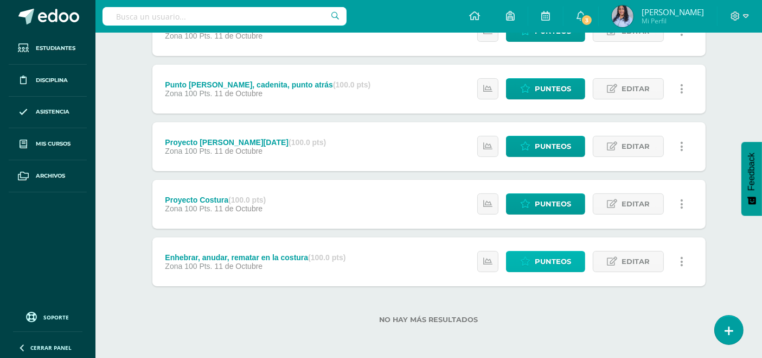
click at [541, 257] on span "Punteos" at bounding box center [553, 261] width 36 height 20
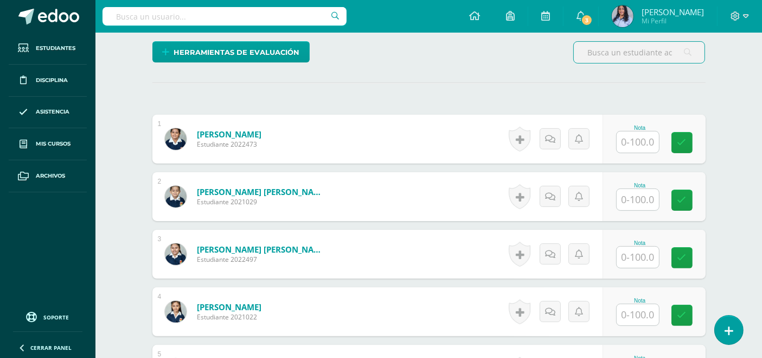
scroll to position [259, 0]
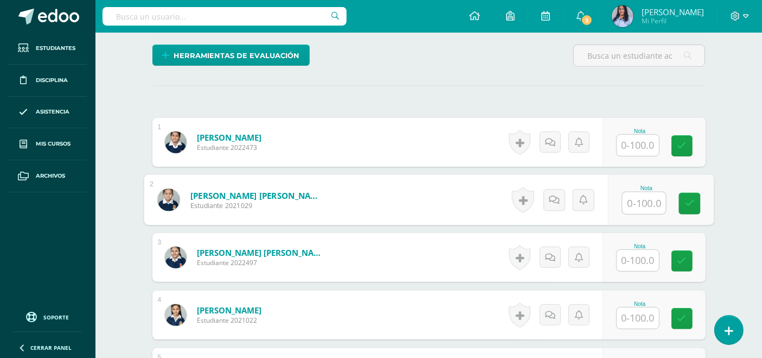
click at [640, 205] on input "text" at bounding box center [643, 203] width 43 height 22
type input "90"
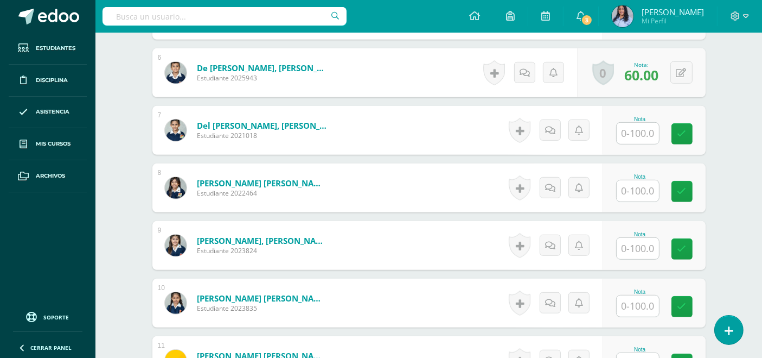
scroll to position [621, 0]
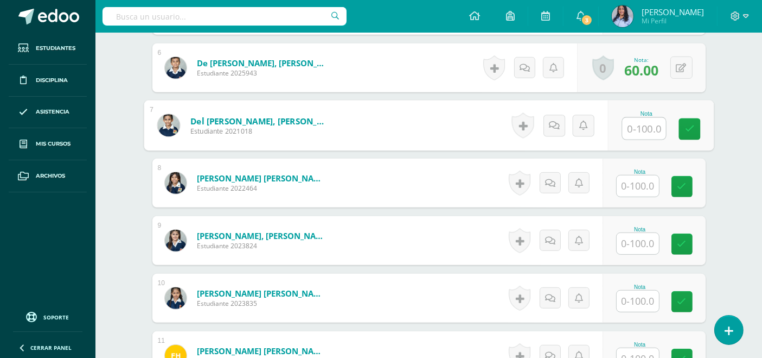
click at [650, 120] on input "text" at bounding box center [643, 129] width 43 height 22
type input "90"
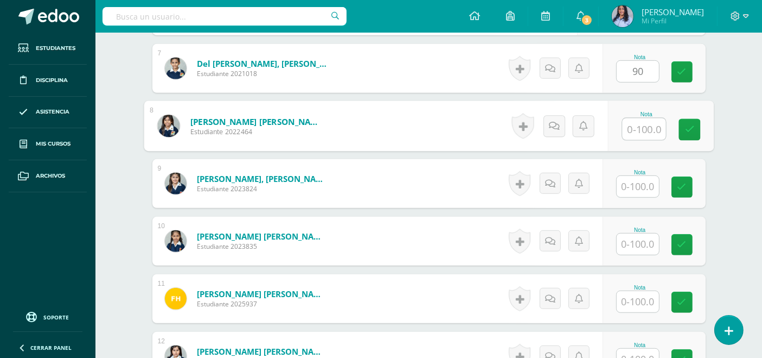
scroll to position [681, 0]
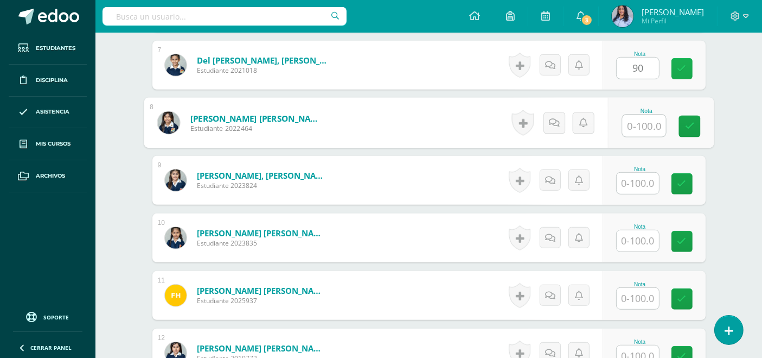
click at [678, 64] on icon at bounding box center [682, 68] width 9 height 9
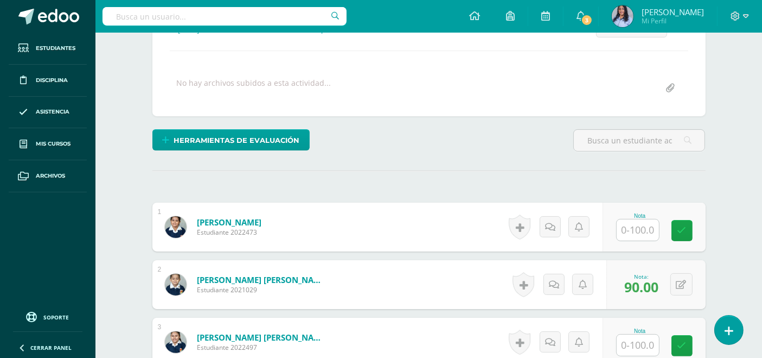
scroll to position [267, 0]
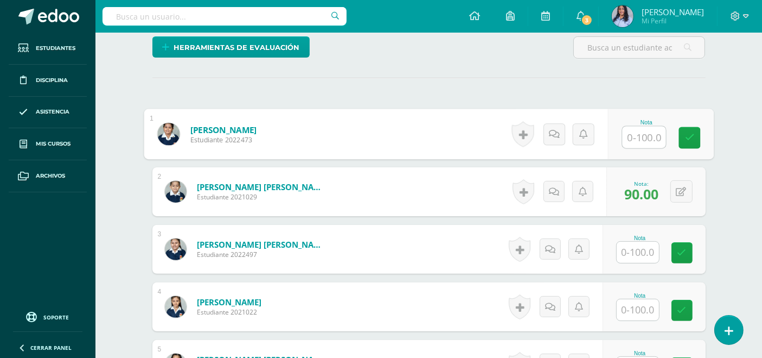
click at [629, 138] on input "text" at bounding box center [643, 137] width 43 height 22
type input "1001"
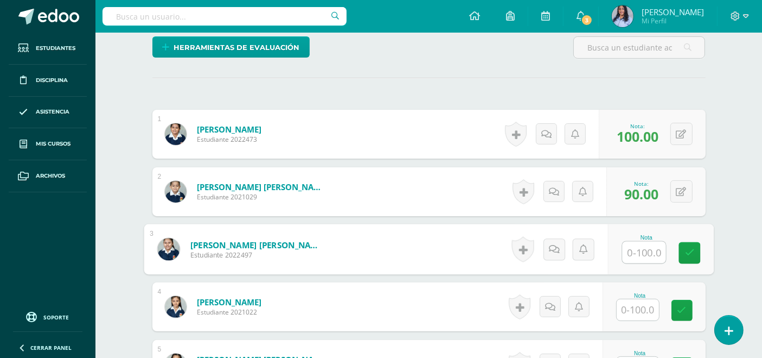
click at [648, 248] on input "text" at bounding box center [643, 252] width 43 height 22
type input "100"
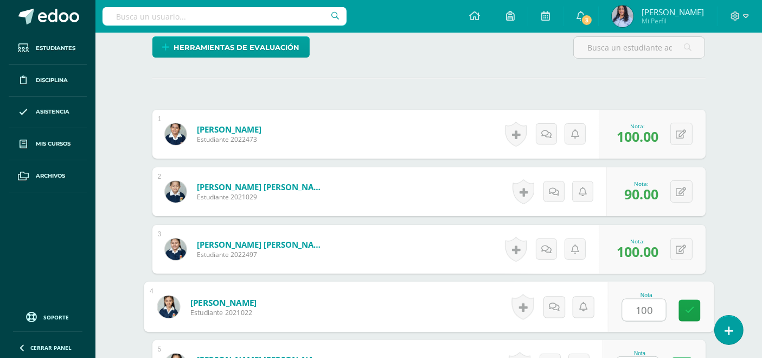
type input "100"
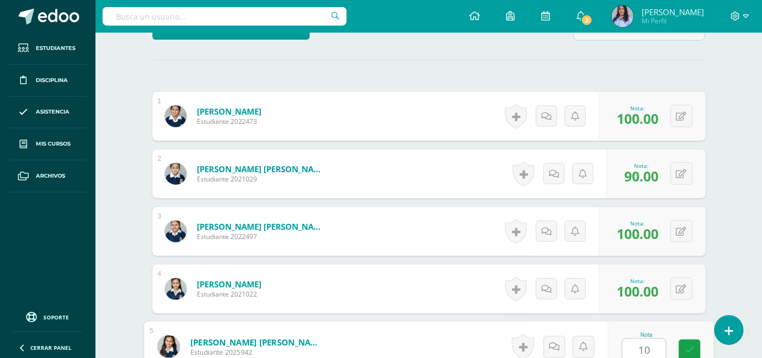
type input "100"
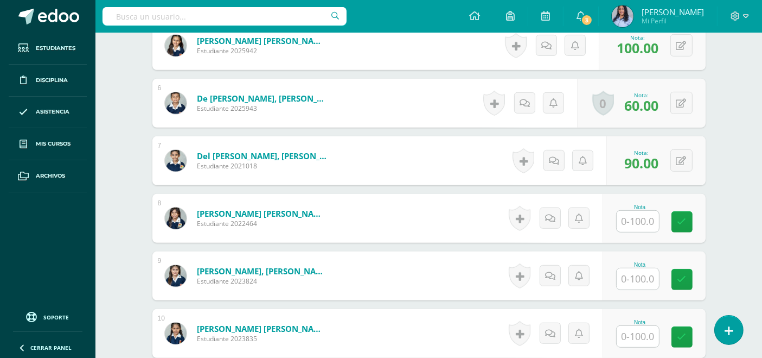
scroll to position [587, 0]
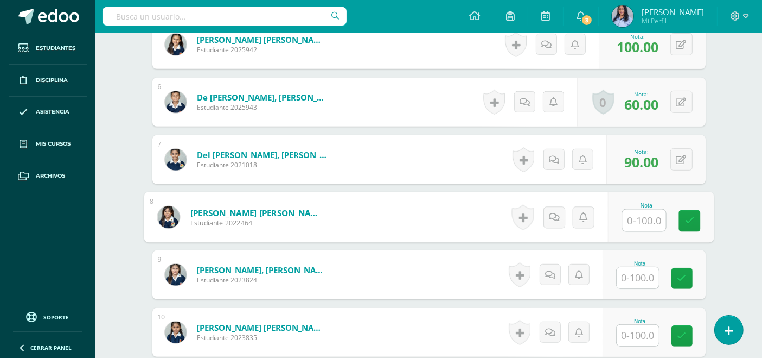
click at [640, 220] on input "text" at bounding box center [643, 220] width 43 height 22
type input "100"
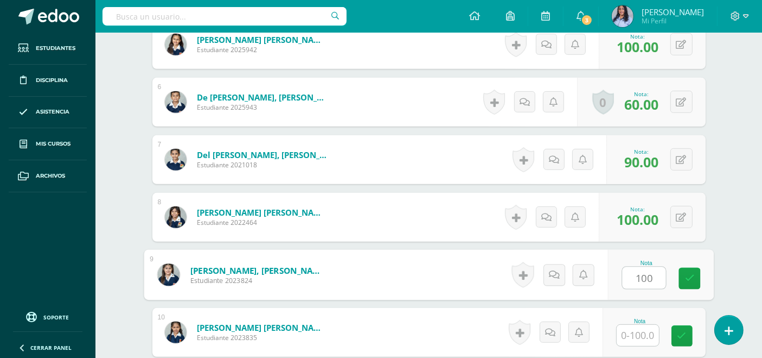
type input "100"
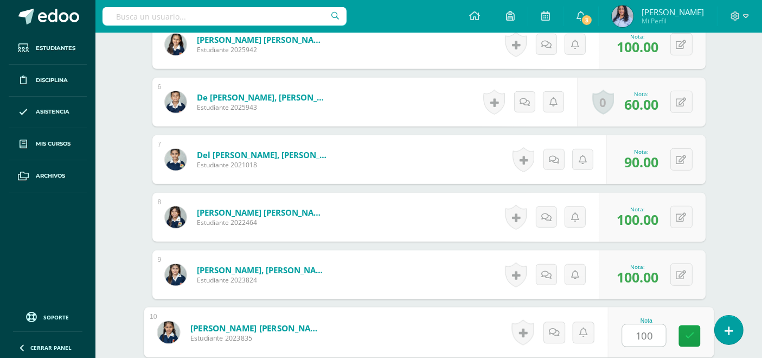
type input "100"
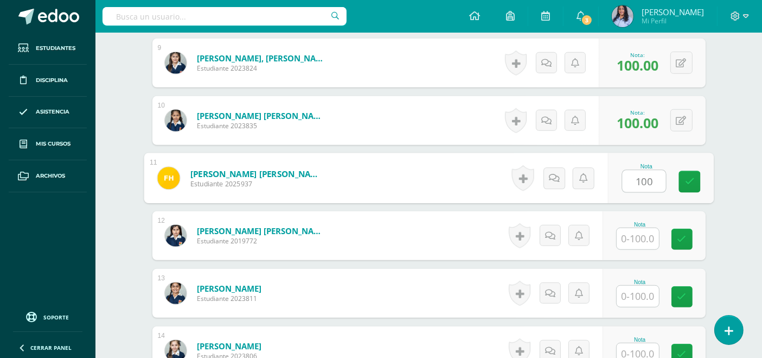
type input "100"
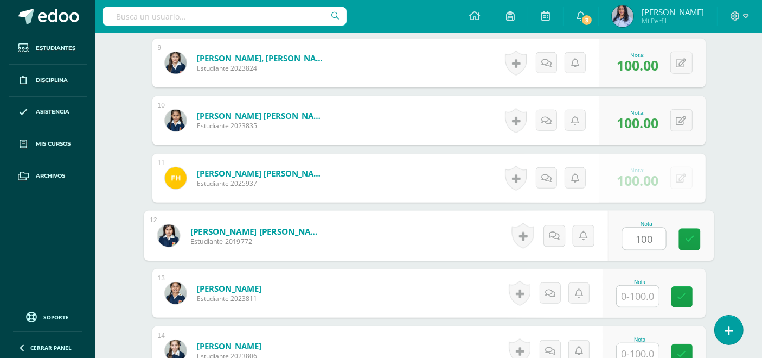
type input "100"
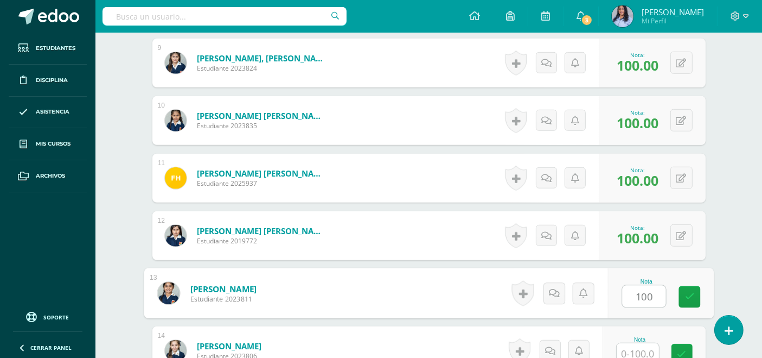
type input "100"
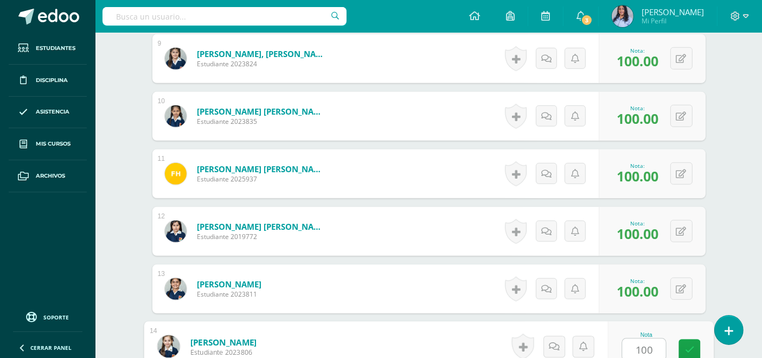
type input "100"
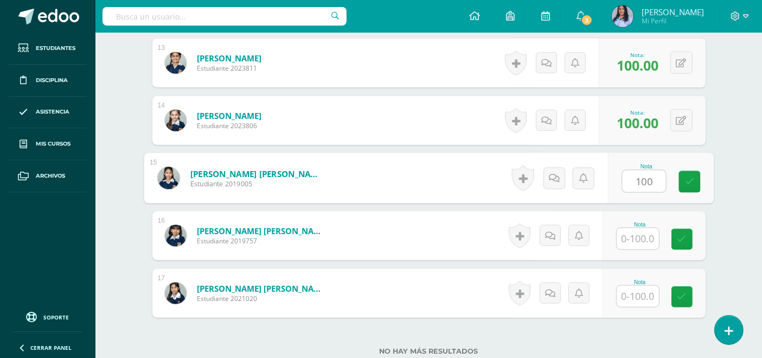
type input "100"
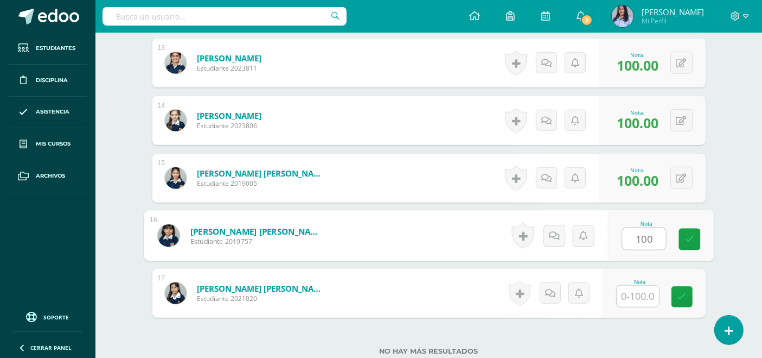
type input "100"
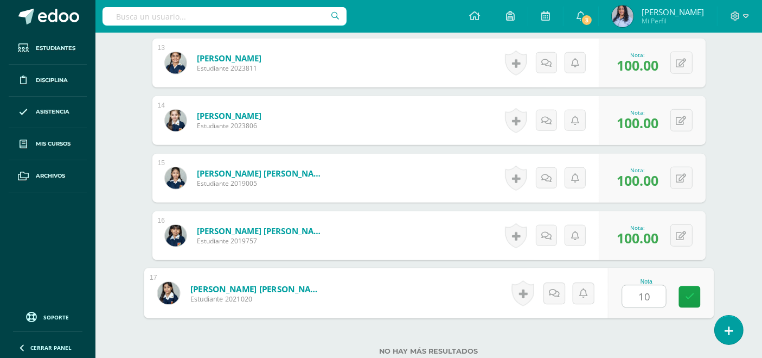
type input "100"
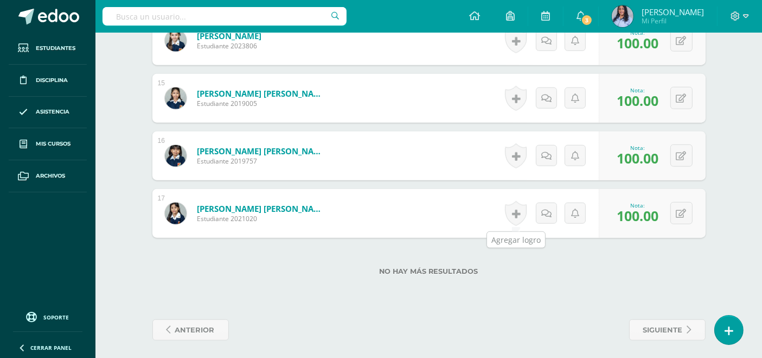
scroll to position [1111, 0]
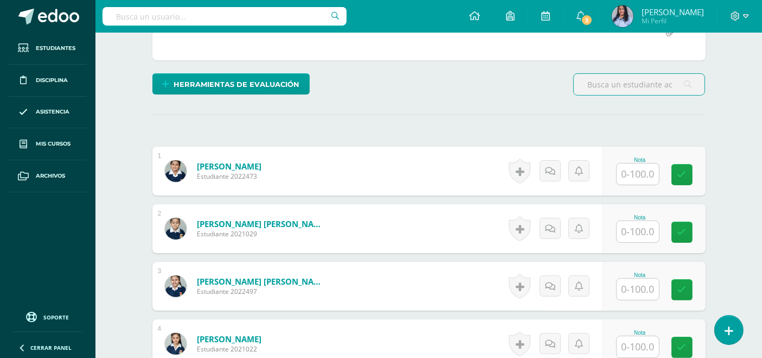
scroll to position [241, 0]
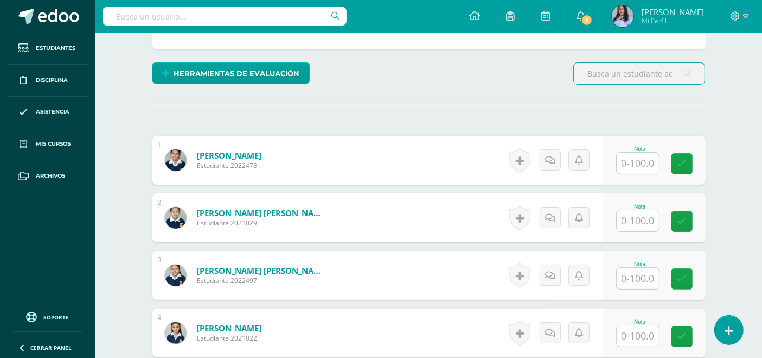
click at [647, 160] on input "text" at bounding box center [638, 162] width 42 height 21
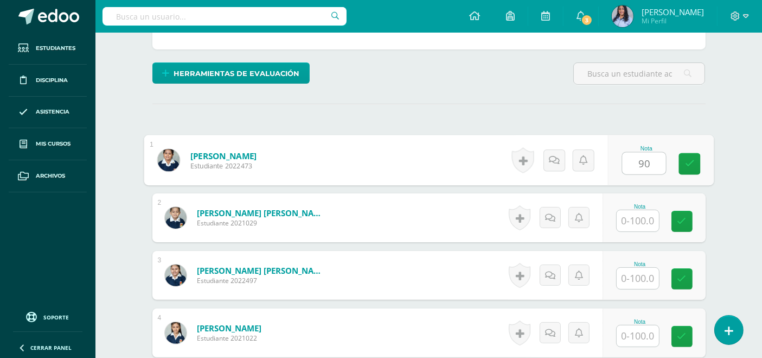
type input "90"
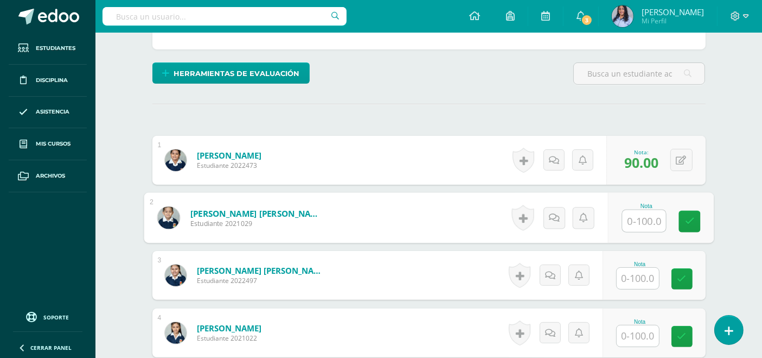
click at [640, 217] on input "text" at bounding box center [643, 221] width 43 height 22
type input "90"
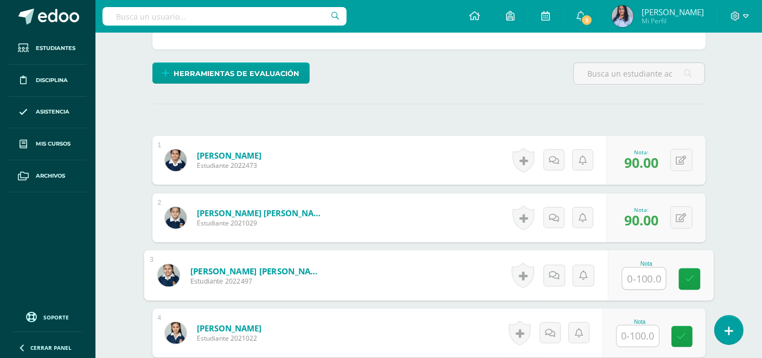
type input "9"
type input "80"
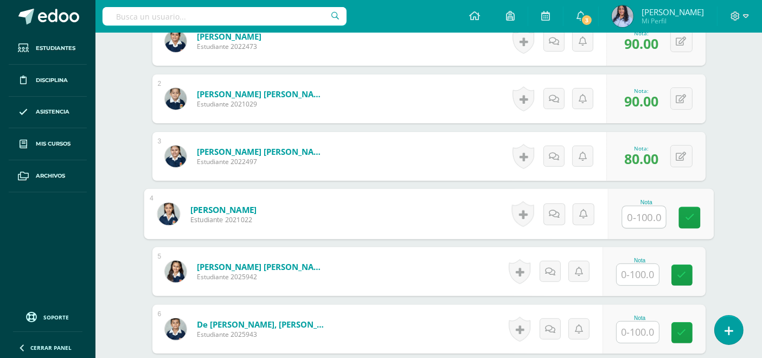
scroll to position [362, 0]
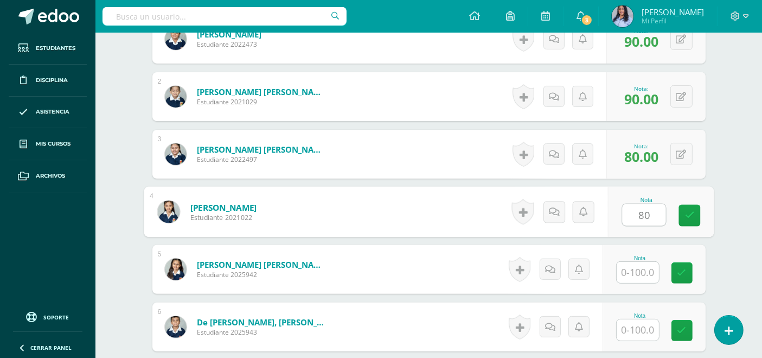
type input "80"
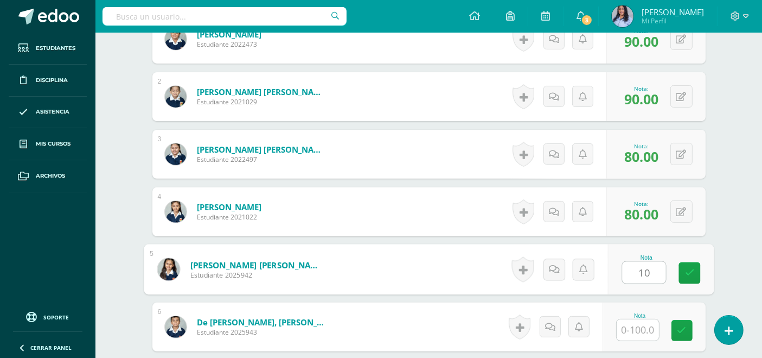
type input "1"
type input "90"
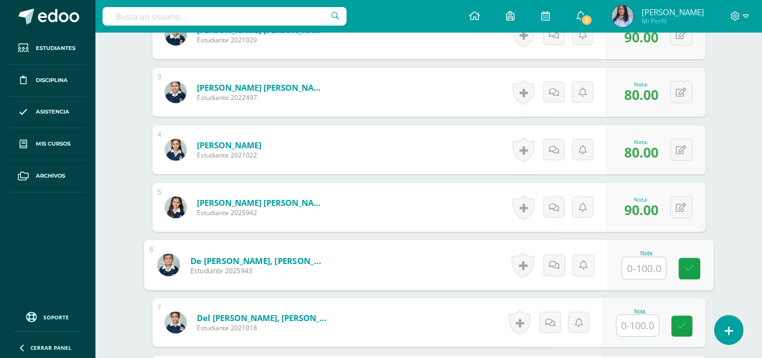
scroll to position [483, 0]
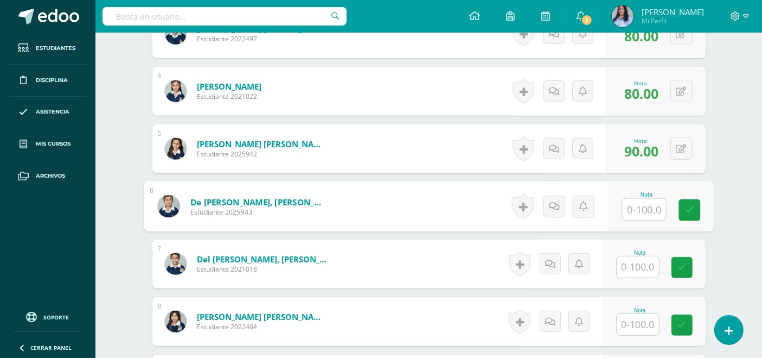
click at [646, 208] on input "text" at bounding box center [643, 210] width 43 height 22
type input "70"
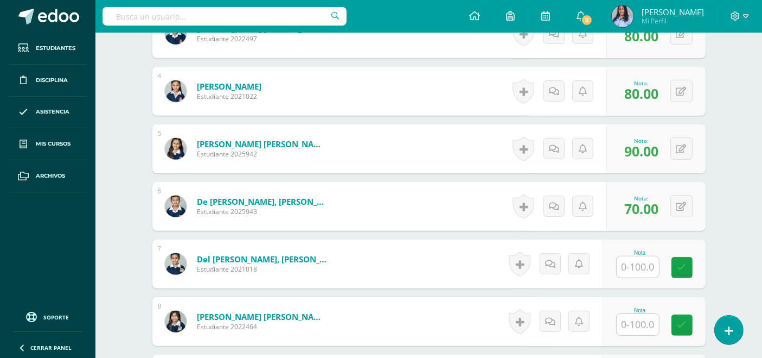
click at [646, 276] on div "Nota" at bounding box center [654, 263] width 103 height 49
click at [643, 269] on input "text" at bounding box center [638, 266] width 42 height 21
type input "80"
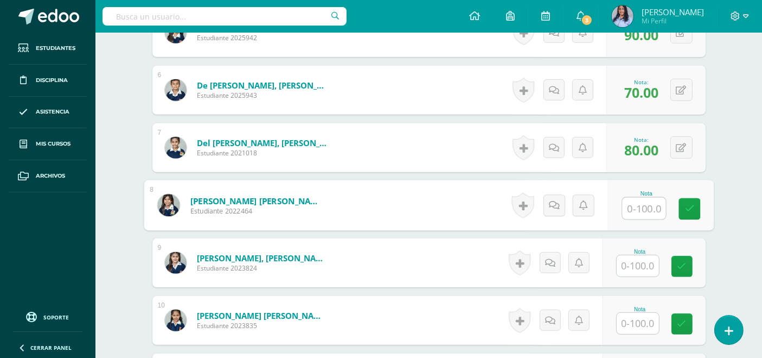
scroll to position [603, 0]
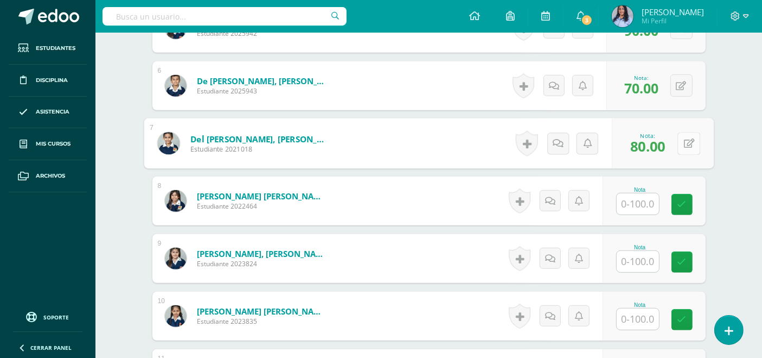
click at [679, 138] on button at bounding box center [689, 143] width 23 height 23
type input "90"
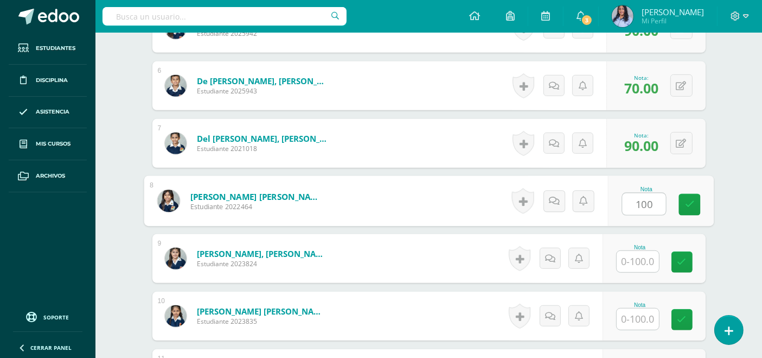
type input "100"
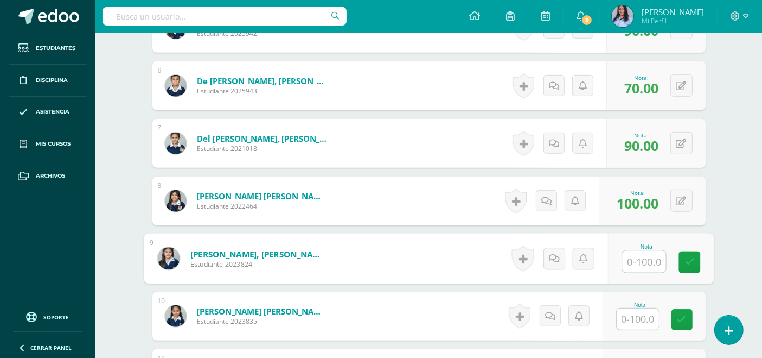
click at [644, 261] on input "text" at bounding box center [643, 262] width 43 height 22
type input "80"
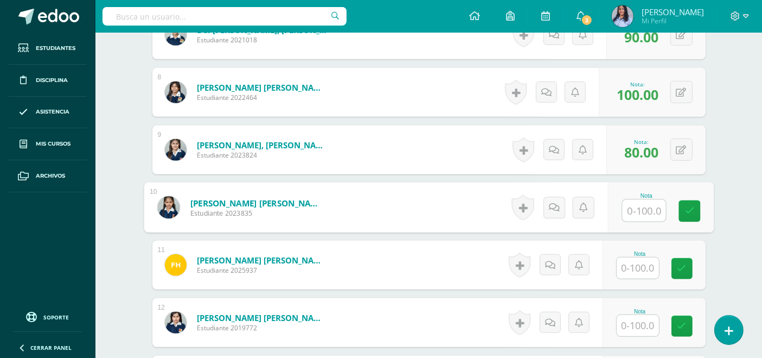
scroll to position [724, 0]
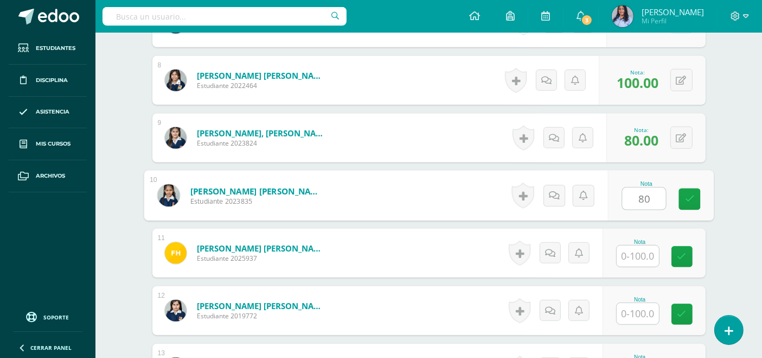
type input "80"
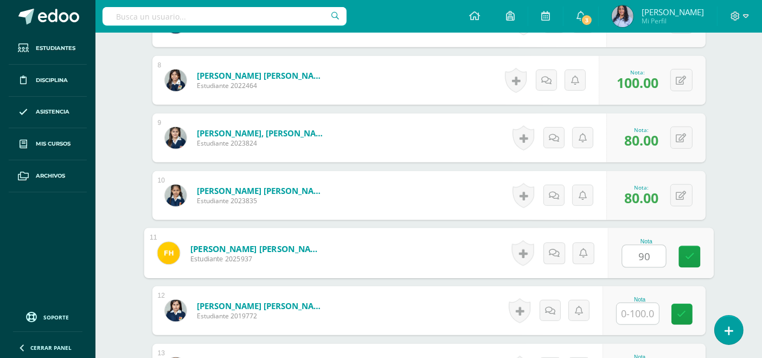
type input "90"
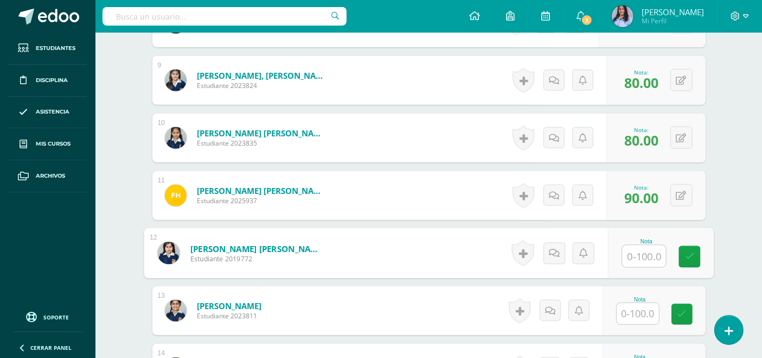
scroll to position [784, 0]
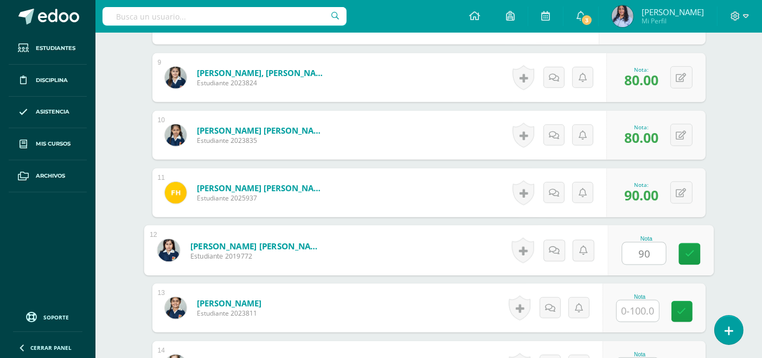
type input "90"
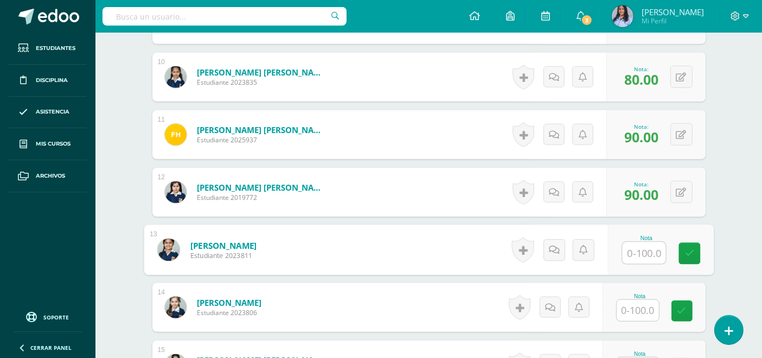
scroll to position [845, 0]
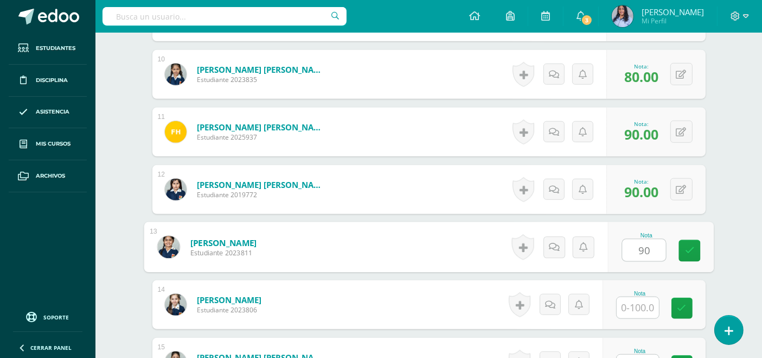
type input "90"
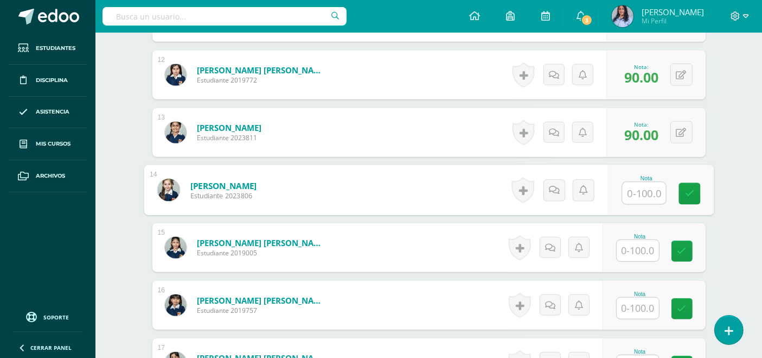
scroll to position [965, 0]
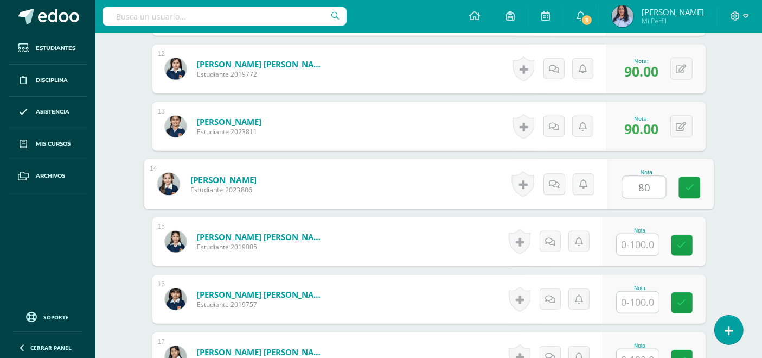
type input "80"
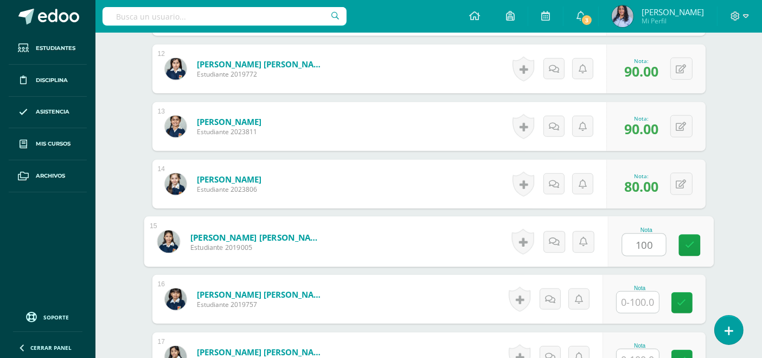
type input "100"
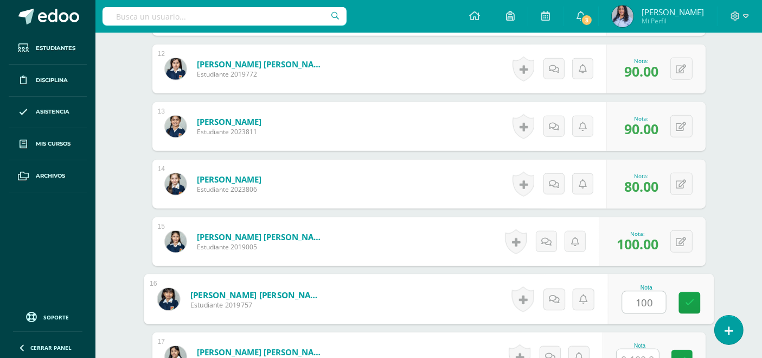
type input "100"
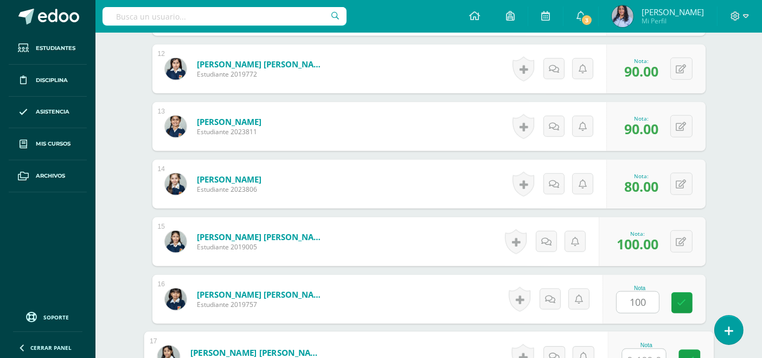
scroll to position [975, 0]
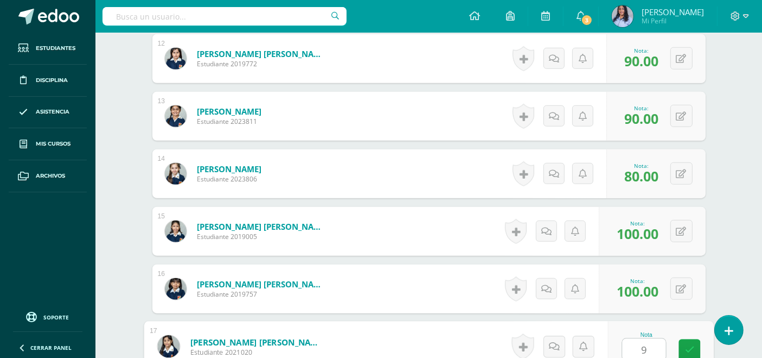
type input "90"
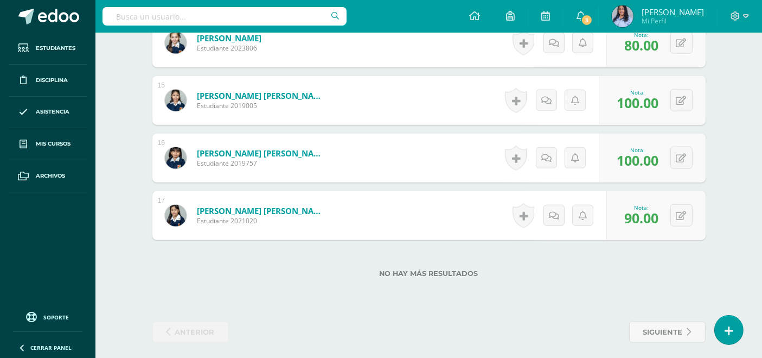
scroll to position [1111, 0]
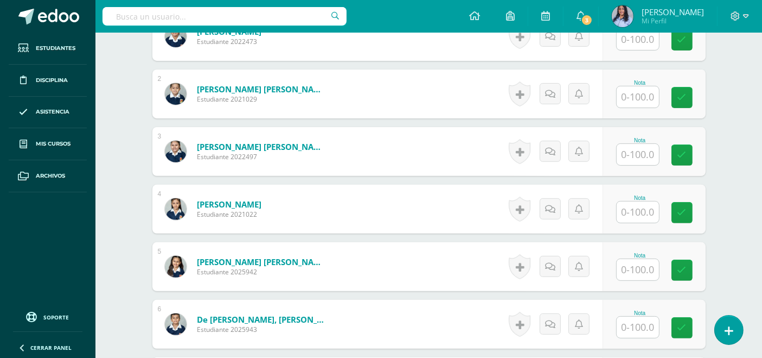
scroll to position [362, 0]
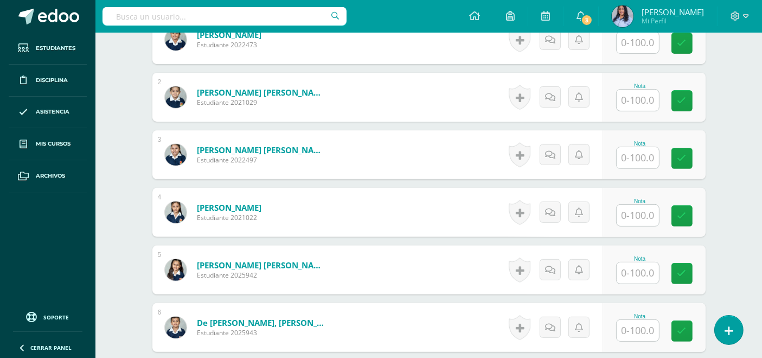
click at [645, 156] on input "text" at bounding box center [638, 157] width 42 height 21
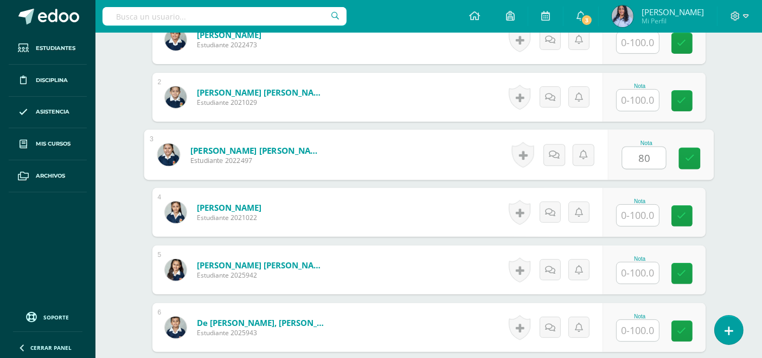
type input "80"
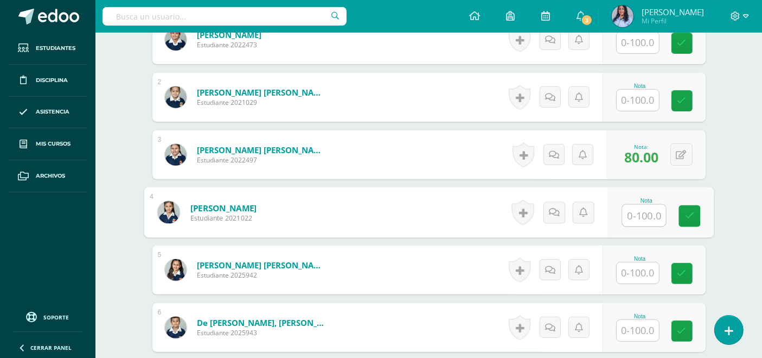
click at [646, 100] on input "text" at bounding box center [638, 100] width 42 height 21
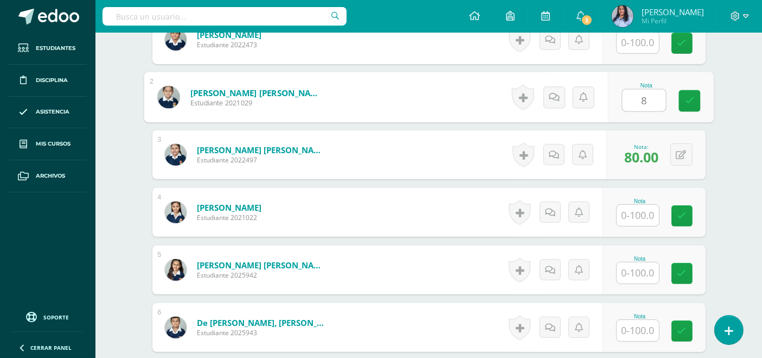
type input "80"
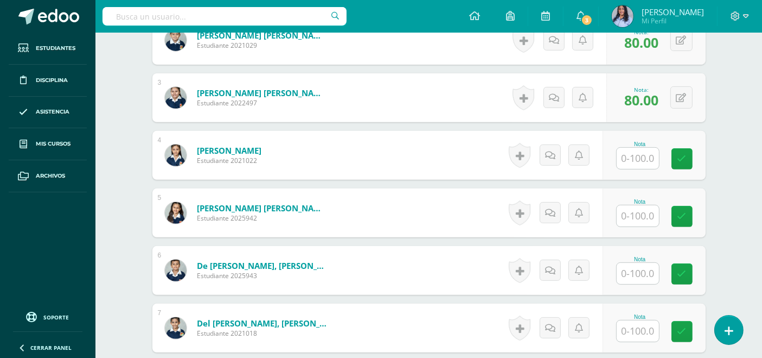
scroll to position [422, 0]
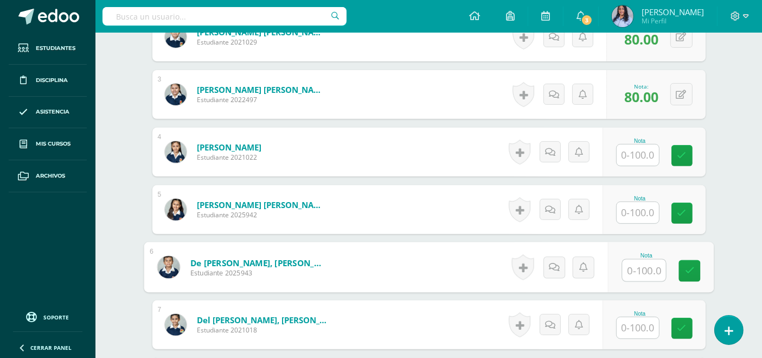
click at [637, 268] on input "text" at bounding box center [643, 270] width 43 height 22
type input "75"
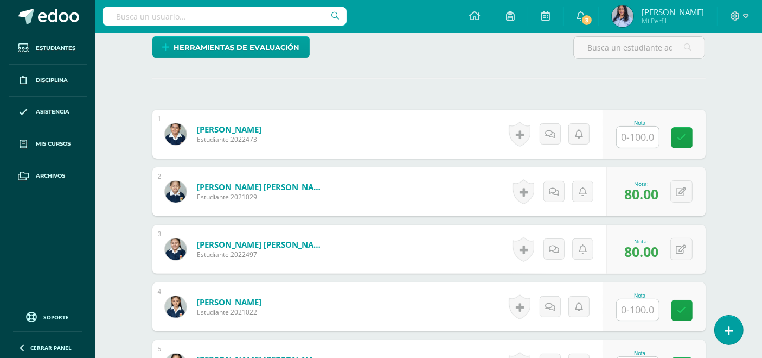
scroll to position [207, 0]
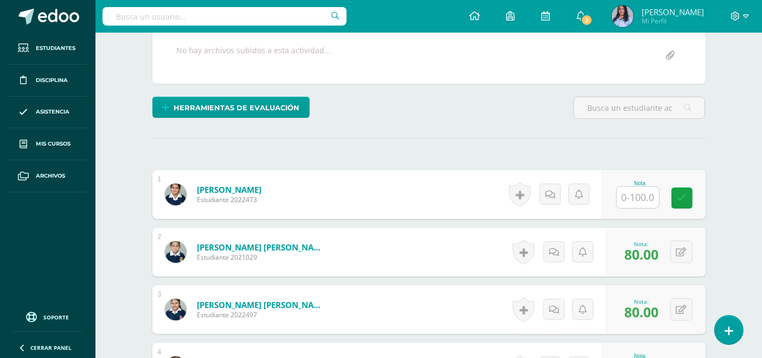
click at [634, 196] on input "text" at bounding box center [638, 197] width 42 height 21
type input "100"
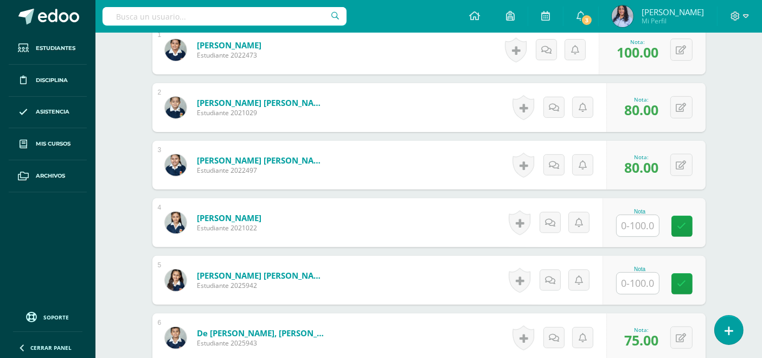
scroll to position [388, 0]
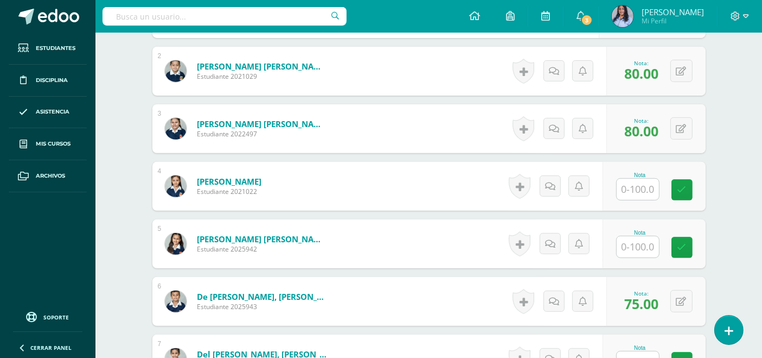
click at [637, 183] on input "text" at bounding box center [638, 188] width 42 height 21
type input "100"
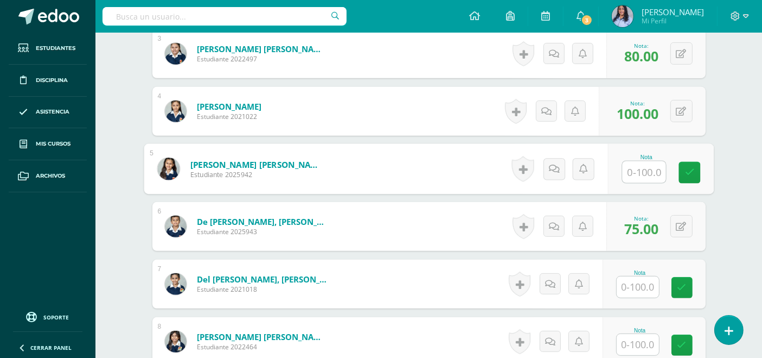
scroll to position [508, 0]
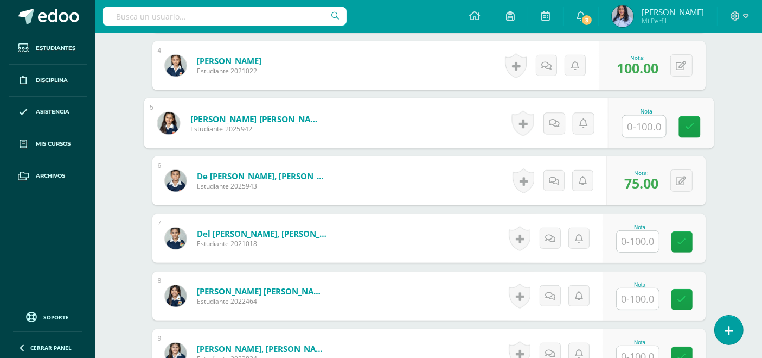
click at [643, 118] on input "text" at bounding box center [643, 127] width 43 height 22
type input "100"
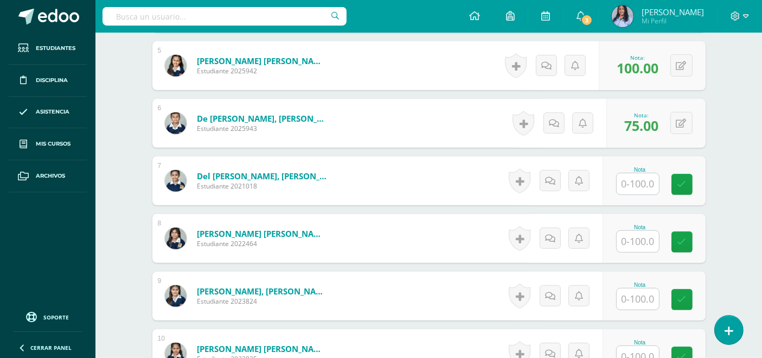
scroll to position [569, 0]
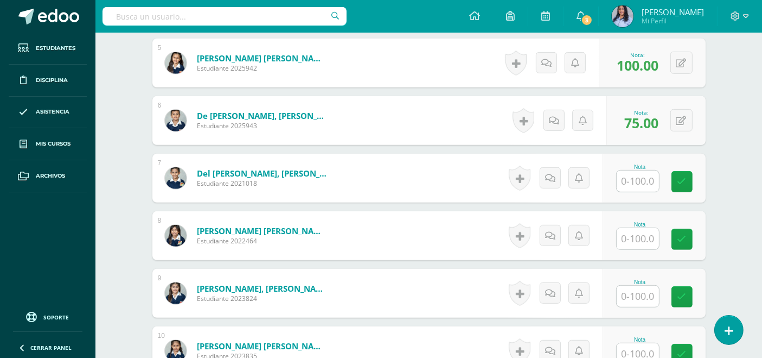
click at [637, 180] on input "text" at bounding box center [638, 180] width 42 height 21
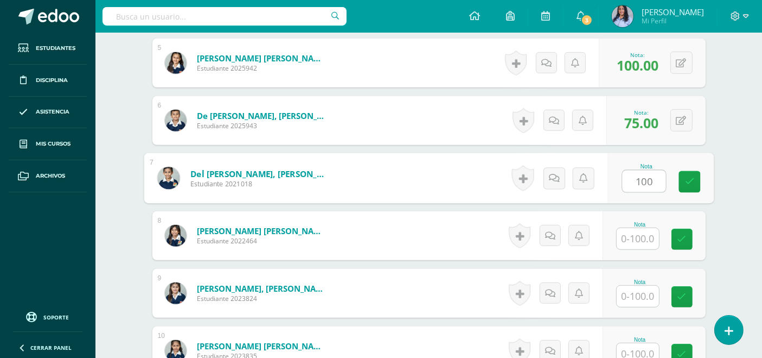
type input "100"
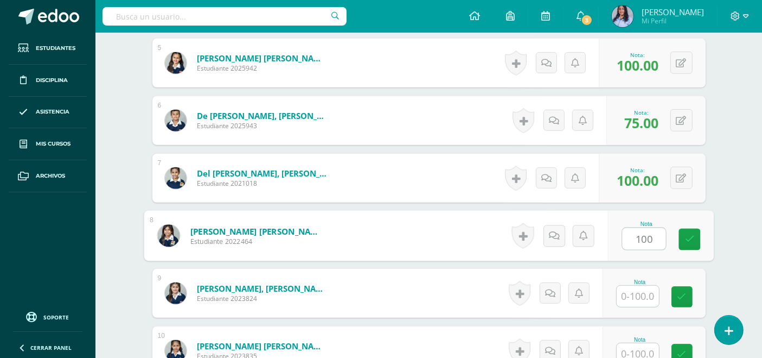
type input "100"
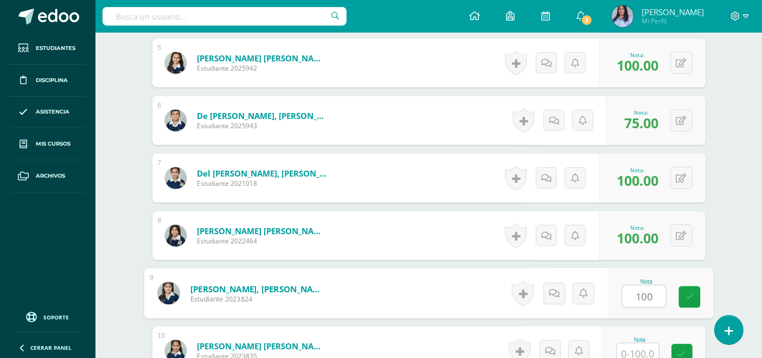
type input "100"
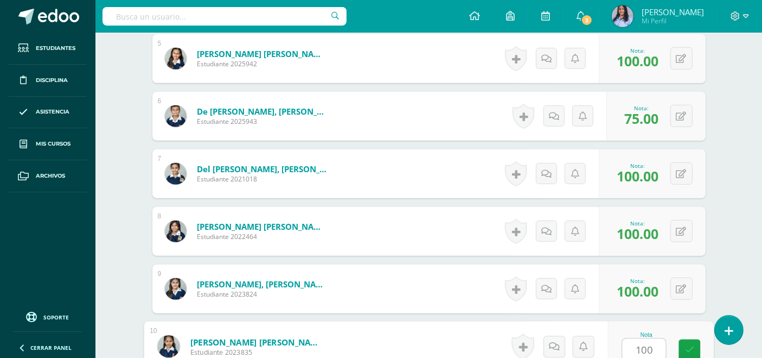
type input "100"
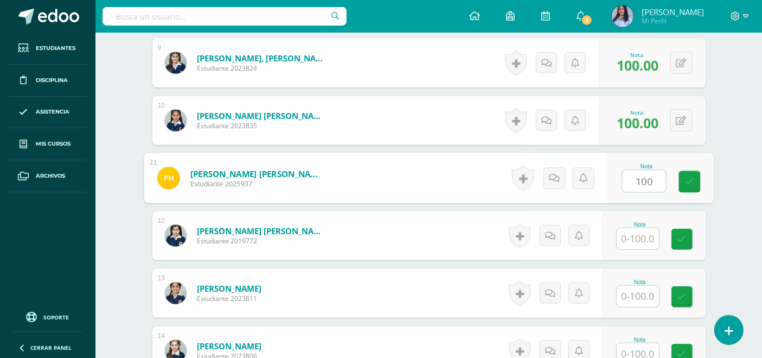
type input "100"
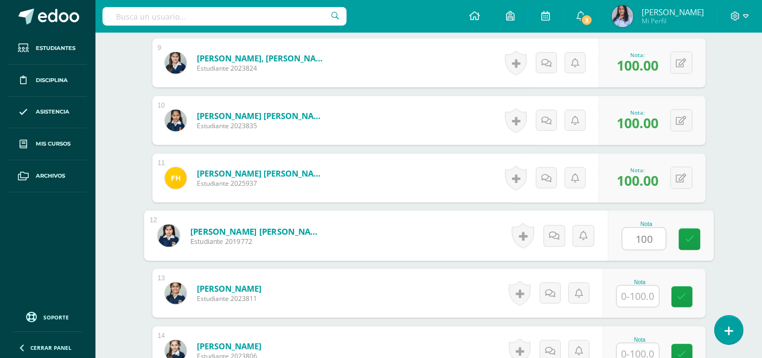
type input "100"
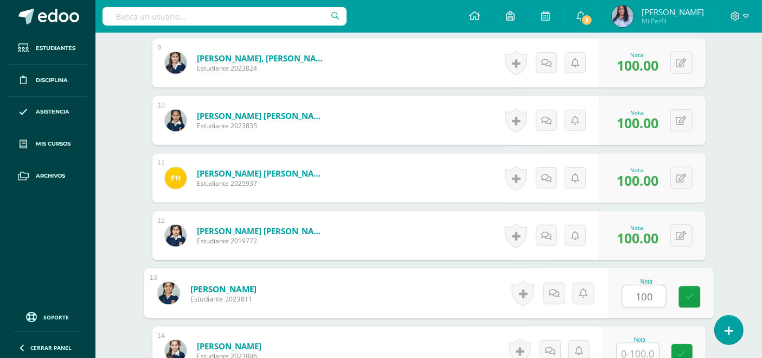
type input "100"
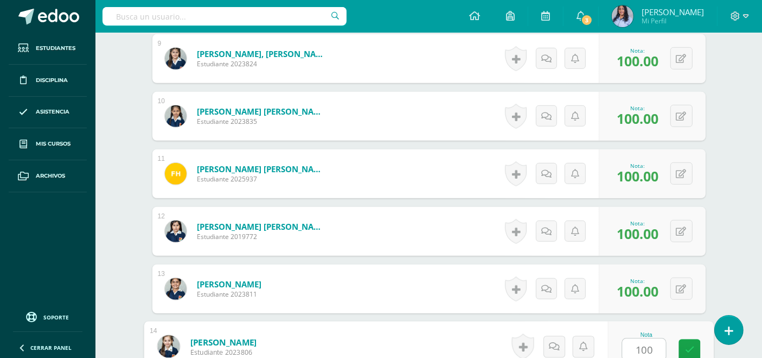
type input "100"
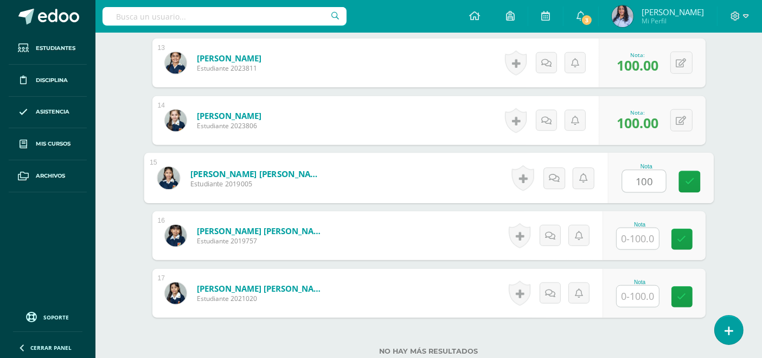
type input "100"
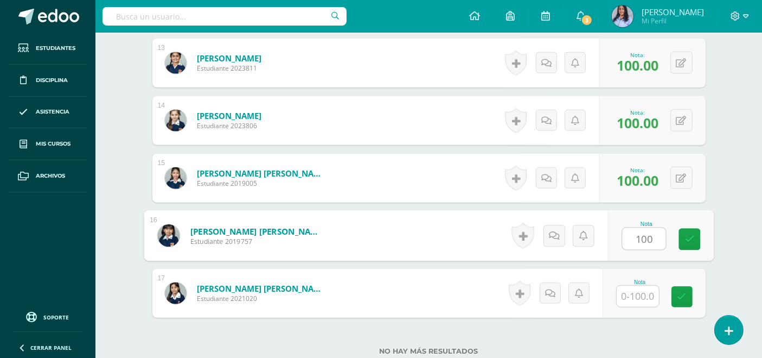
type input "100"
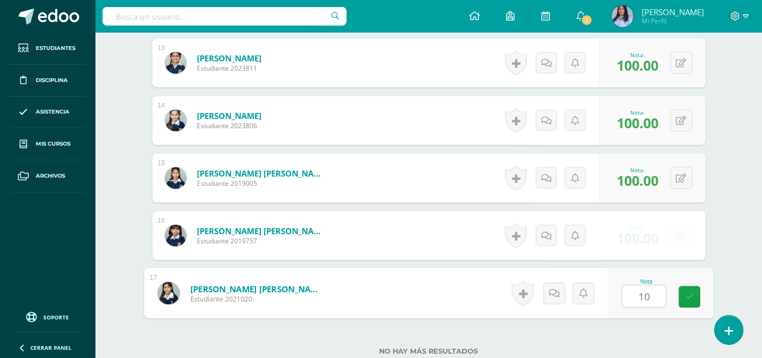
type input "100"
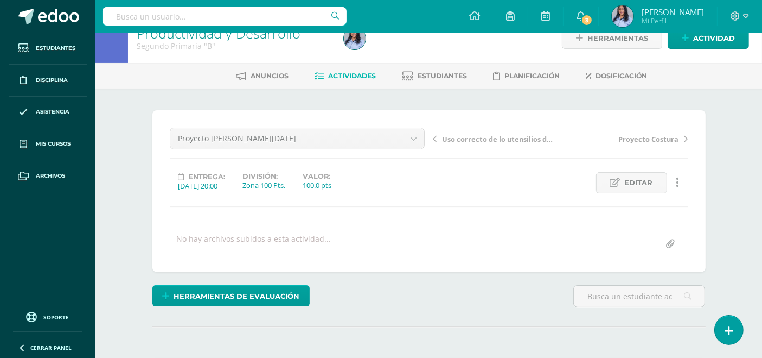
scroll to position [0, 0]
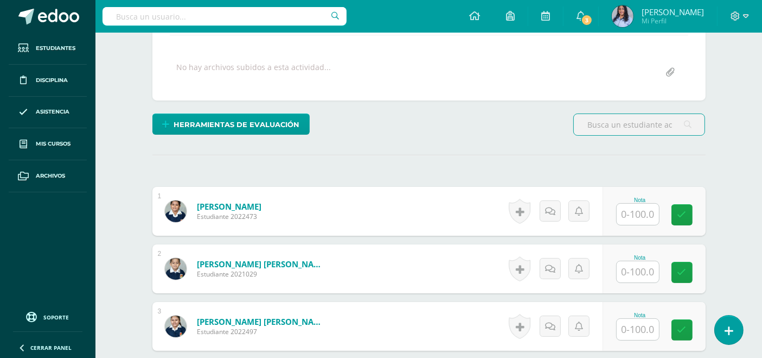
scroll to position [241, 0]
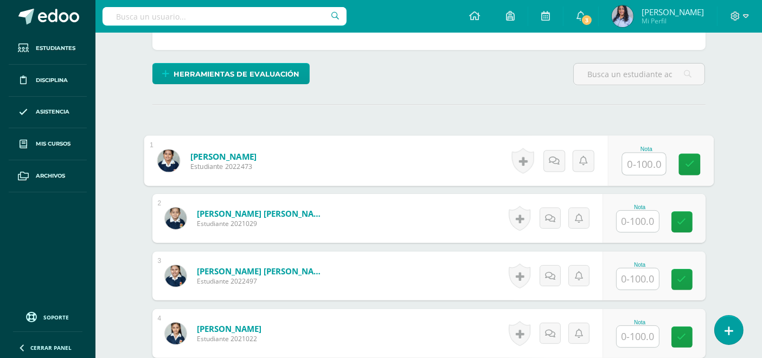
click at [645, 165] on input "text" at bounding box center [643, 164] width 43 height 22
click at [646, 164] on input "text" at bounding box center [643, 164] width 43 height 22
type input "90"
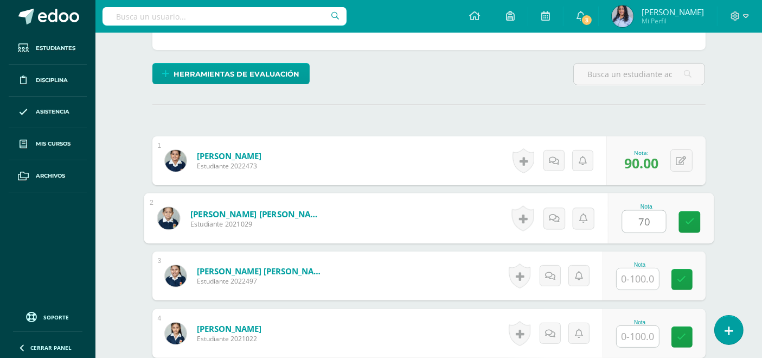
type input "70"
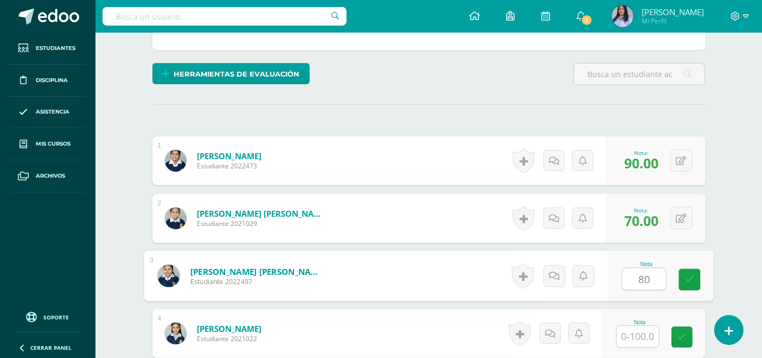
type input "80"
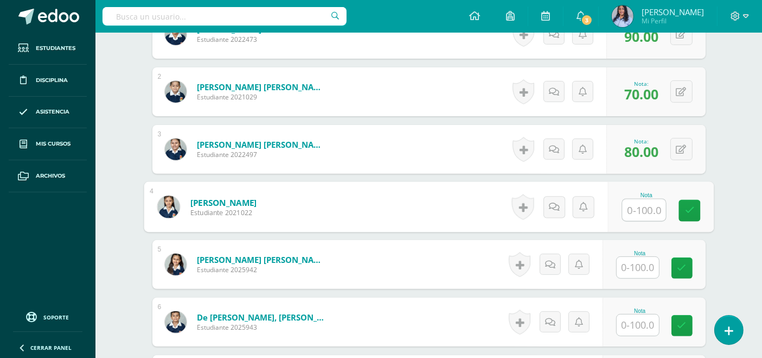
scroll to position [422, 0]
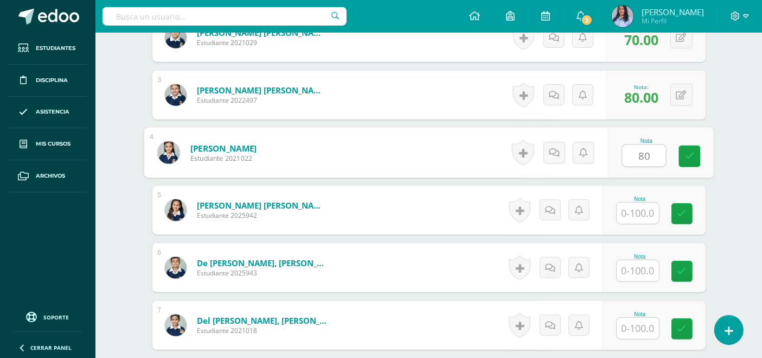
type input "80"
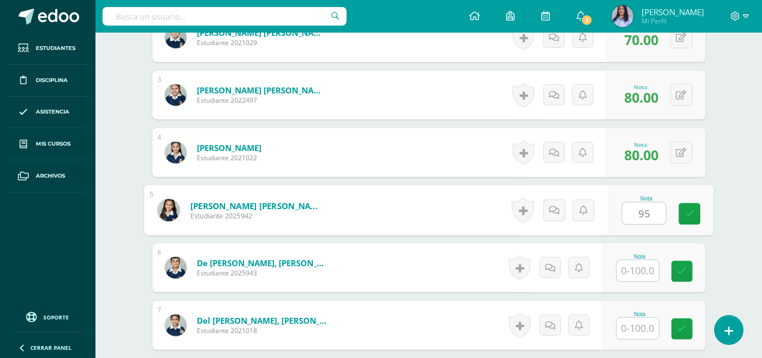
type input "95"
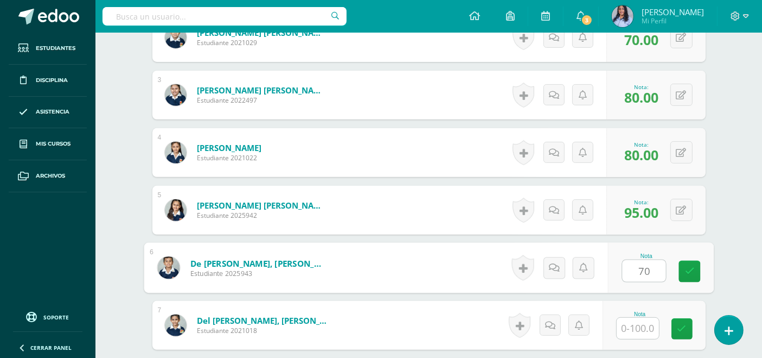
type input "70"
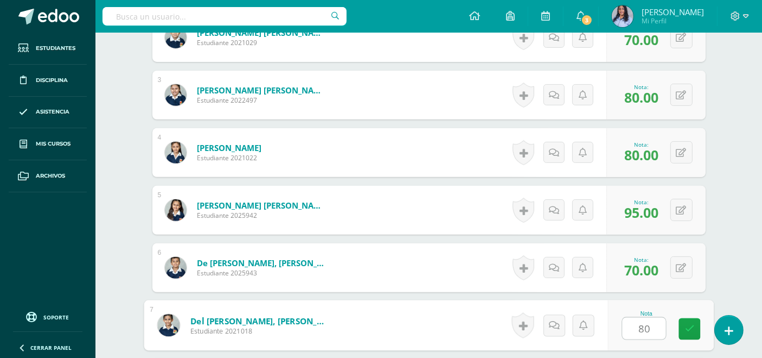
type input "80"
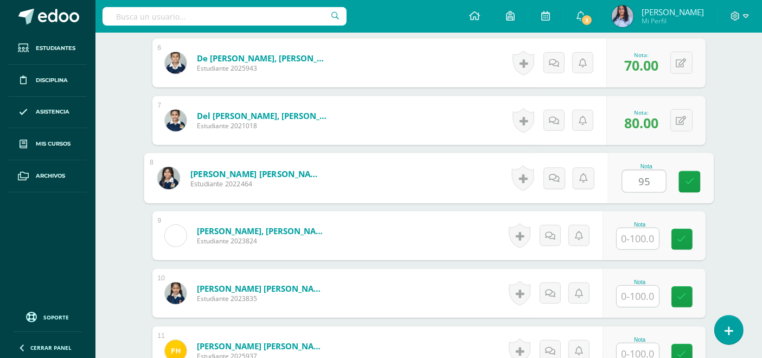
type input "9"
type input "100"
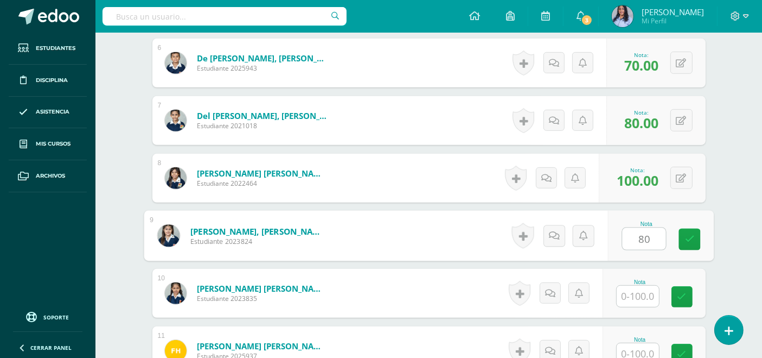
type input "80"
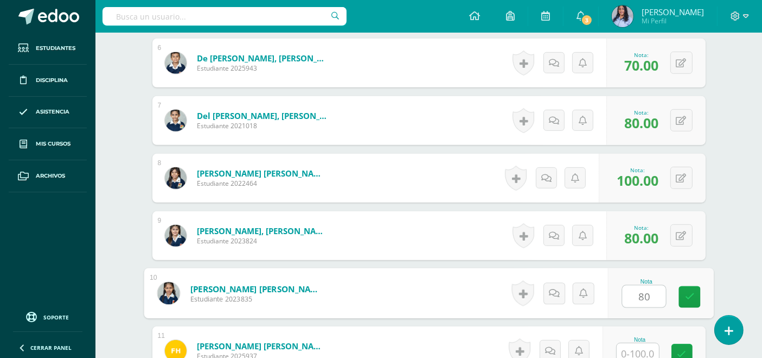
type input "80"
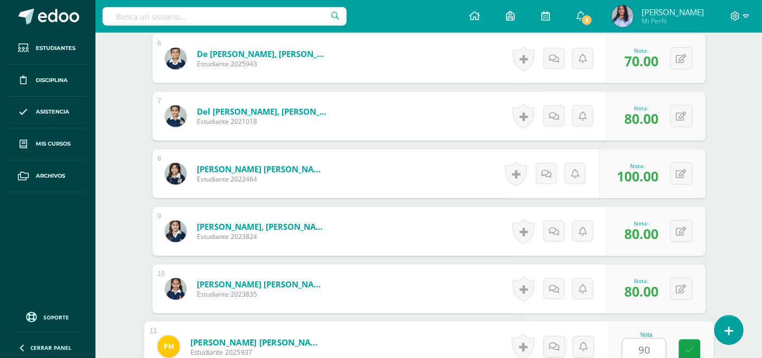
type input "90"
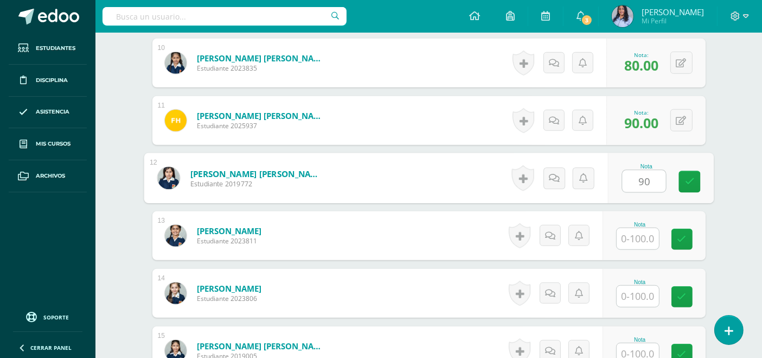
type input "90"
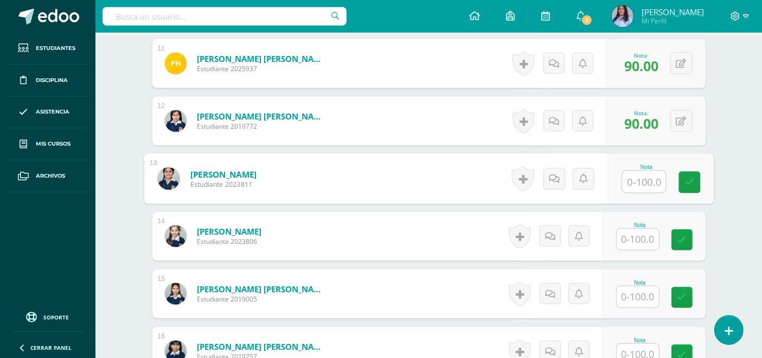
scroll to position [916, 0]
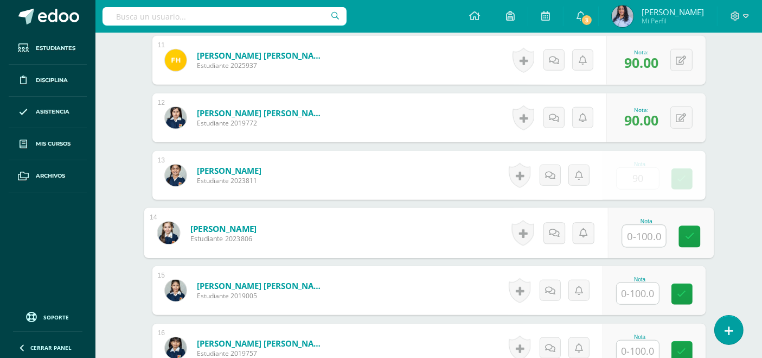
type input "90.00"
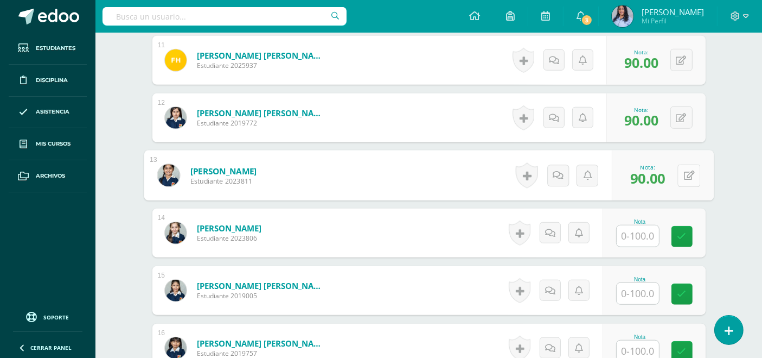
click at [679, 169] on button at bounding box center [689, 175] width 23 height 23
type input "95"
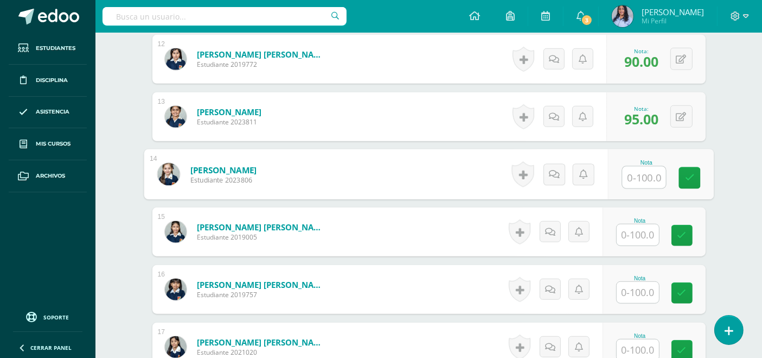
scroll to position [977, 0]
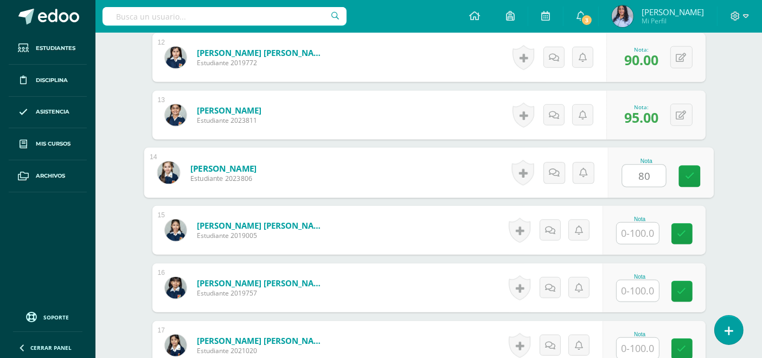
type input "80"
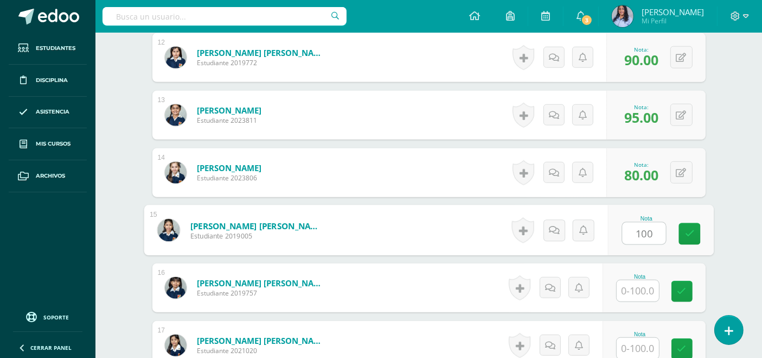
type input "100"
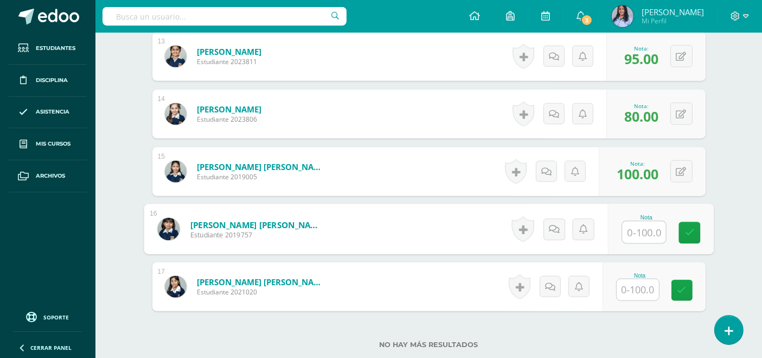
scroll to position [1037, 0]
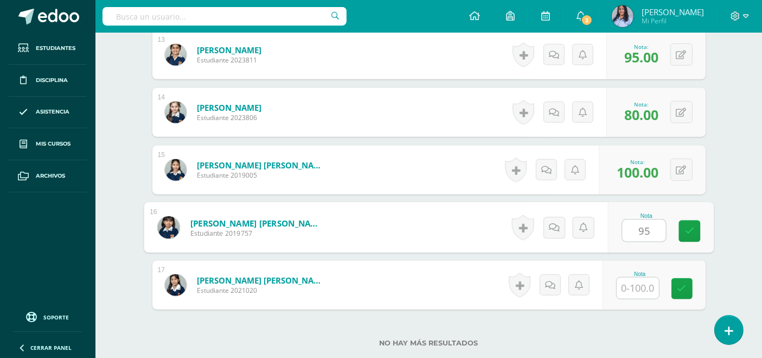
type input "95"
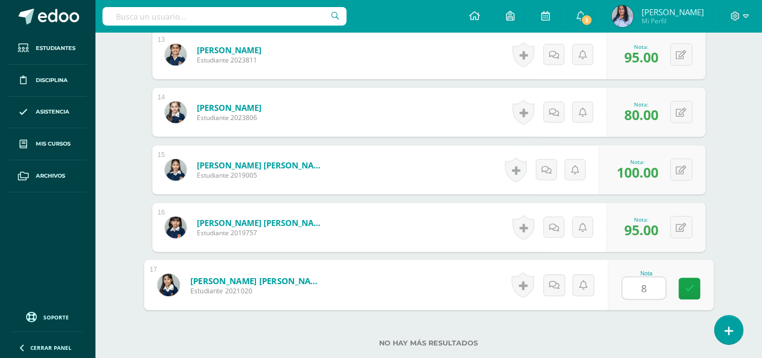
type input "80"
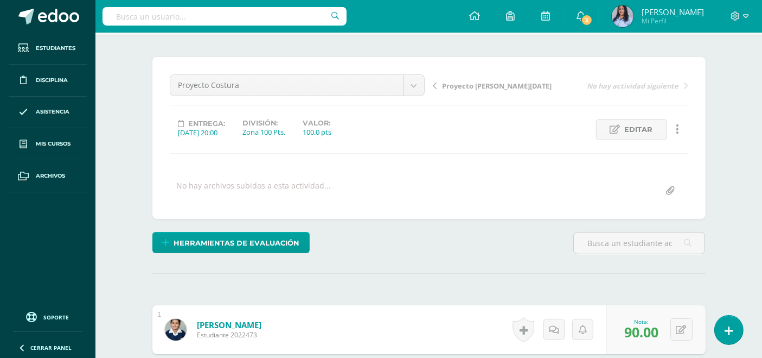
scroll to position [26, 0]
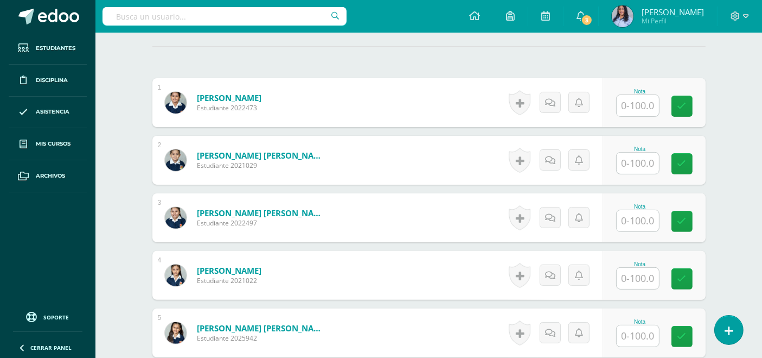
scroll to position [302, 0]
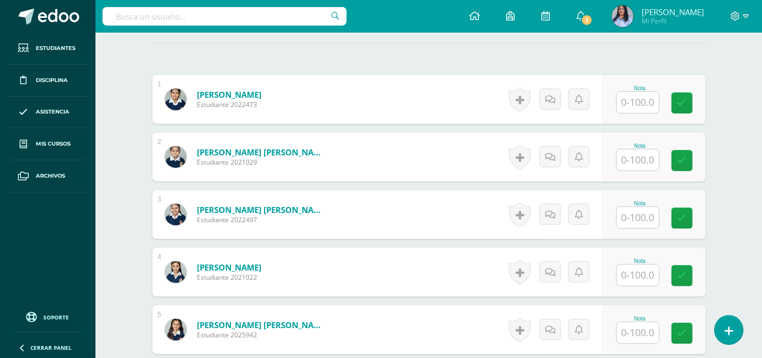
click at [654, 98] on input "text" at bounding box center [638, 102] width 42 height 21
type input "90"
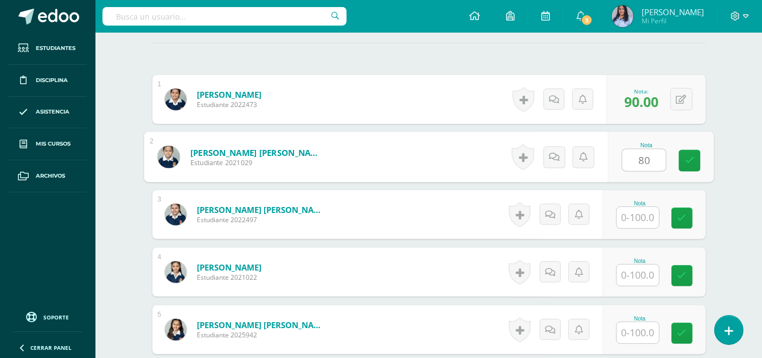
type input "80"
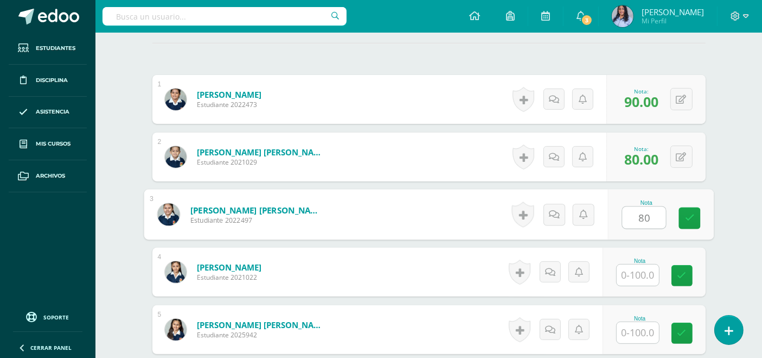
type input "80"
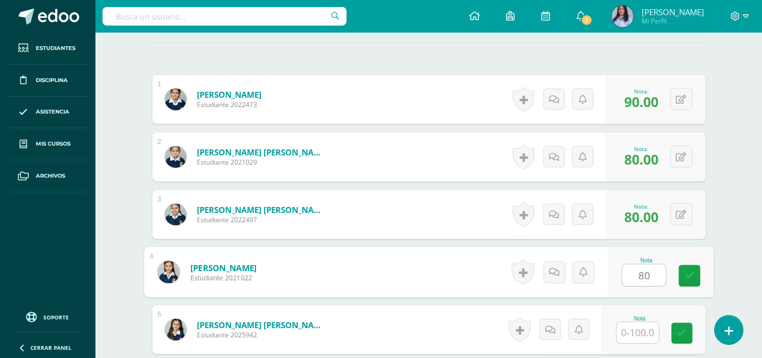
type input "80"
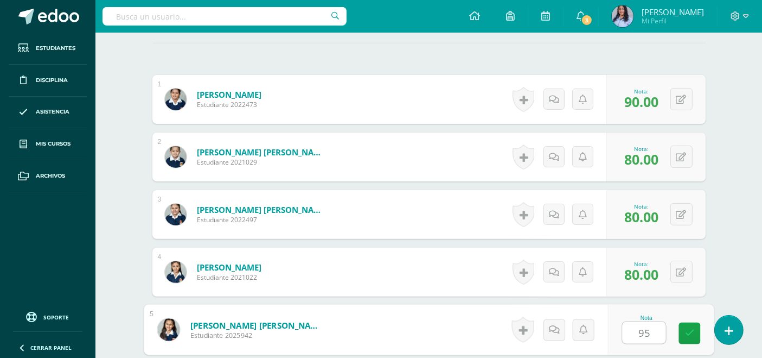
type input "95"
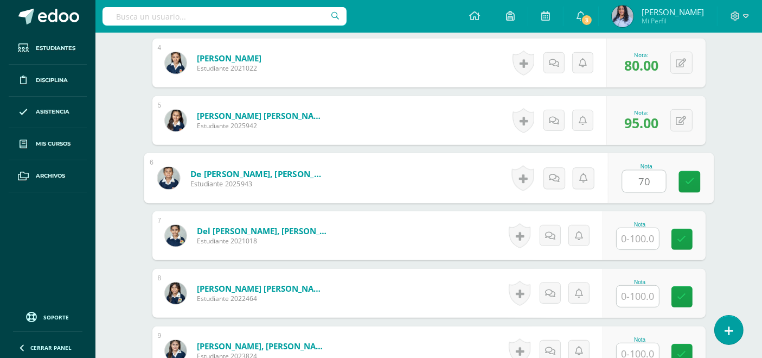
type input "70"
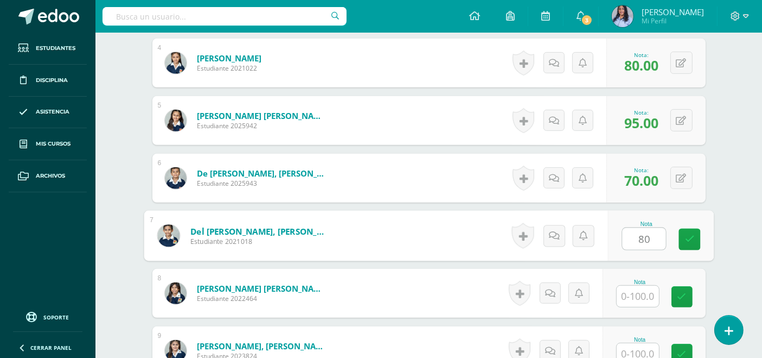
type input "80"
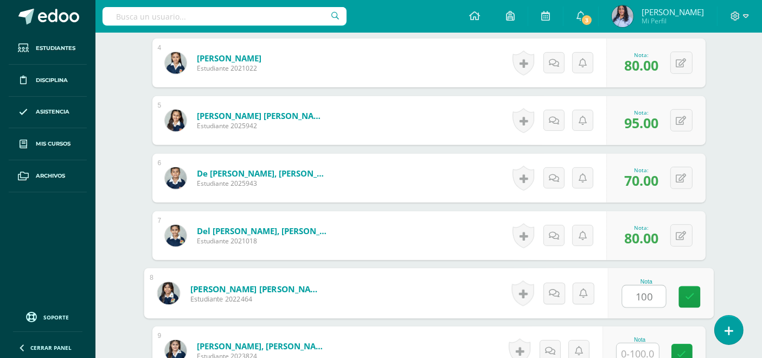
type input "100"
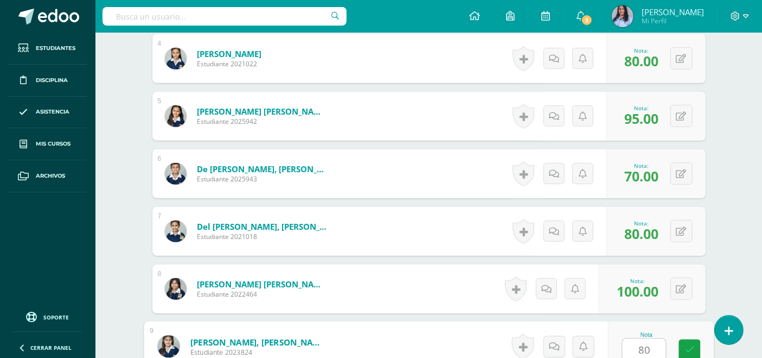
type input "80"
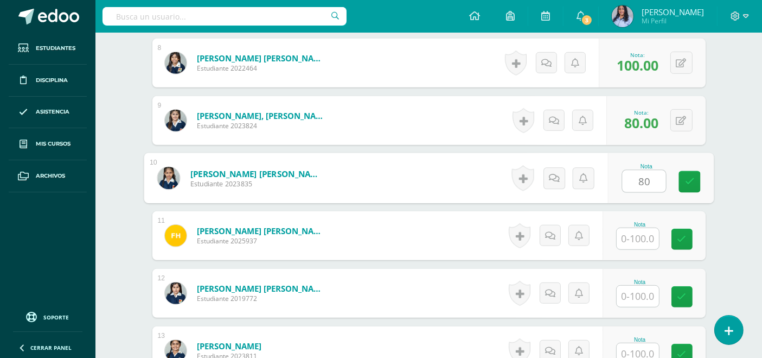
type input "80"
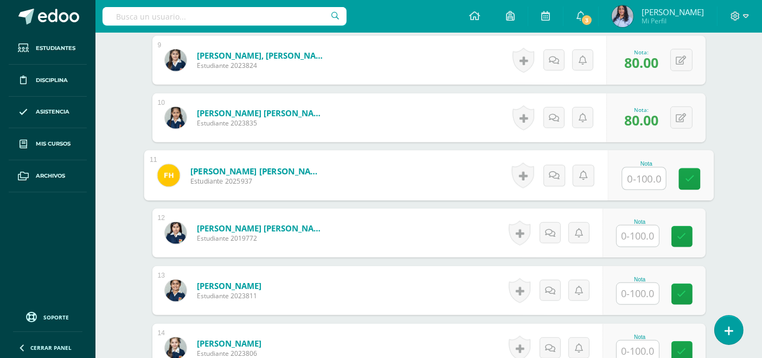
scroll to position [801, 0]
type input "95"
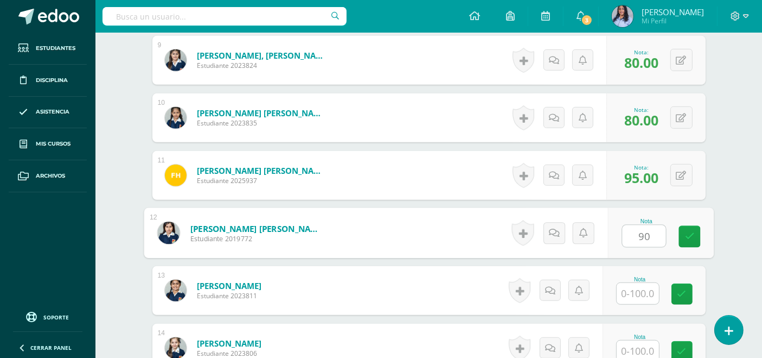
type input "90"
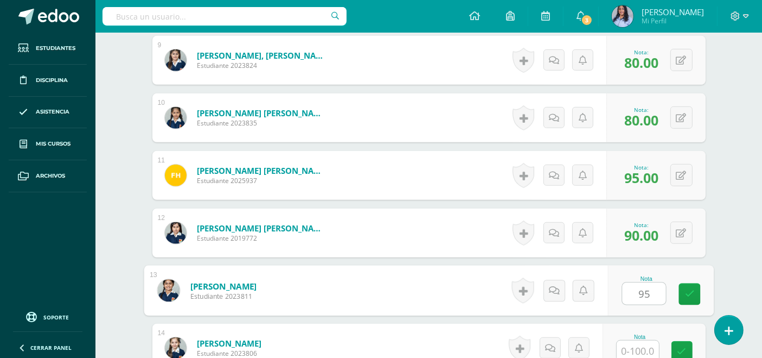
type input "95"
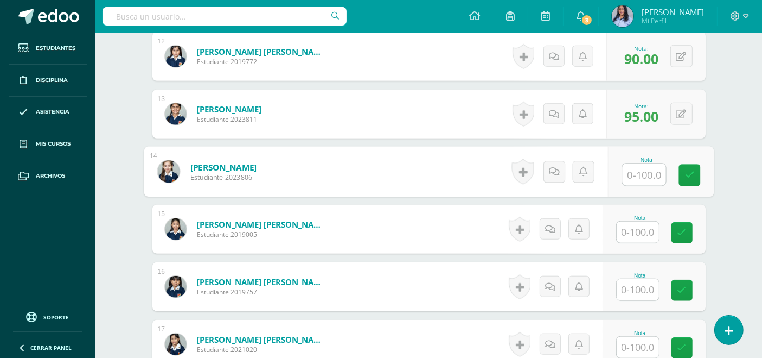
scroll to position [984, 0]
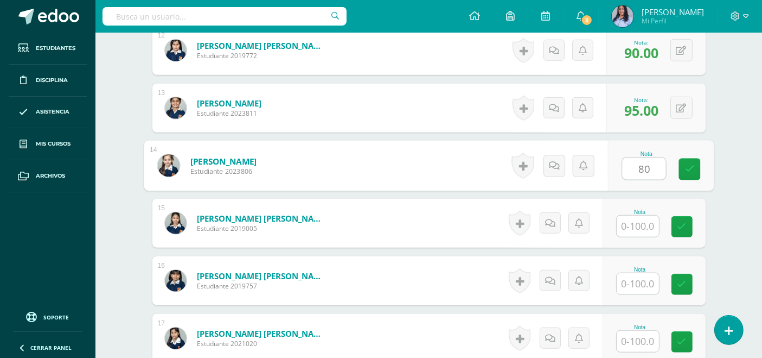
type input "80"
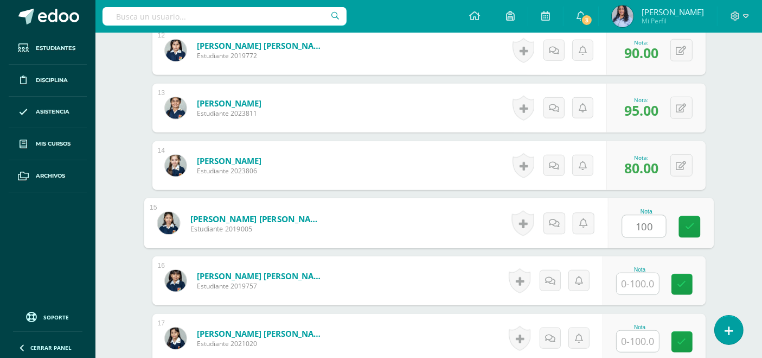
type input "100"
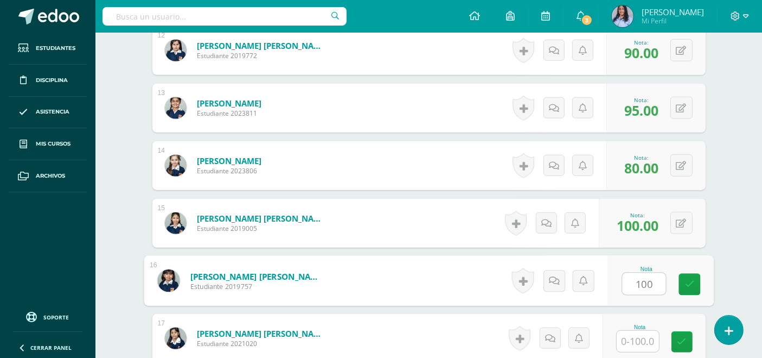
type input "100"
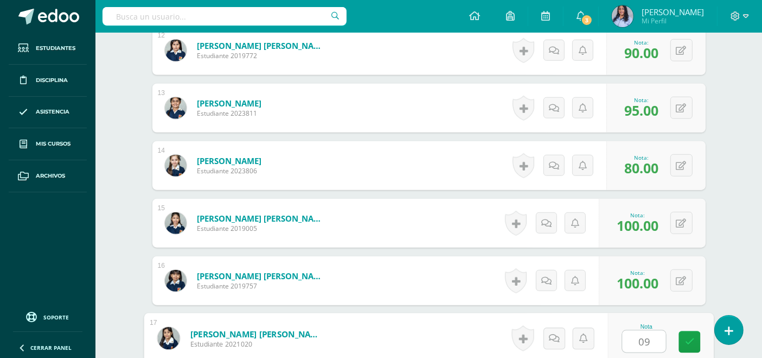
type input "0"
type input "90"
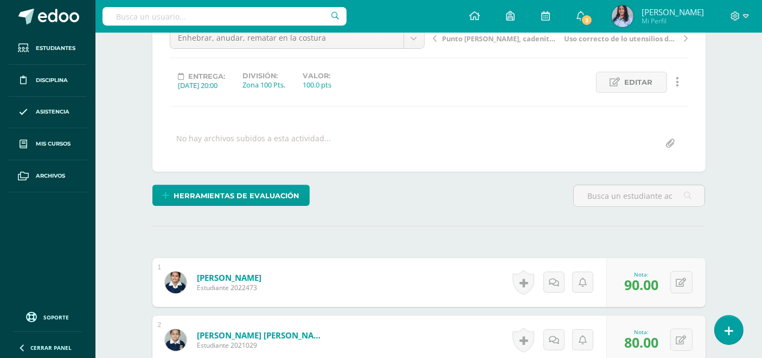
scroll to position [0, 0]
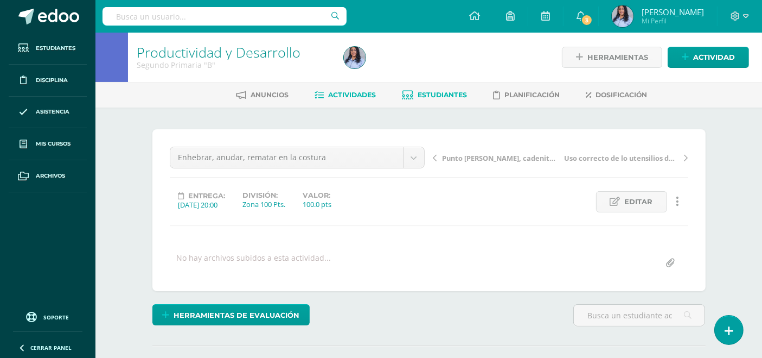
click at [438, 96] on span "Estudiantes" at bounding box center [442, 95] width 49 height 8
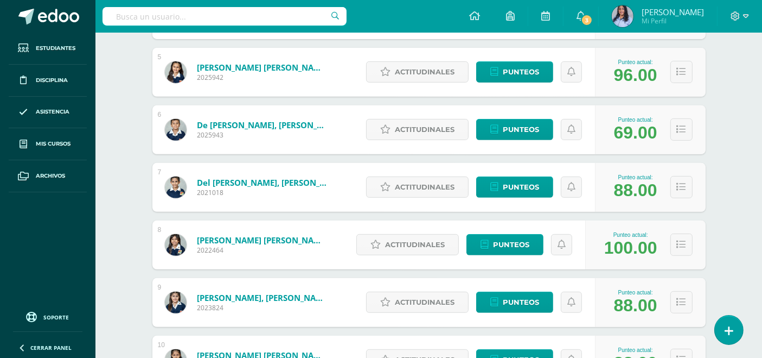
scroll to position [422, 0]
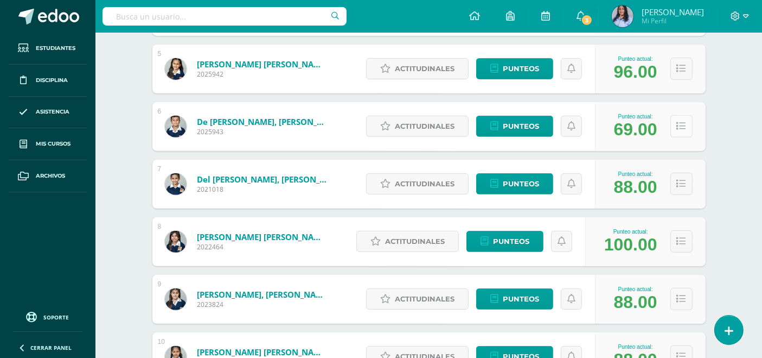
click at [683, 123] on icon at bounding box center [681, 126] width 9 height 9
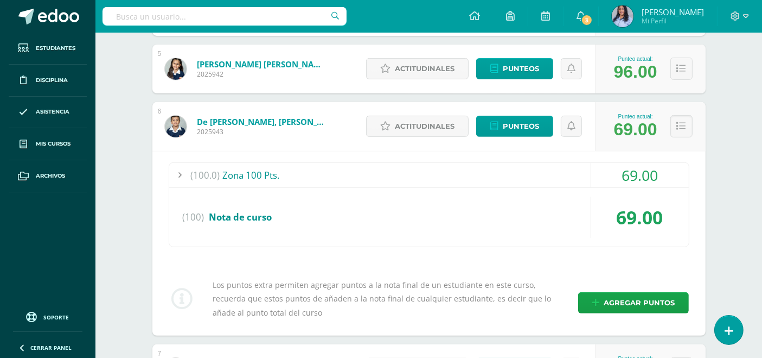
click at [226, 167] on div "(100.0) Zona 100 Pts." at bounding box center [429, 175] width 520 height 24
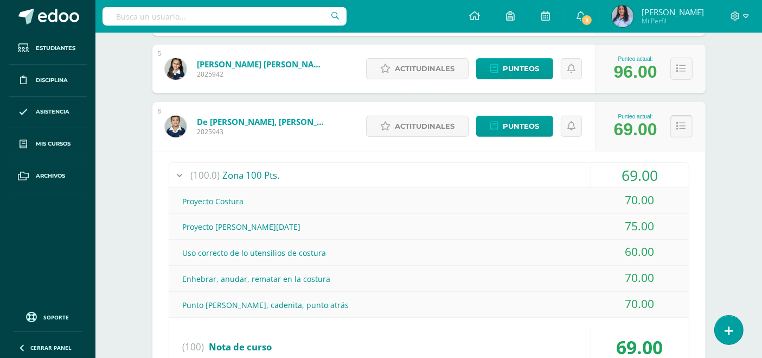
click at [684, 119] on button at bounding box center [682, 126] width 22 height 22
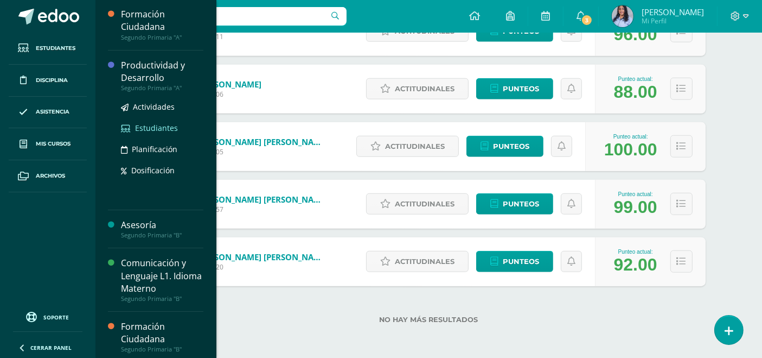
scroll to position [117, 0]
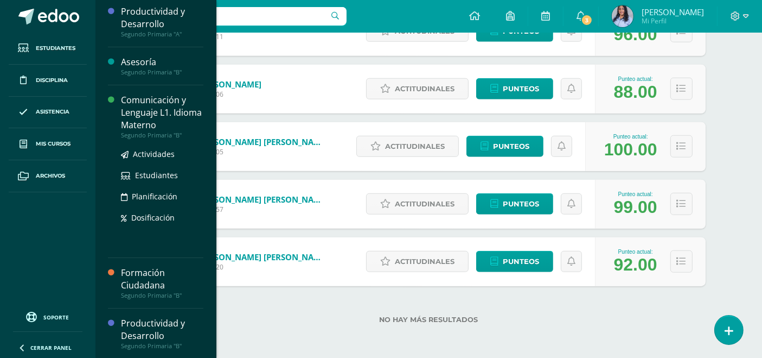
click at [144, 114] on div "Comunicación y Lenguaje L1. Idioma Materno" at bounding box center [162, 112] width 82 height 37
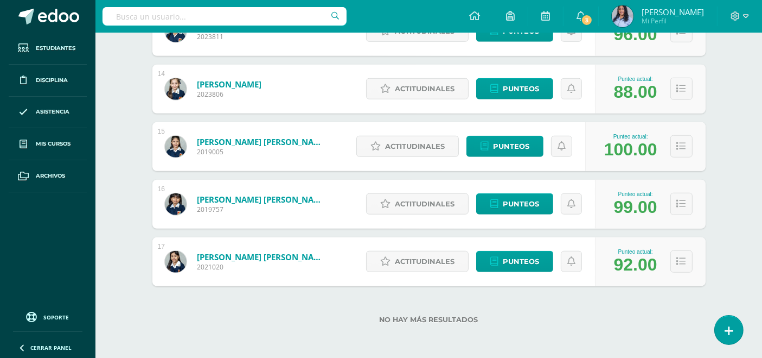
scroll to position [8, 0]
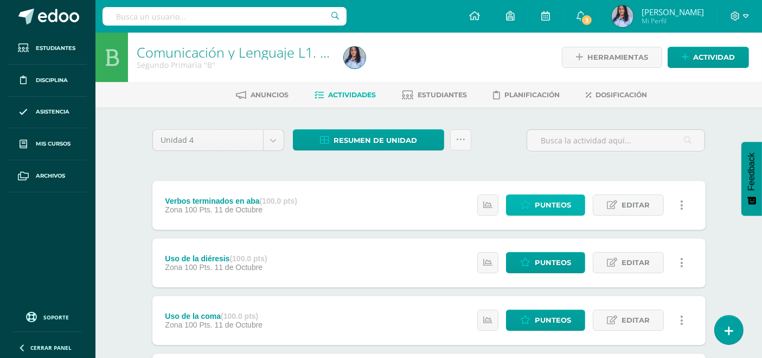
drag, startPoint x: 546, startPoint y: 201, endPoint x: 520, endPoint y: 188, distance: 29.4
click at [546, 201] on span "Punteos" at bounding box center [553, 205] width 36 height 20
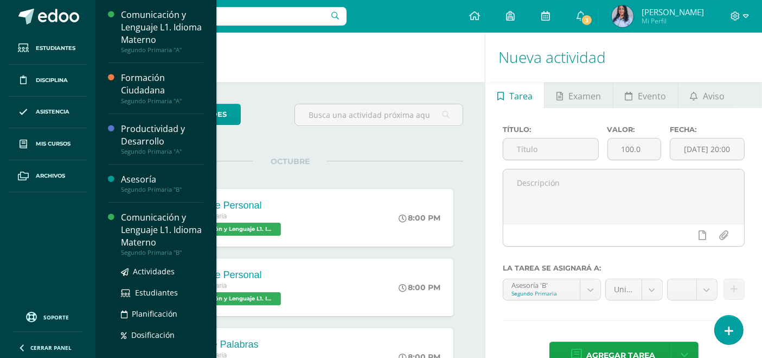
click at [142, 228] on div "Comunicación y Lenguaje L1. Idioma Materno" at bounding box center [162, 229] width 82 height 37
click at [142, 226] on div "Comunicación y Lenguaje L1. Idioma Materno" at bounding box center [162, 229] width 82 height 37
click at [147, 227] on div "Comunicación y Lenguaje L1. Idioma Materno" at bounding box center [162, 229] width 82 height 37
click at [149, 237] on div "Comunicación y Lenguaje L1. Idioma Materno" at bounding box center [162, 229] width 82 height 37
click at [144, 238] on div "Comunicación y Lenguaje L1. Idioma Materno" at bounding box center [162, 229] width 82 height 37
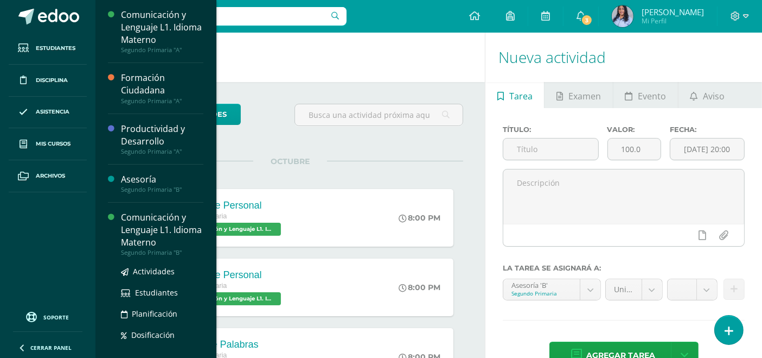
drag, startPoint x: 149, startPoint y: 239, endPoint x: 178, endPoint y: 218, distance: 36.1
click at [149, 238] on div "Comunicación y Lenguaje L1. Idioma Materno" at bounding box center [162, 229] width 82 height 37
click at [148, 238] on div "Comunicación y Lenguaje L1. Idioma Materno" at bounding box center [162, 229] width 82 height 37
click at [143, 235] on div "Comunicación y Lenguaje L1. Idioma Materno" at bounding box center [162, 229] width 82 height 37
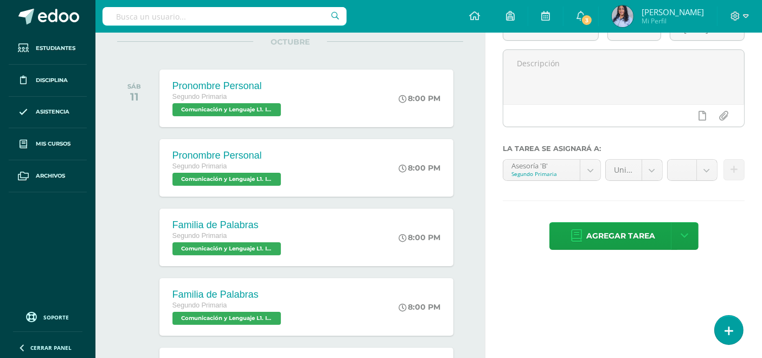
scroll to position [120, 0]
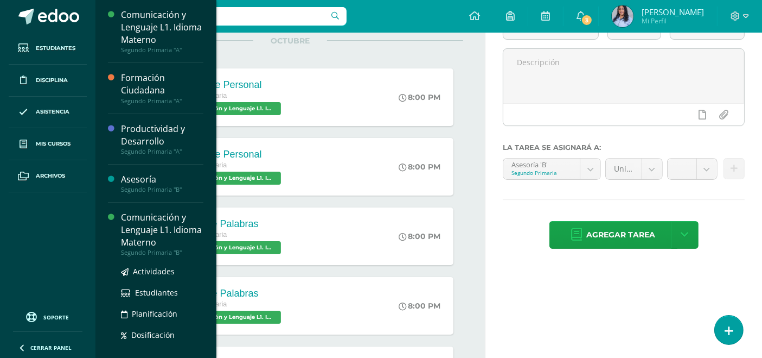
click at [142, 232] on div "Comunicación y Lenguaje L1. Idioma Materno" at bounding box center [162, 229] width 82 height 37
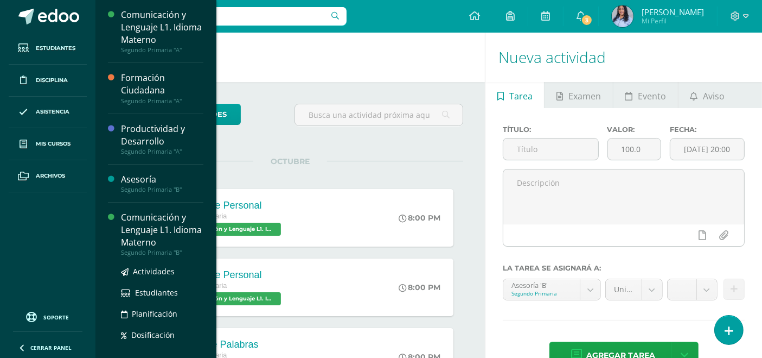
click at [156, 244] on div "Comunicación y Lenguaje L1. Idioma Materno" at bounding box center [162, 229] width 82 height 37
click at [149, 234] on div "Comunicación y Lenguaje L1. Idioma Materno" at bounding box center [162, 229] width 82 height 37
click at [151, 232] on div "Comunicación y Lenguaje L1. Idioma Materno" at bounding box center [162, 229] width 82 height 37
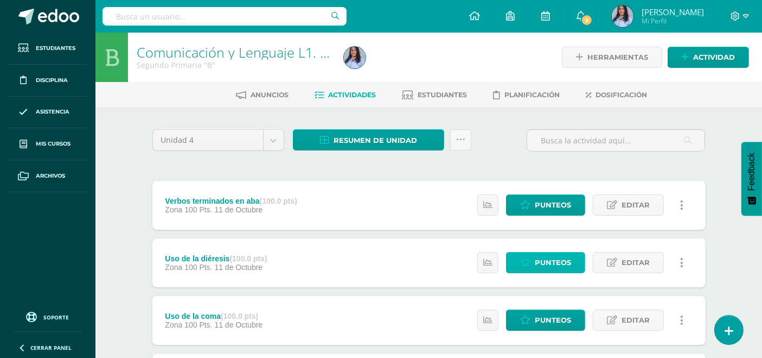
click at [544, 256] on span "Punteos" at bounding box center [553, 262] width 36 height 20
click at [538, 318] on span "Punteos" at bounding box center [553, 320] width 36 height 20
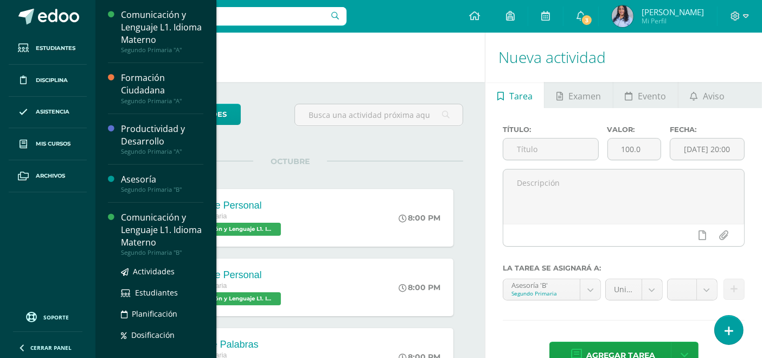
click at [156, 233] on div "Comunicación y Lenguaje L1. Idioma Materno" at bounding box center [162, 229] width 82 height 37
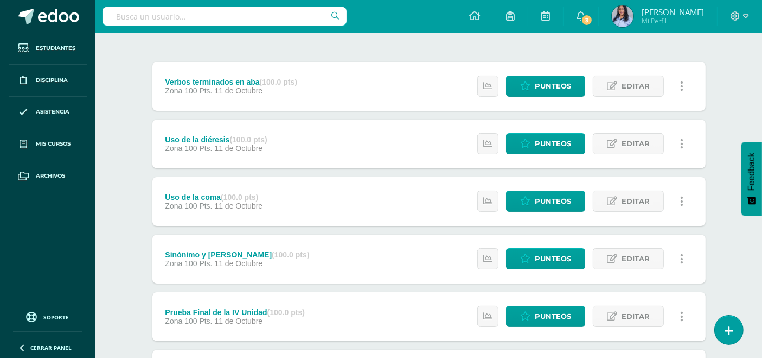
scroll to position [120, 0]
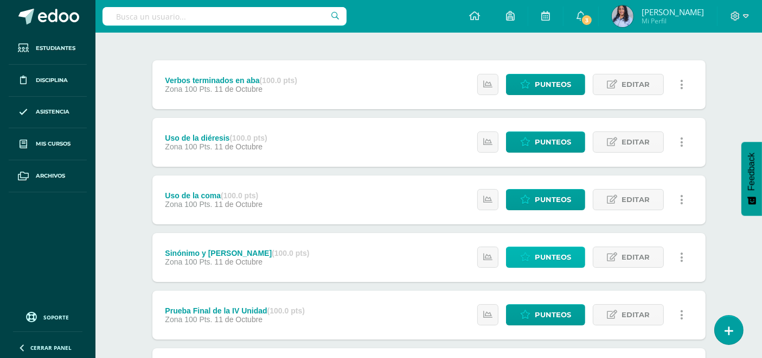
click at [550, 254] on span "Punteos" at bounding box center [553, 257] width 36 height 20
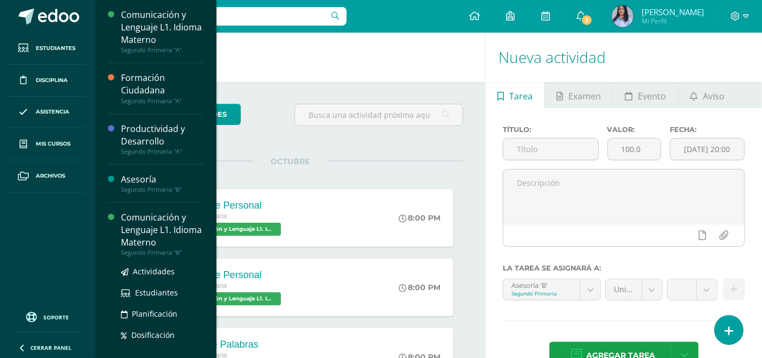
click at [140, 231] on div "Comunicación y Lenguaje L1. Idioma Materno" at bounding box center [162, 229] width 82 height 37
click at [147, 235] on div "Comunicación y Lenguaje L1. Idioma Materno" at bounding box center [162, 229] width 82 height 37
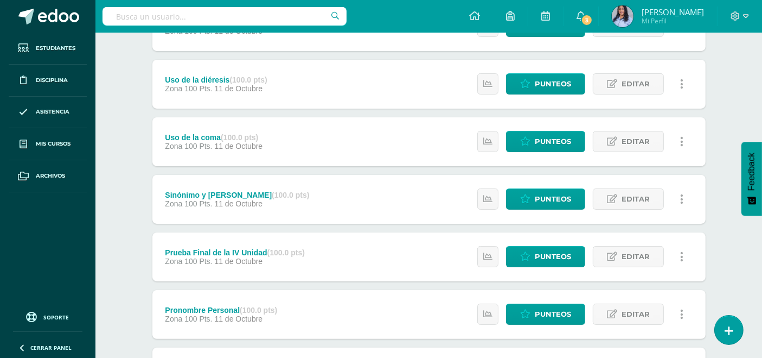
scroll to position [181, 0]
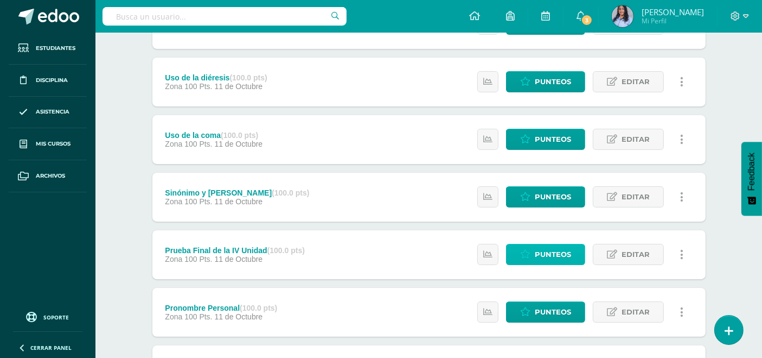
click at [551, 250] on span "Punteos" at bounding box center [553, 254] width 36 height 20
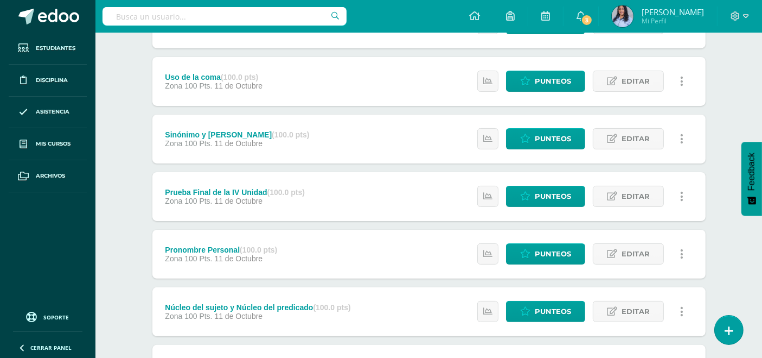
scroll to position [241, 0]
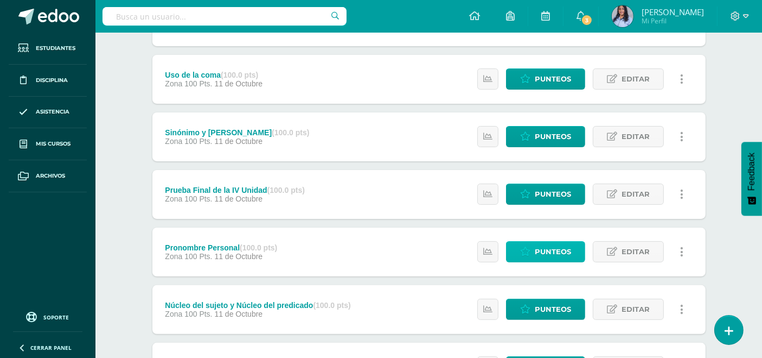
click at [547, 250] on span "Punteos" at bounding box center [553, 251] width 36 height 20
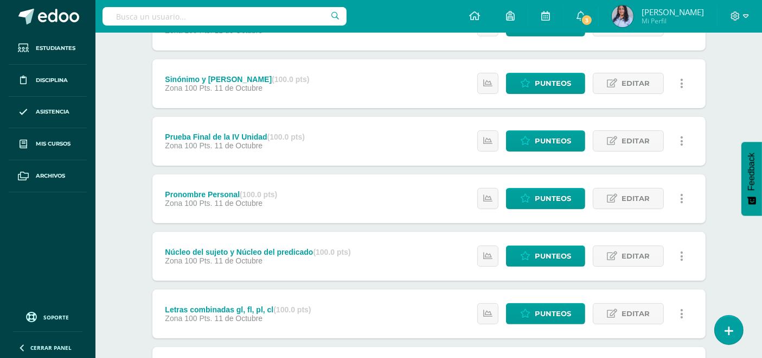
scroll to position [301, 0]
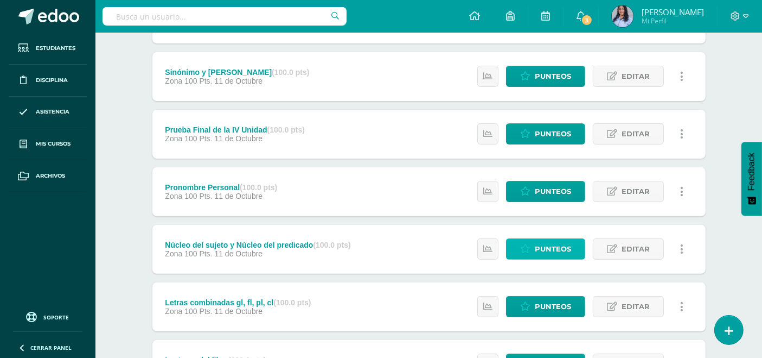
click at [550, 244] on span "Punteos" at bounding box center [553, 249] width 36 height 20
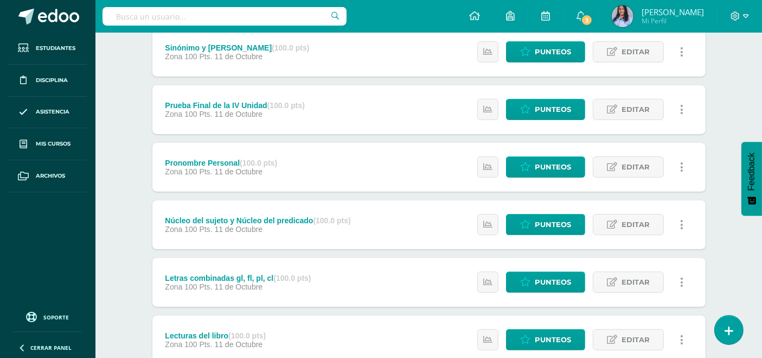
scroll to position [361, 0]
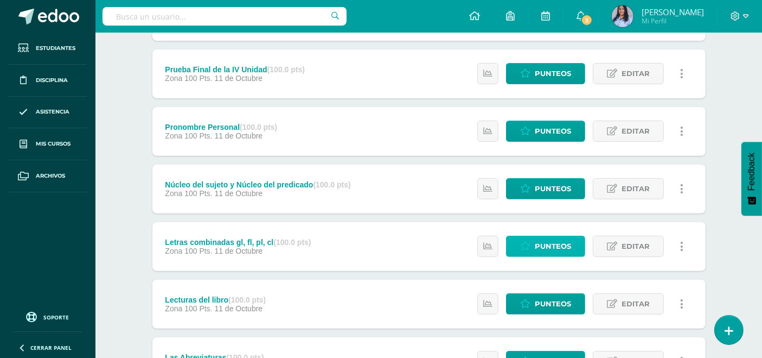
click at [549, 241] on span "Punteos" at bounding box center [553, 246] width 36 height 20
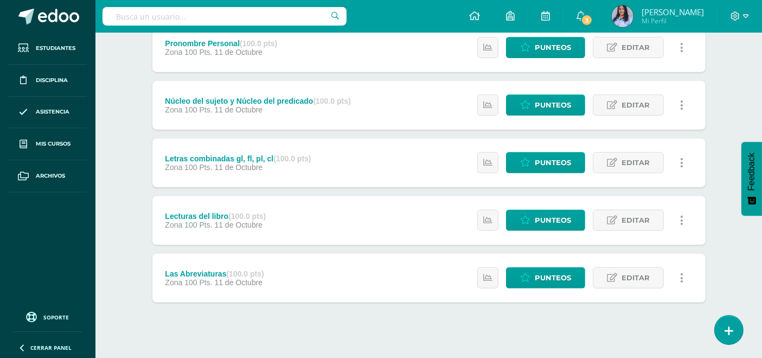
scroll to position [457, 0]
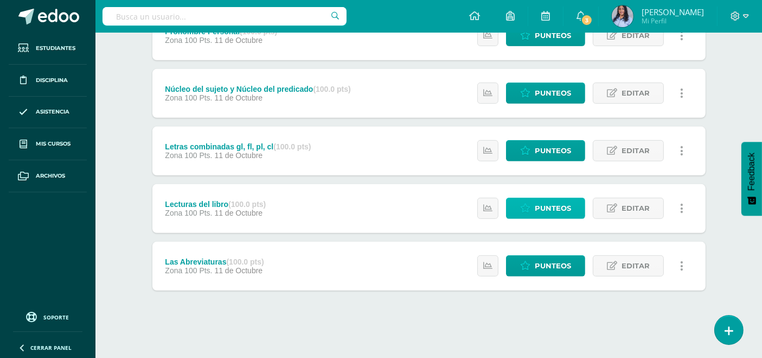
click at [541, 208] on span "Punteos" at bounding box center [553, 208] width 36 height 20
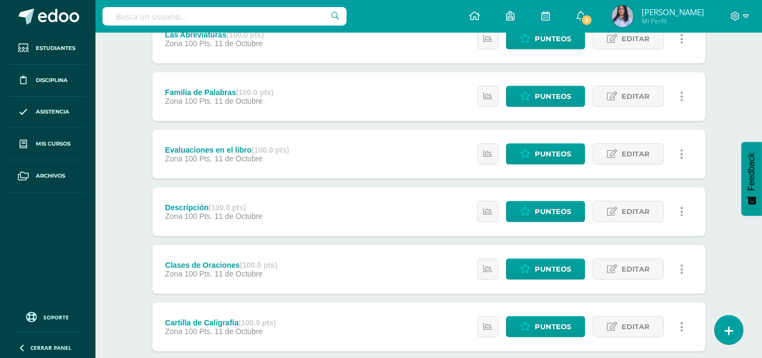
scroll to position [683, 0]
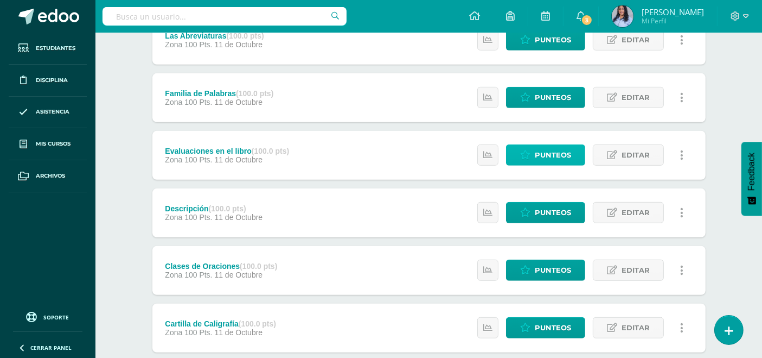
click at [553, 151] on span "Punteos" at bounding box center [553, 155] width 36 height 20
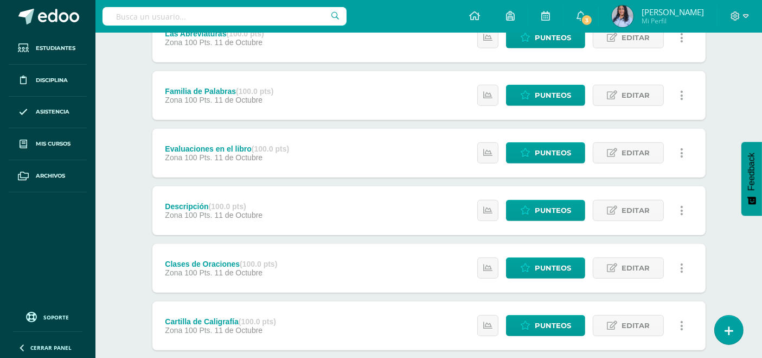
scroll to position [698, 0]
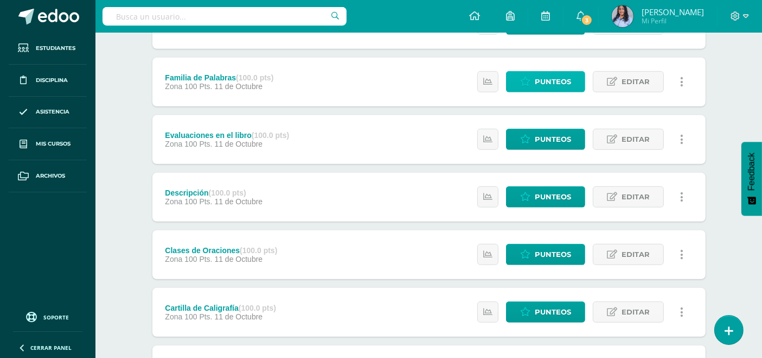
click at [552, 78] on span "Punteos" at bounding box center [553, 82] width 36 height 20
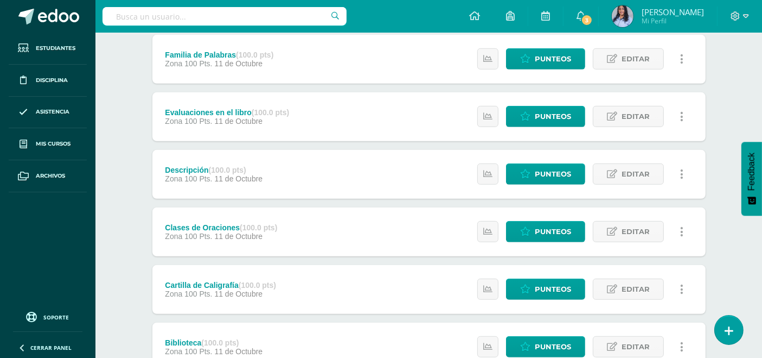
scroll to position [723, 0]
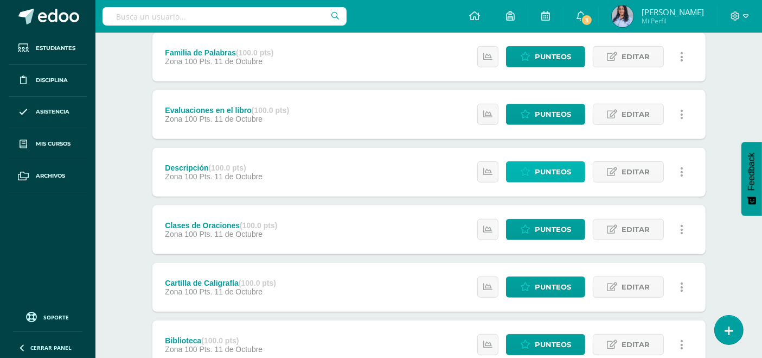
click at [542, 168] on span "Punteos" at bounding box center [553, 172] width 36 height 20
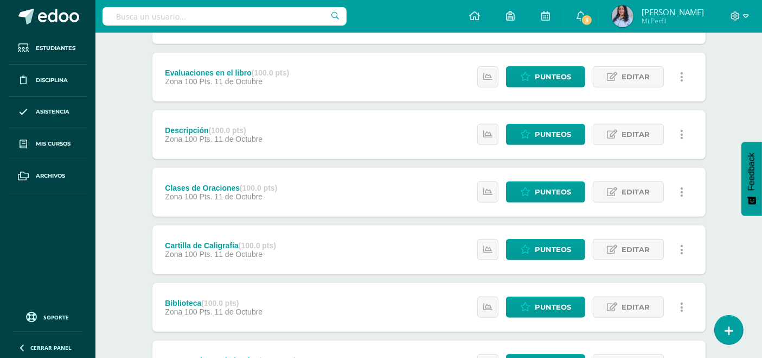
scroll to position [762, 0]
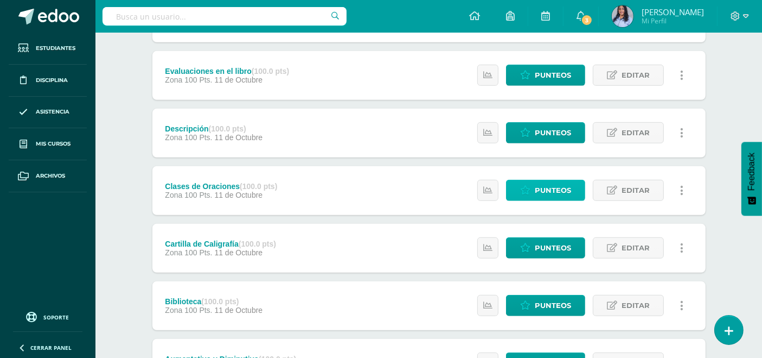
click at [536, 187] on span "Punteos" at bounding box center [553, 190] width 36 height 20
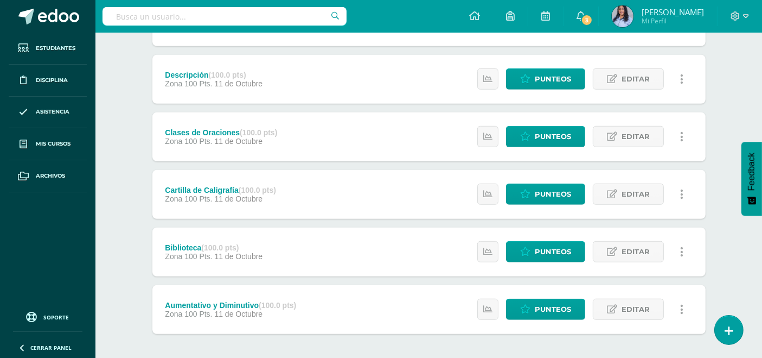
scroll to position [819, 0]
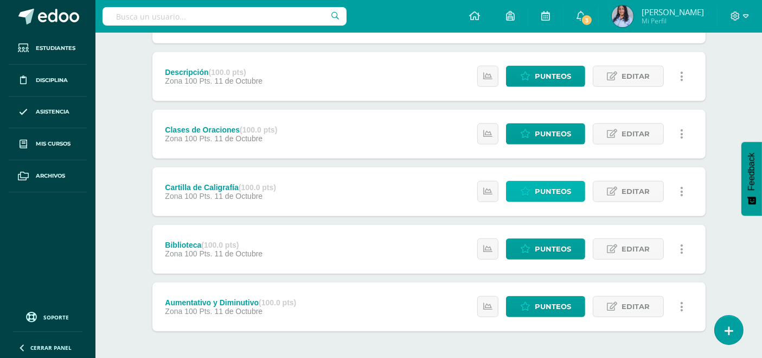
click at [545, 187] on span "Punteos" at bounding box center [553, 191] width 36 height 20
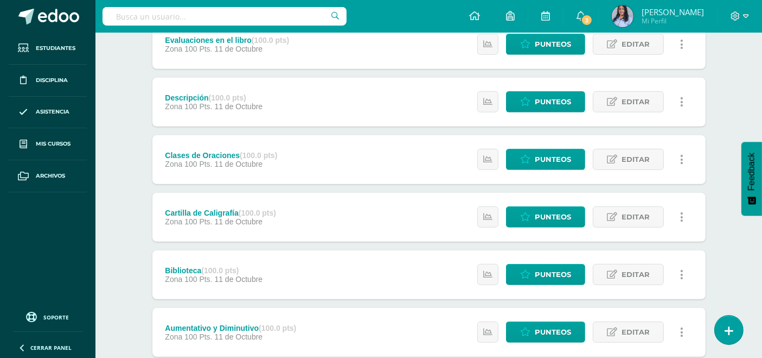
scroll to position [863, 0]
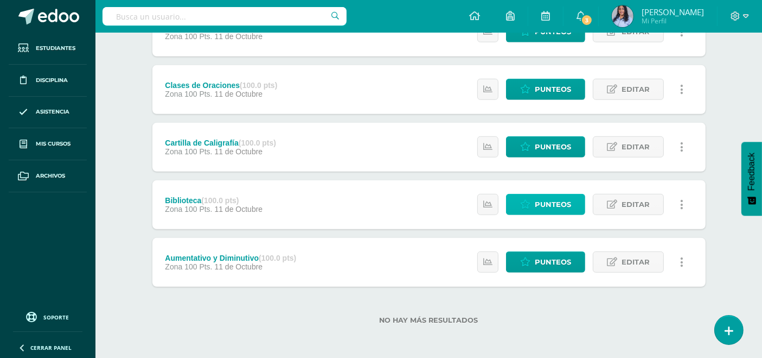
click at [542, 201] on span "Punteos" at bounding box center [553, 204] width 36 height 20
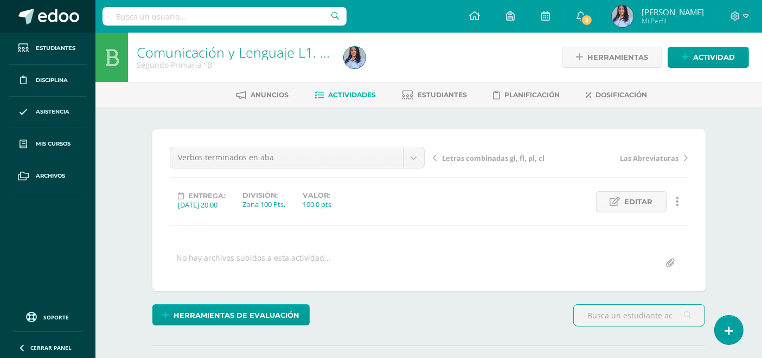
scroll to position [1, 0]
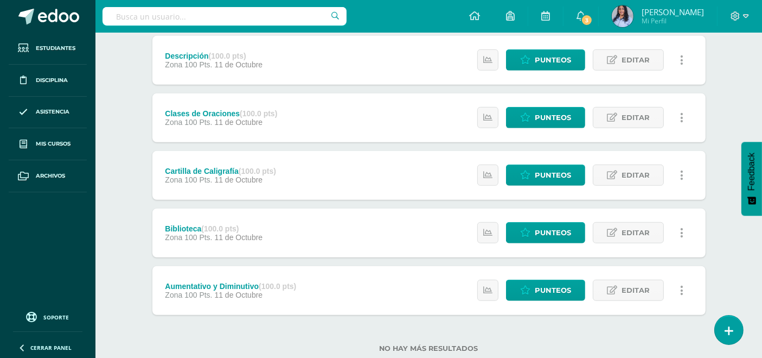
scroll to position [863, 0]
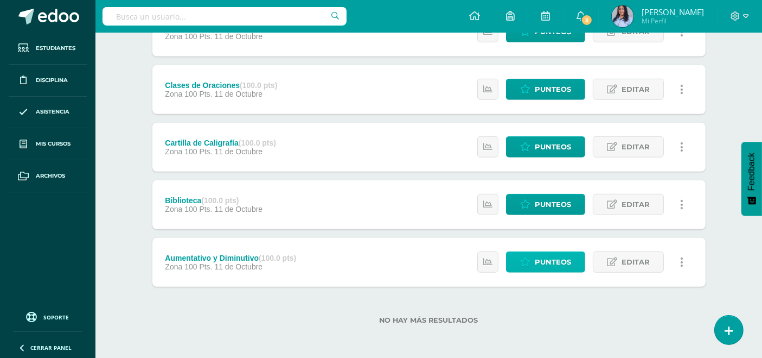
click at [552, 260] on span "Punteos" at bounding box center [553, 262] width 36 height 20
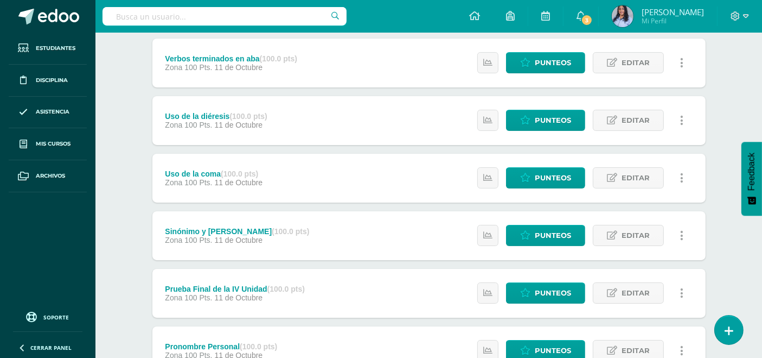
scroll to position [140, 0]
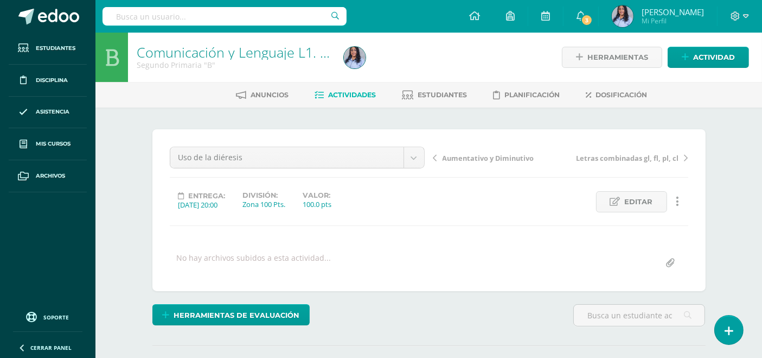
scroll to position [1, 0]
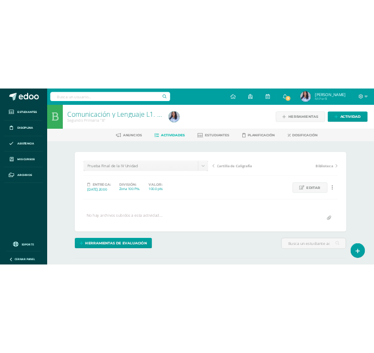
scroll to position [1, 0]
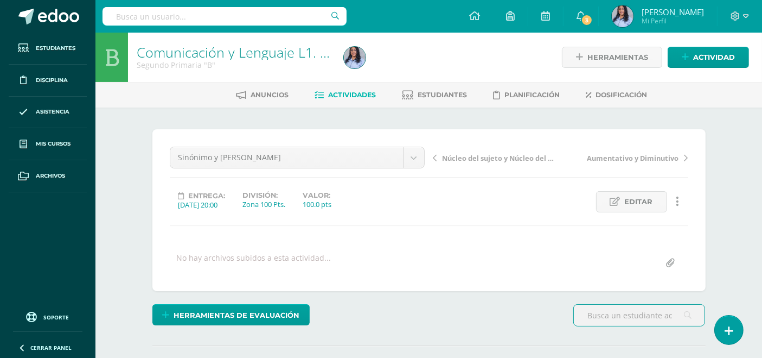
scroll to position [1, 0]
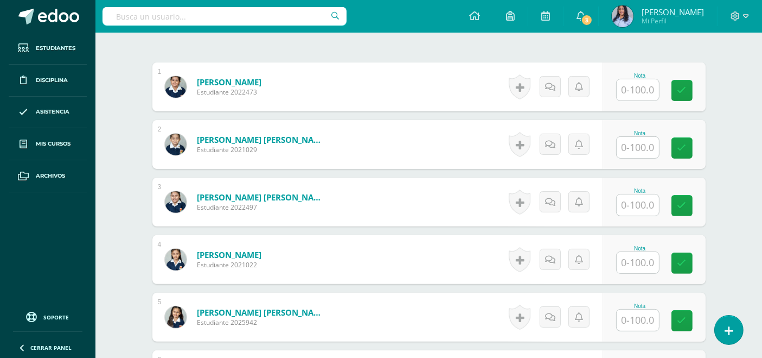
scroll to position [319, 0]
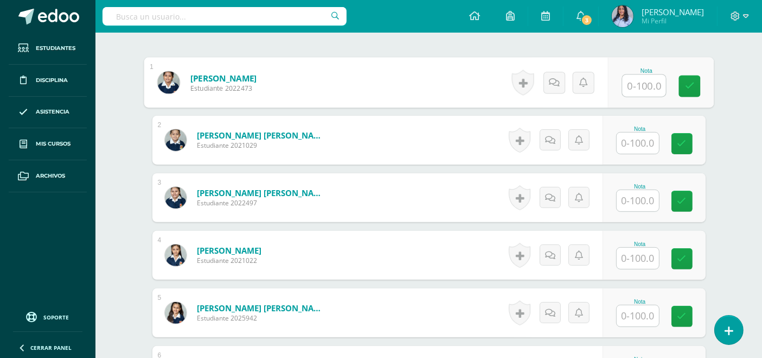
click at [634, 79] on input "text" at bounding box center [643, 86] width 43 height 22
type input "100"
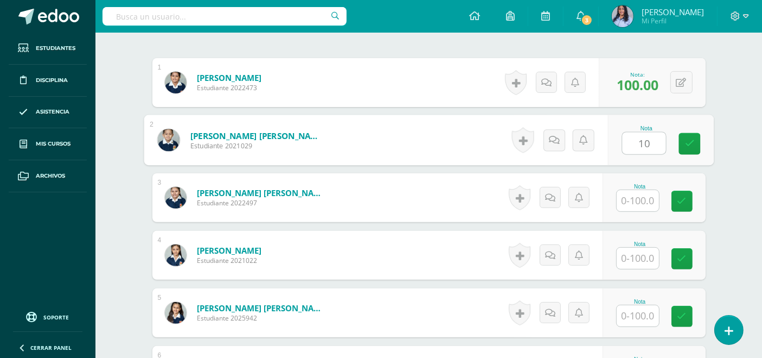
type input "1"
type input "90"
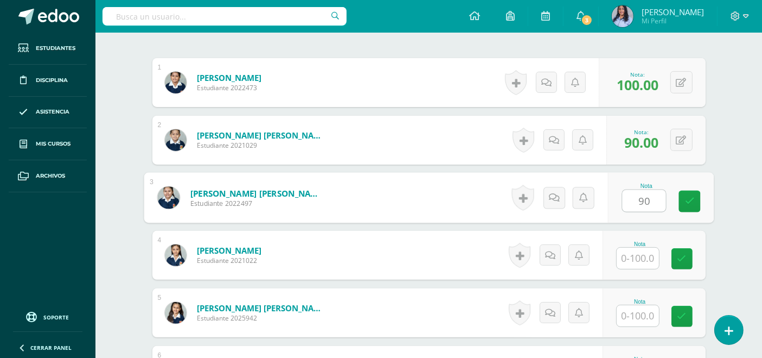
type input "90"
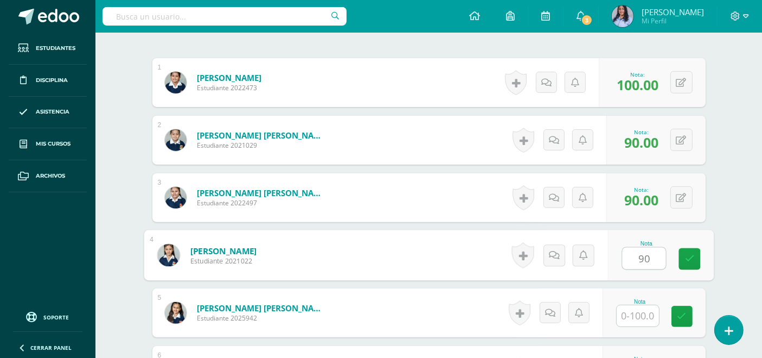
type input "90"
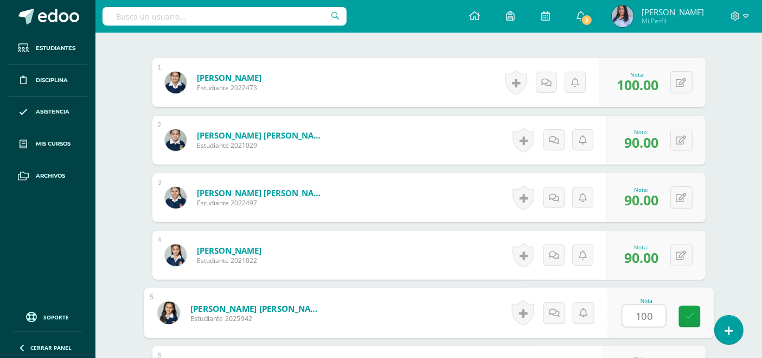
type input "100"
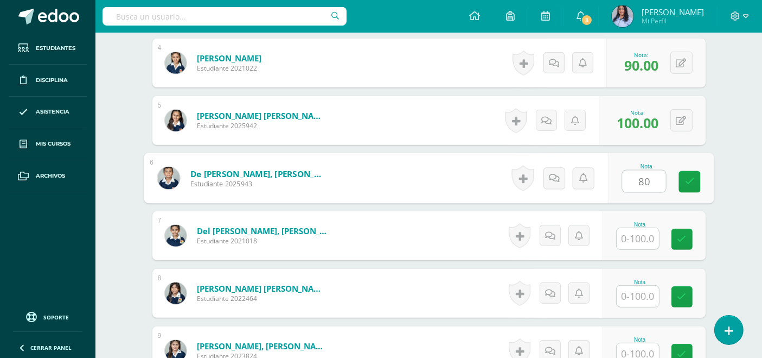
type input "80"
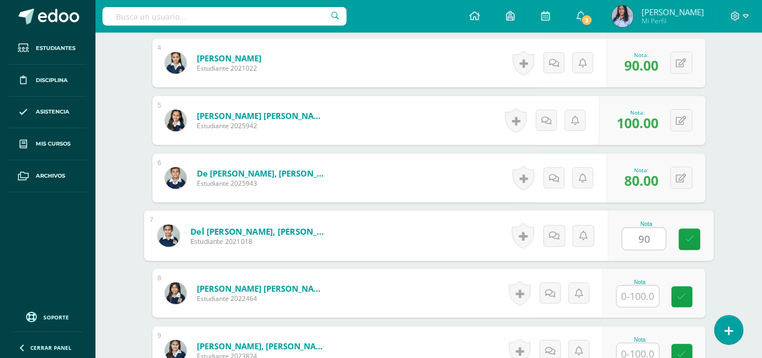
type input "90"
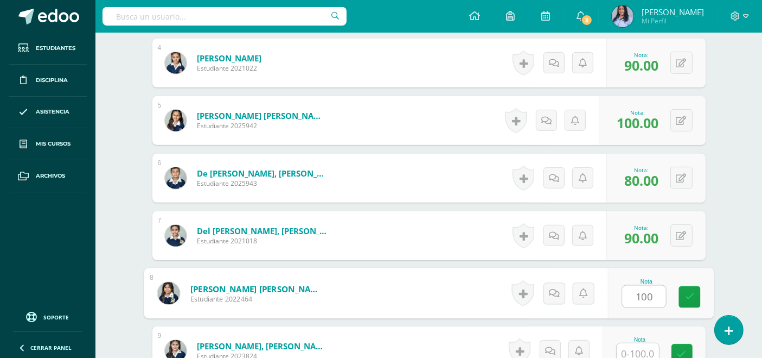
type input "100"
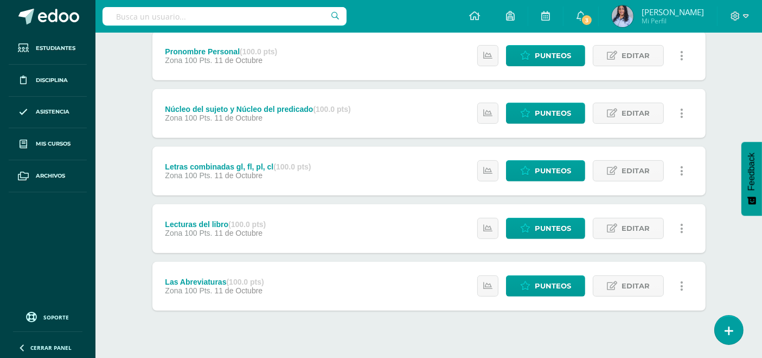
scroll to position [457, 0]
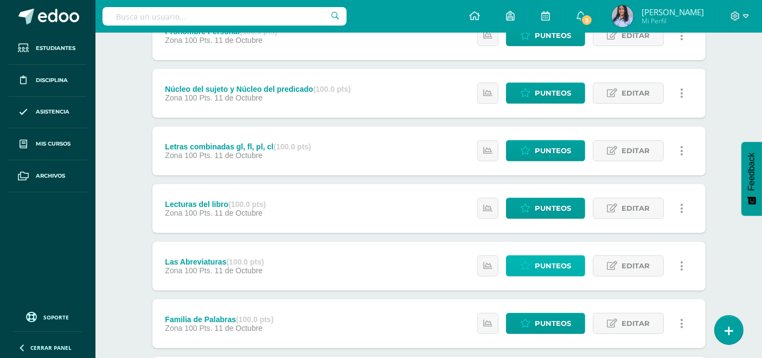
click at [549, 264] on span "Punteos" at bounding box center [553, 266] width 36 height 20
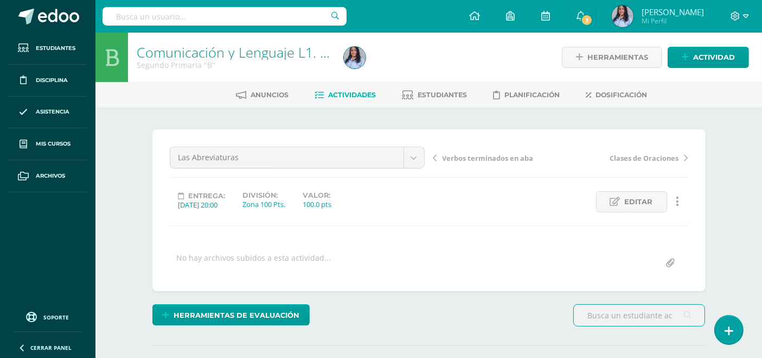
scroll to position [1, 0]
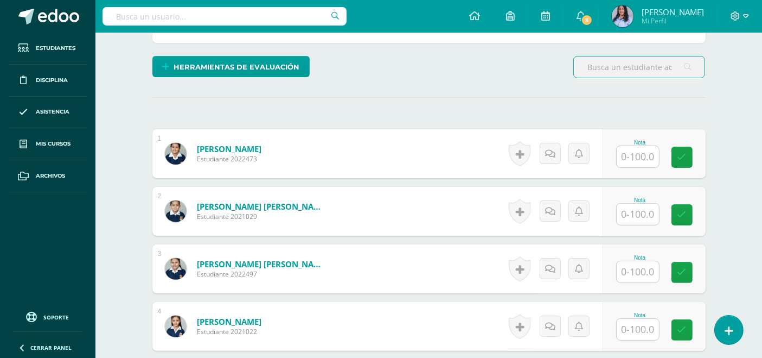
scroll to position [302, 0]
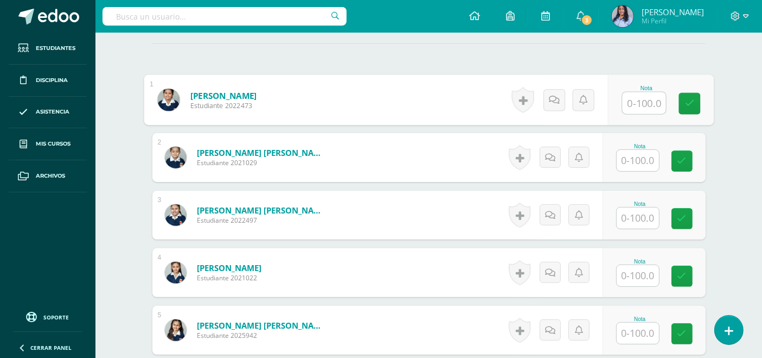
click at [637, 103] on input "text" at bounding box center [643, 103] width 43 height 22
type input "100"
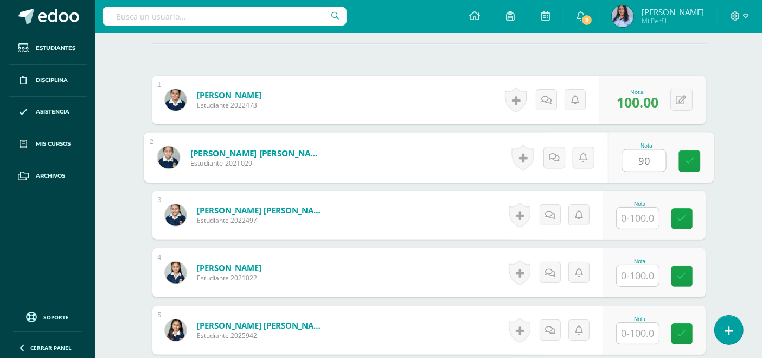
type input "90"
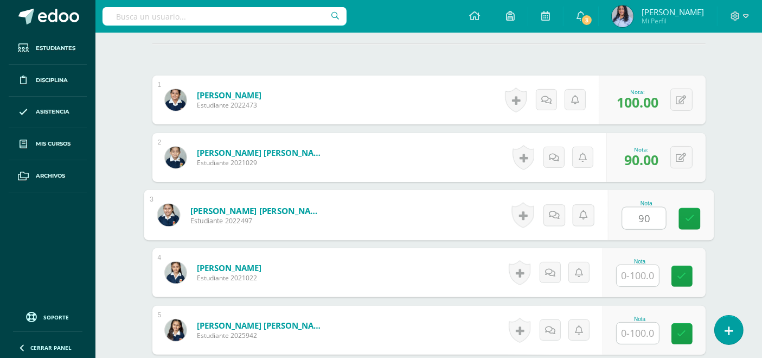
type input "90"
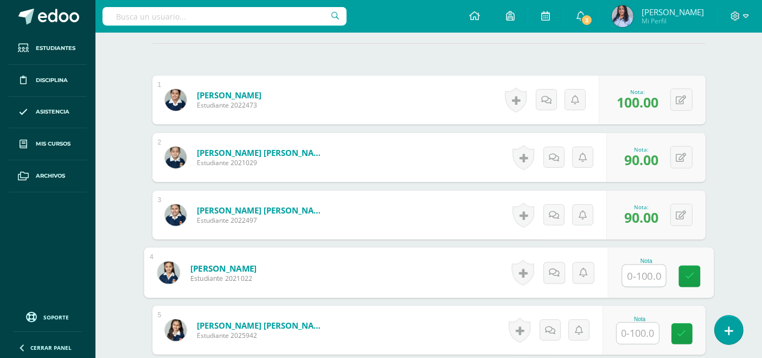
type input "1"
type input "90"
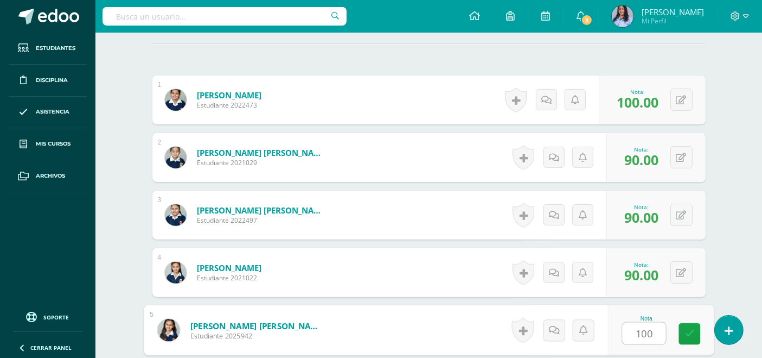
type input "100"
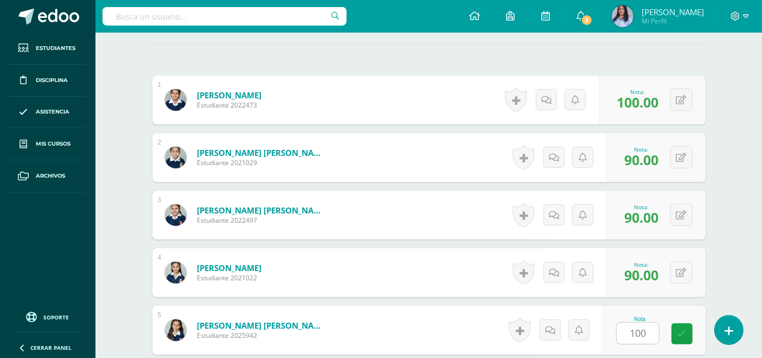
scroll to position [511, 0]
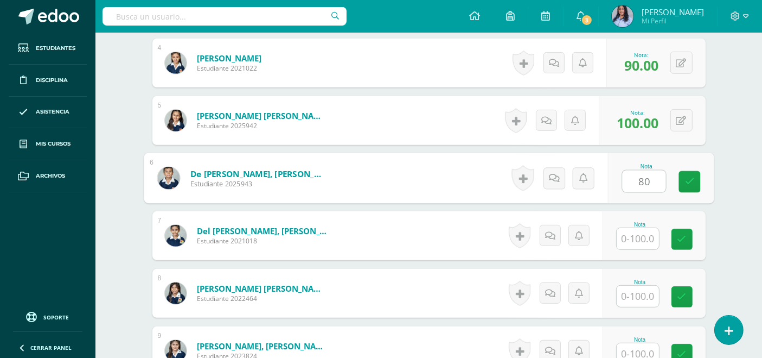
type input "80"
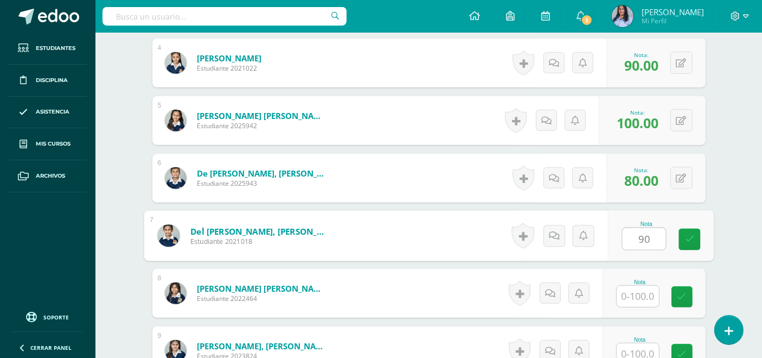
type input "90"
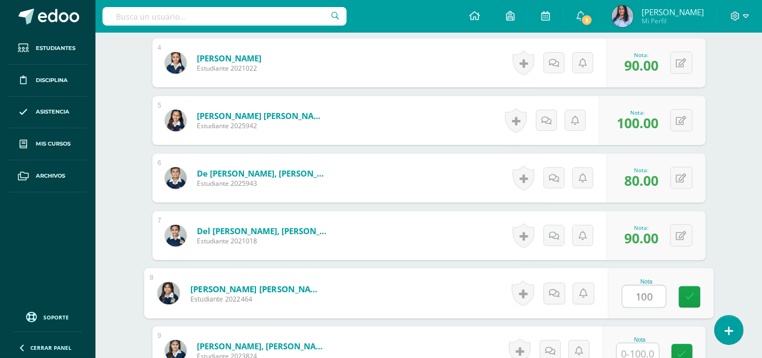
type input "100"
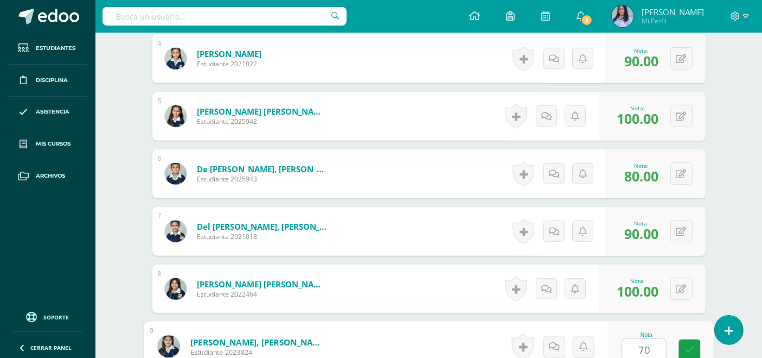
type input "70"
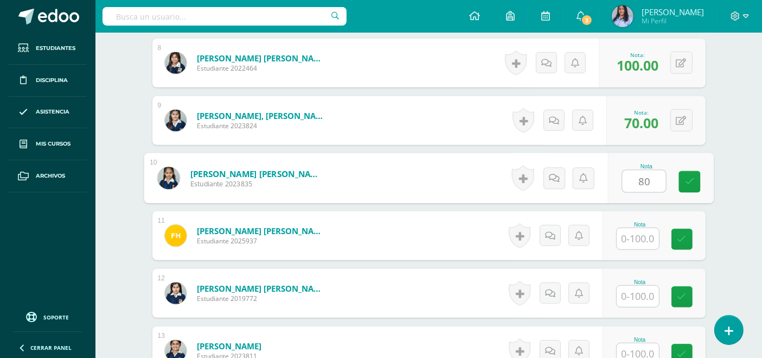
type input "80"
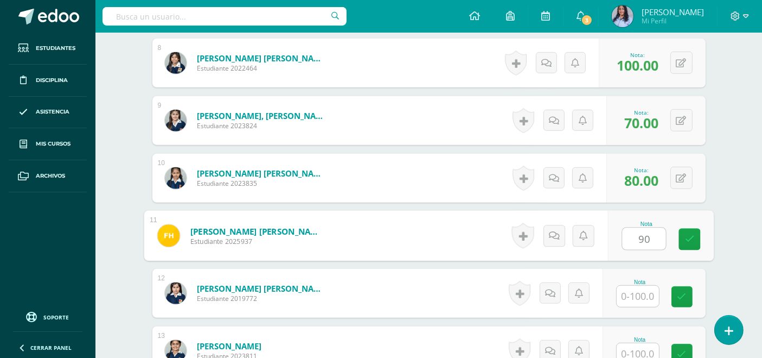
type input "90"
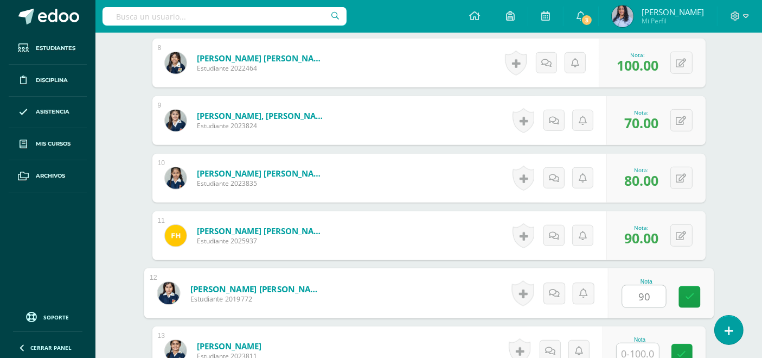
type input "9"
type input "100"
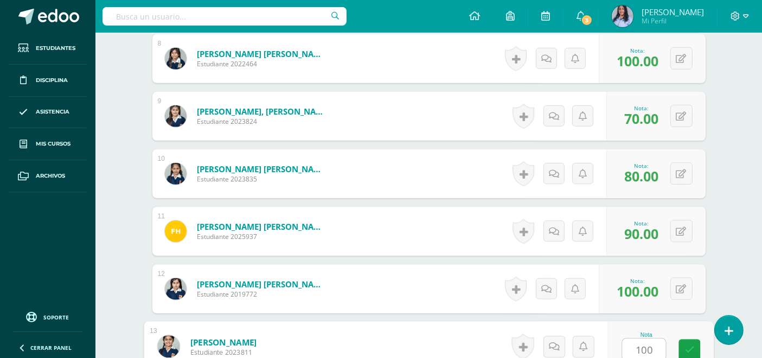
type input "100"
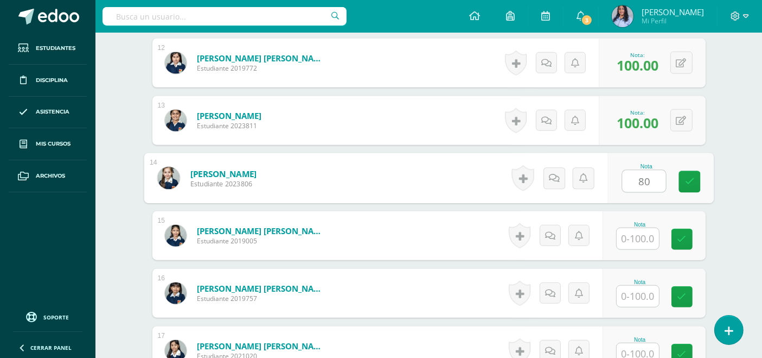
type input "8"
type input "90"
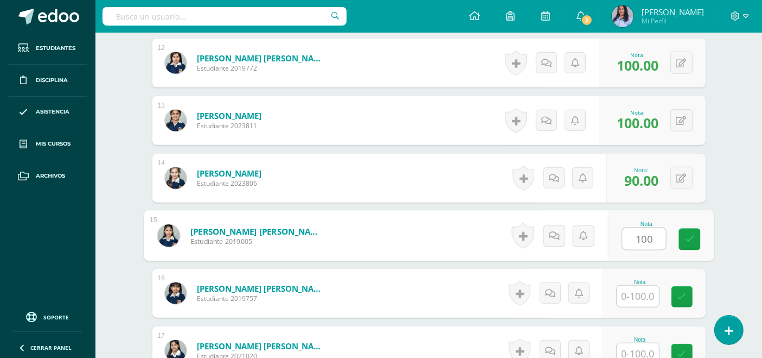
type input "100"
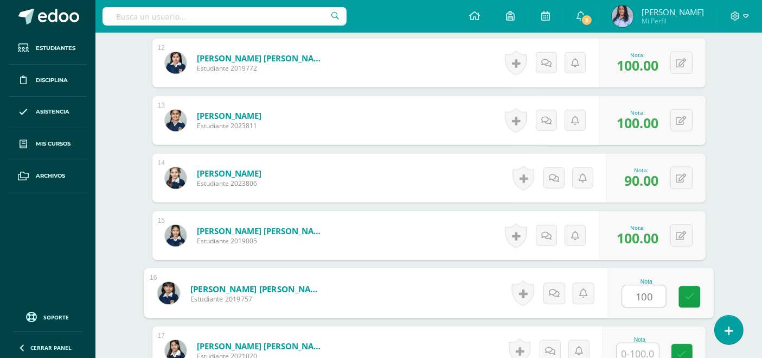
type input "100"
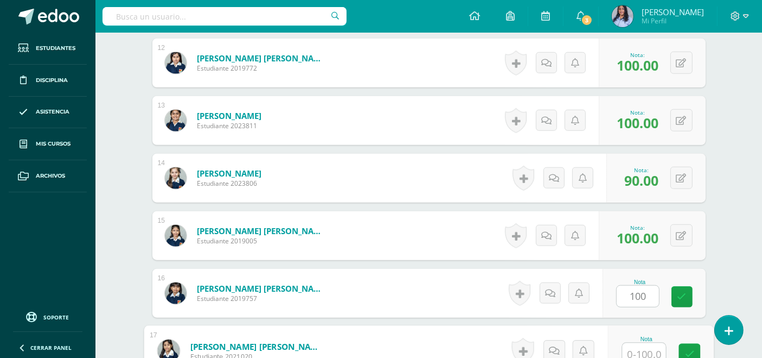
scroll to position [975, 0]
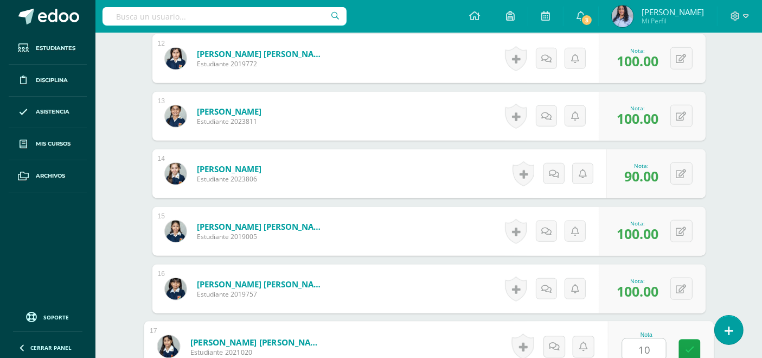
type input "100"
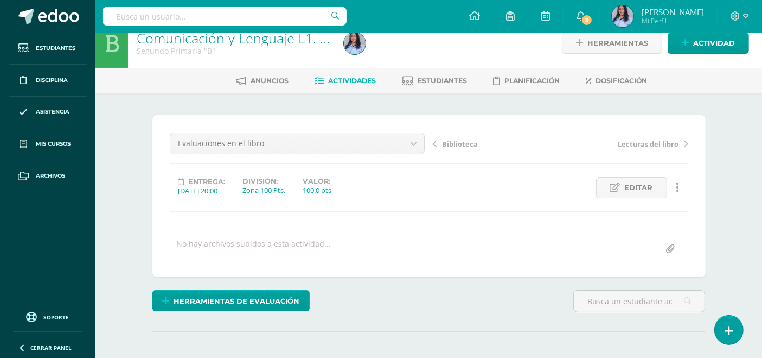
scroll to position [0, 0]
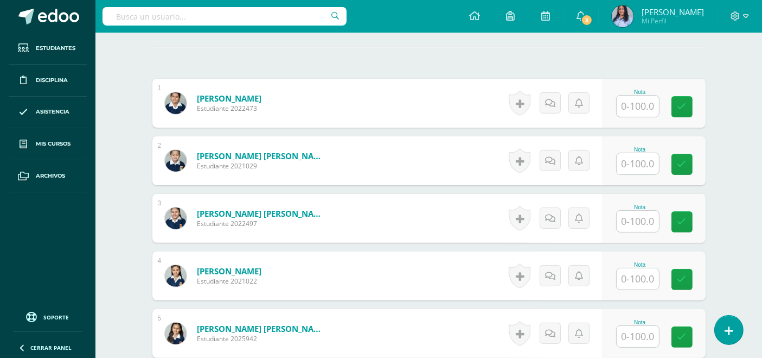
scroll to position [302, 0]
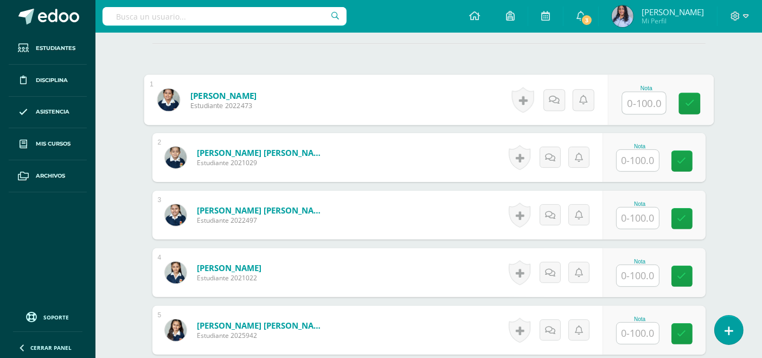
click at [643, 98] on input "text" at bounding box center [643, 103] width 43 height 22
type input "100"
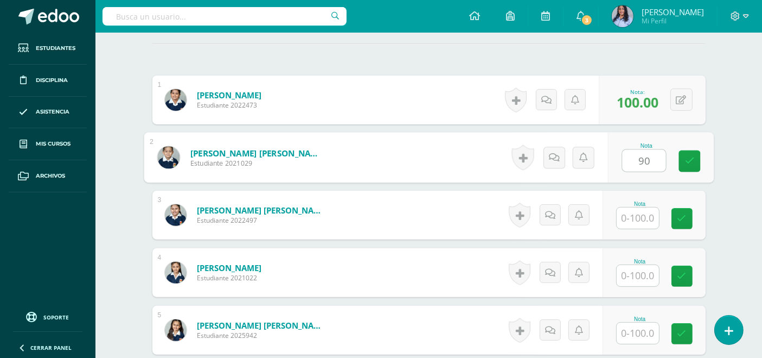
type input "90"
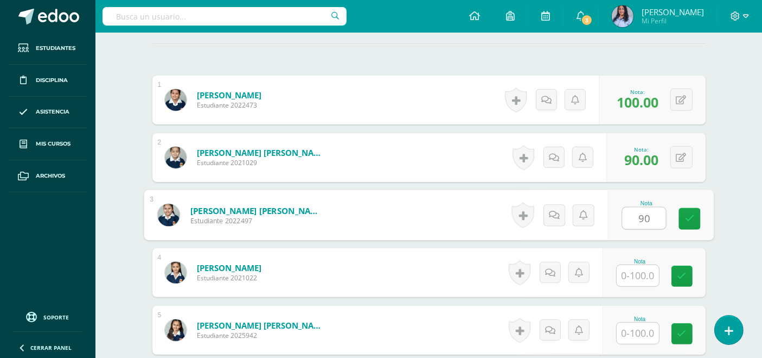
type input "90"
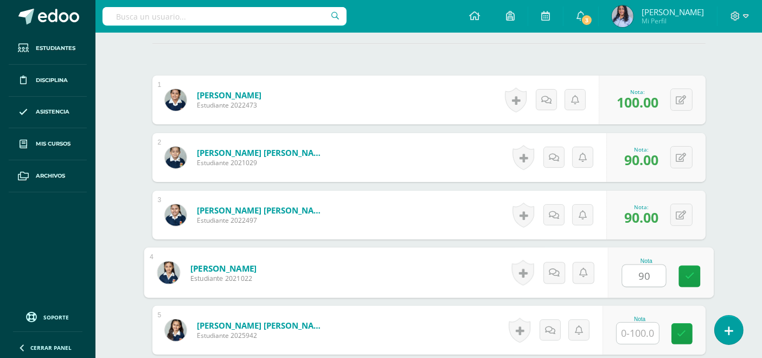
type input "90"
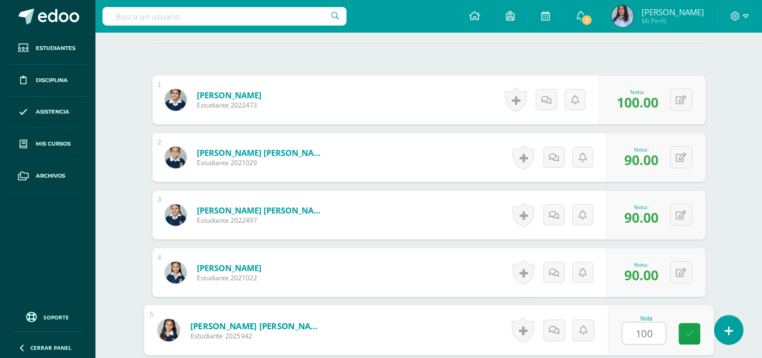
type input "100"
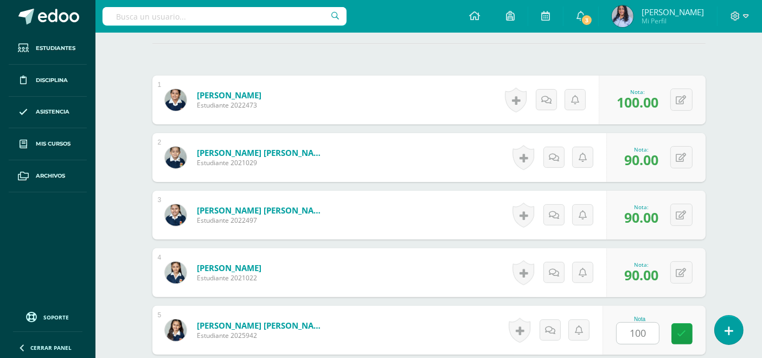
scroll to position [511, 0]
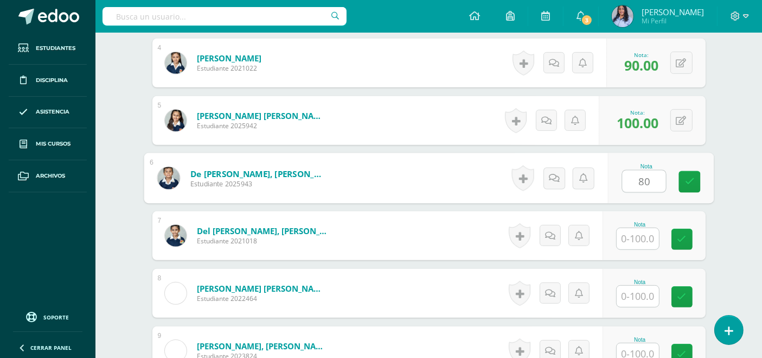
type input "80"
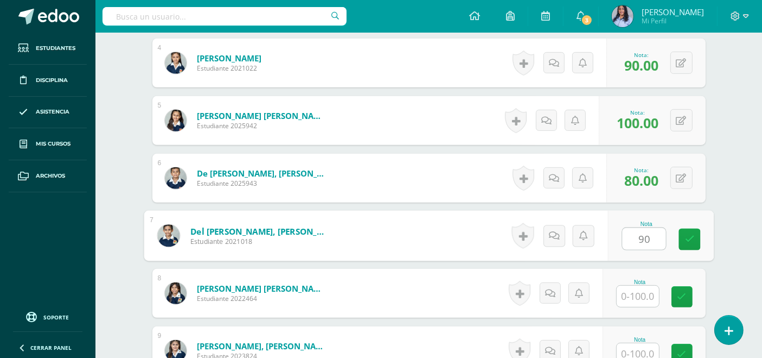
type input "90"
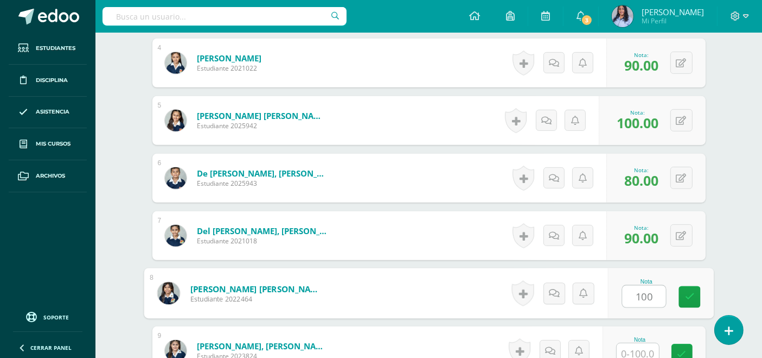
type input "100"
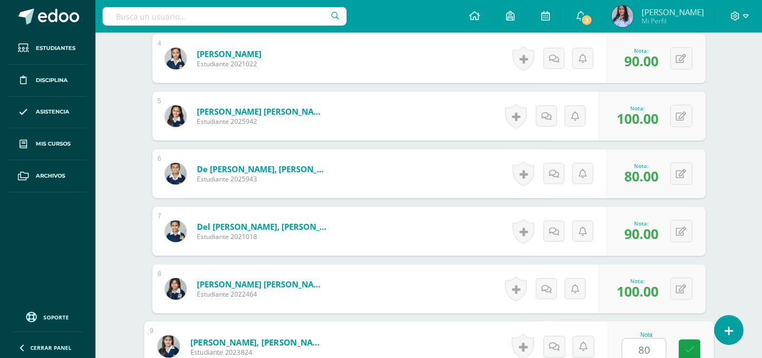
type input "80"
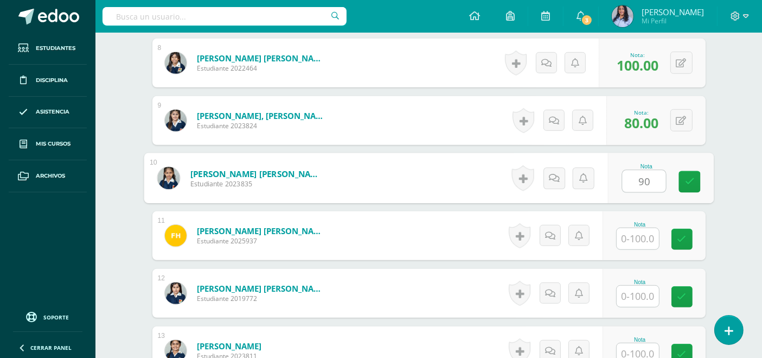
type input "90"
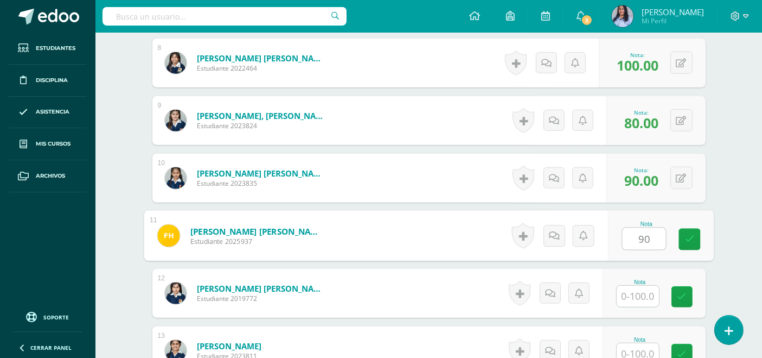
type input "90"
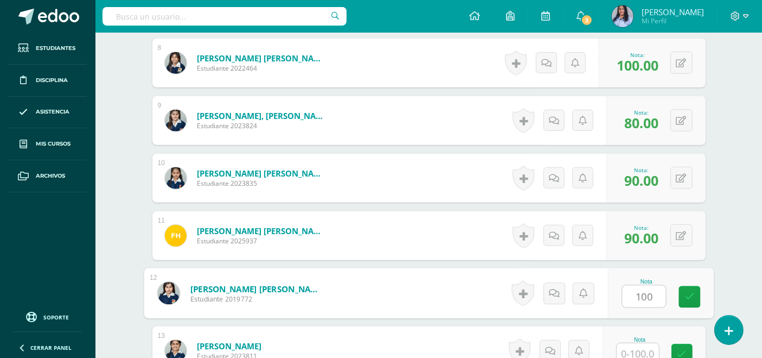
type input "100"
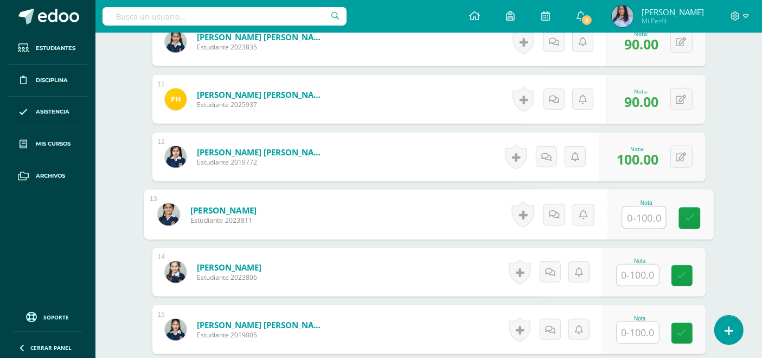
scroll to position [926, 0]
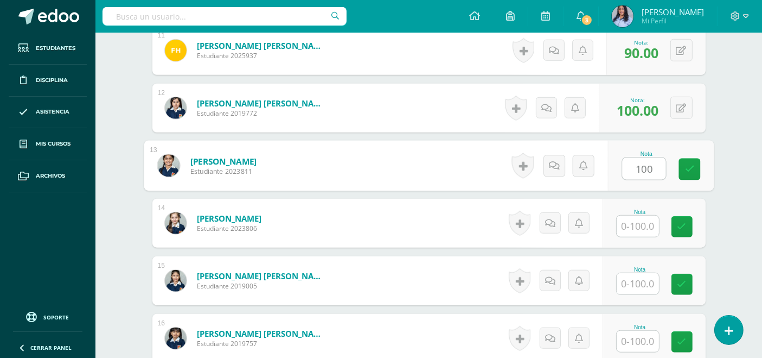
type input "100"
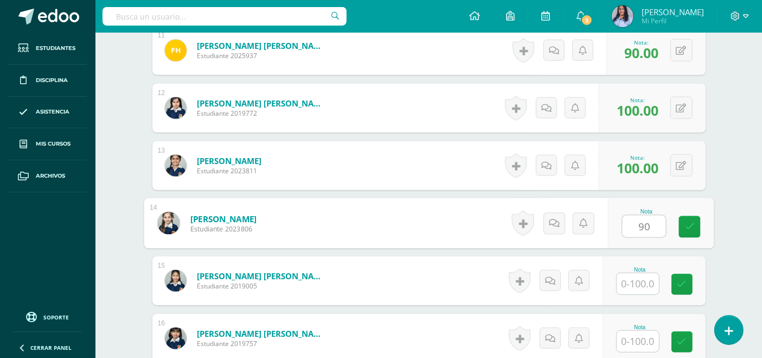
type input "90"
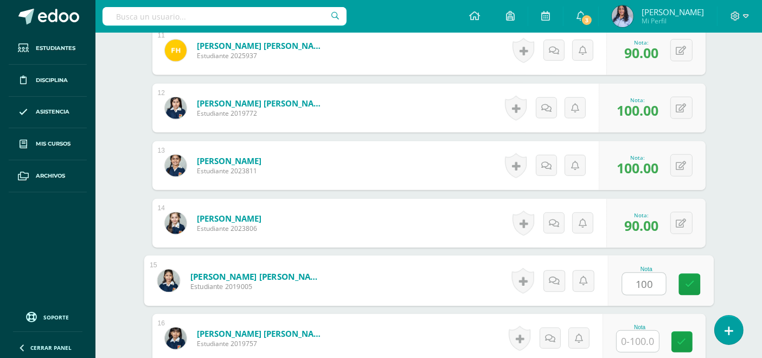
type input "100"
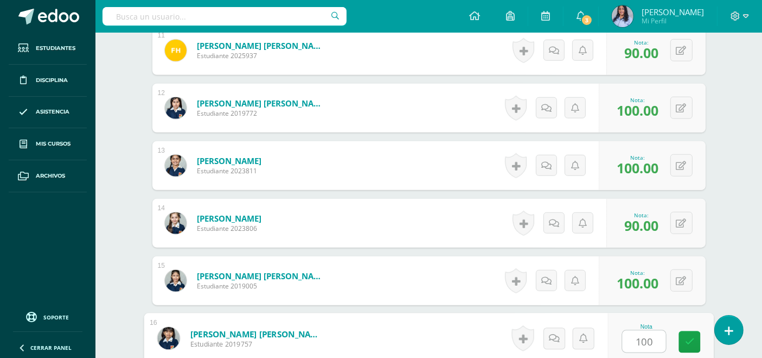
type input "100"
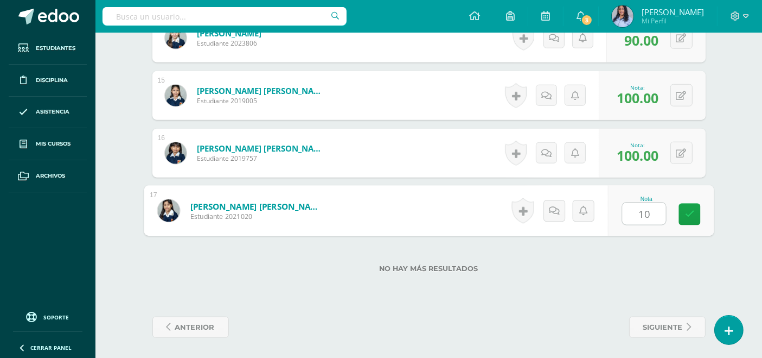
type input "100"
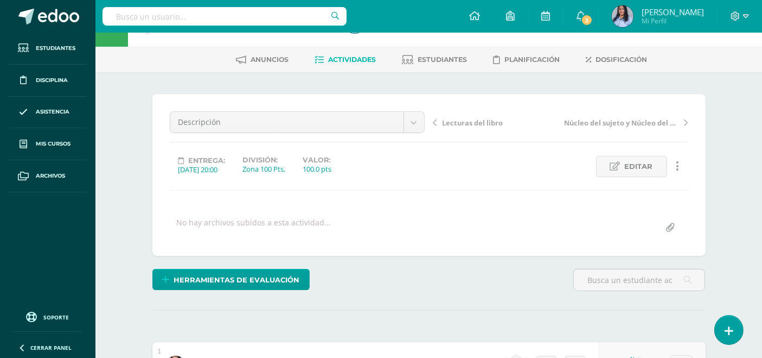
scroll to position [0, 0]
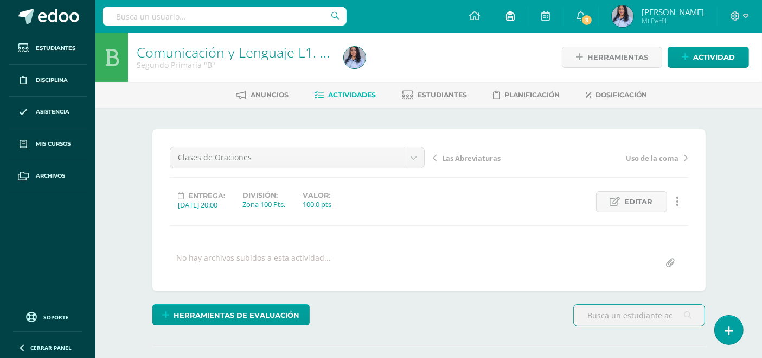
scroll to position [1, 0]
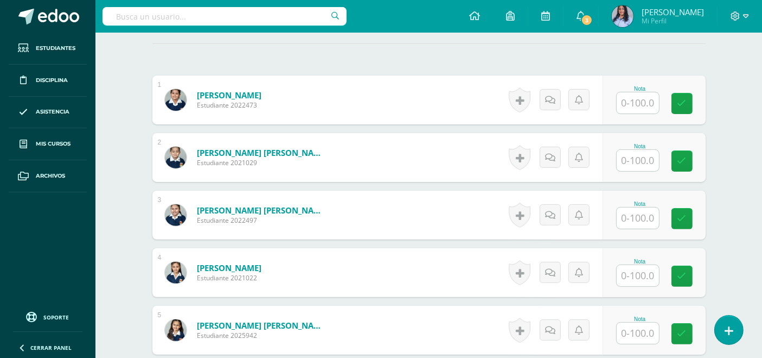
scroll to position [302, 0]
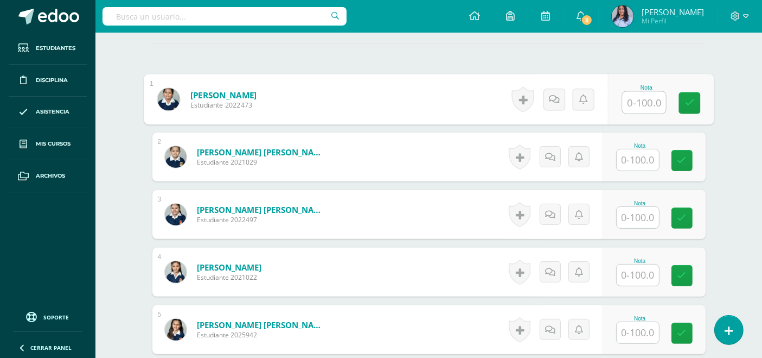
click at [642, 102] on input "text" at bounding box center [643, 103] width 43 height 22
type input "100"
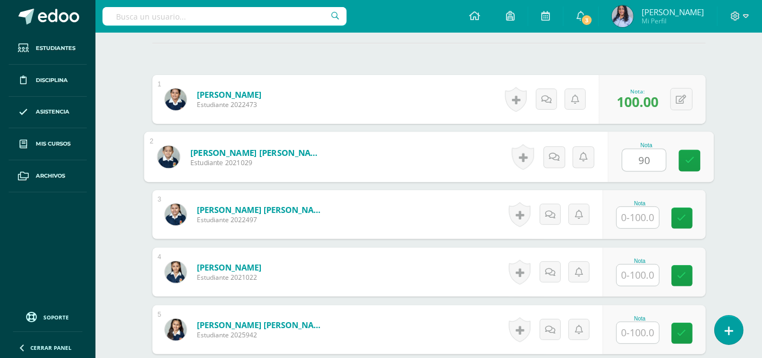
type input "90"
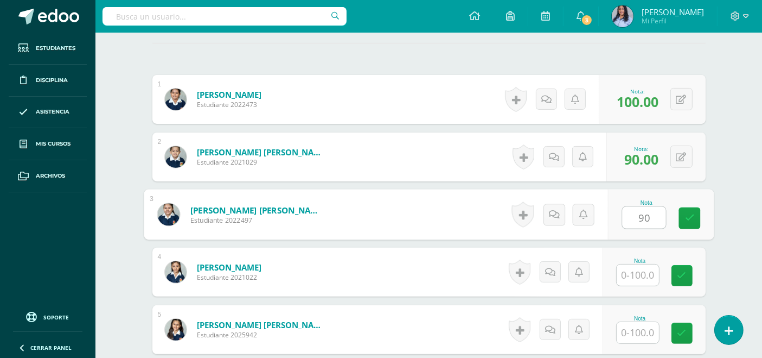
type input "90"
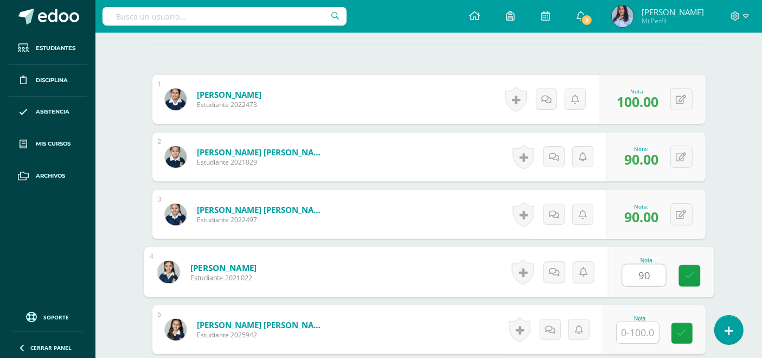
type input "90"
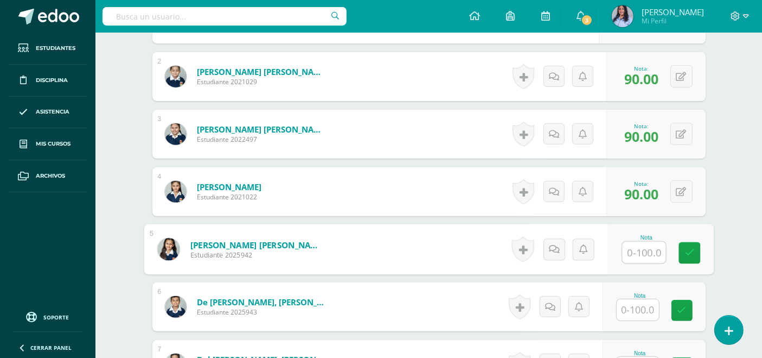
scroll to position [423, 0]
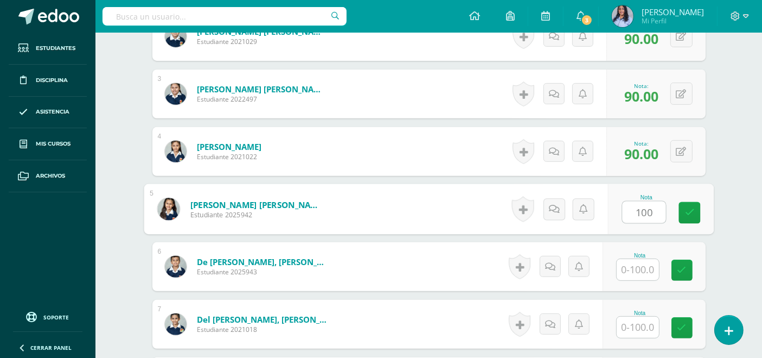
type input "100"
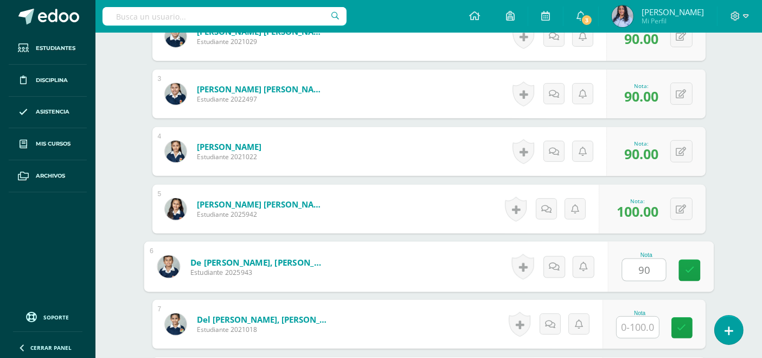
type input "90"
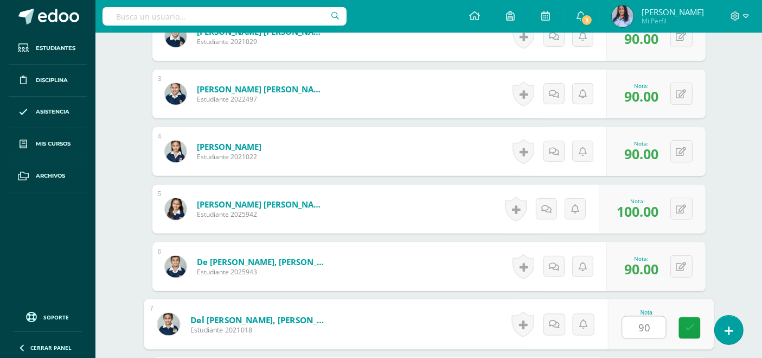
type input "90"
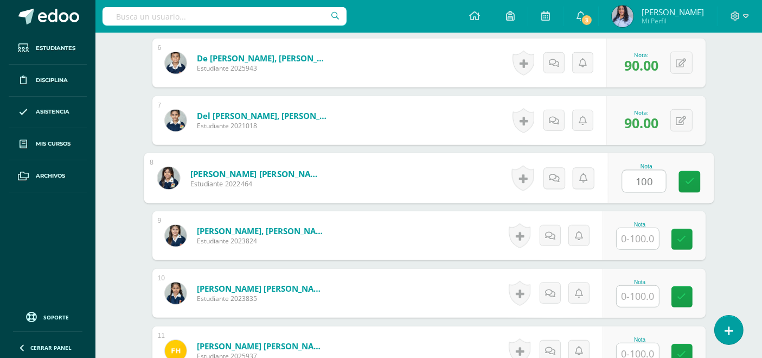
type input "100"
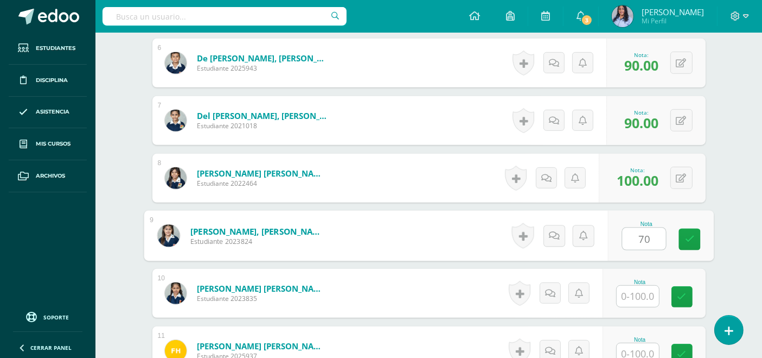
type input "70"
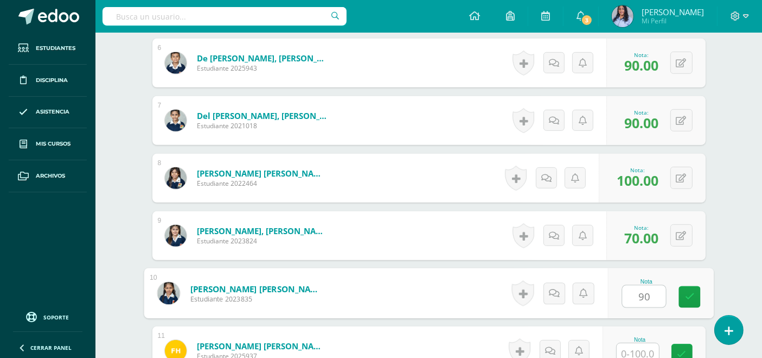
type input "90"
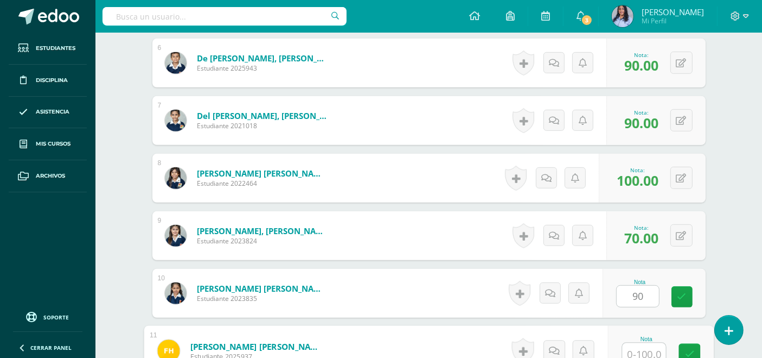
scroll to position [630, 0]
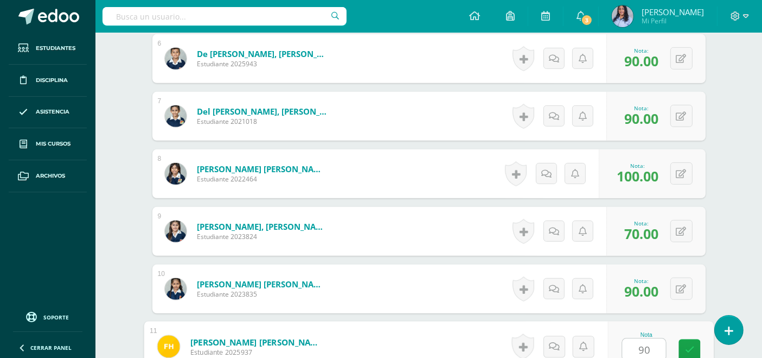
type input "90"
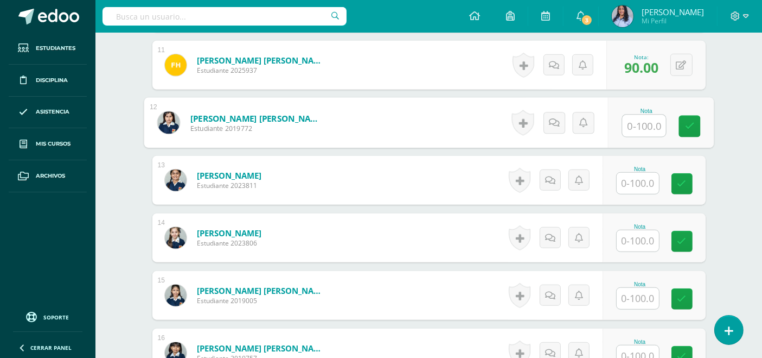
scroll to position [916, 0]
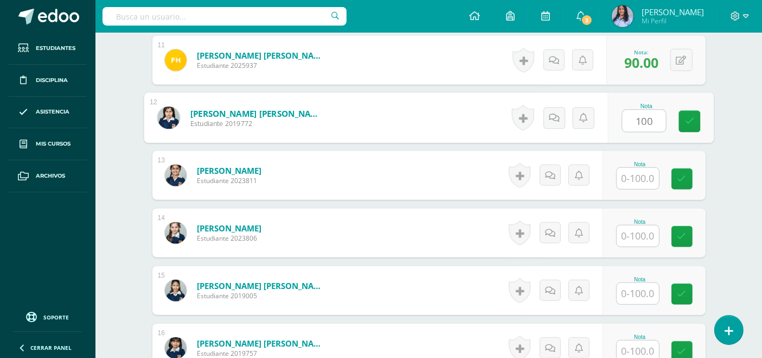
type input "100"
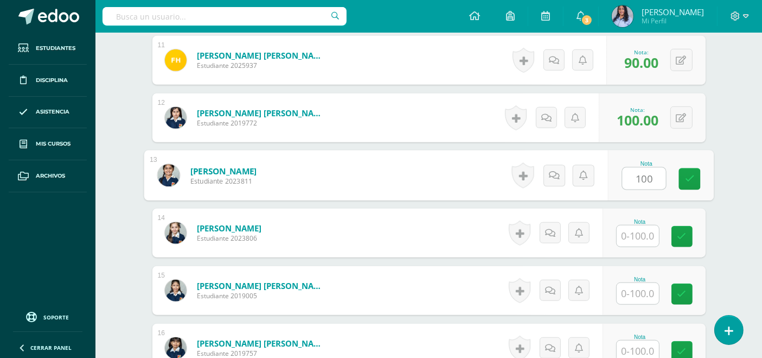
type input "100"
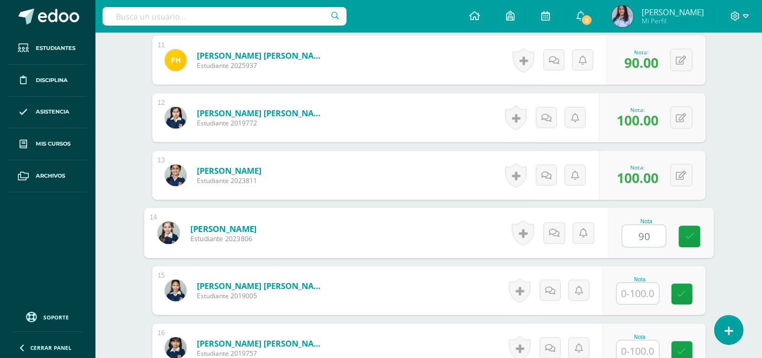
type input "90"
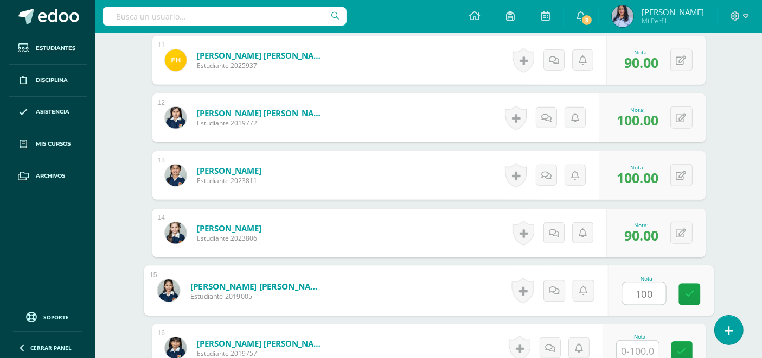
type input "100"
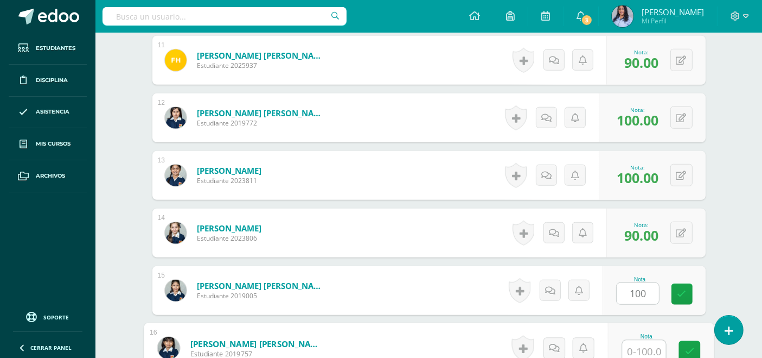
scroll to position [918, 0]
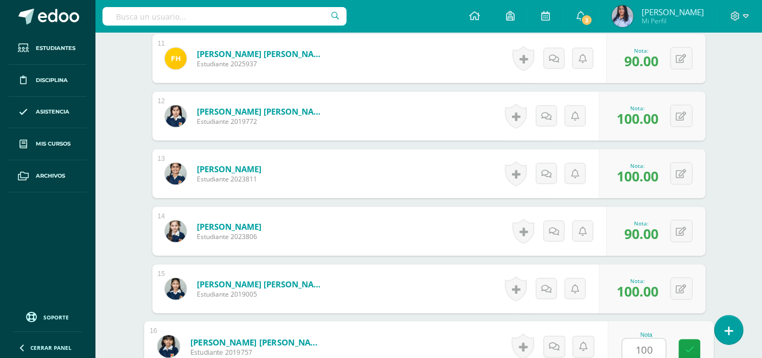
type input "100"
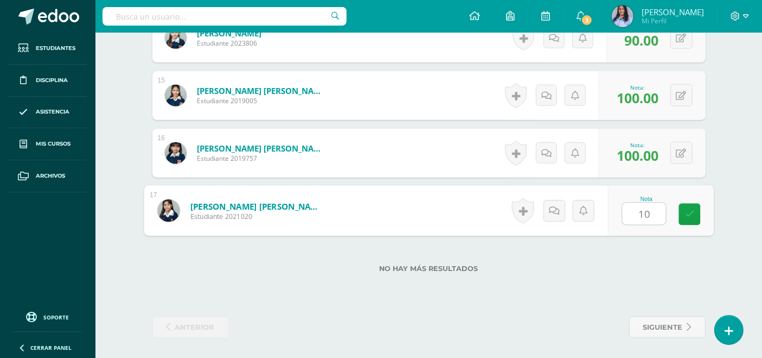
type input "100"
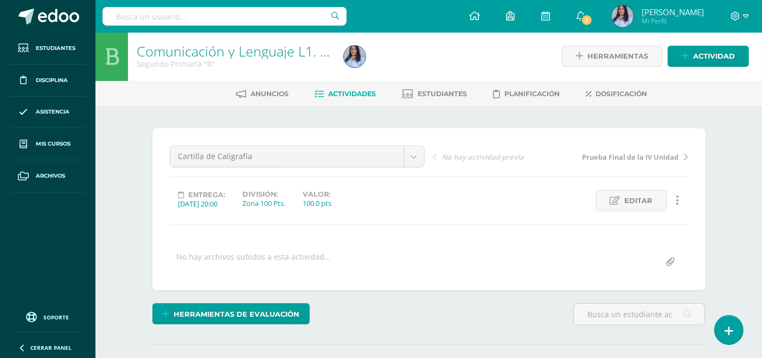
scroll to position [0, 0]
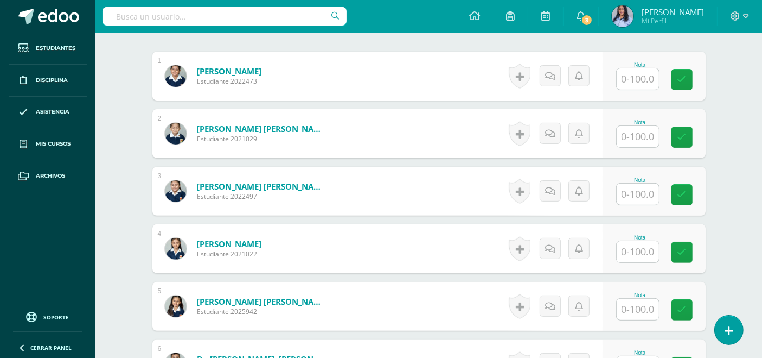
scroll to position [366, 0]
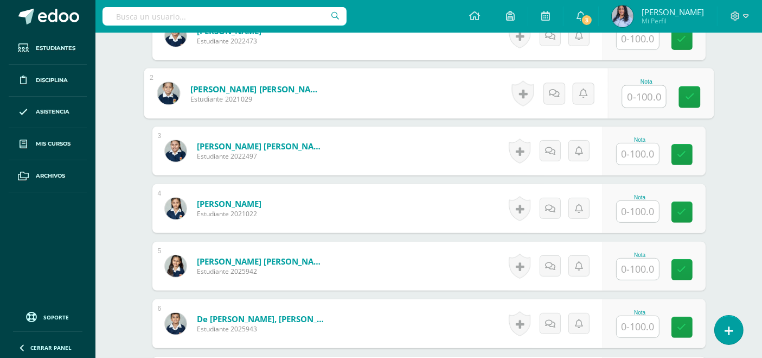
click at [635, 91] on input "text" at bounding box center [643, 97] width 43 height 22
type input "80"
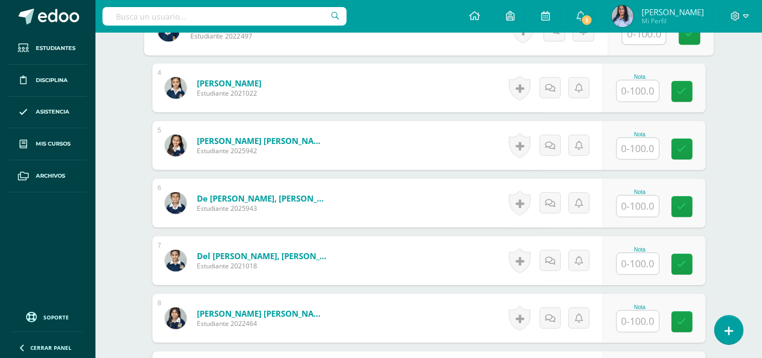
scroll to position [487, 0]
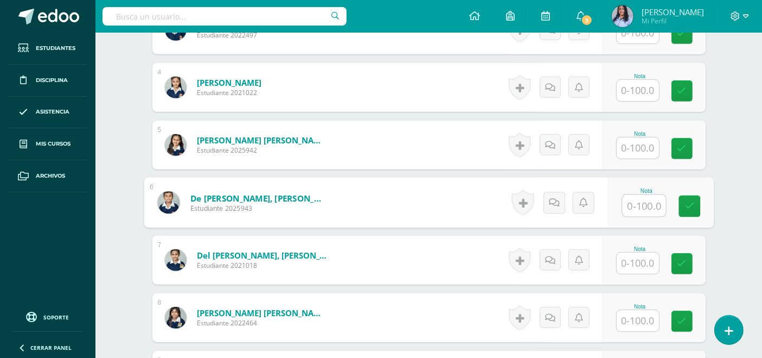
click at [646, 205] on input "text" at bounding box center [643, 206] width 43 height 22
type input "80"
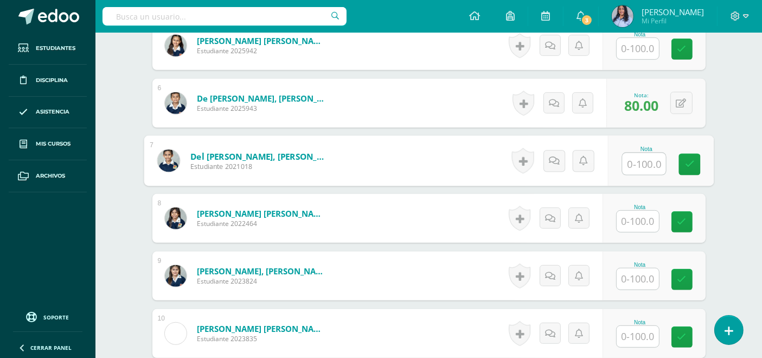
scroll to position [607, 0]
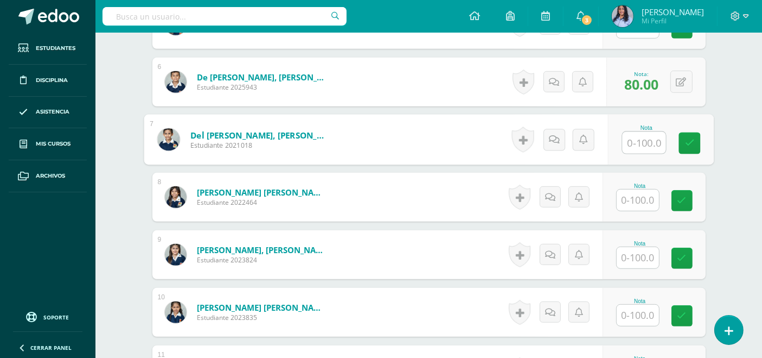
click at [649, 144] on input "text" at bounding box center [643, 143] width 43 height 22
type input "80"
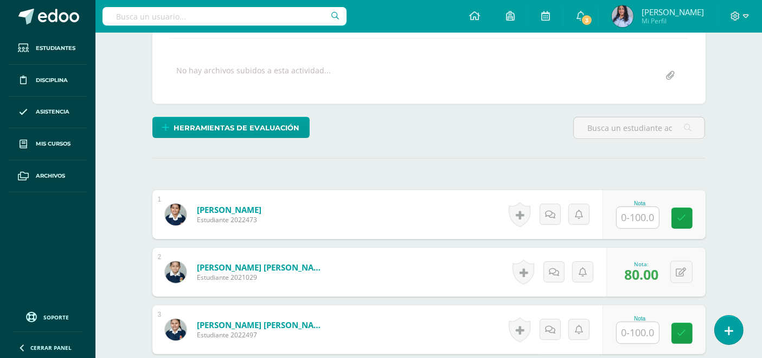
scroll to position [185, 0]
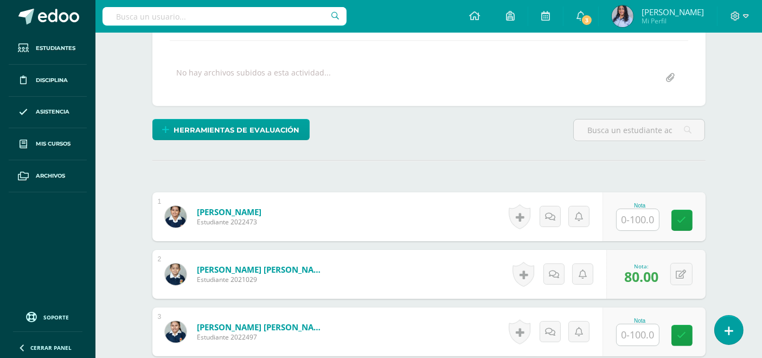
click at [629, 222] on input "text" at bounding box center [638, 219] width 42 height 21
type input "100"
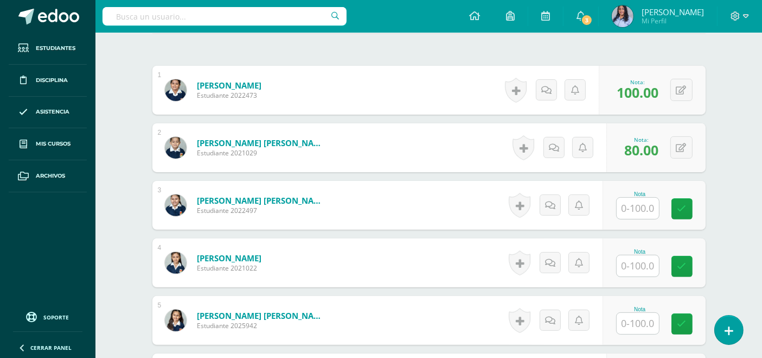
scroll to position [366, 0]
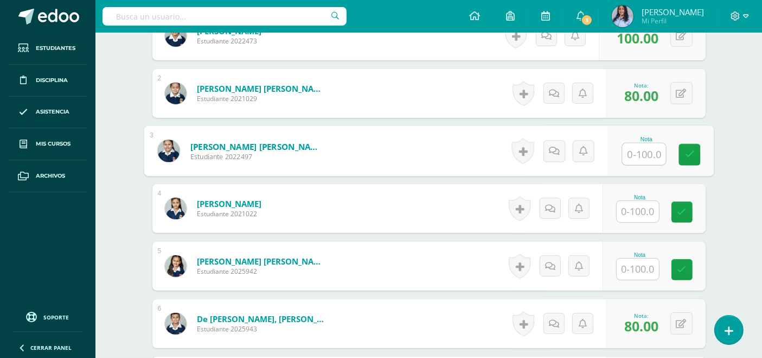
click at [635, 155] on input "text" at bounding box center [643, 154] width 43 height 22
type input "100"
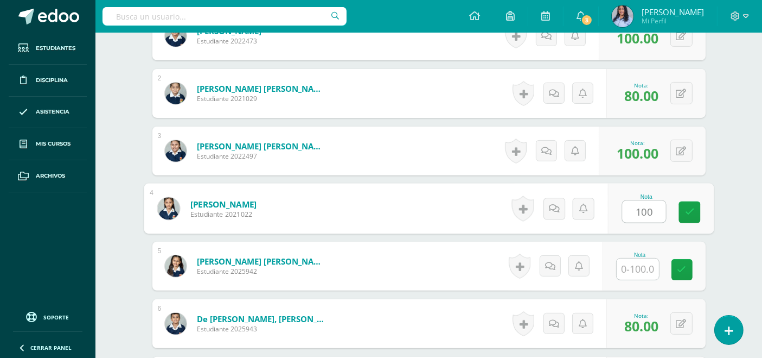
type input "100"
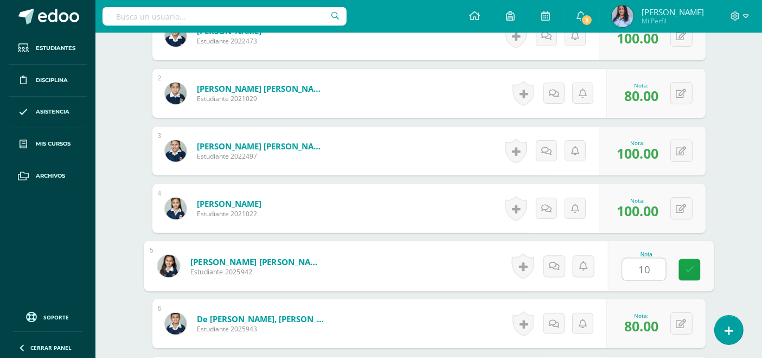
type input "100"
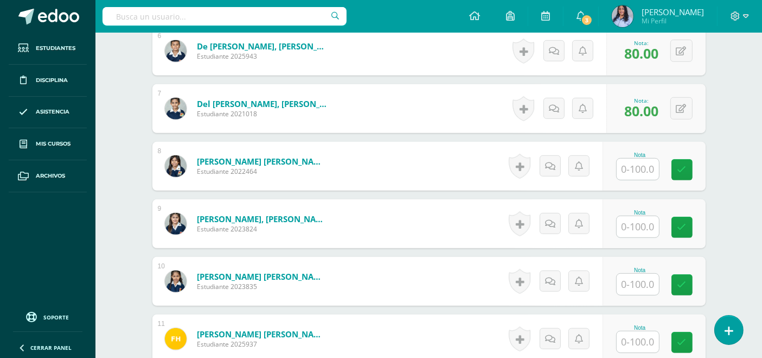
scroll to position [667, 0]
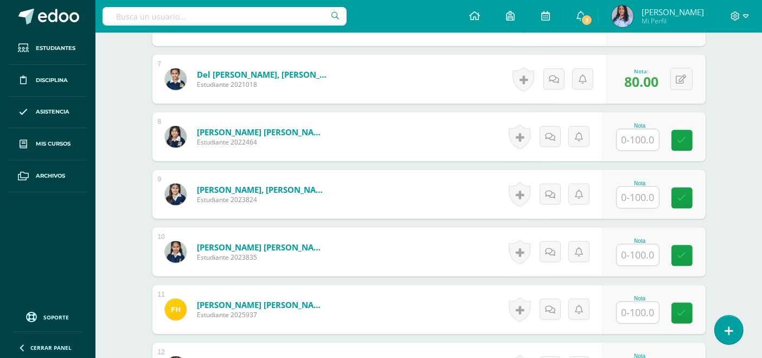
click at [634, 136] on input "text" at bounding box center [638, 139] width 42 height 21
type input "100"
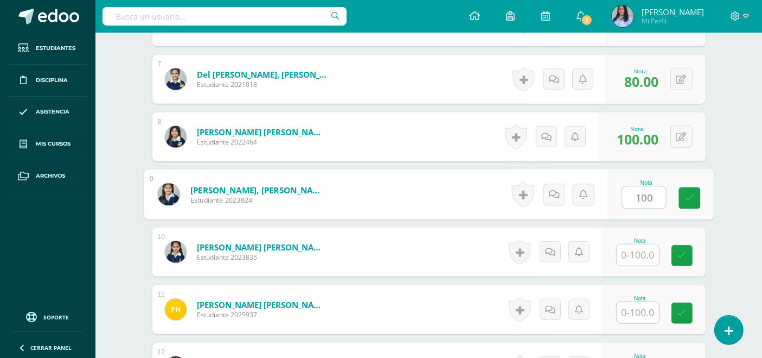
type input "100"
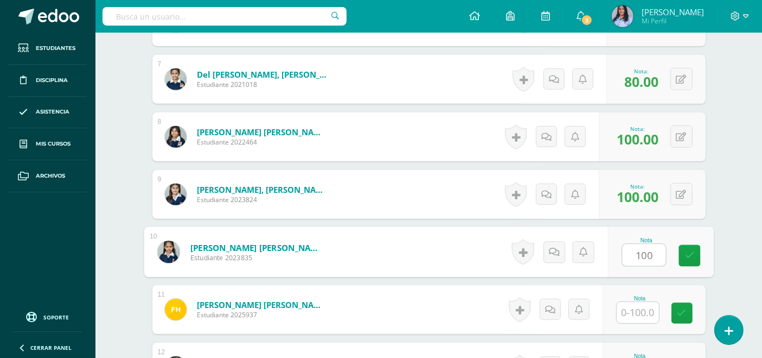
type input "100"
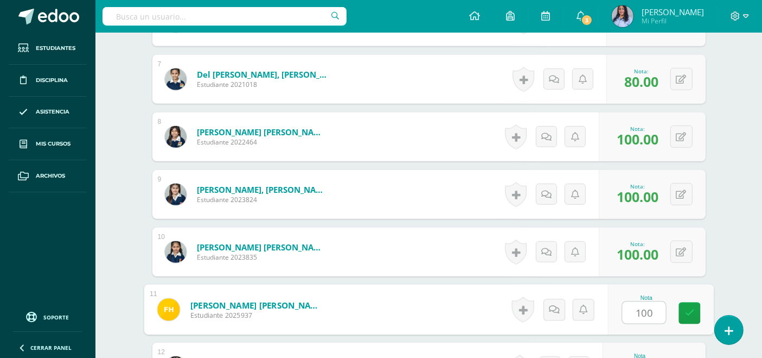
type input "100"
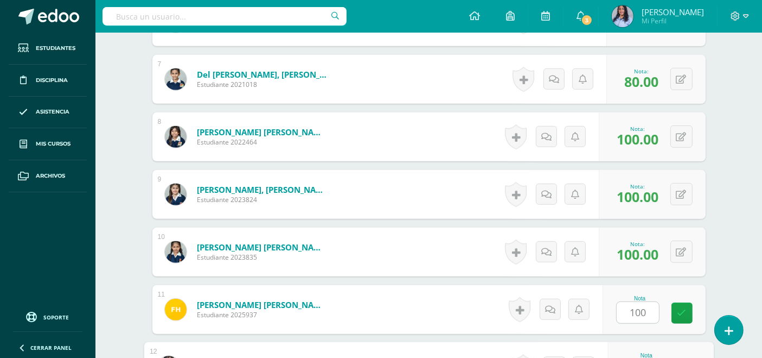
scroll to position [688, 0]
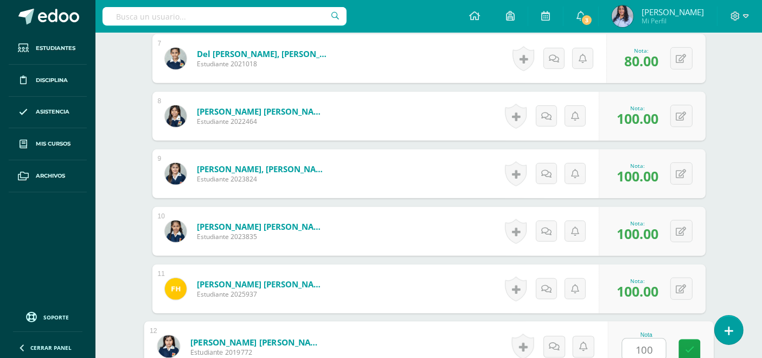
type input "100"
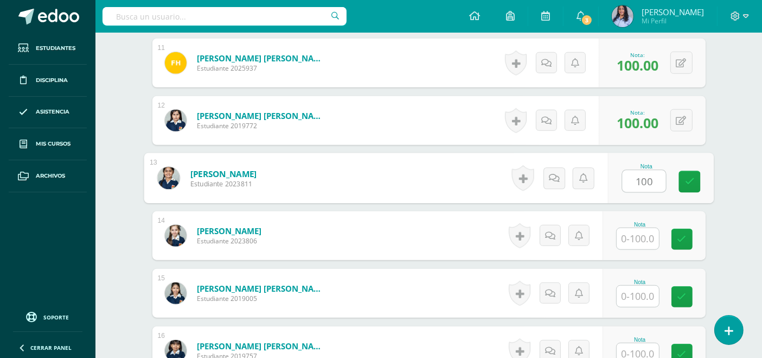
type input "100"
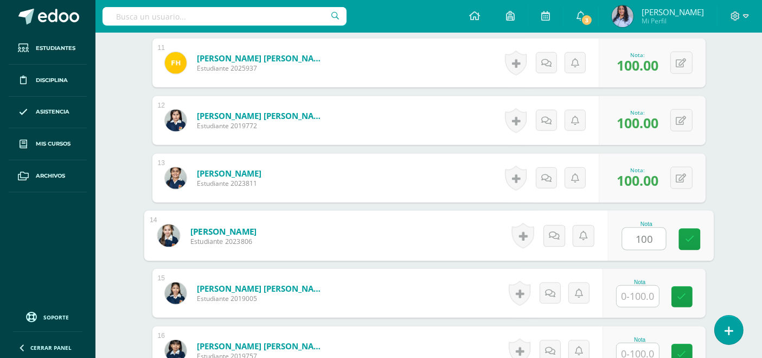
type input "100"
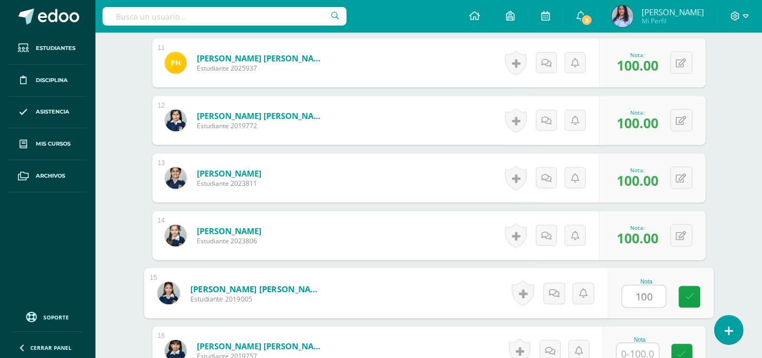
type input "100"
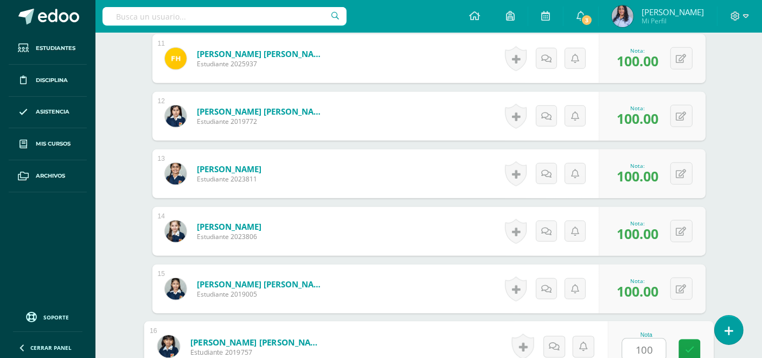
type input "100"
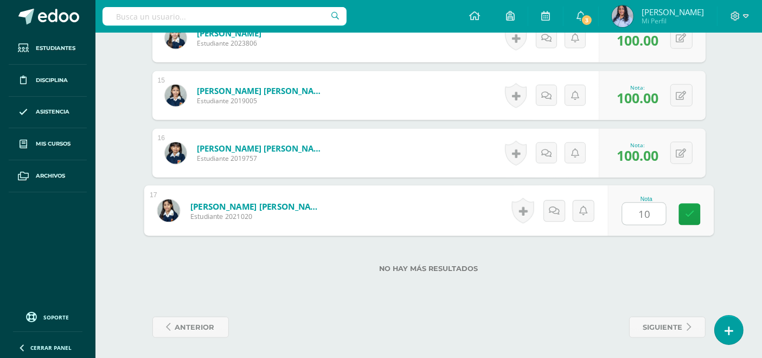
type input "100"
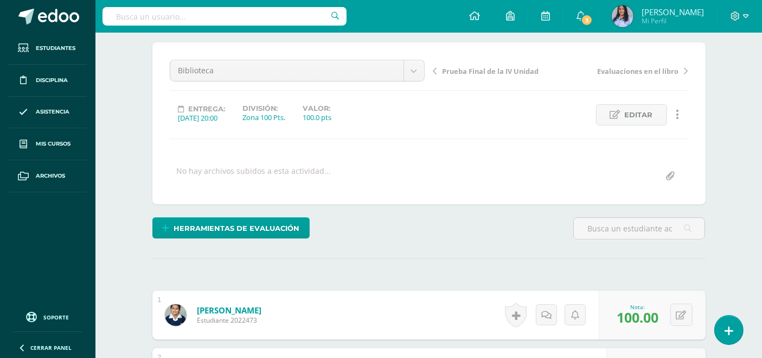
scroll to position [87, 0]
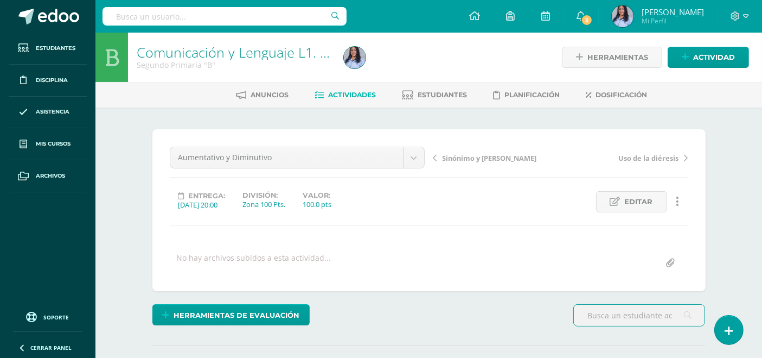
scroll to position [1, 0]
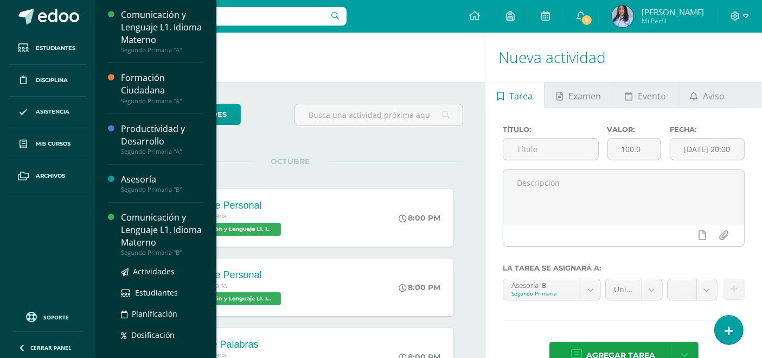
click at [147, 232] on div "Comunicación y Lenguaje L1. Idioma Materno" at bounding box center [162, 229] width 82 height 37
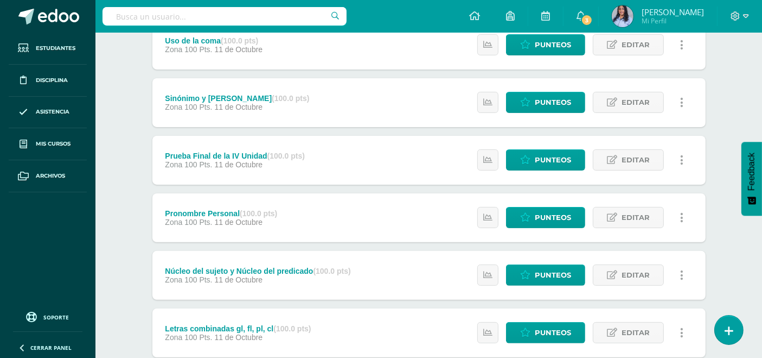
scroll to position [260, 0]
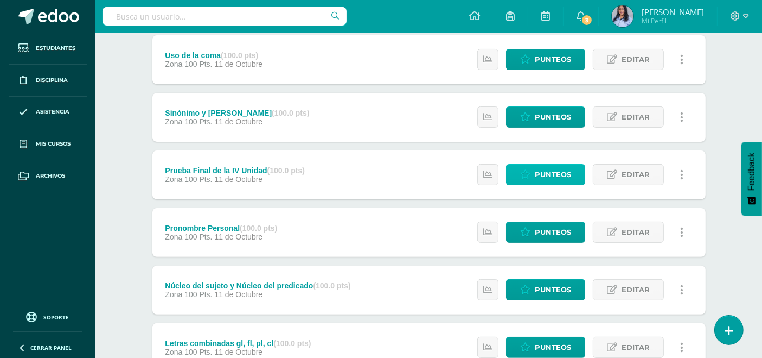
click at [542, 170] on span "Punteos" at bounding box center [553, 174] width 36 height 20
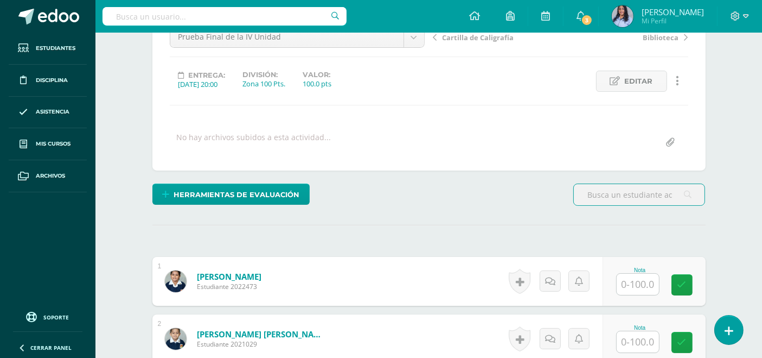
scroll to position [121, 0]
